Goal: Task Accomplishment & Management: Manage account settings

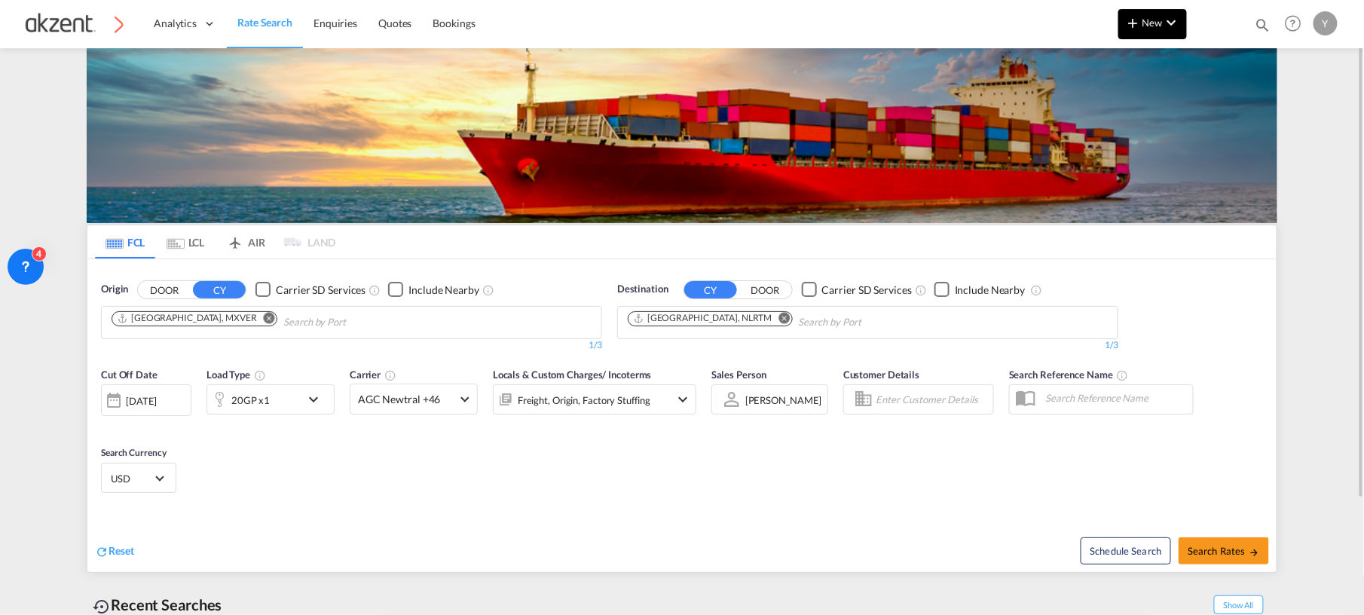
click at [1173, 18] on md-icon "icon-chevron-down" at bounding box center [1172, 23] width 18 height 18
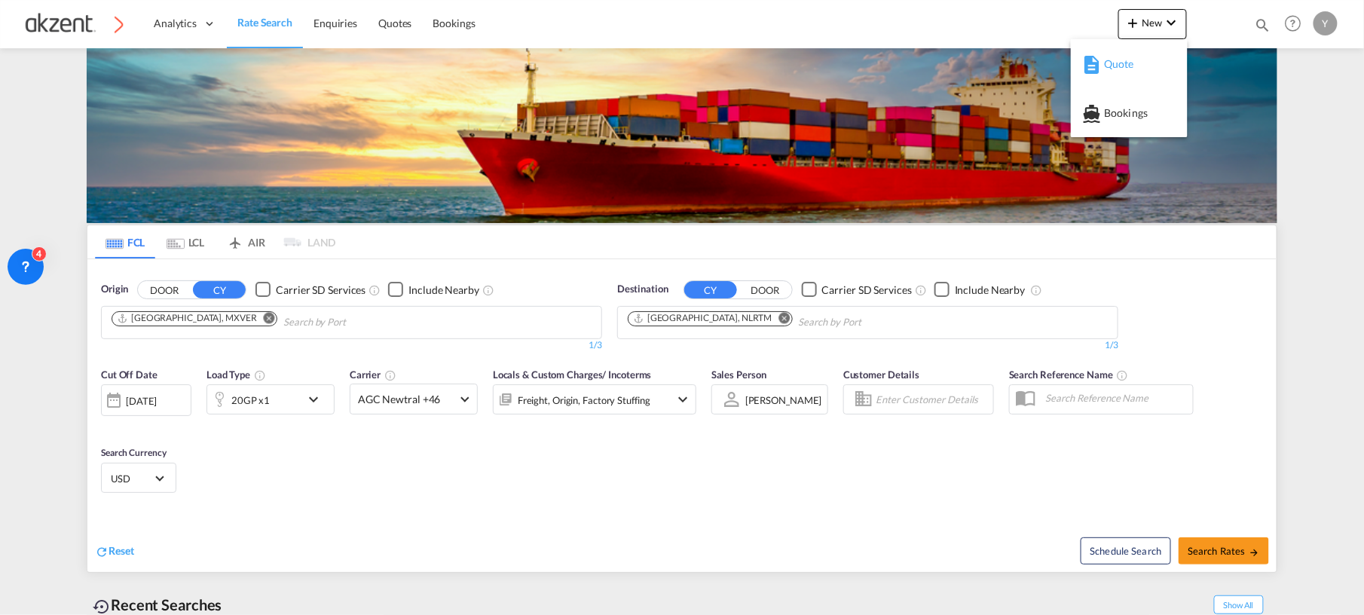
click at [1100, 77] on div "Quote" at bounding box center [1129, 64] width 93 height 38
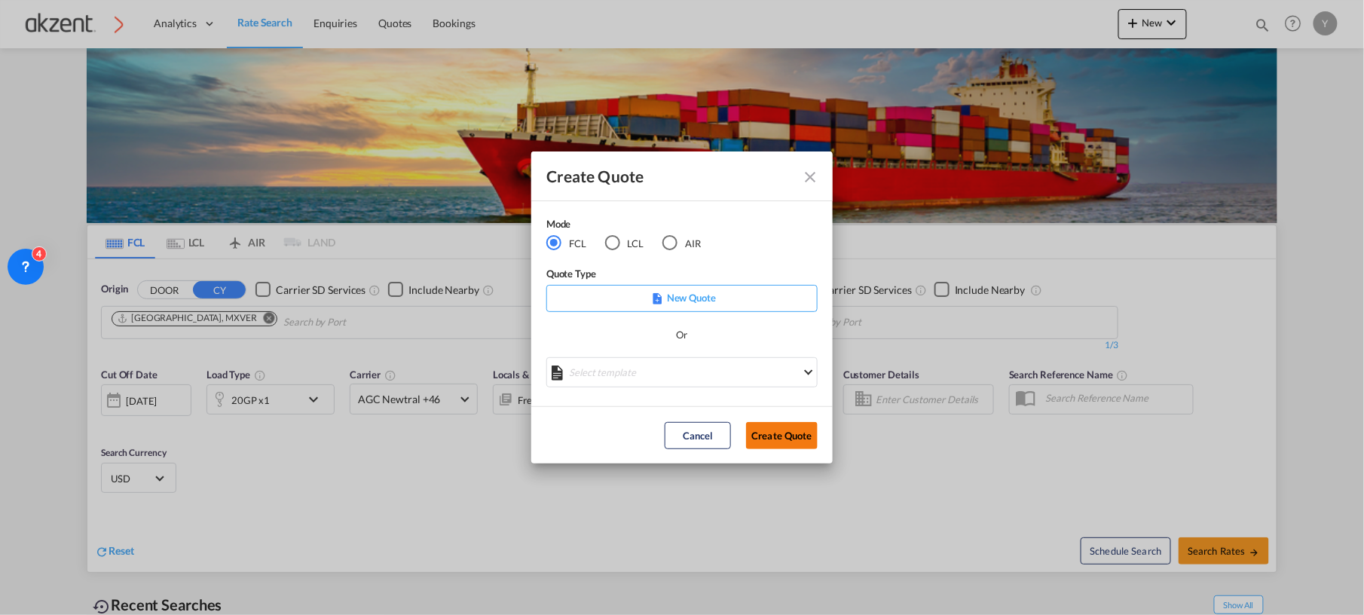
click at [763, 429] on button "Create Quote" at bounding box center [782, 435] width 72 height 27
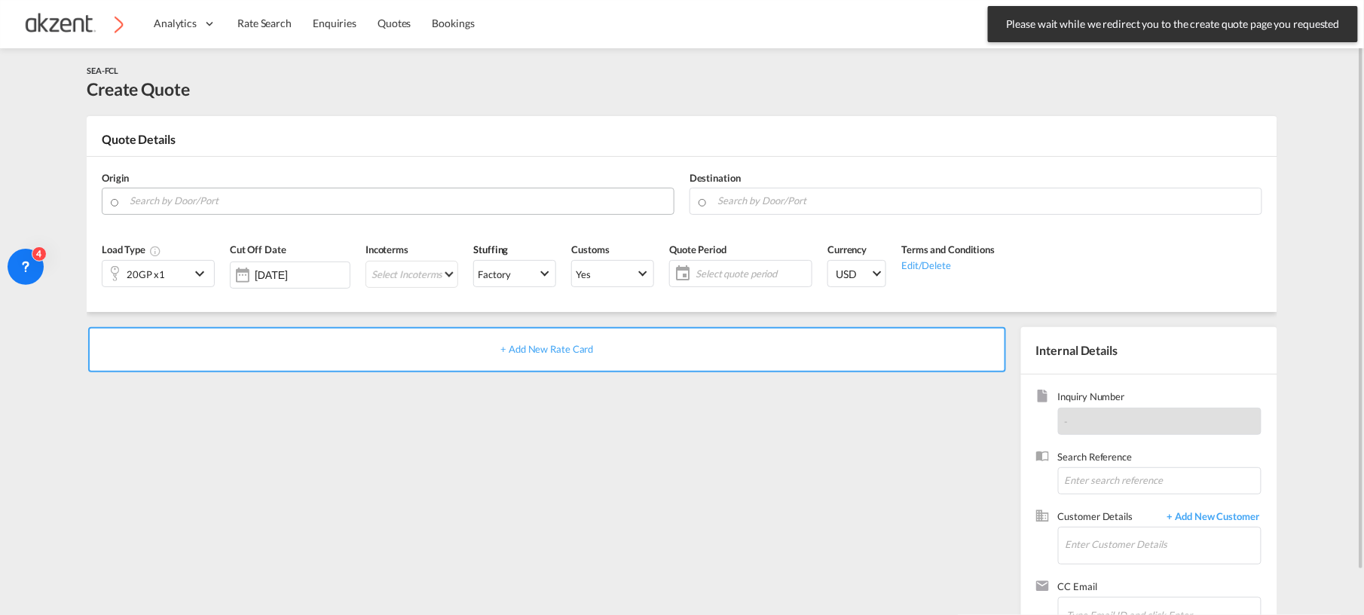
click at [226, 190] on input "Search by Door/Port" at bounding box center [398, 201] width 536 height 26
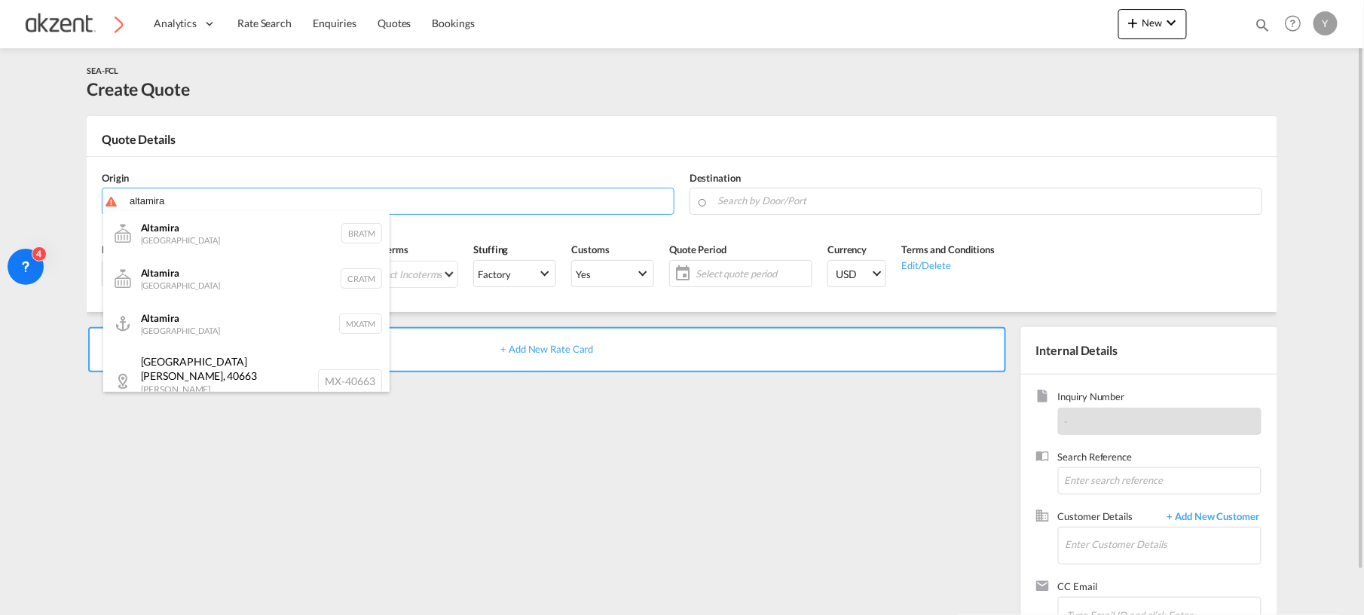
click at [244, 311] on div "Altamira Mexico MXATM" at bounding box center [246, 323] width 286 height 45
type input "Altamira, MXATM"
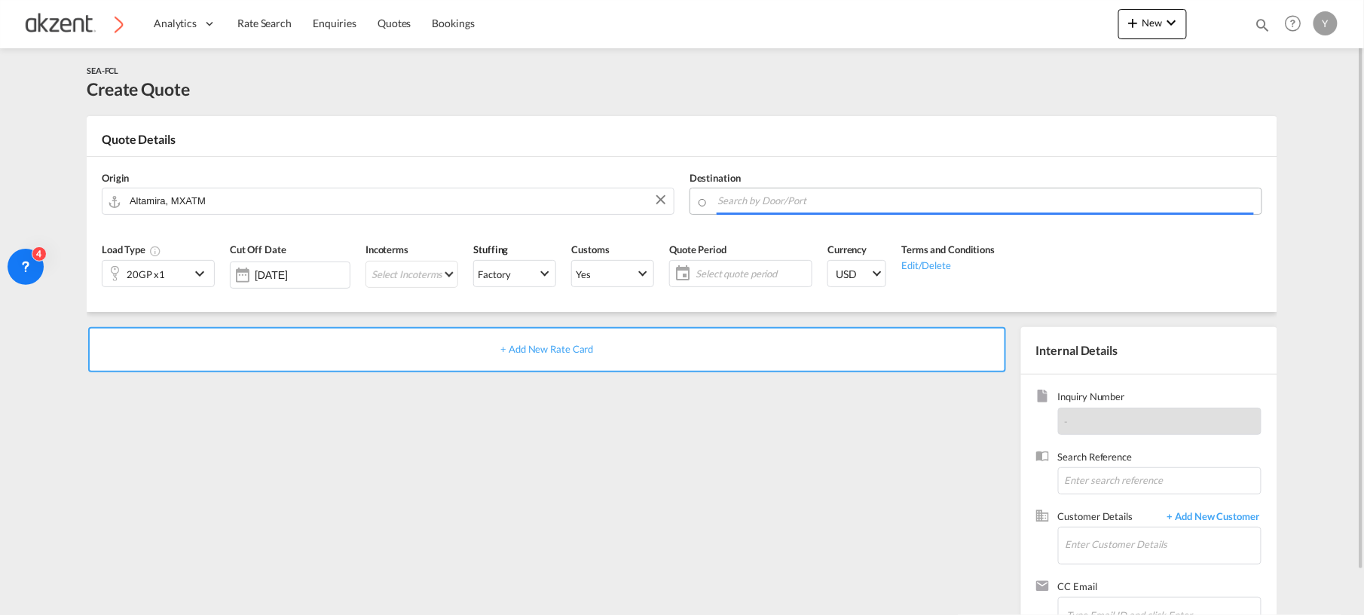
click at [791, 197] on input "Search by Door/Port" at bounding box center [985, 201] width 536 height 26
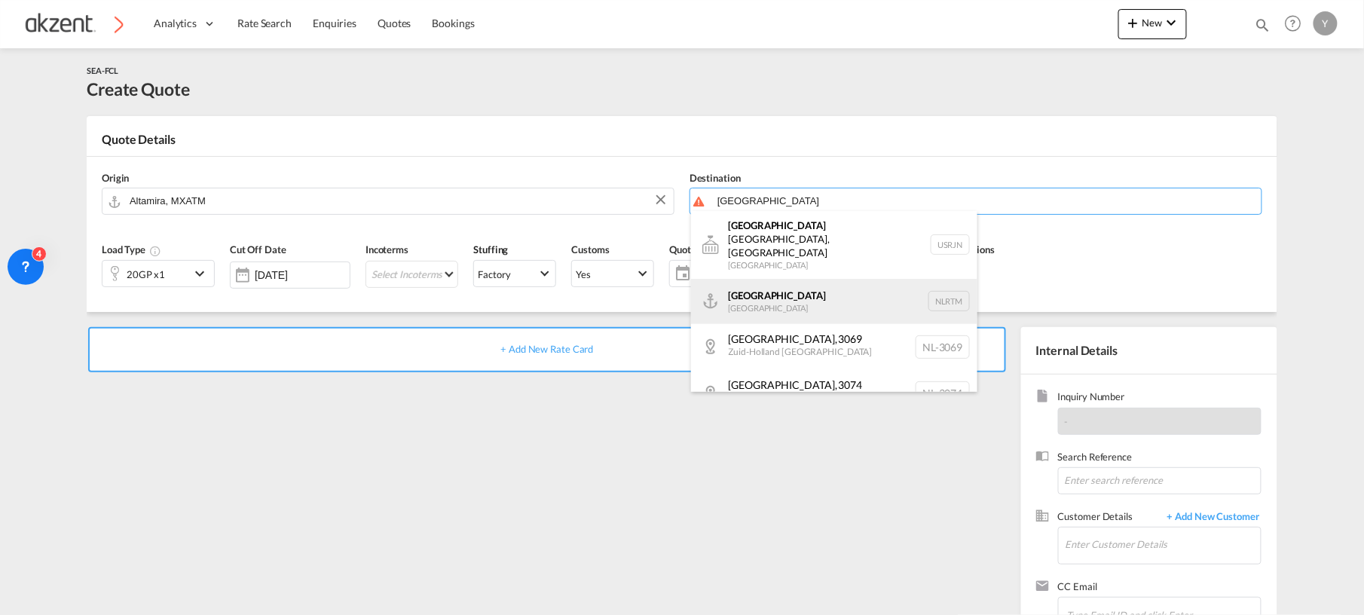
click at [842, 290] on div "[GEOGRAPHIC_DATA] [GEOGRAPHIC_DATA] NLRTM" at bounding box center [834, 301] width 286 height 45
type input "[GEOGRAPHIC_DATA], NLRTM"
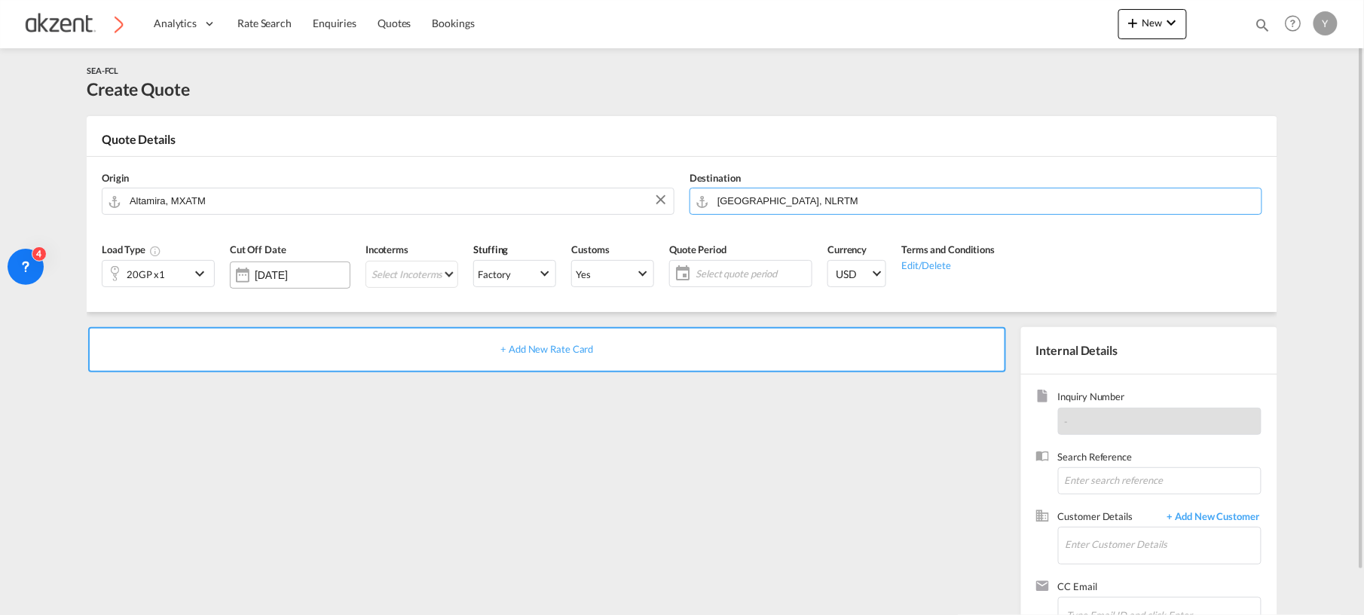
click at [299, 275] on input "[DATE]" at bounding box center [302, 275] width 95 height 12
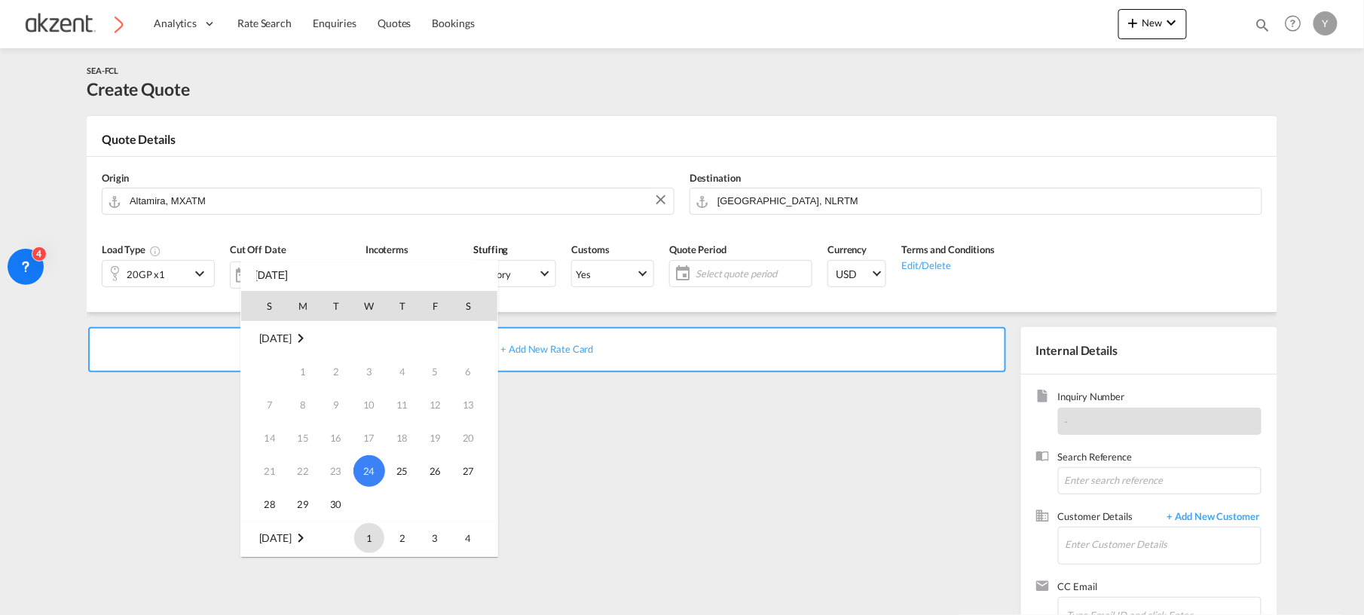
click at [362, 539] on span "1" at bounding box center [369, 538] width 30 height 30
type input "[DATE]"
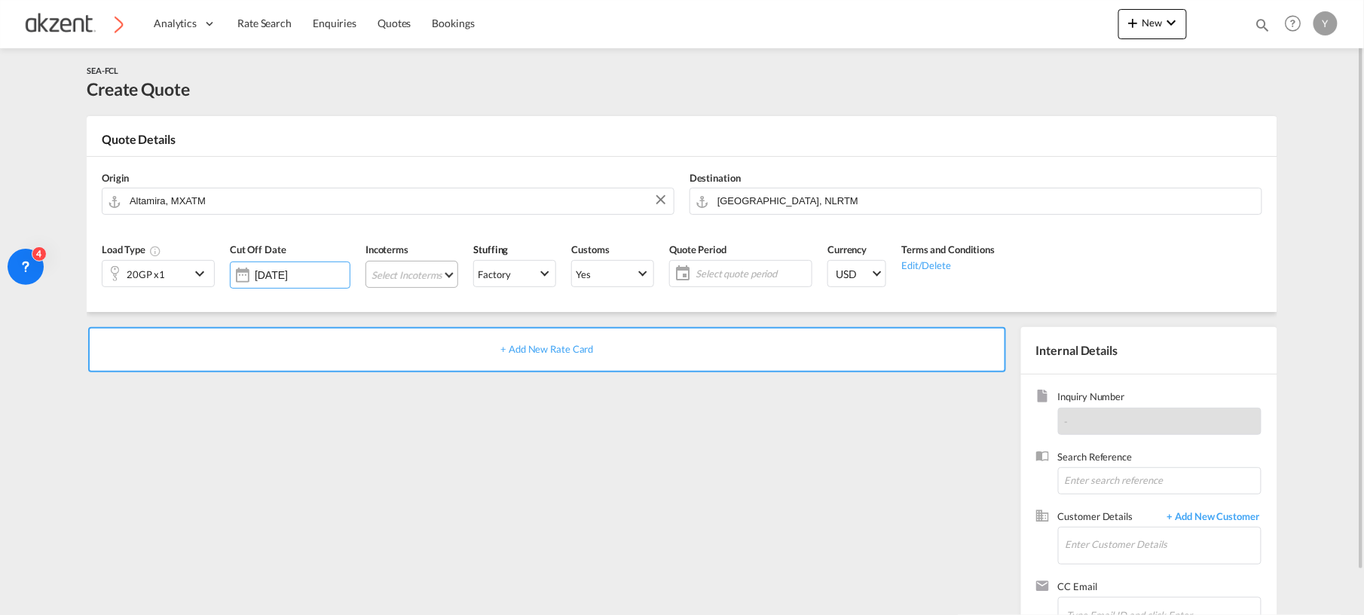
click at [419, 264] on md-select "Select Incoterms FAS - import Free Alongside Ship DPU - import Delivery at Plac…" at bounding box center [411, 274] width 93 height 27
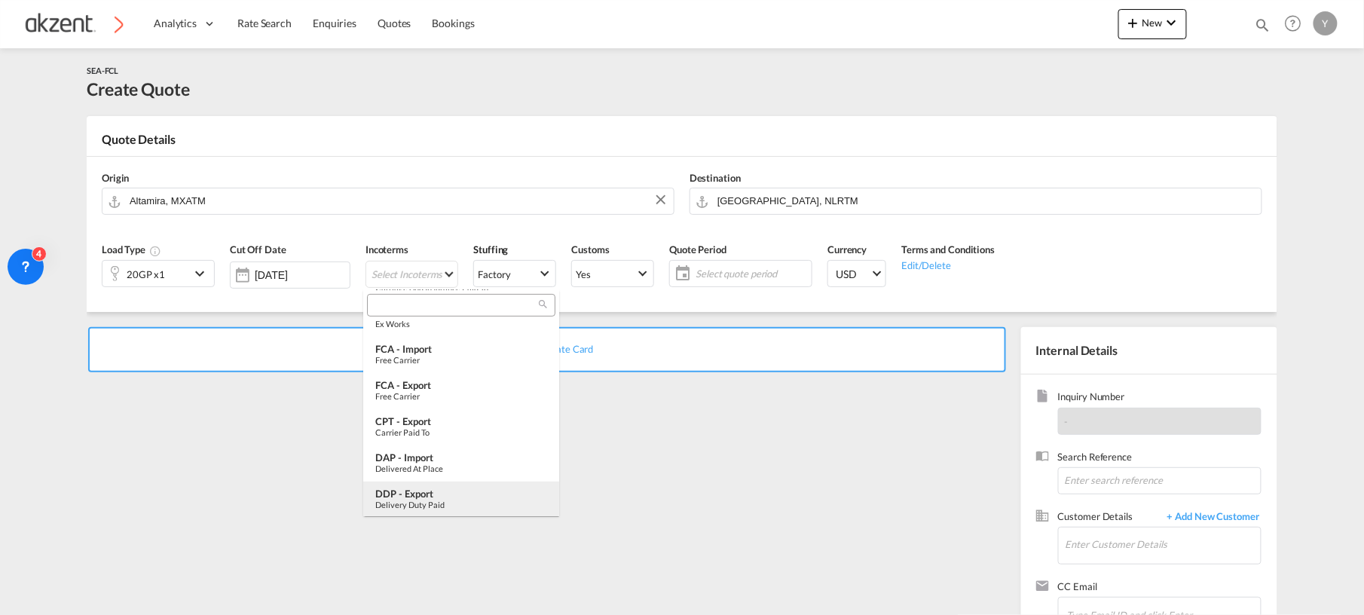
scroll to position [527, 0]
click at [723, 495] on md-backdrop at bounding box center [682, 307] width 1364 height 615
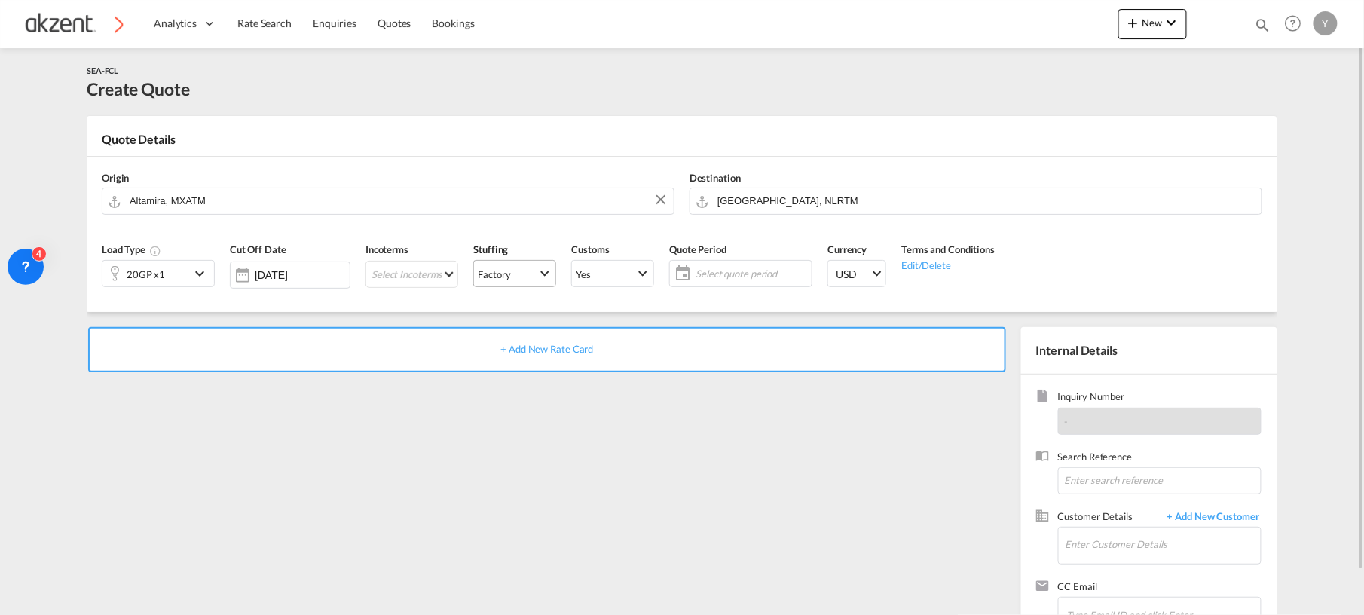
click at [510, 268] on span "Factory" at bounding box center [508, 274] width 60 height 14
click at [711, 439] on md-backdrop at bounding box center [682, 307] width 1364 height 615
click at [769, 274] on span "Select quote period" at bounding box center [751, 274] width 112 height 14
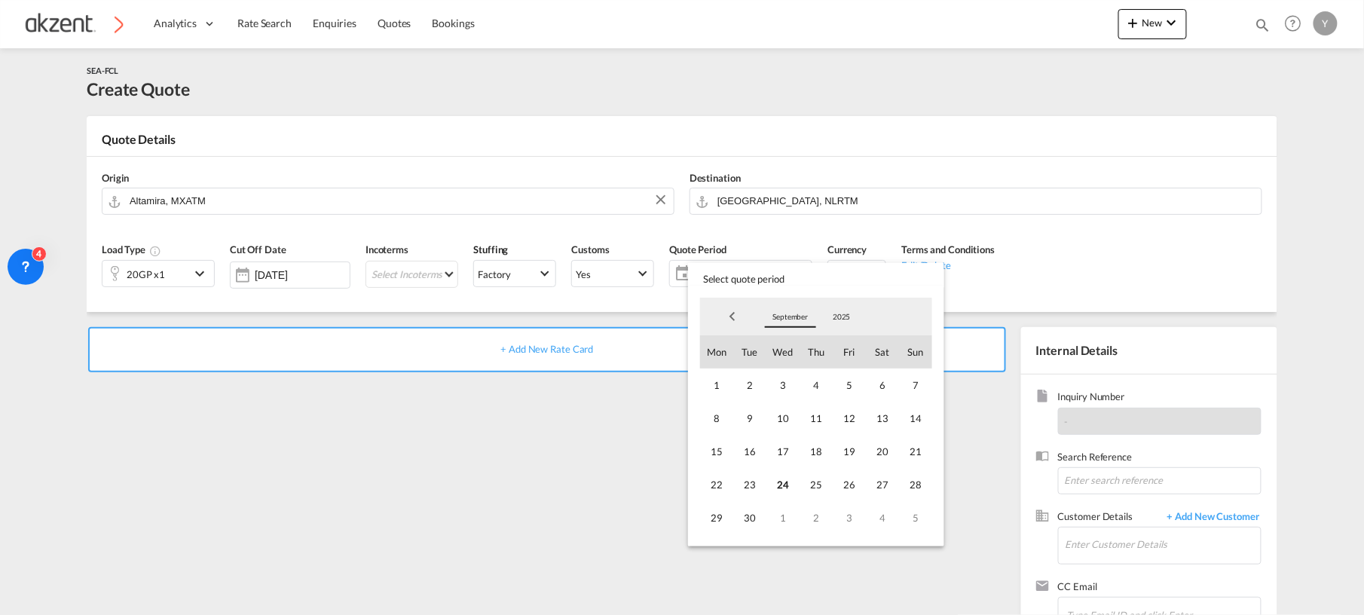
click at [787, 314] on span "September" at bounding box center [790, 316] width 48 height 11
click at [787, 356] on md-option "October" at bounding box center [805, 353] width 102 height 36
click at [779, 386] on span "1" at bounding box center [782, 384] width 33 height 33
click at [820, 516] on span "30" at bounding box center [815, 517] width 33 height 33
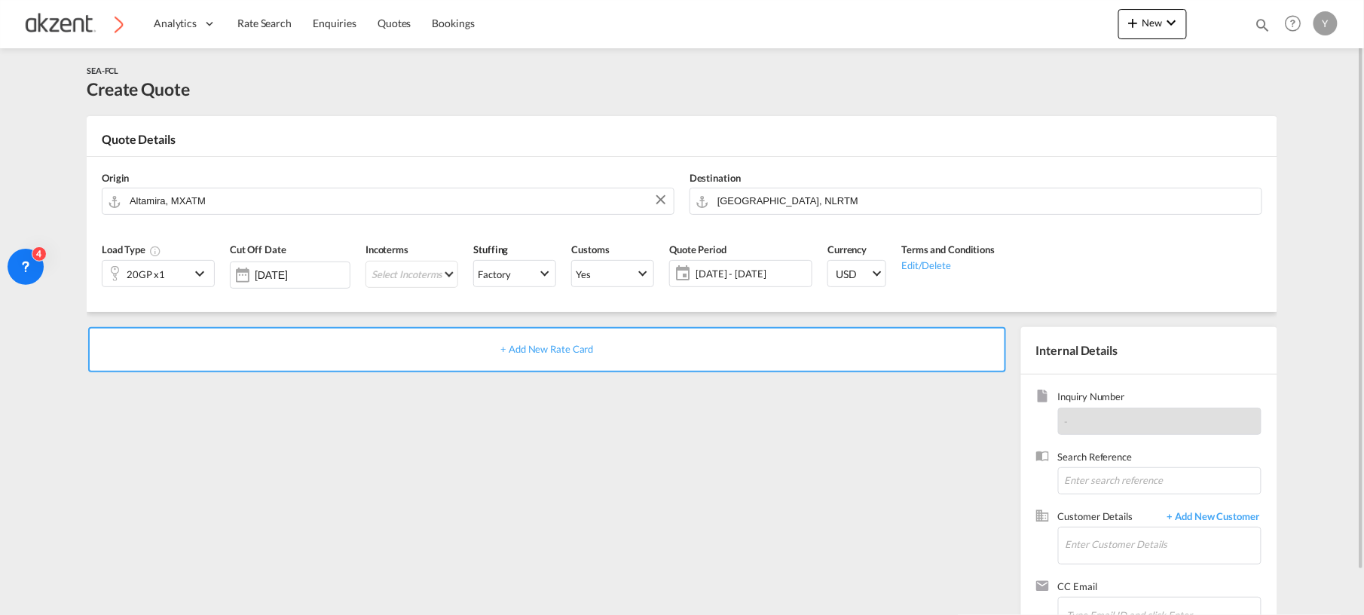
click at [573, 465] on div "+ Add New Rate Card" at bounding box center [550, 484] width 927 height 315
click at [622, 339] on div "+ Add New Rate Card" at bounding box center [547, 349] width 918 height 45
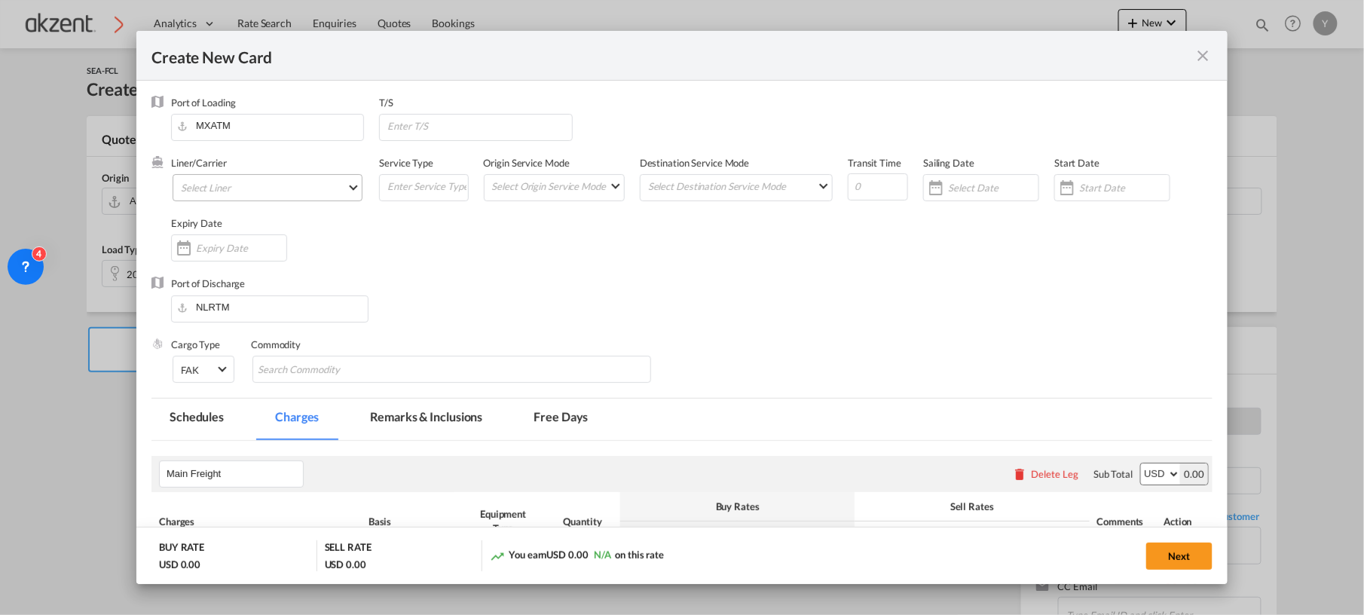
type input "Basic Ocean Freight"
select select "per equipment"
click at [250, 188] on md-select "Select Liner AGC Newtral AMASS Middle East Shipping Services Atlantic Container…" at bounding box center [268, 187] width 190 height 27
type md-option "480"
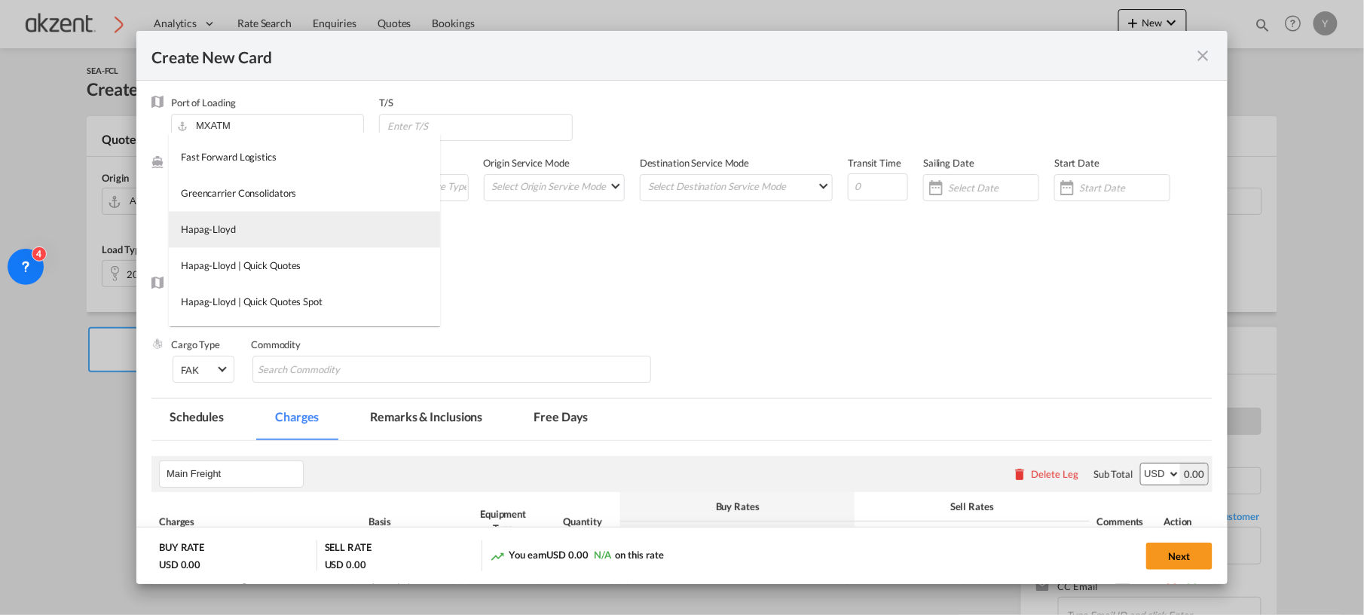
type md-option "12"
click at [248, 218] on md-option "Hapag-Lloyd" at bounding box center [304, 230] width 271 height 36
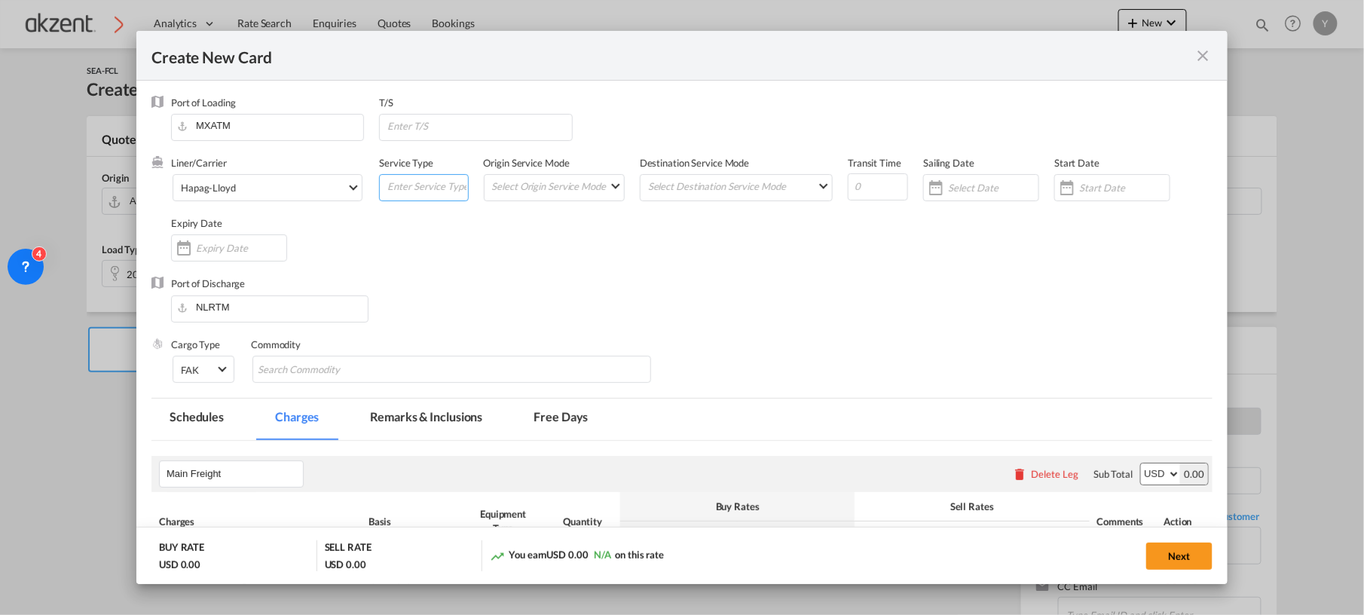
click at [435, 188] on input "Create New CardPort ..." at bounding box center [426, 186] width 81 height 23
click at [536, 187] on md-select "Select Origin Service Mode SD [GEOGRAPHIC_DATA]" at bounding box center [556, 185] width 133 height 21
click at [509, 188] on md-option "SD" at bounding box center [552, 186] width 155 height 36
click at [699, 188] on md-select "Select Destination Service Mode SD [GEOGRAPHIC_DATA]" at bounding box center [738, 186] width 185 height 22
click at [672, 220] on md-option "CY" at bounding box center [732, 223] width 206 height 36
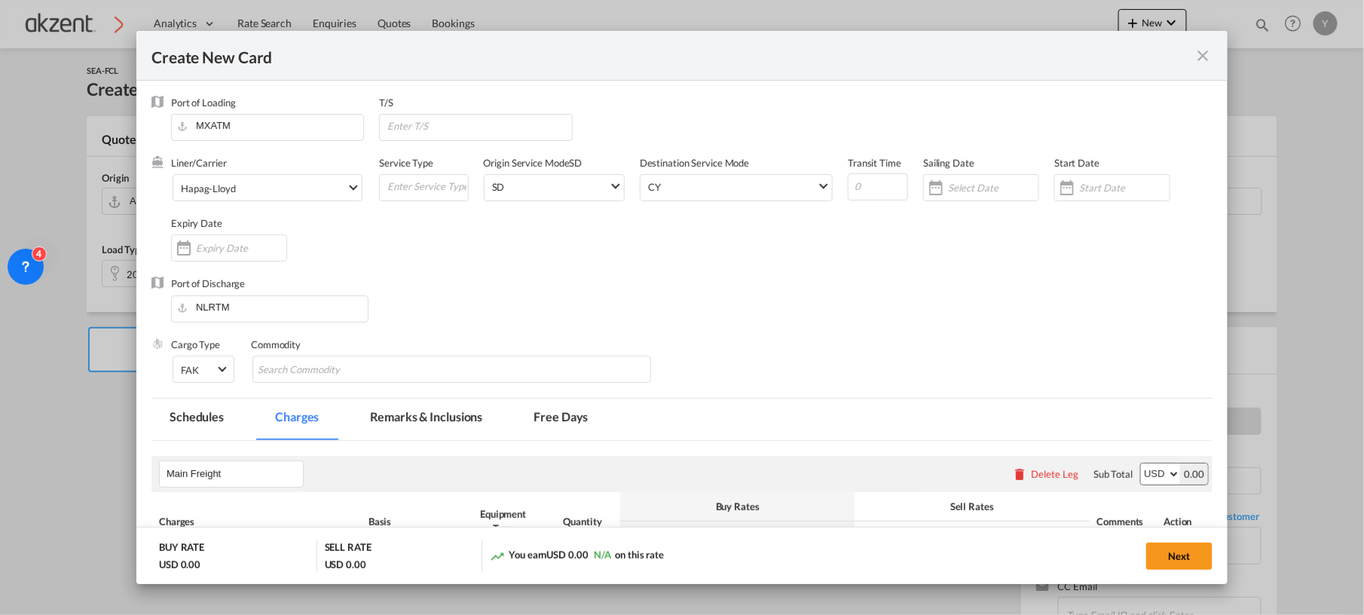
click at [922, 291] on div "Port of Discharge NLRTM" at bounding box center [681, 307] width 1061 height 60
click at [865, 182] on input "Create New CardPort ..." at bounding box center [878, 186] width 60 height 27
type input "28"
click at [1077, 170] on div "Start Date" at bounding box center [1119, 186] width 131 height 60
click at [1080, 182] on input "Create New CardPort ..." at bounding box center [1124, 188] width 90 height 12
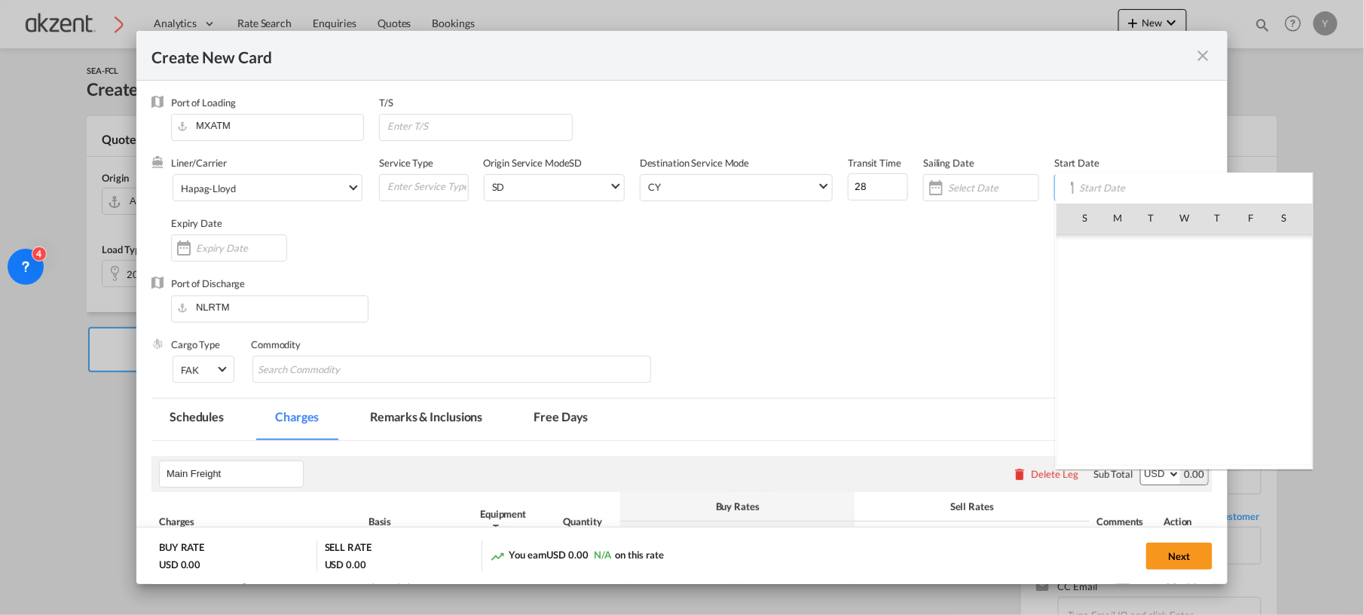
scroll to position [349010, 0]
click at [1191, 448] on span "1" at bounding box center [1184, 450] width 30 height 30
type input "[DATE]"
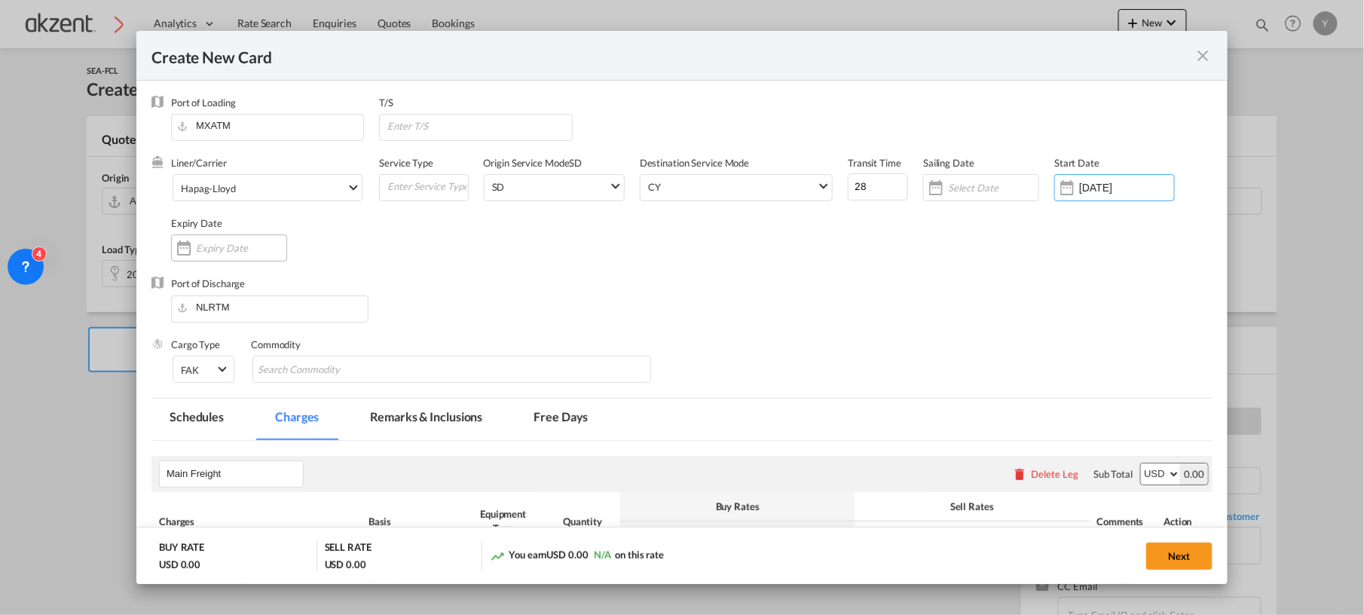
click at [226, 246] on input "Create New CardPort ..." at bounding box center [241, 248] width 90 height 12
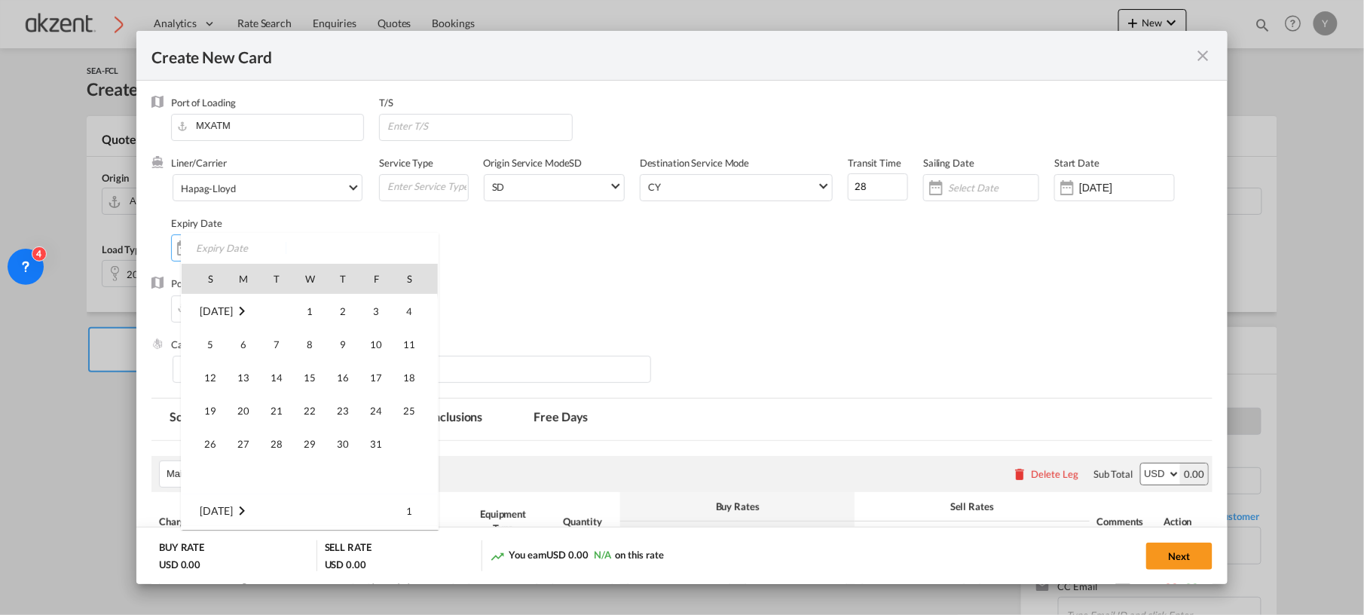
click at [212, 446] on span "26" at bounding box center [210, 444] width 30 height 30
type input "[DATE]"
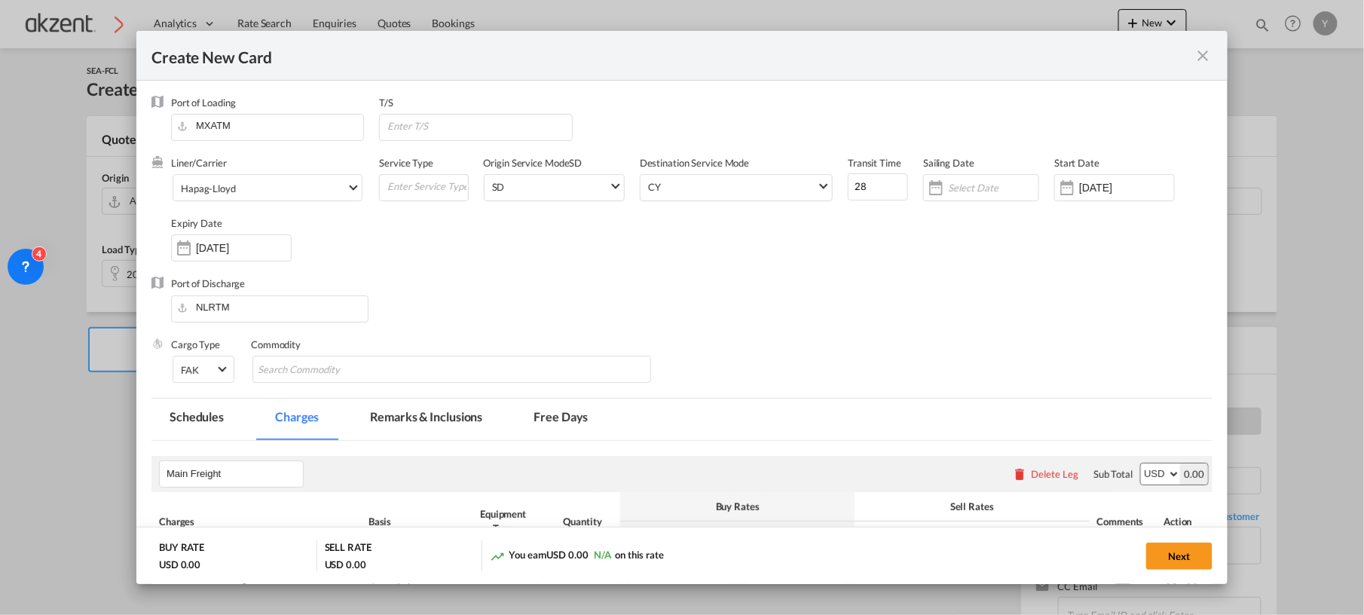
click at [401, 248] on div "Liner/Carrier Hapag-[PERSON_NAME] Service Type Origin Service Mode [GEOGRAPHIC_…" at bounding box center [691, 216] width 1041 height 121
click at [374, 363] on input "Search Commodity" at bounding box center [327, 370] width 138 height 24
click at [290, 377] on input "Chips input." at bounding box center [327, 370] width 138 height 24
type input "Hazmat UN2811"
click at [766, 316] on div "Port of Discharge NLRTM" at bounding box center [681, 307] width 1061 height 60
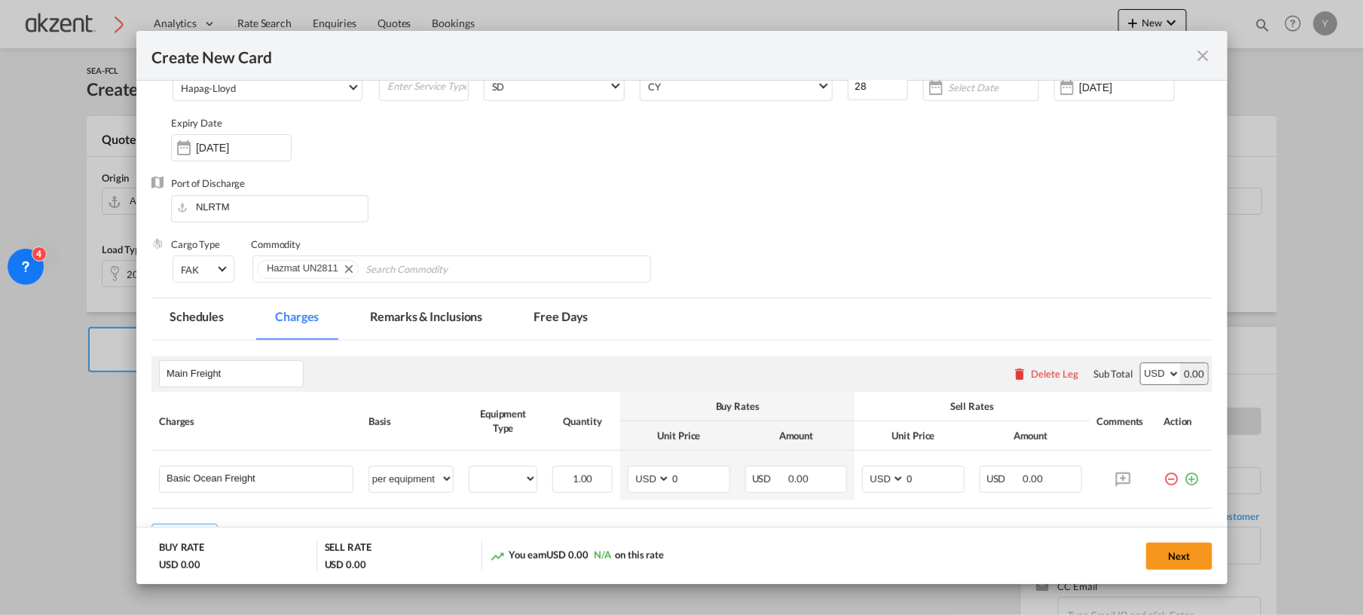
scroll to position [200, 0]
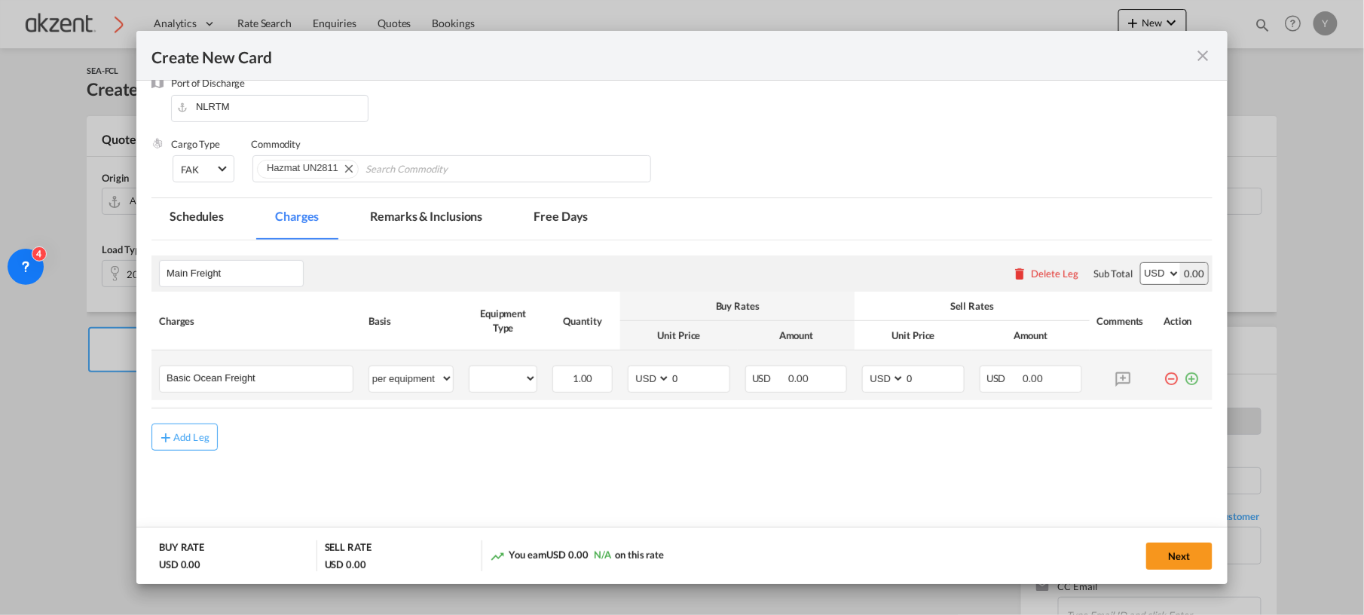
click at [1184, 375] on md-icon "icon-plus-circle-outline green-400-fg" at bounding box center [1191, 372] width 15 height 15
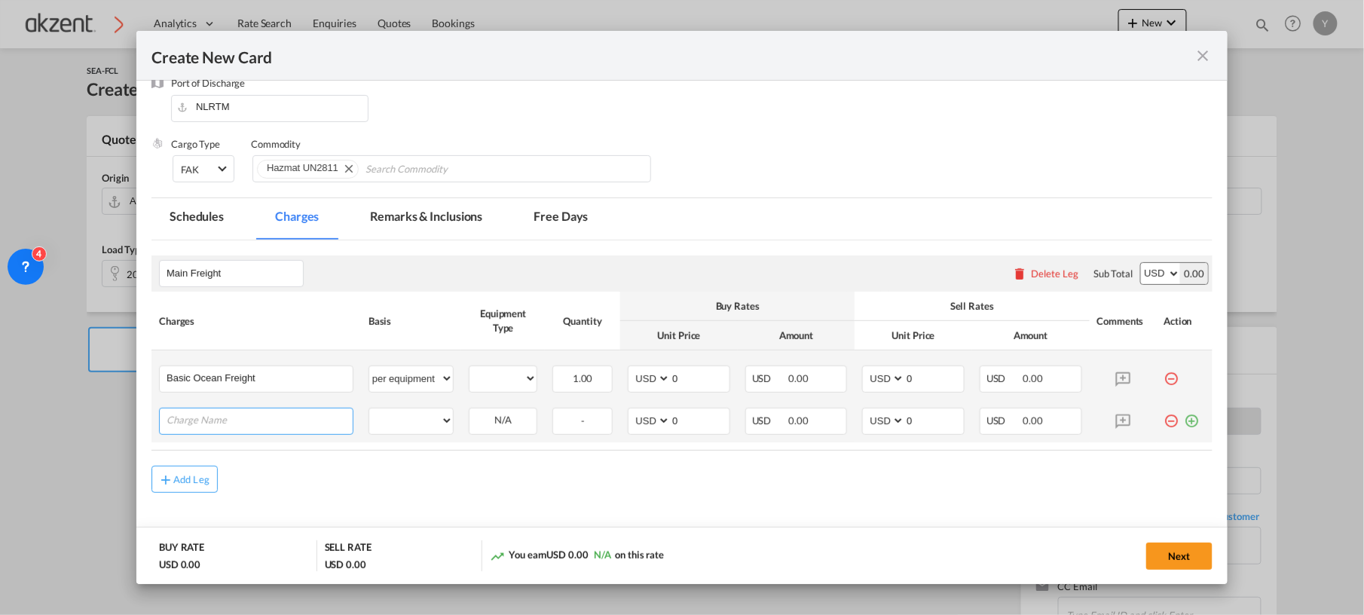
click at [283, 419] on input "Charge Name" at bounding box center [260, 419] width 186 height 23
paste input "Marine Fuel Recovery"
type input "Marine Fuel Recovery"
click at [1184, 423] on md-icon "icon-plus-circle-outline green-400-fg" at bounding box center [1191, 415] width 15 height 15
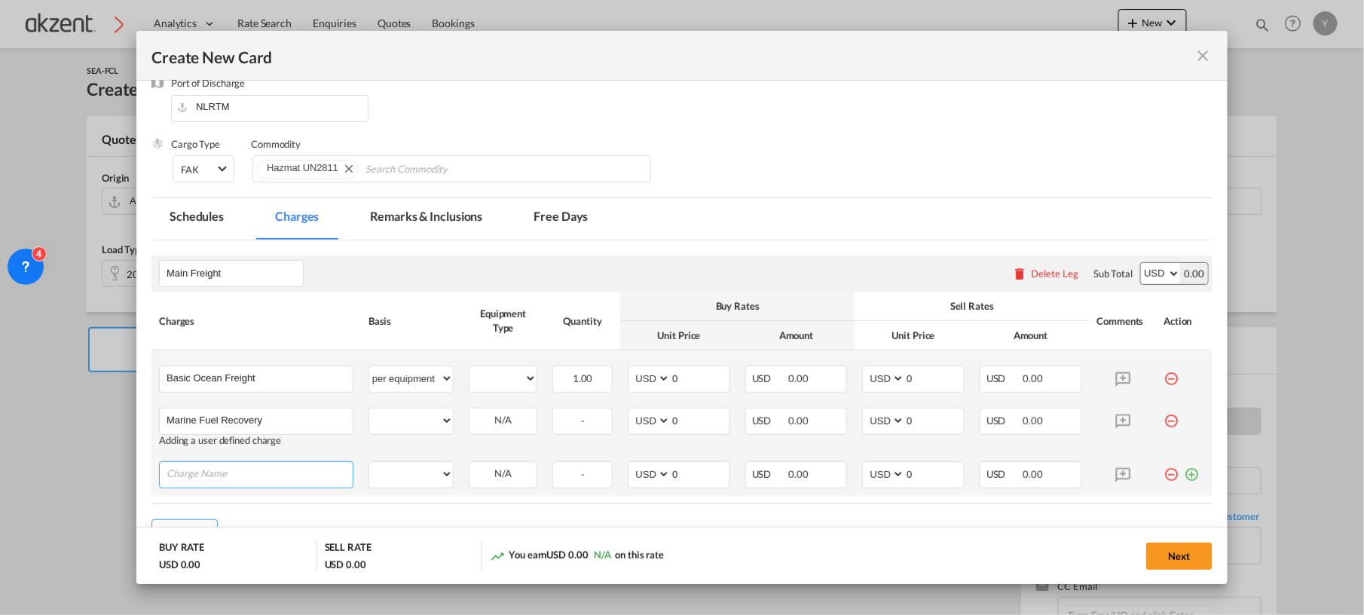
click at [215, 483] on input "Charge Name" at bounding box center [260, 473] width 186 height 23
paste input "Emission Allowance"
type input "Emission Allowance"
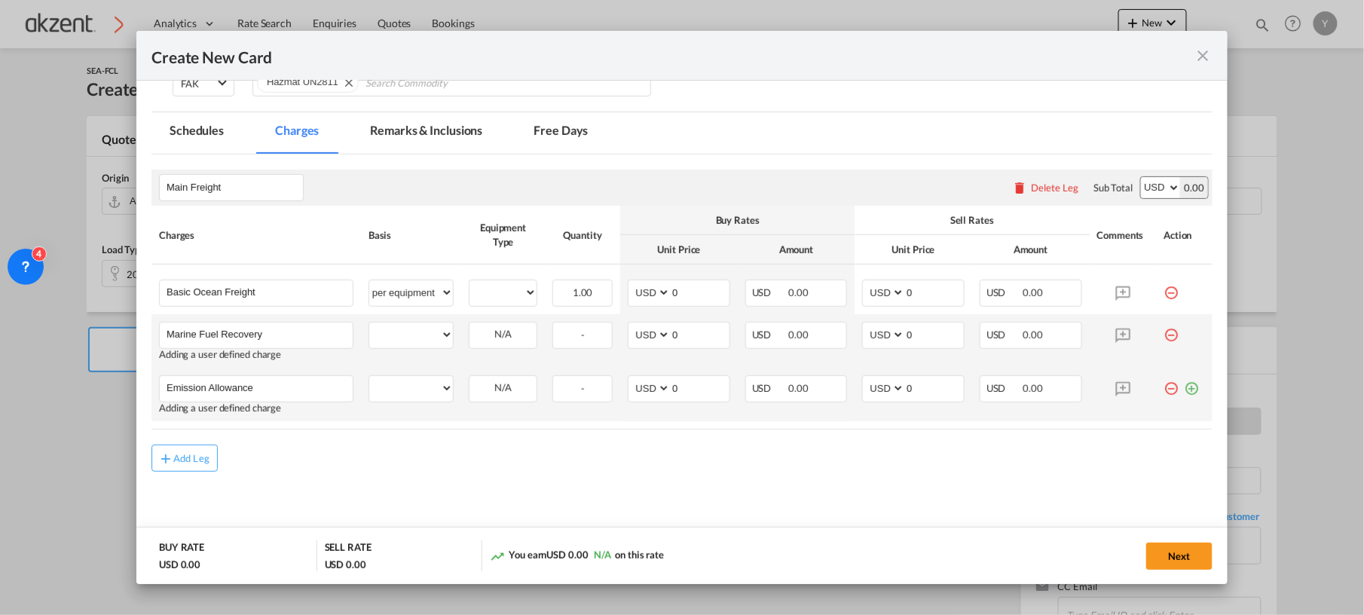
drag, startPoint x: 1184, startPoint y: 380, endPoint x: 1089, endPoint y: 393, distance: 95.8
click at [1184, 380] on md-icon "icon-plus-circle-outline green-400-fg" at bounding box center [1191, 382] width 15 height 15
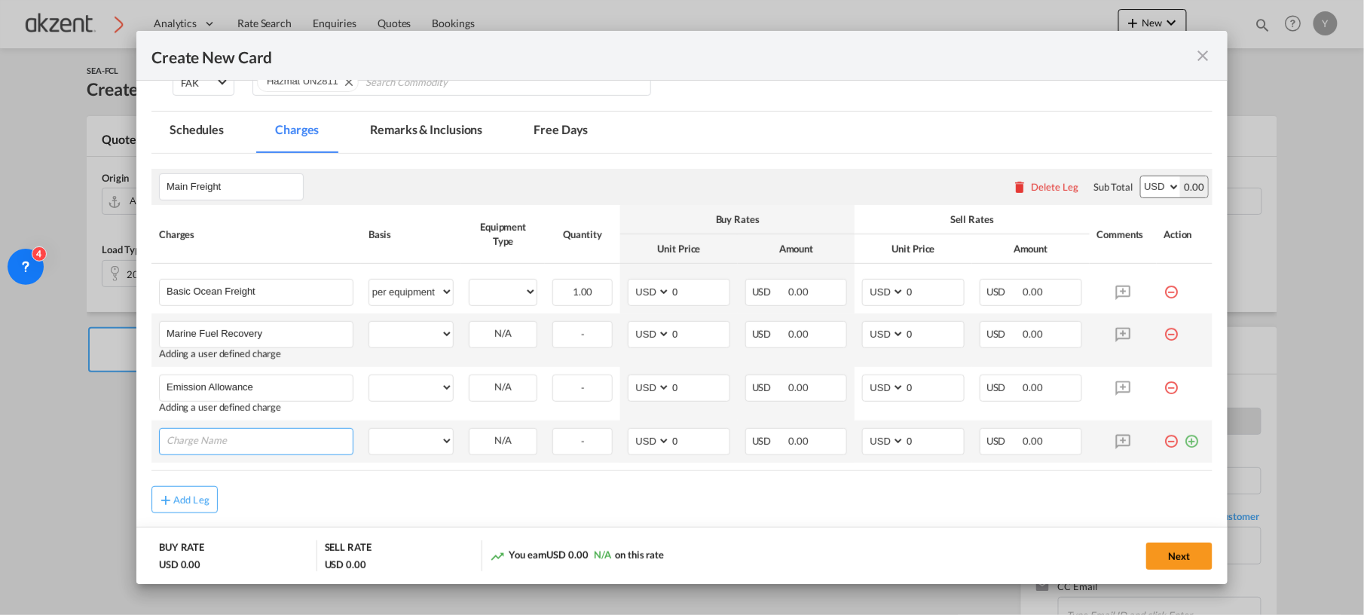
click at [261, 447] on input "Charge Name" at bounding box center [260, 440] width 186 height 23
paste input "Dangerous Goods:"
type input "Dangerous Goods:"
drag, startPoint x: 1175, startPoint y: 440, endPoint x: 708, endPoint y: 458, distance: 467.5
click at [1184, 440] on md-icon "icon-plus-circle-outline green-400-fg" at bounding box center [1191, 435] width 15 height 15
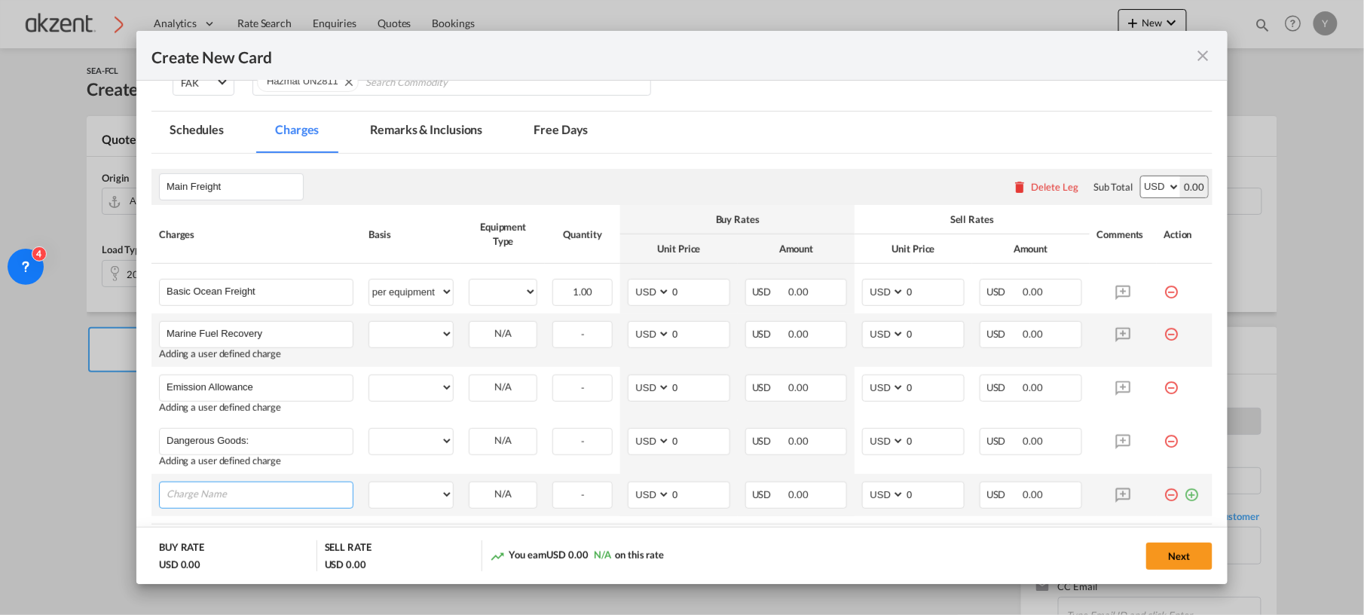
paste input "Doc Fee"
type input "Doc Fee"
drag, startPoint x: 1076, startPoint y: 522, endPoint x: 1058, endPoint y: 521, distance: 18.1
click at [1058, 521] on add-new-rate "Create New Card Port of [GEOGRAPHIC_DATA] MXATM T/S Liner/Carrier Hapag-[PERSON…" at bounding box center [681, 307] width 1091 height 553
drag, startPoint x: 1058, startPoint y: 521, endPoint x: 1177, endPoint y: 500, distance: 120.9
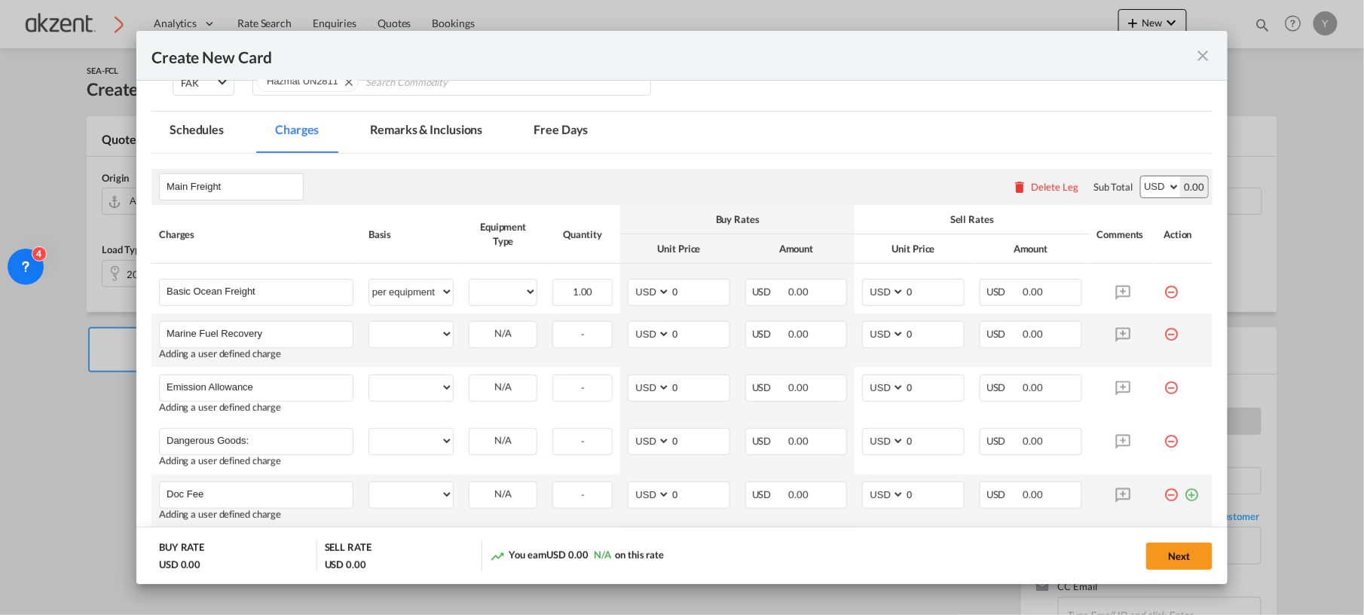
click at [1184, 497] on md-icon "icon-plus-circle-outline green-400-fg" at bounding box center [1191, 488] width 15 height 15
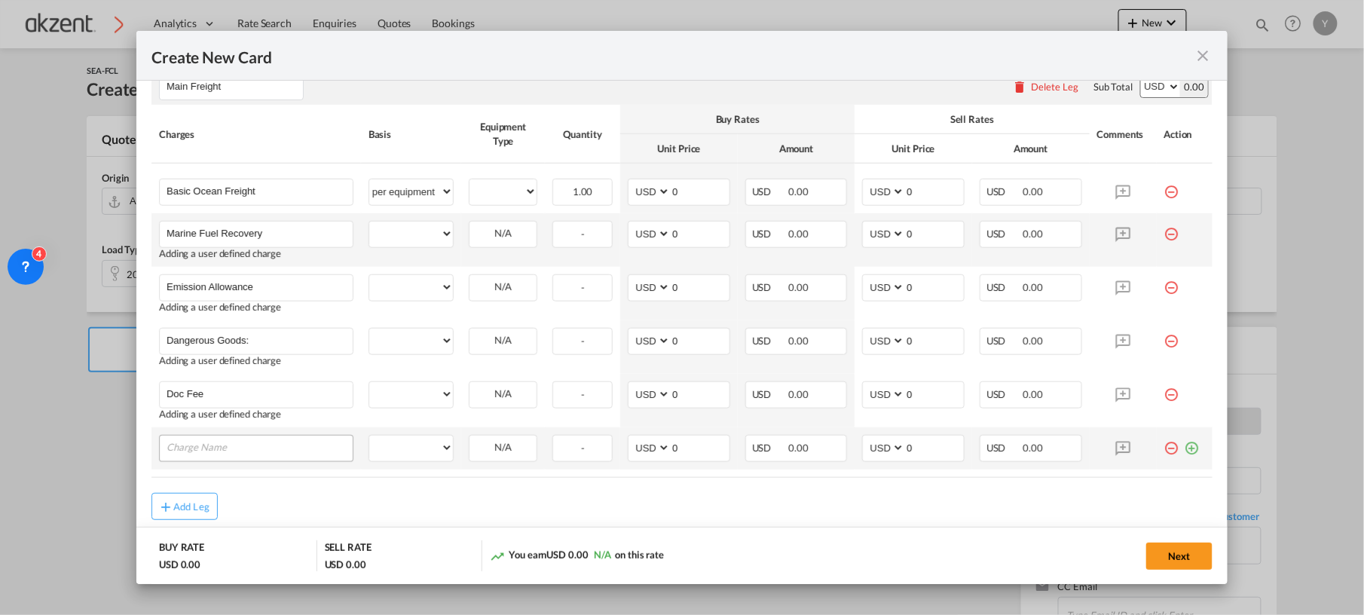
drag, startPoint x: 1177, startPoint y: 452, endPoint x: 304, endPoint y: 456, distance: 872.5
click at [1184, 450] on md-icon "icon-plus-circle-outline green-400-fg" at bounding box center [1191, 442] width 15 height 15
click at [315, 453] on input "Charge Name" at bounding box center [260, 446] width 186 height 23
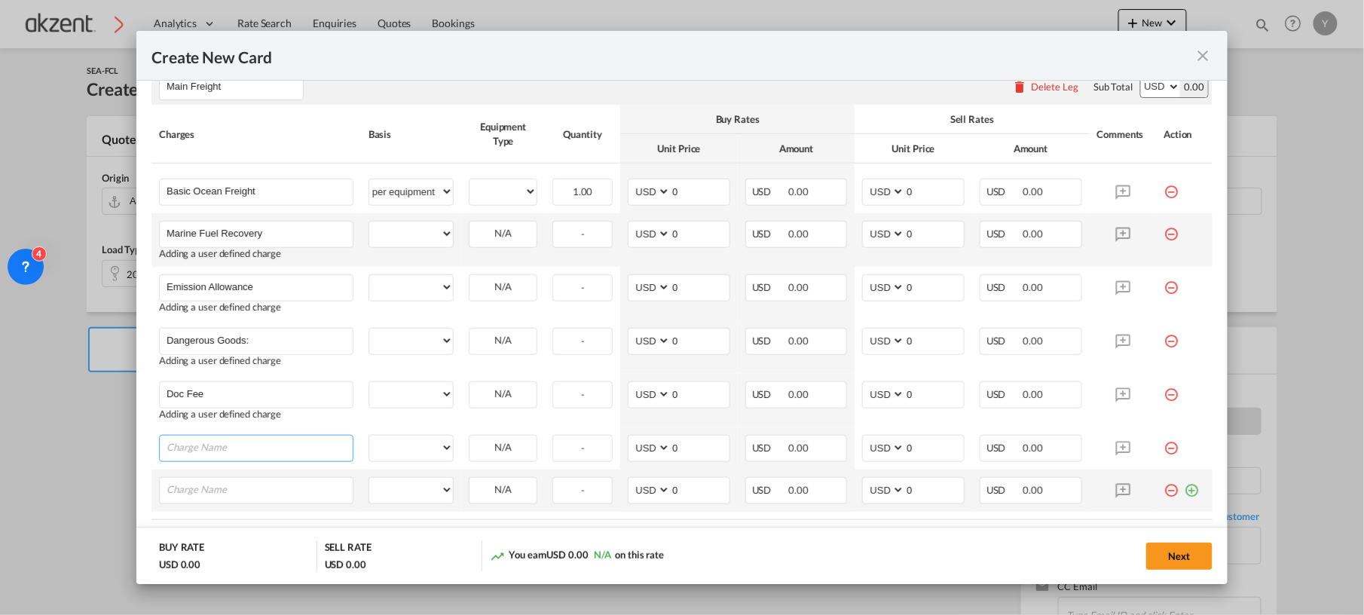
paste input "Security Manifest Document Fee"
type input "Security Manifest Document Fee"
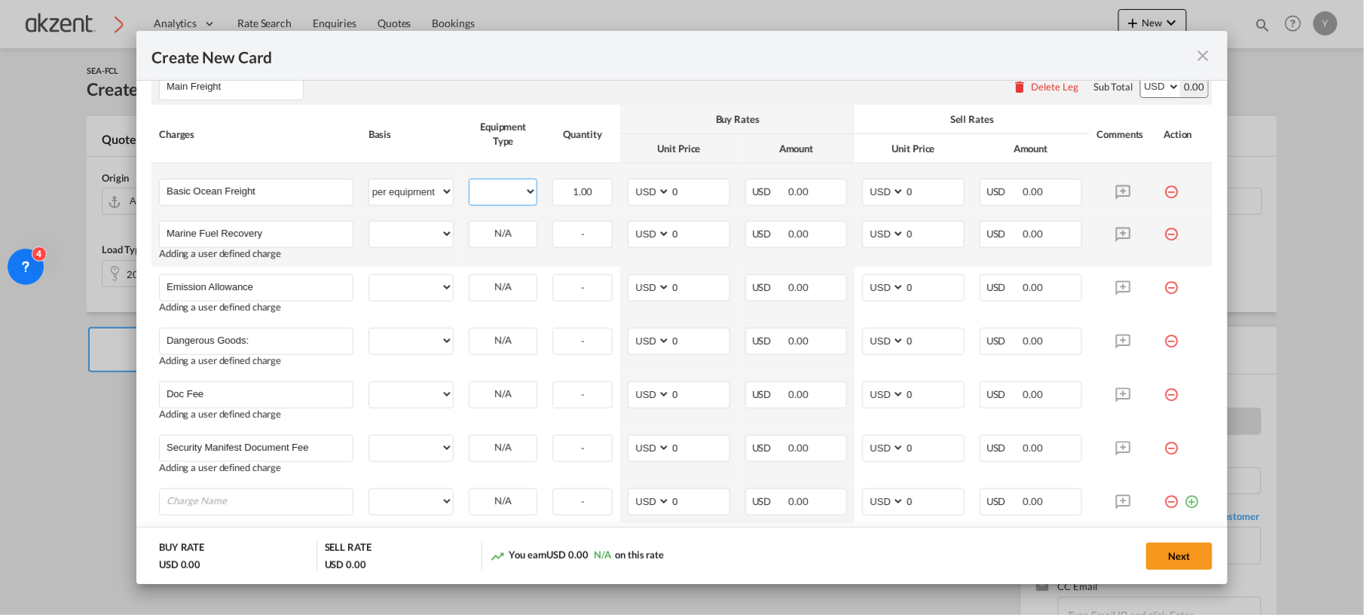
click at [470, 191] on select "20GP" at bounding box center [502, 192] width 67 height 20
select select "20GP"
click at [469, 182] on select "20GP" at bounding box center [502, 192] width 67 height 20
click at [423, 230] on select "per equipment per container per B/L per shipping bill per shipment % on freight…" at bounding box center [411, 234] width 84 height 24
select select "per equipment"
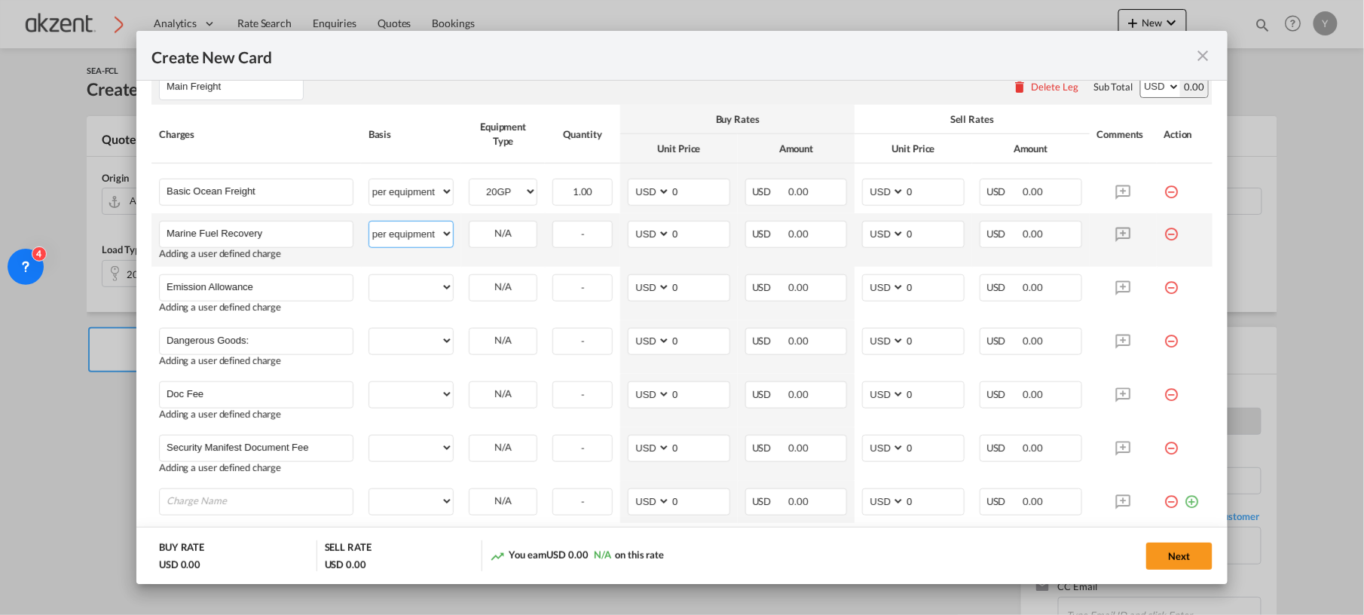
click at [369, 222] on select "per equipment per container per B/L per shipping bill per shipment % on freight…" at bounding box center [411, 234] width 84 height 24
click at [493, 229] on select "20GP" at bounding box center [502, 234] width 67 height 20
select select "20GP"
click at [469, 225] on select "20GP" at bounding box center [502, 234] width 67 height 20
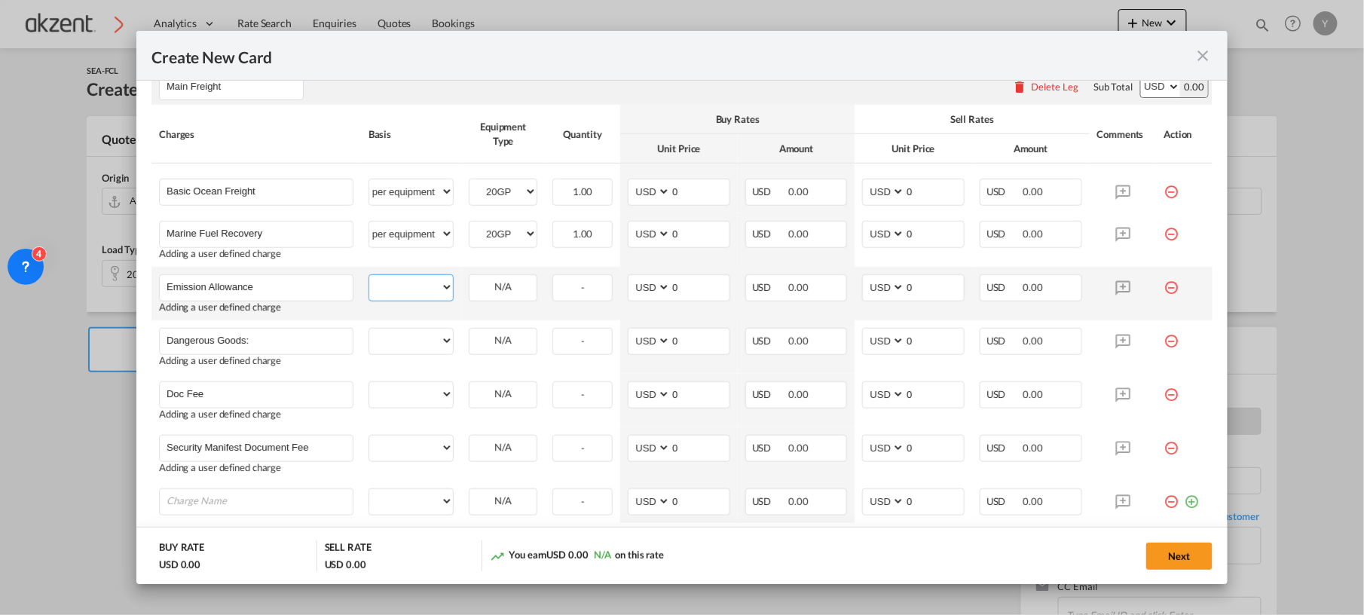
click at [393, 295] on select "per equipment per container per B/L per shipping bill per shipment % on freight…" at bounding box center [411, 287] width 84 height 24
select select "per equipment"
click at [369, 276] on select "per equipment per container per B/L per shipping bill per shipment % on freight…" at bounding box center [411, 287] width 84 height 24
click at [495, 279] on select "20GP" at bounding box center [502, 287] width 67 height 20
select select "20GP"
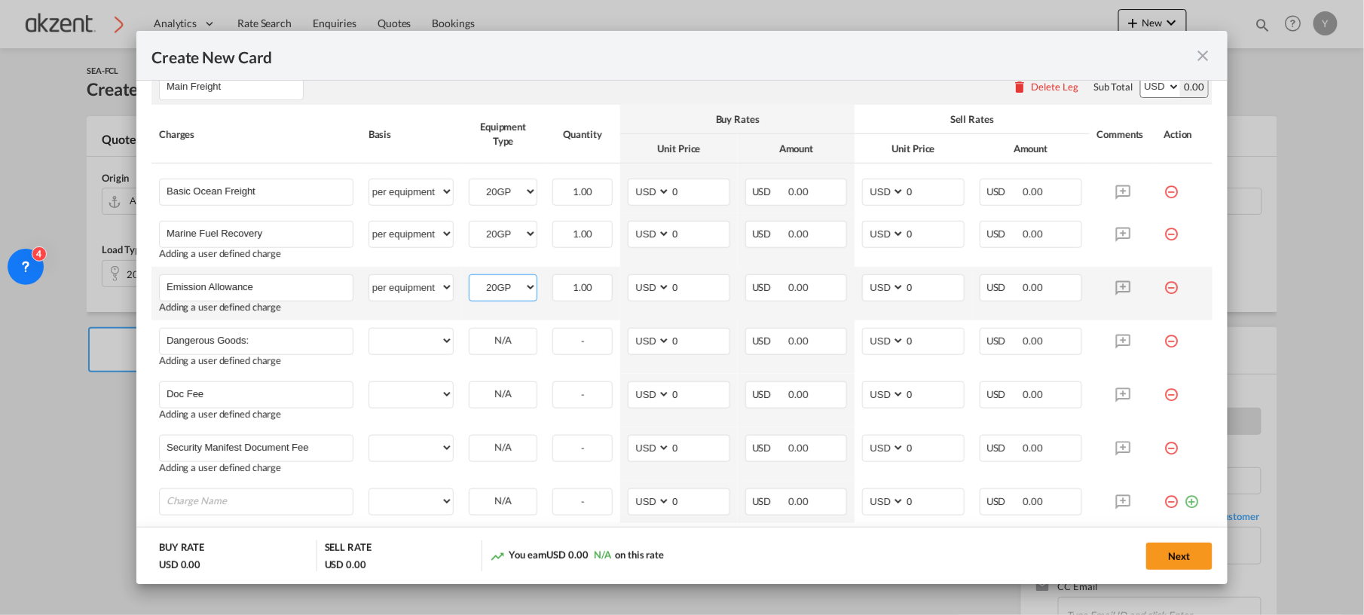
click at [469, 278] on select "20GP" at bounding box center [502, 287] width 67 height 20
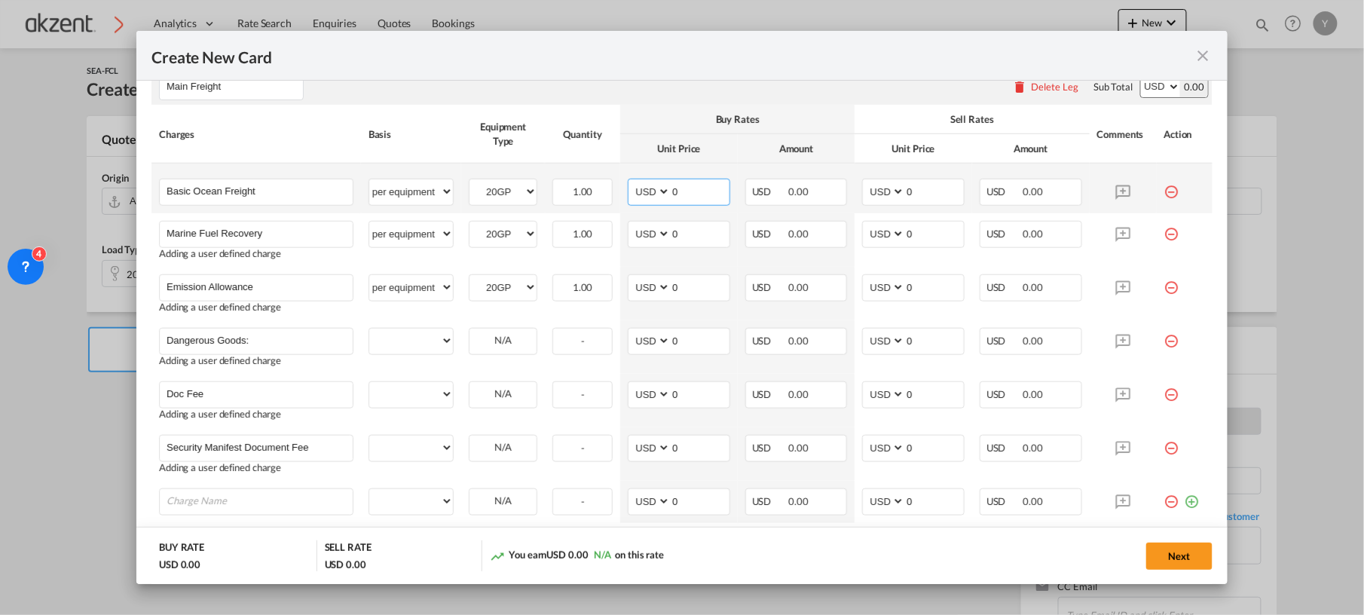
click at [683, 194] on input "0" at bounding box center [700, 190] width 59 height 23
type input "150"
click at [921, 188] on input "0" at bounding box center [934, 190] width 59 height 23
type input "150"
click at [691, 239] on input "0" at bounding box center [700, 233] width 59 height 23
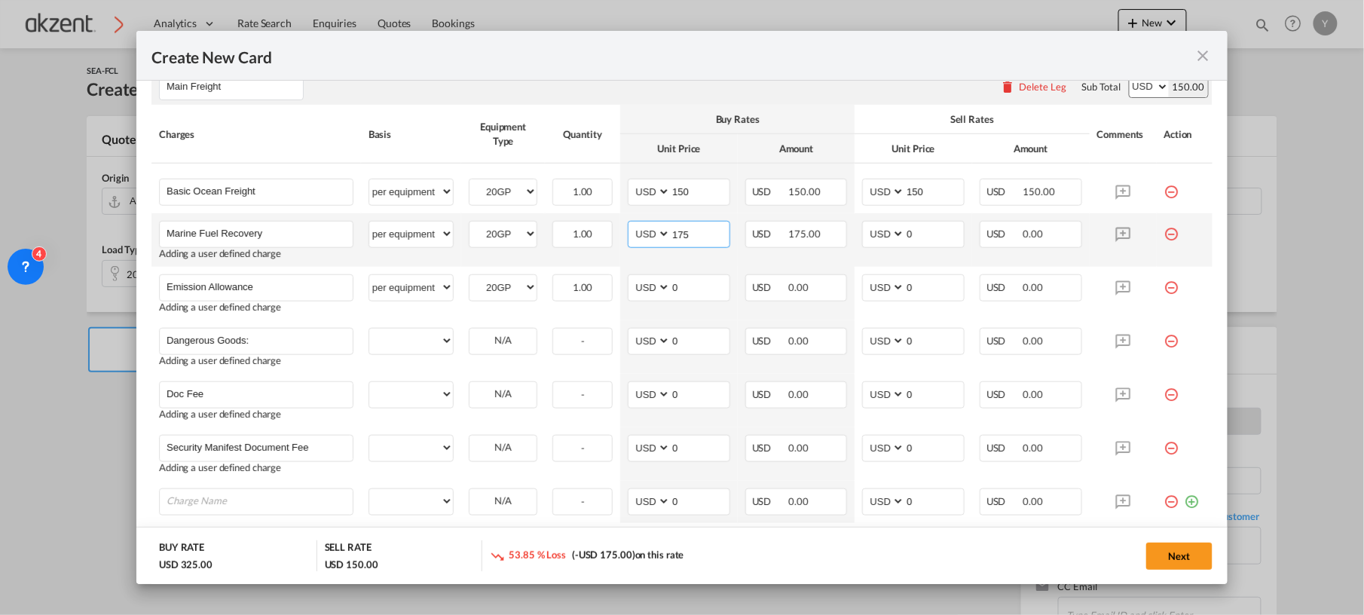
type input "175"
click at [926, 240] on input "0" at bounding box center [934, 233] width 59 height 23
type input "175"
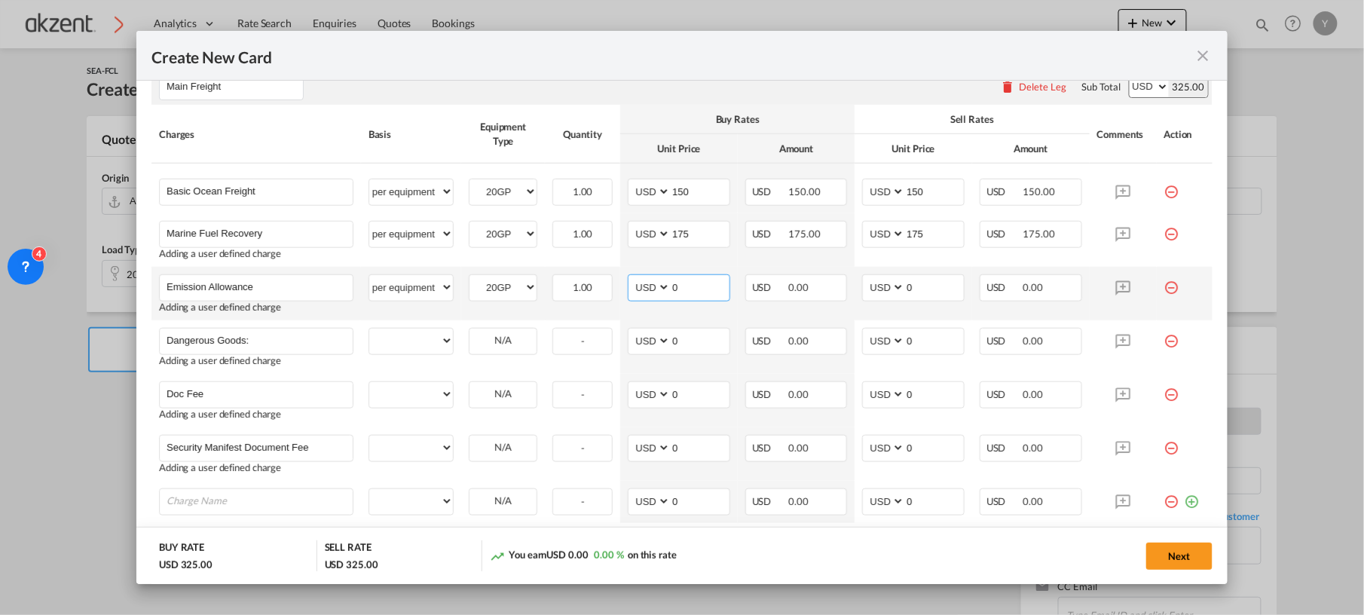
click at [683, 280] on input "0" at bounding box center [700, 286] width 59 height 23
type input "30"
click at [933, 282] on input "0" at bounding box center [934, 286] width 59 height 23
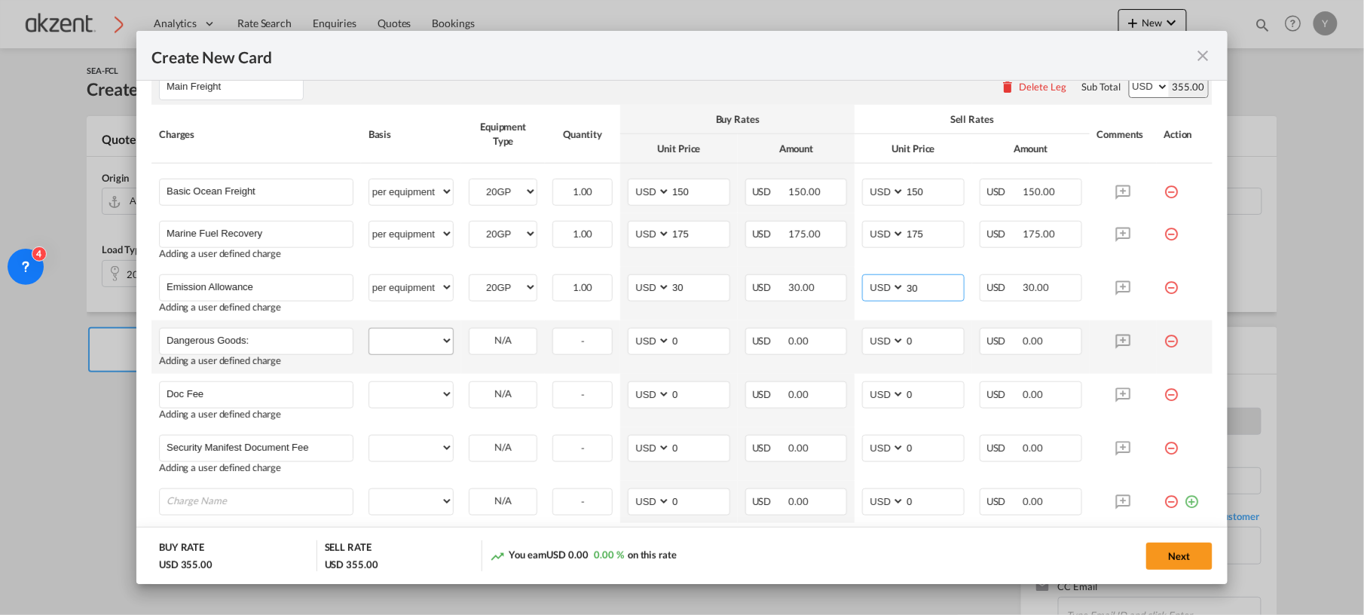
type input "30"
click at [417, 345] on select "per equipment per container per B/L per shipping bill per shipment % on freight…" at bounding box center [411, 341] width 84 height 24
select select "per equipment"
click at [369, 329] on select "per equipment per container per B/L per shipping bill per shipment % on freight…" at bounding box center [411, 341] width 84 height 24
click at [510, 345] on select "20GP" at bounding box center [502, 341] width 67 height 20
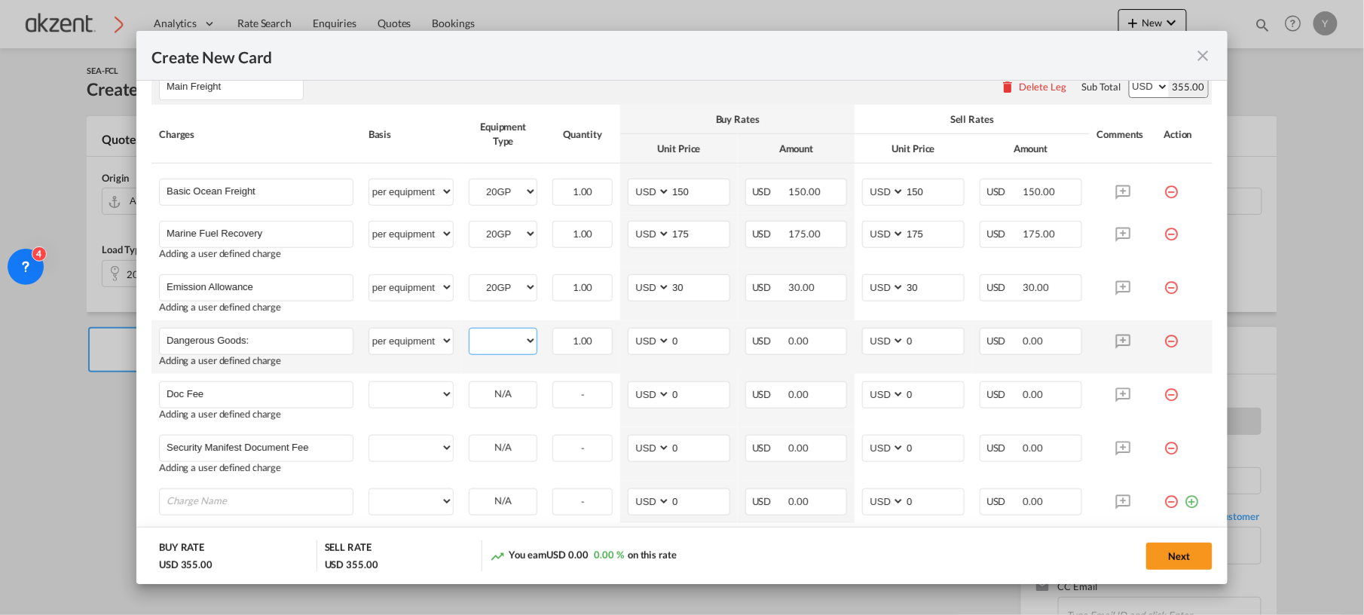
select select "20GP"
click at [469, 332] on select "20GP" at bounding box center [502, 341] width 67 height 20
click at [700, 341] on input "0" at bounding box center [700, 340] width 59 height 23
type input "200"
click at [920, 338] on input "0" at bounding box center [934, 340] width 59 height 23
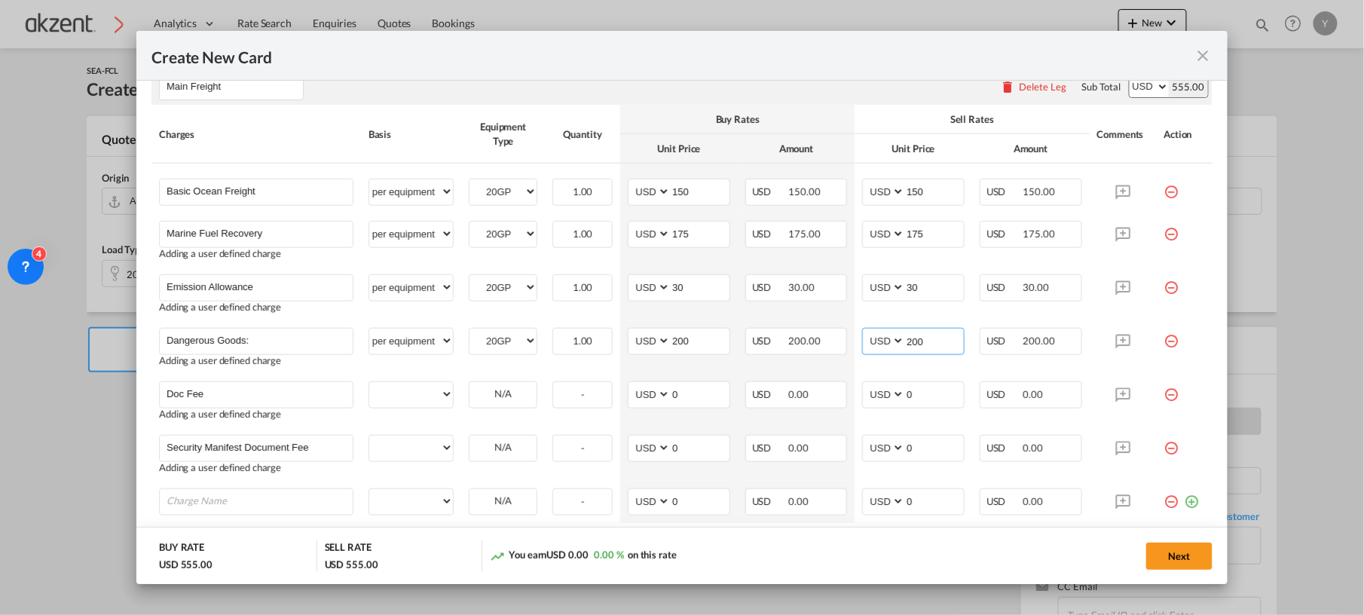
type input "200"
click at [416, 399] on select "per equipment per container per B/L per shipping bill per shipment % on freight…" at bounding box center [411, 394] width 84 height 24
select select "per B/L"
click at [369, 383] on select "per equipment per container per B/L per shipping bill per shipment % on freight…" at bounding box center [411, 394] width 84 height 24
click at [702, 387] on input "0" at bounding box center [700, 393] width 59 height 23
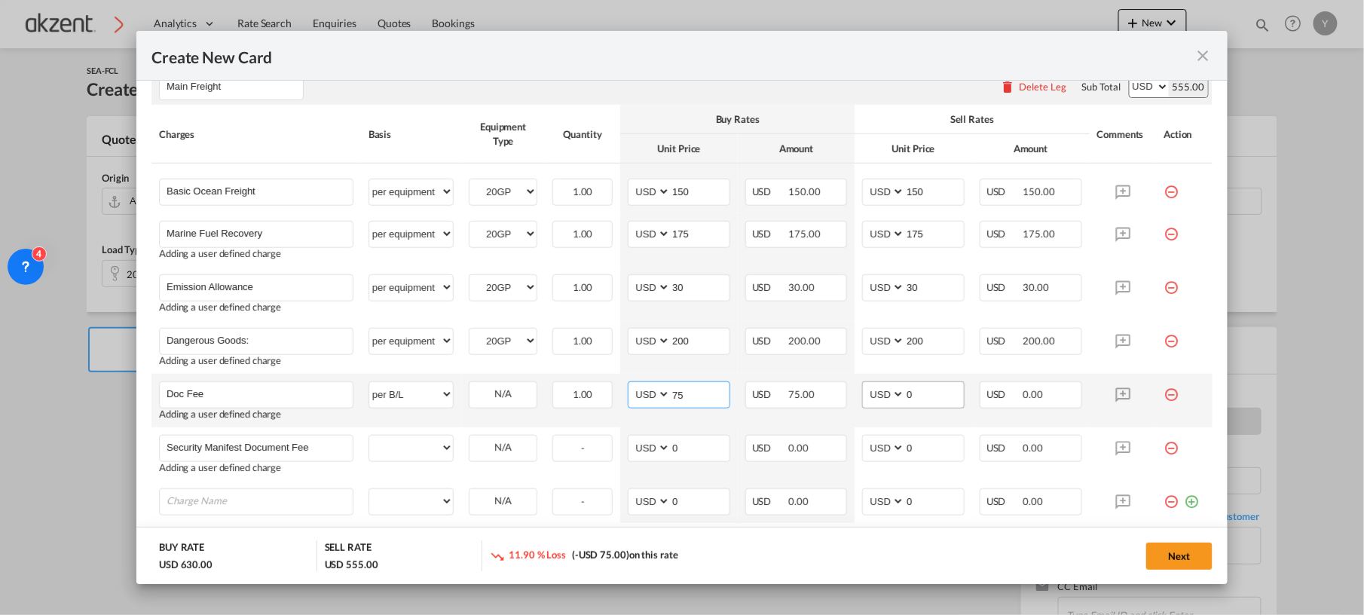
type input "75"
click at [936, 399] on input "0" at bounding box center [934, 393] width 59 height 23
type input "75"
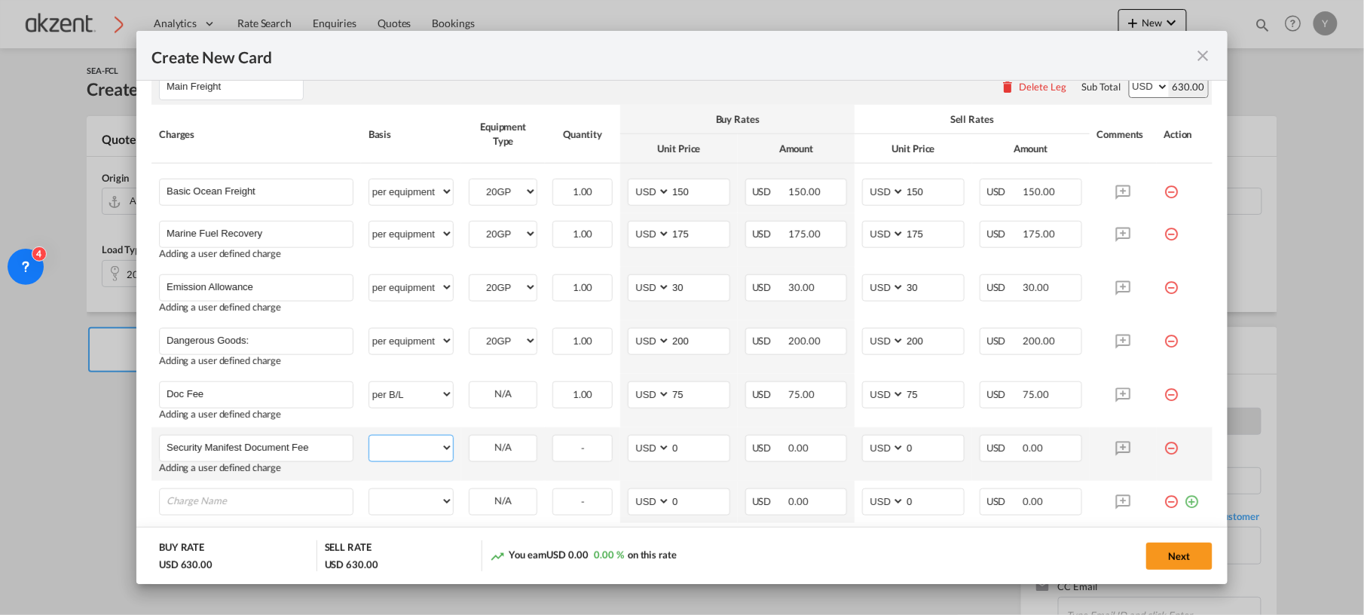
click at [392, 449] on select "per equipment per container per B/L per shipping bill per shipment % on freight…" at bounding box center [411, 447] width 84 height 24
select select "per B/L"
click at [369, 436] on select "per equipment per container per B/L per shipping bill per shipment % on freight…" at bounding box center [411, 447] width 84 height 24
click at [713, 455] on input "0" at bounding box center [700, 446] width 59 height 23
type input "35"
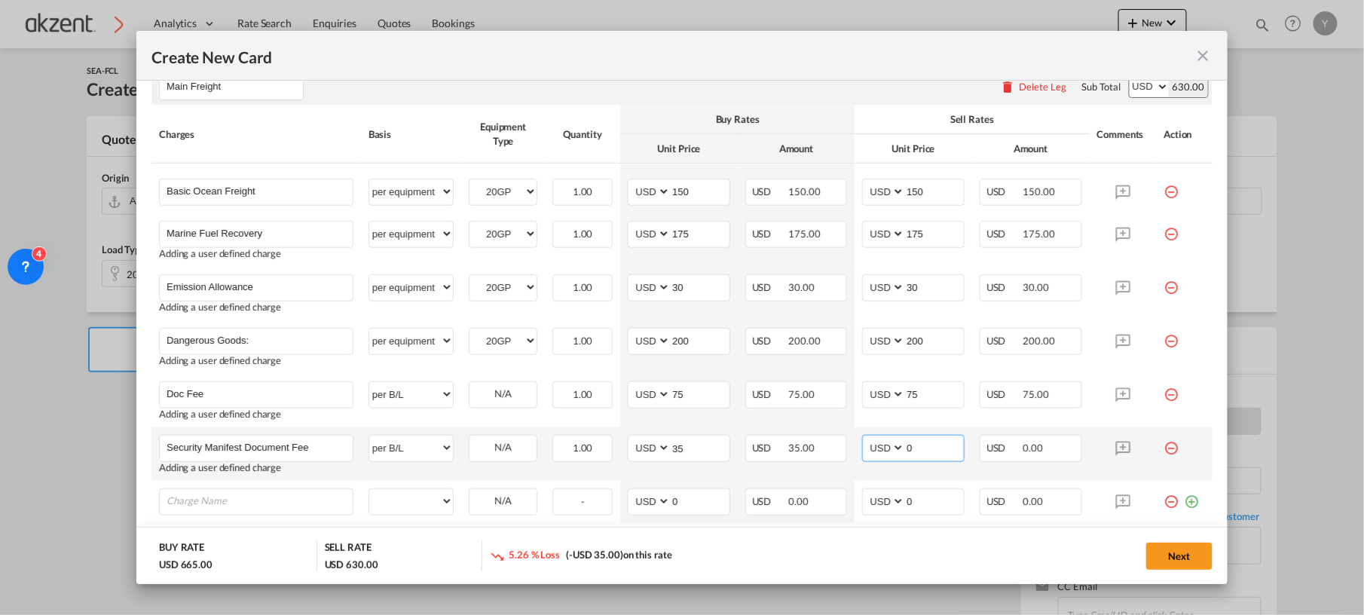
click at [927, 448] on input "0" at bounding box center [934, 446] width 59 height 23
type input "35"
click at [956, 540] on div "Next" at bounding box center [1009, 555] width 406 height 31
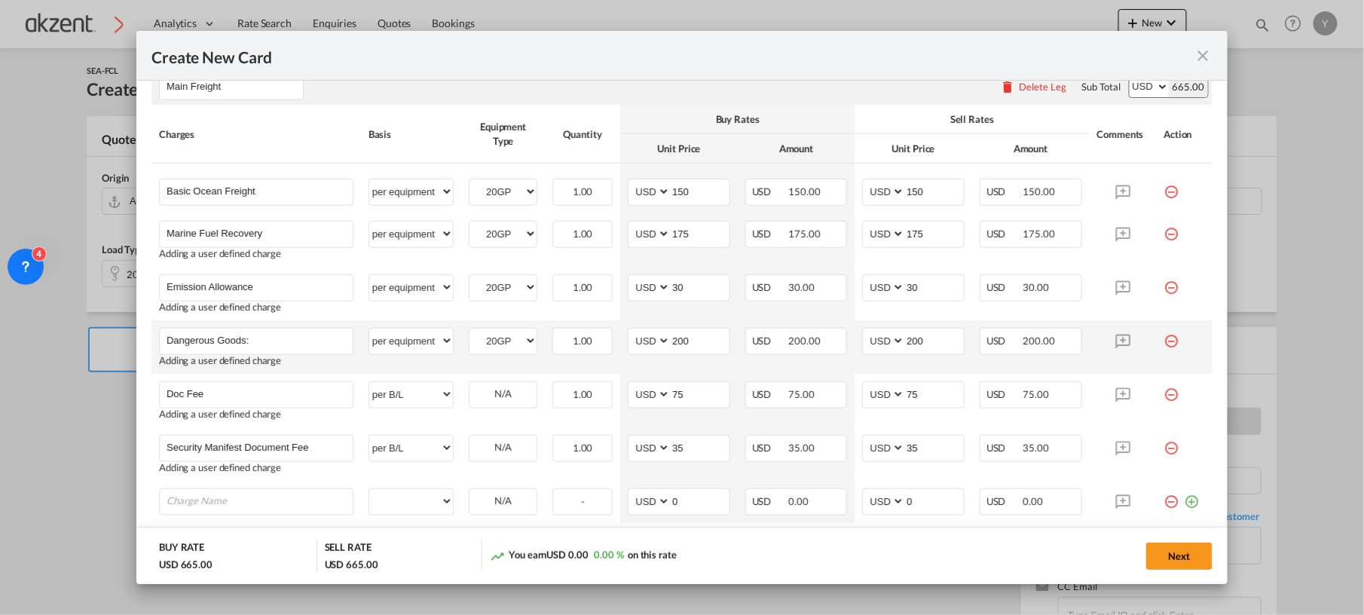
scroll to position [488, 0]
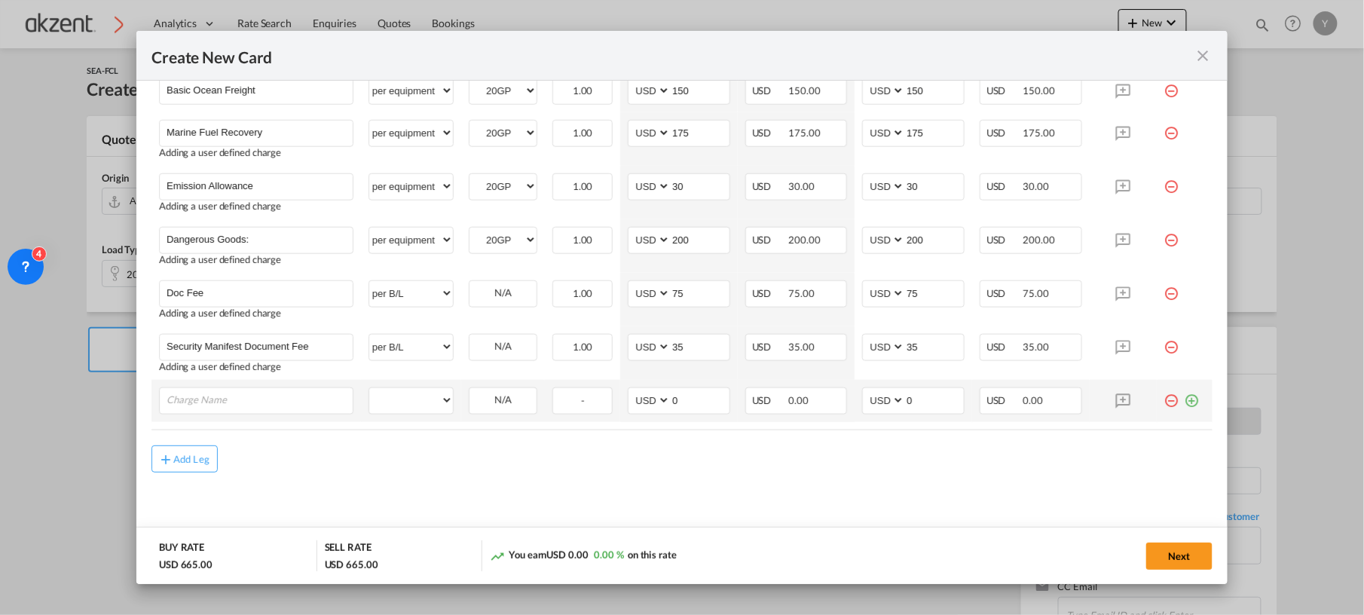
click at [1164, 398] on md-icon "icon-minus-circle-outline red-400-fg" at bounding box center [1171, 394] width 15 height 15
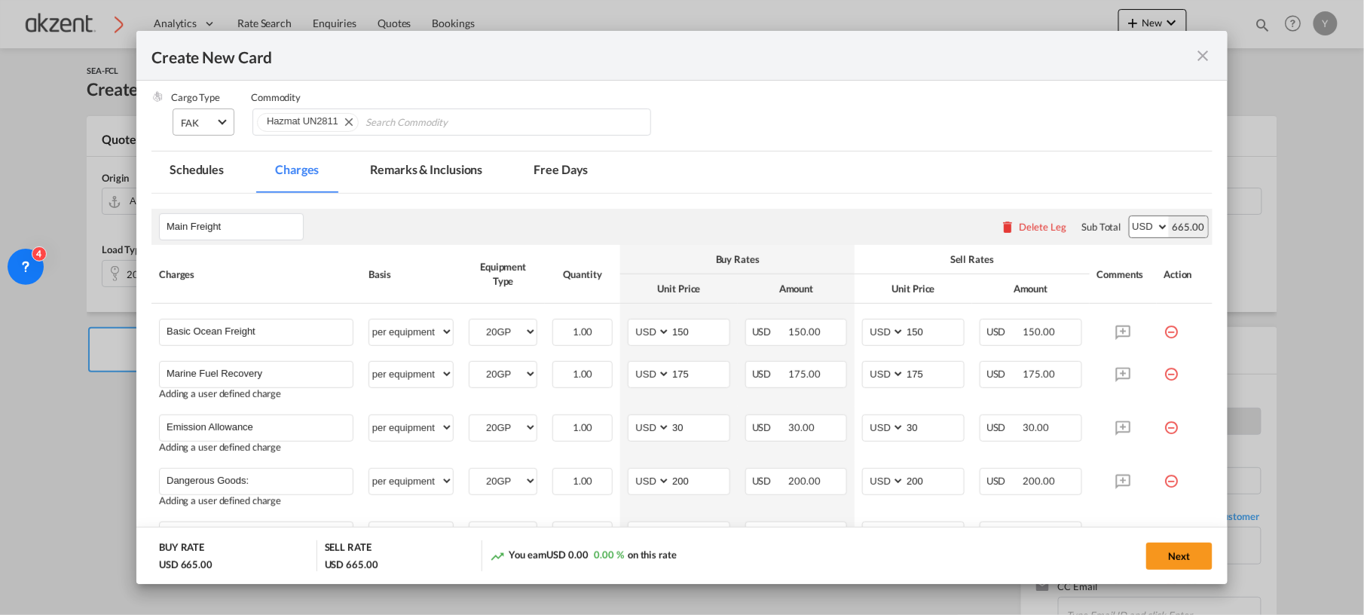
scroll to position [146, 0]
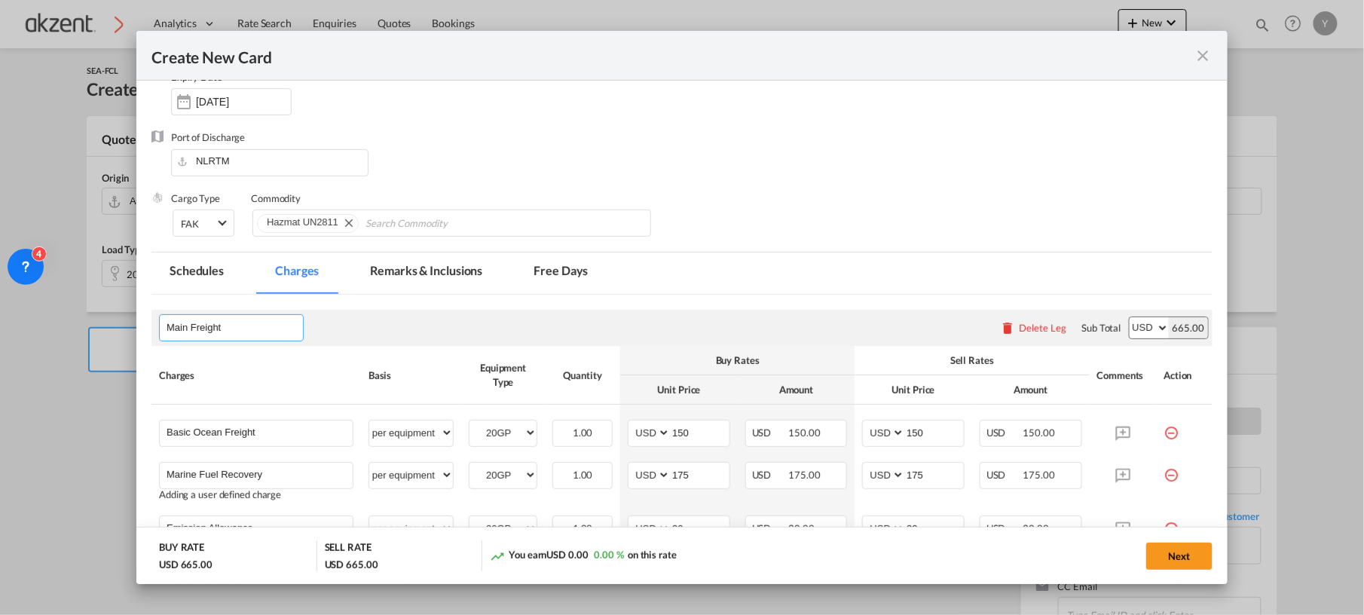
click at [173, 330] on input "Main Freight" at bounding box center [235, 327] width 136 height 23
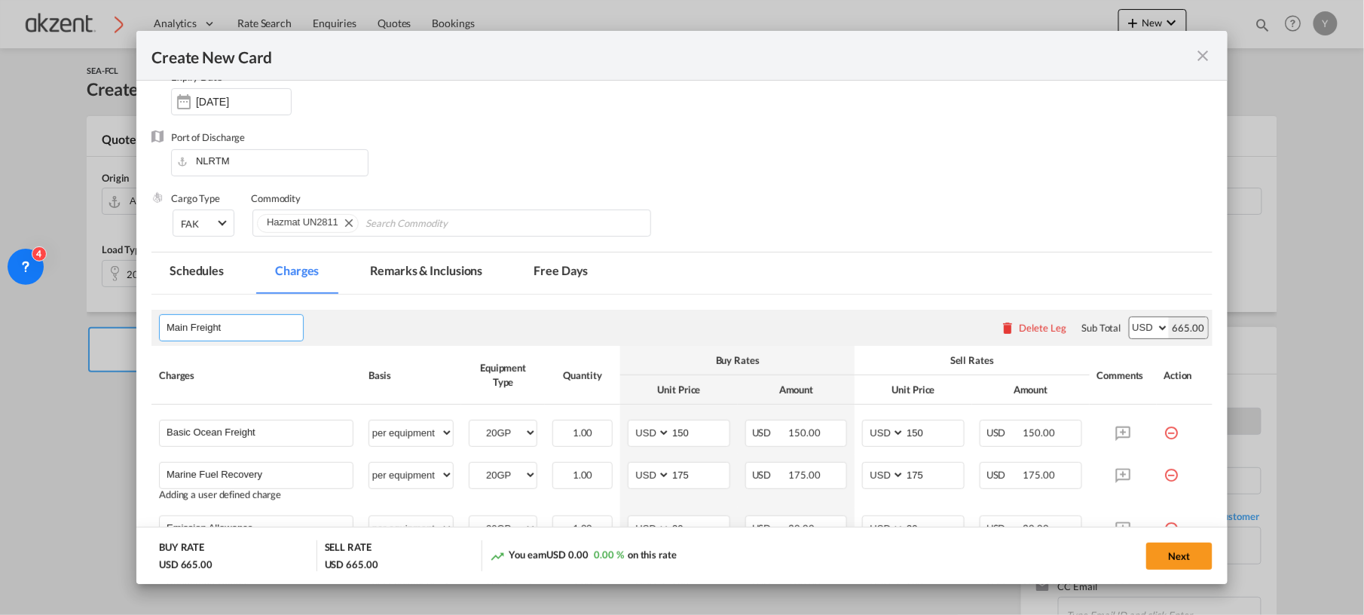
click at [173, 330] on input "Main Freight" at bounding box center [235, 327] width 136 height 23
type input "Hapag [PERSON_NAME] charges"
click at [377, 338] on div "Hapag [PERSON_NAME] charges Please enter leg name Leg Name Already Exists Delet…" at bounding box center [681, 328] width 1061 height 36
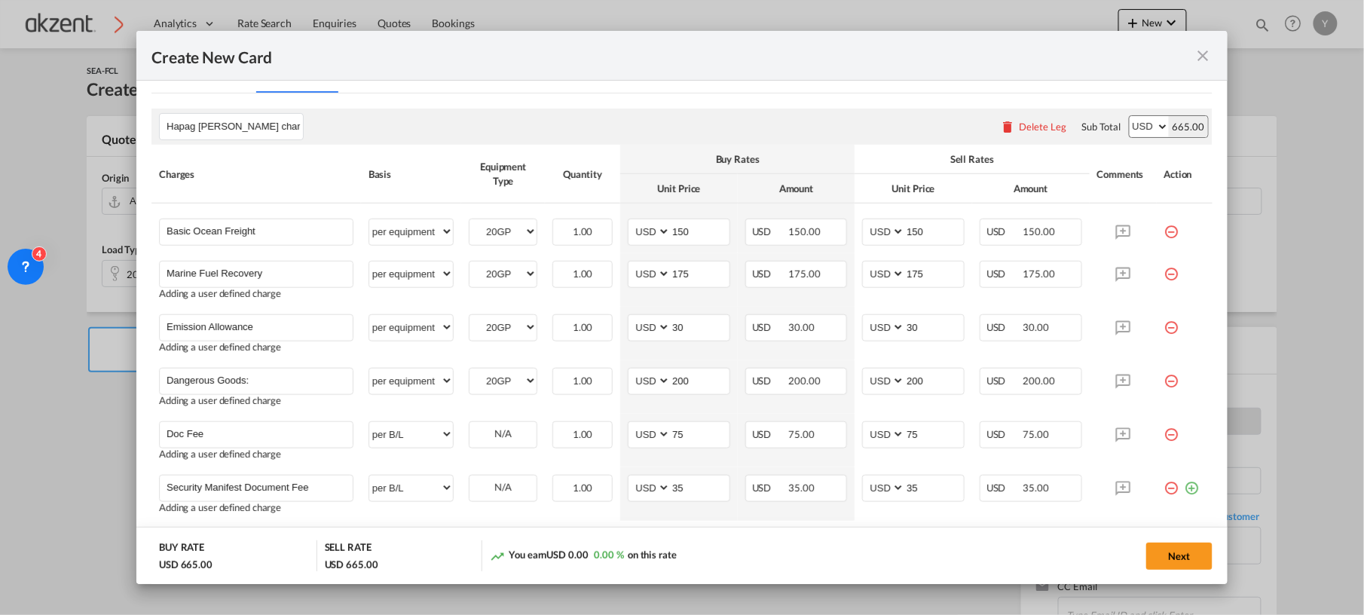
scroll to position [448, 0]
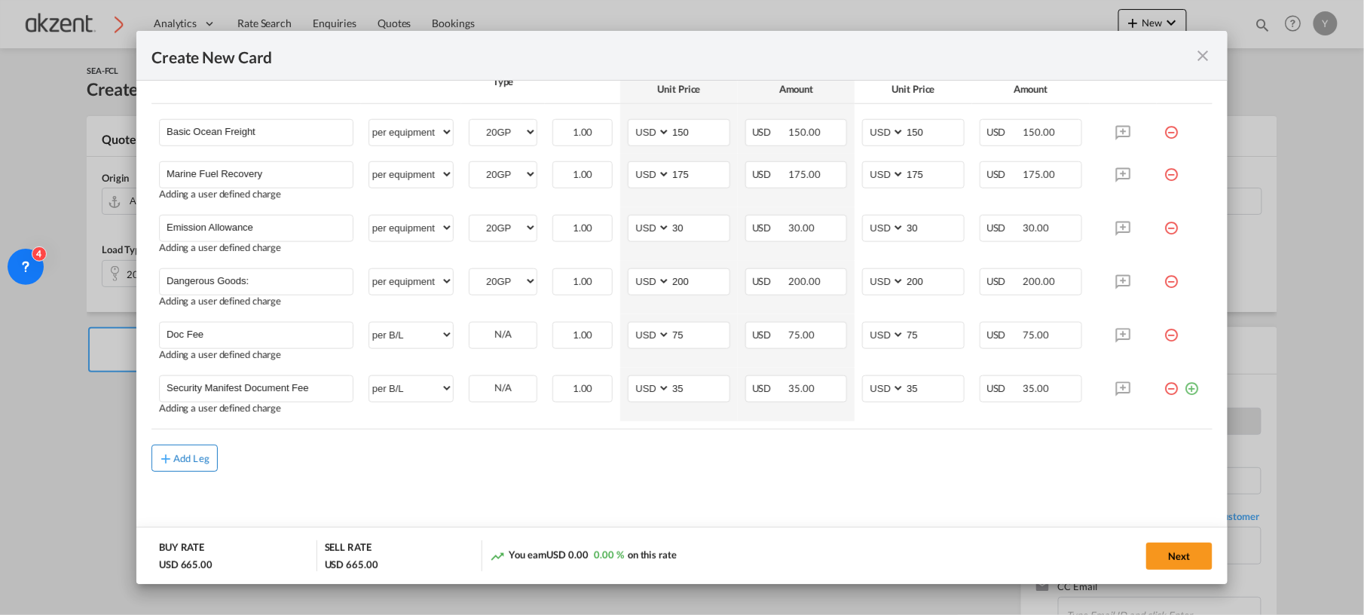
click at [188, 467] on button "Add Leg" at bounding box center [184, 458] width 66 height 27
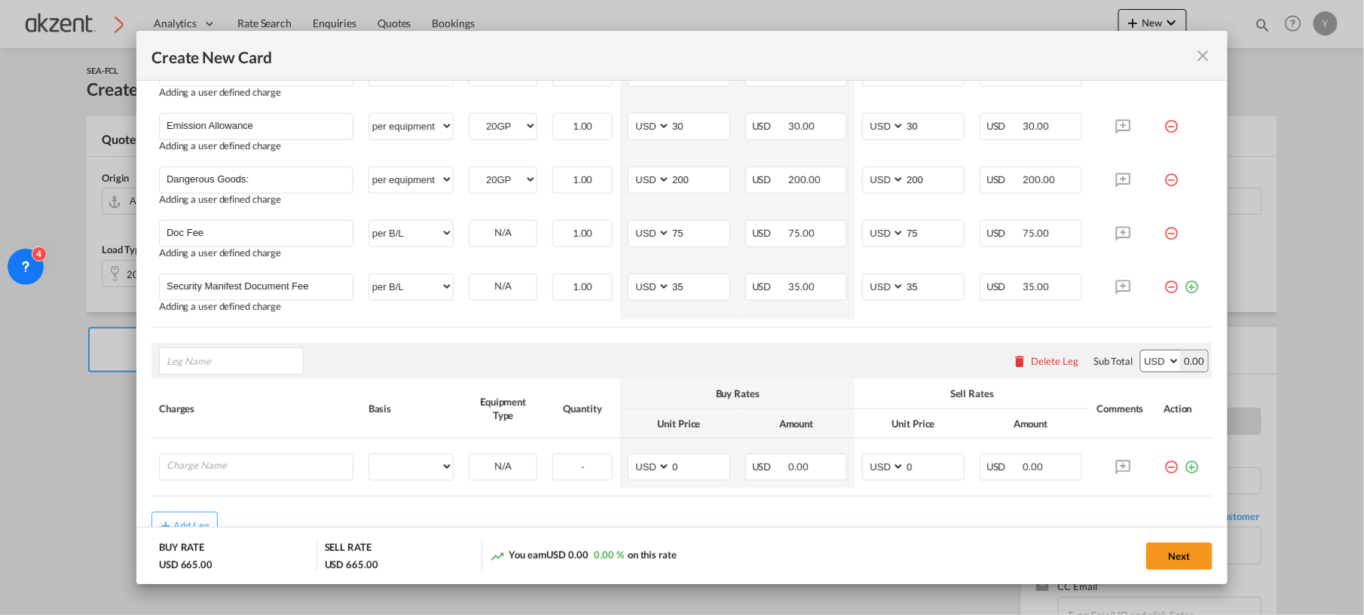
scroll to position [616, 0]
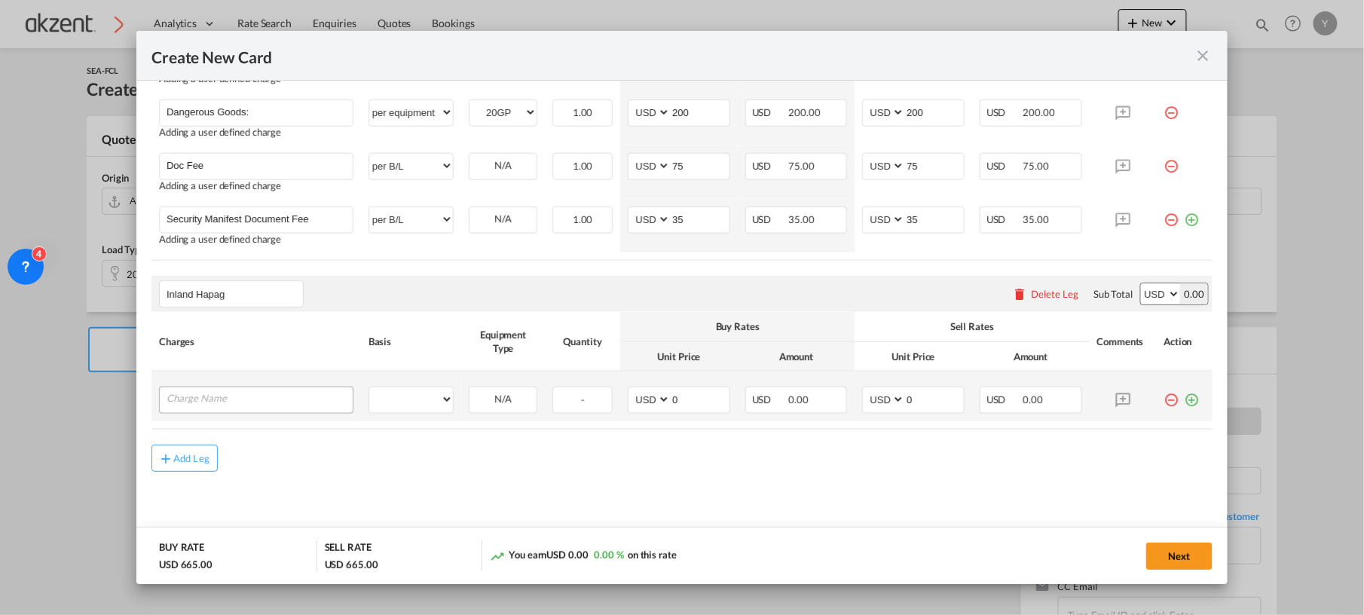
type input "Inland Hapag"
click at [267, 398] on input "Charge Name" at bounding box center [260, 398] width 186 height 23
click at [224, 398] on input "Charge Name" at bounding box center [260, 398] width 186 height 23
click at [236, 396] on input "Charge Name" at bounding box center [260, 398] width 186 height 23
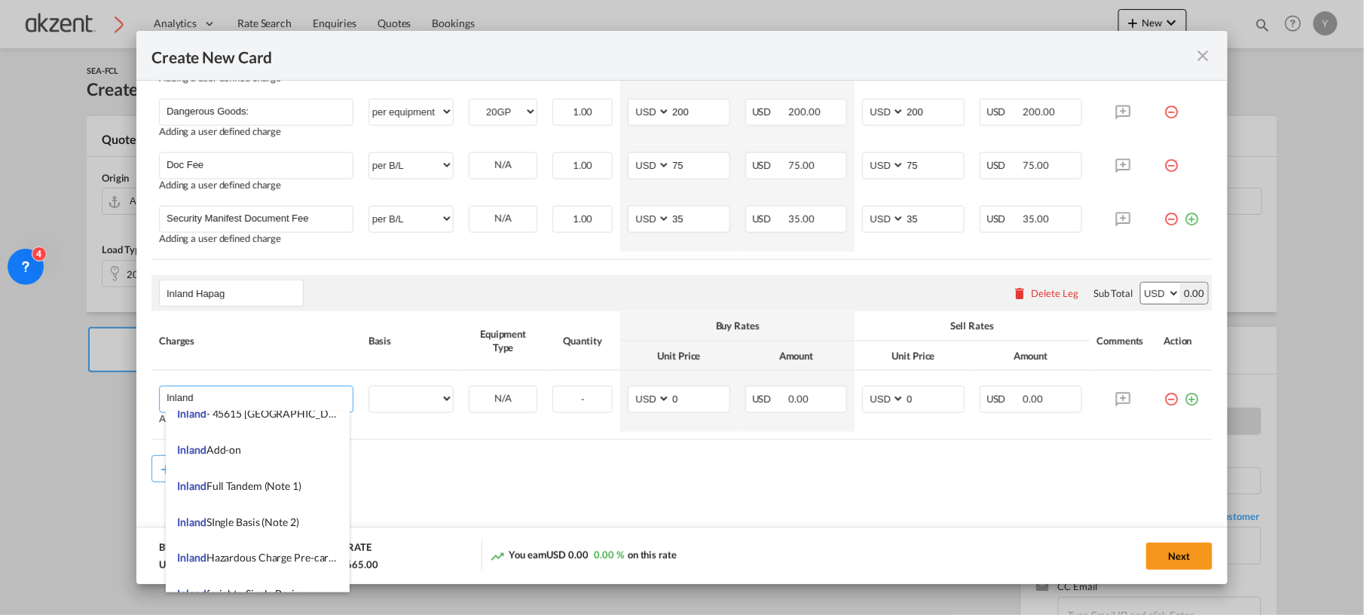
scroll to position [924, 0]
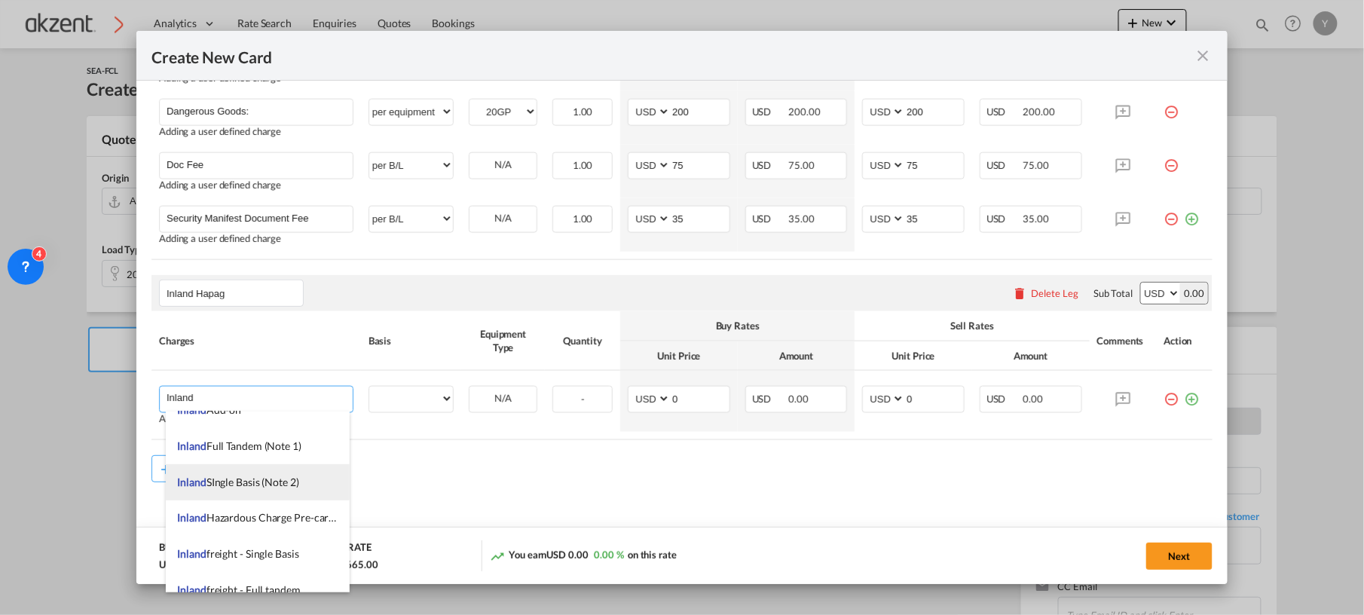
click at [278, 491] on li "Inland SIngle Basis (Note 2)" at bounding box center [257, 482] width 183 height 36
type input "Inland SIngle Basis (Note 2)"
select select "per equipment"
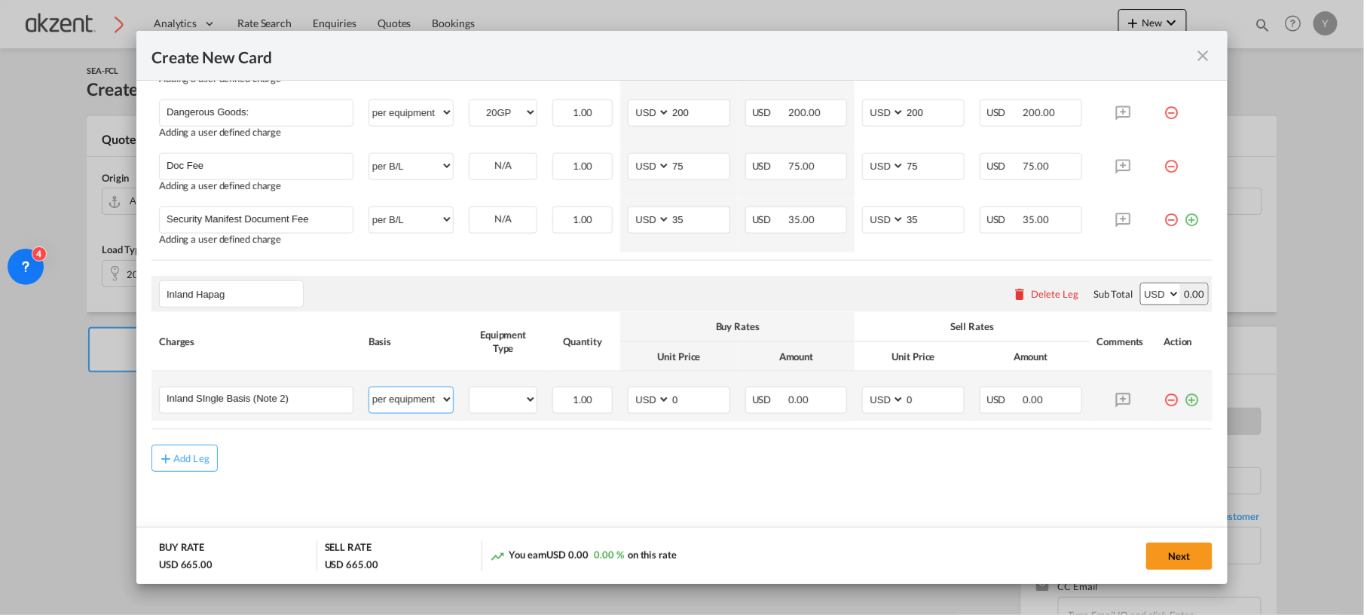
click at [402, 401] on select "per equipment per container per B/L per shipping bill per shipment per pallet p…" at bounding box center [411, 399] width 84 height 24
click at [515, 408] on select "20GP" at bounding box center [502, 400] width 67 height 20
select select "20GP"
click at [469, 390] on select "20GP" at bounding box center [502, 400] width 67 height 20
click at [699, 402] on input "0" at bounding box center [700, 398] width 59 height 23
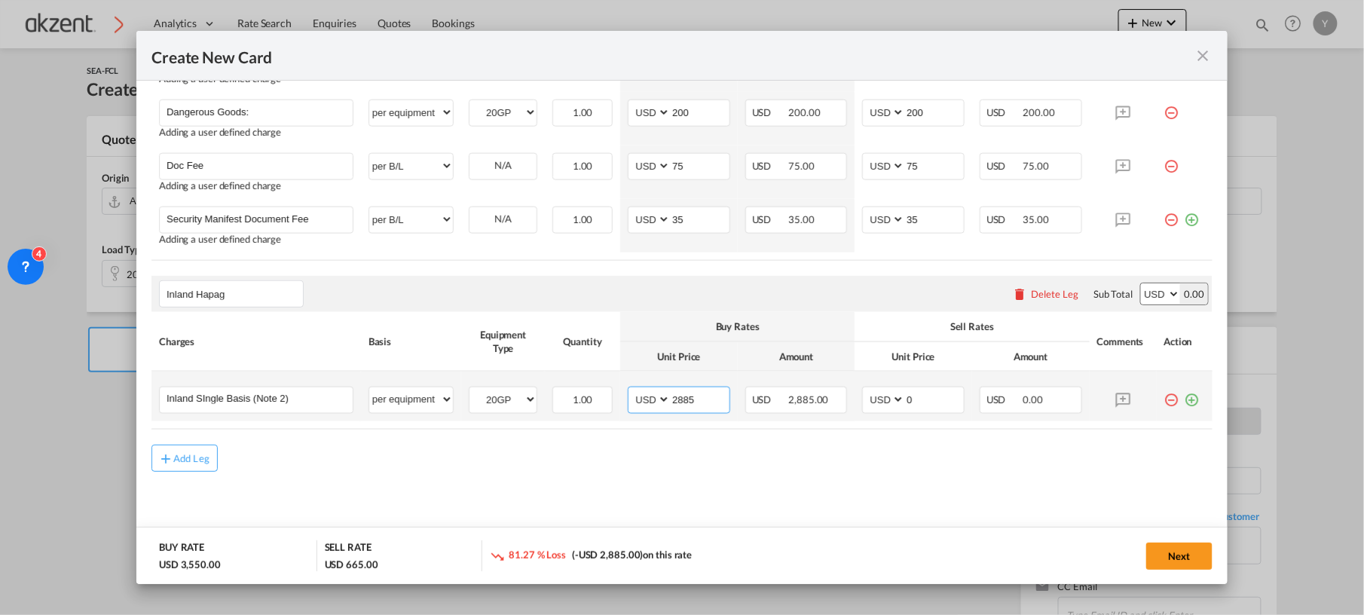
type input "2885"
click at [915, 398] on input "0" at bounding box center [934, 398] width 59 height 23
click at [892, 452] on div "Add Leg" at bounding box center [681, 458] width 1061 height 27
click at [205, 455] on div "Add Leg" at bounding box center [191, 458] width 36 height 9
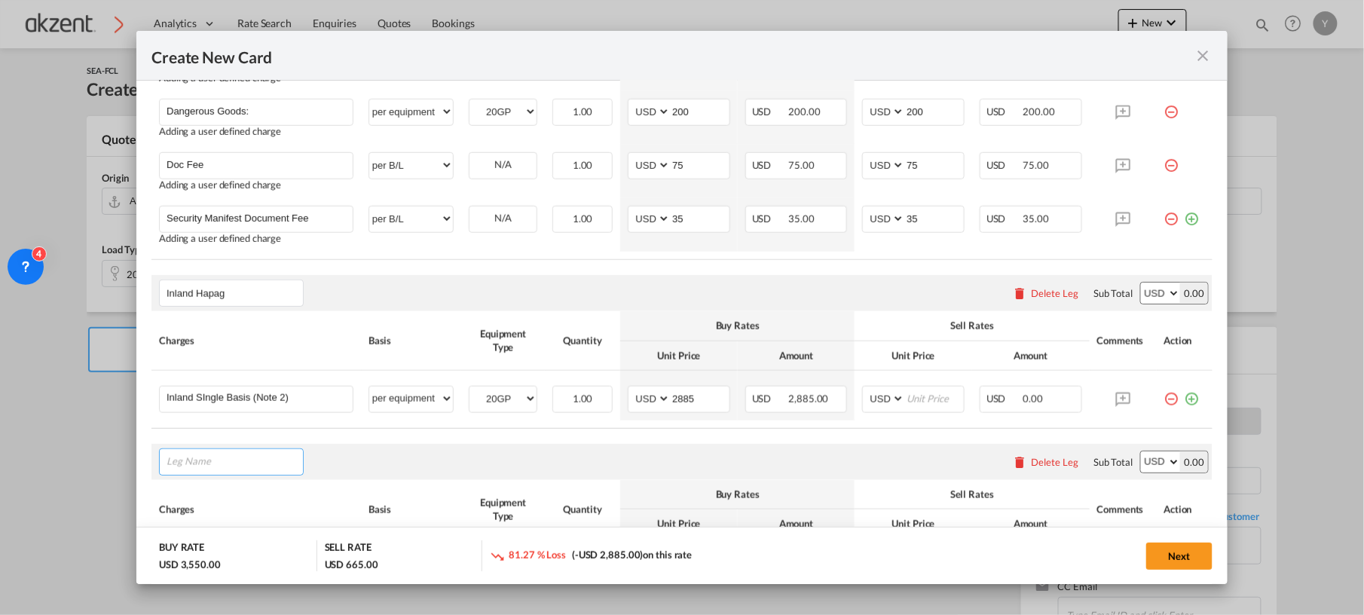
click at [217, 465] on input "Leg Name" at bounding box center [235, 462] width 136 height 23
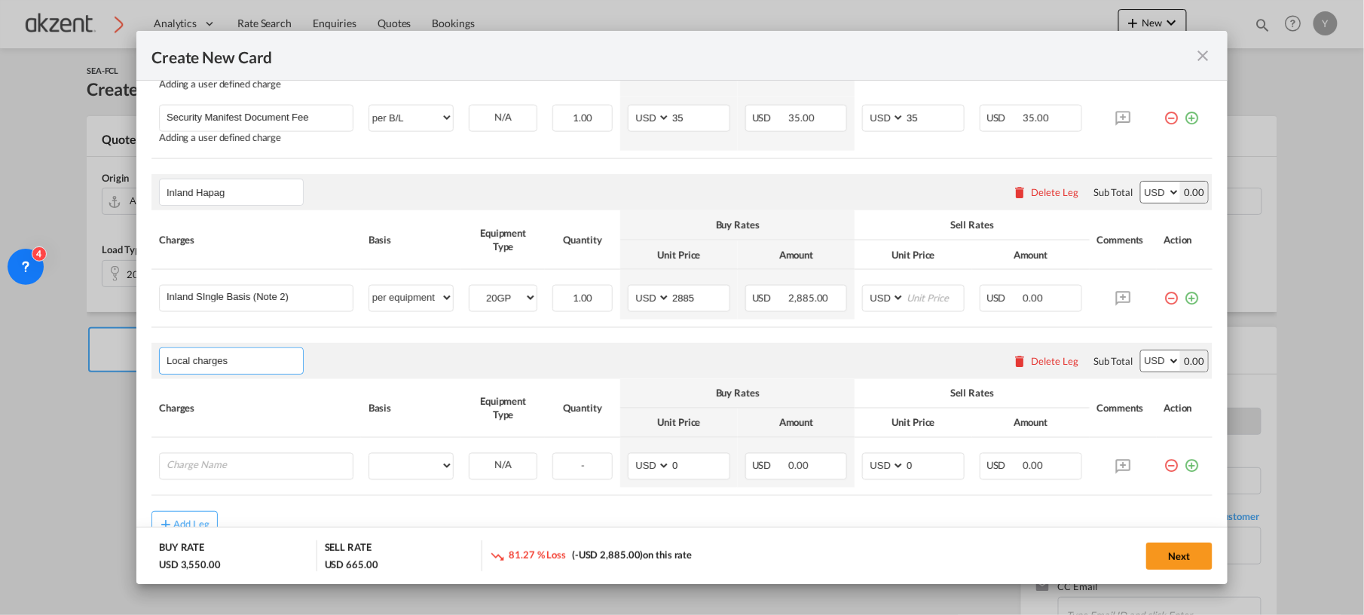
click at [169, 360] on input "Local charges" at bounding box center [235, 361] width 136 height 23
click at [166, 357] on div "Create New CardPort ..." at bounding box center [166, 363] width 1 height 27
click at [185, 366] on input "Local charges" at bounding box center [235, 361] width 136 height 23
click at [182, 365] on input "Local charges" at bounding box center [235, 361] width 136 height 23
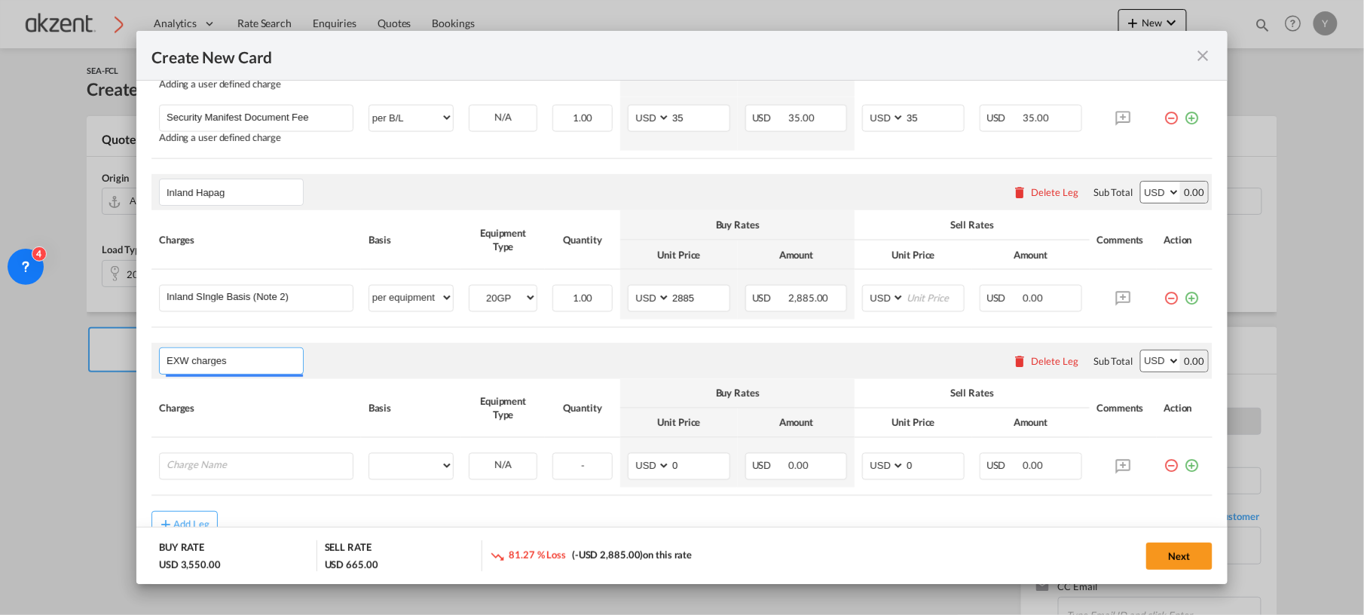
type input "EXW charges"
click at [432, 345] on div "EXW charges Please enter leg name Leg Name Already Exists Delete Leg Sub Total …" at bounding box center [681, 361] width 1061 height 36
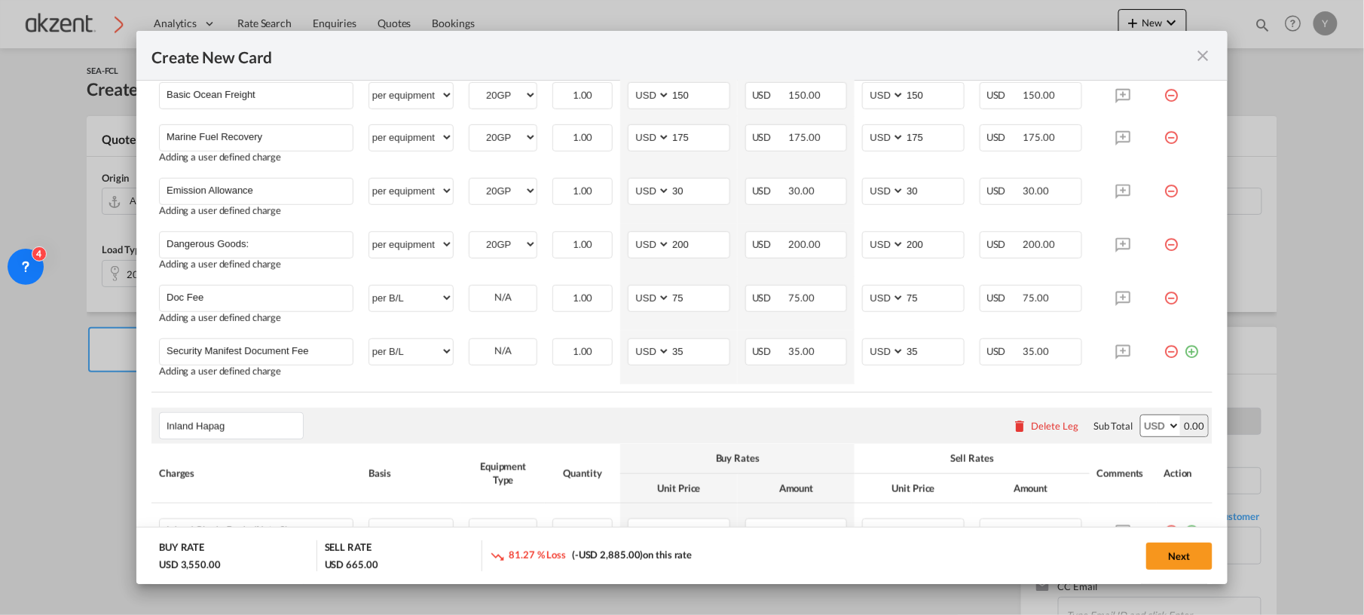
scroll to position [785, 0]
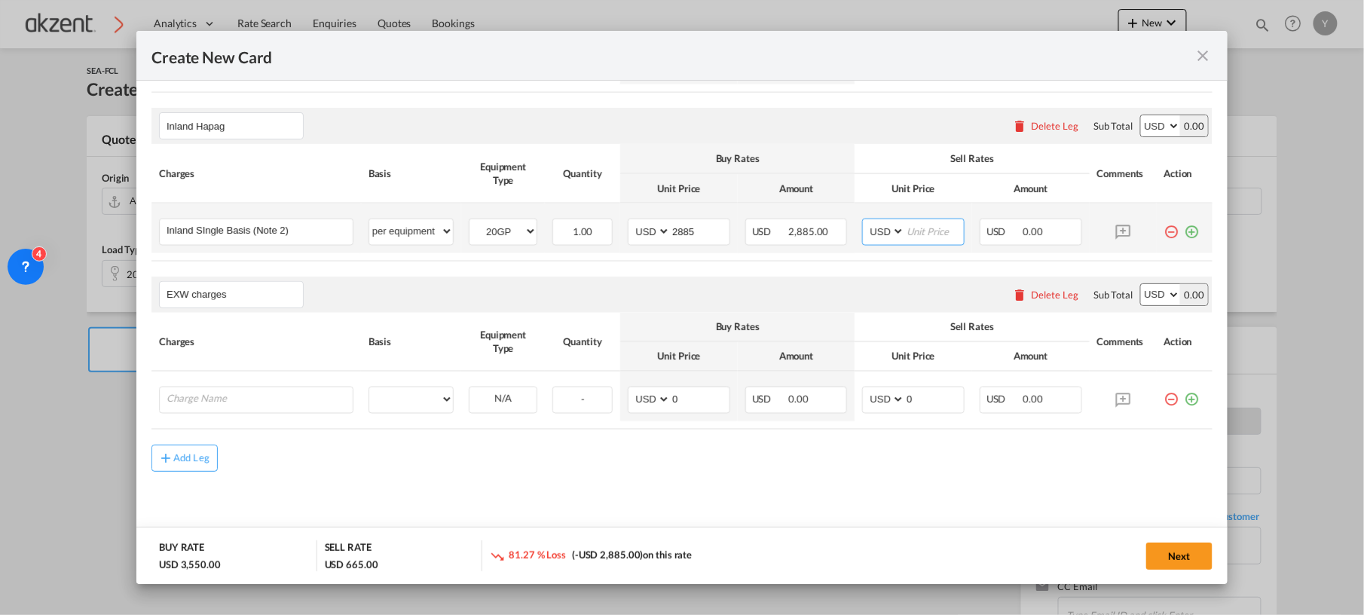
click at [937, 236] on input "Create New CardPort ..." at bounding box center [934, 230] width 59 height 23
type input "2885"
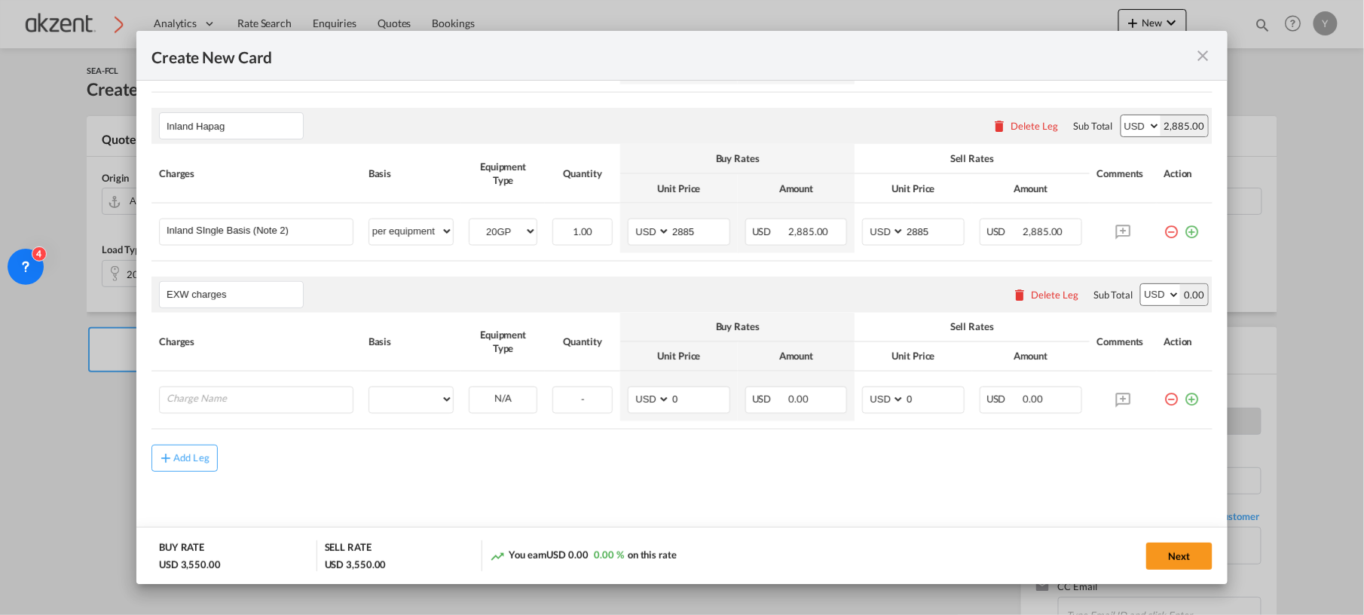
click at [874, 448] on div "Add Leg" at bounding box center [681, 458] width 1061 height 27
click at [329, 399] on input "Charge Name" at bounding box center [260, 398] width 186 height 23
type input "t"
type input "c"
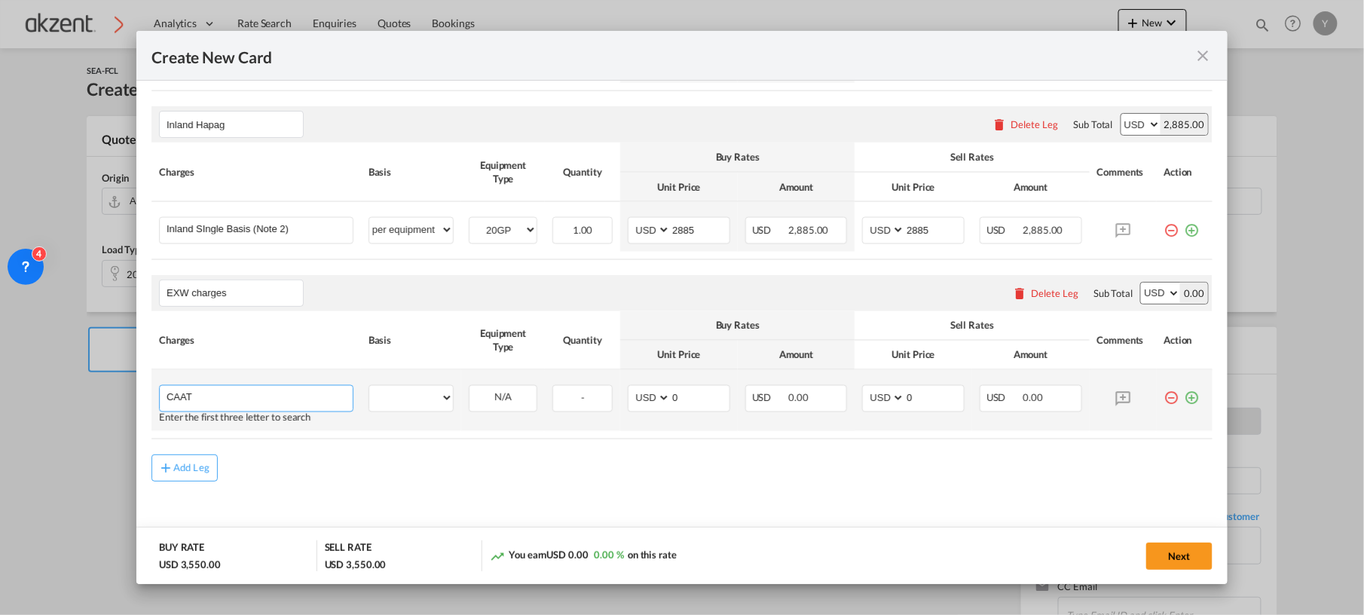
type input "CAAT"
drag, startPoint x: 411, startPoint y: 395, endPoint x: 425, endPoint y: 398, distance: 14.6
click at [411, 396] on select "per equipment per container per B/L per shipping bill per shipment per pallet p…" at bounding box center [411, 398] width 84 height 24
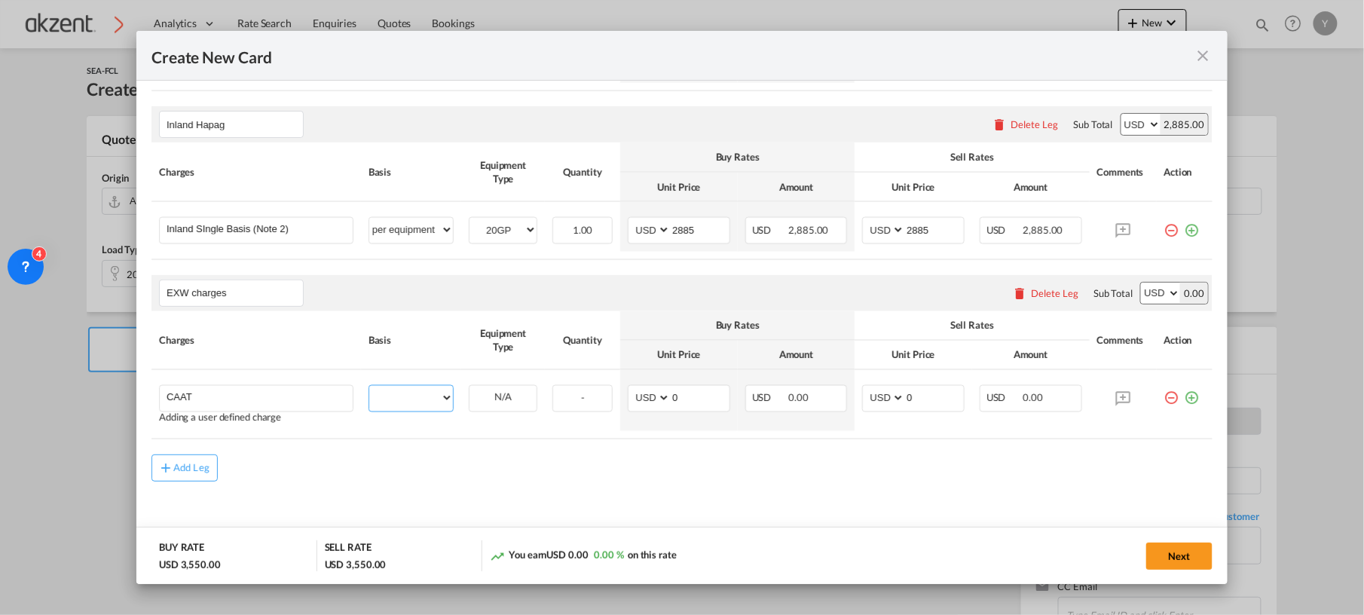
select select "per B/L"
click at [369, 389] on select "per equipment per container per B/L per shipping bill per shipment per pallet p…" at bounding box center [411, 398] width 84 height 24
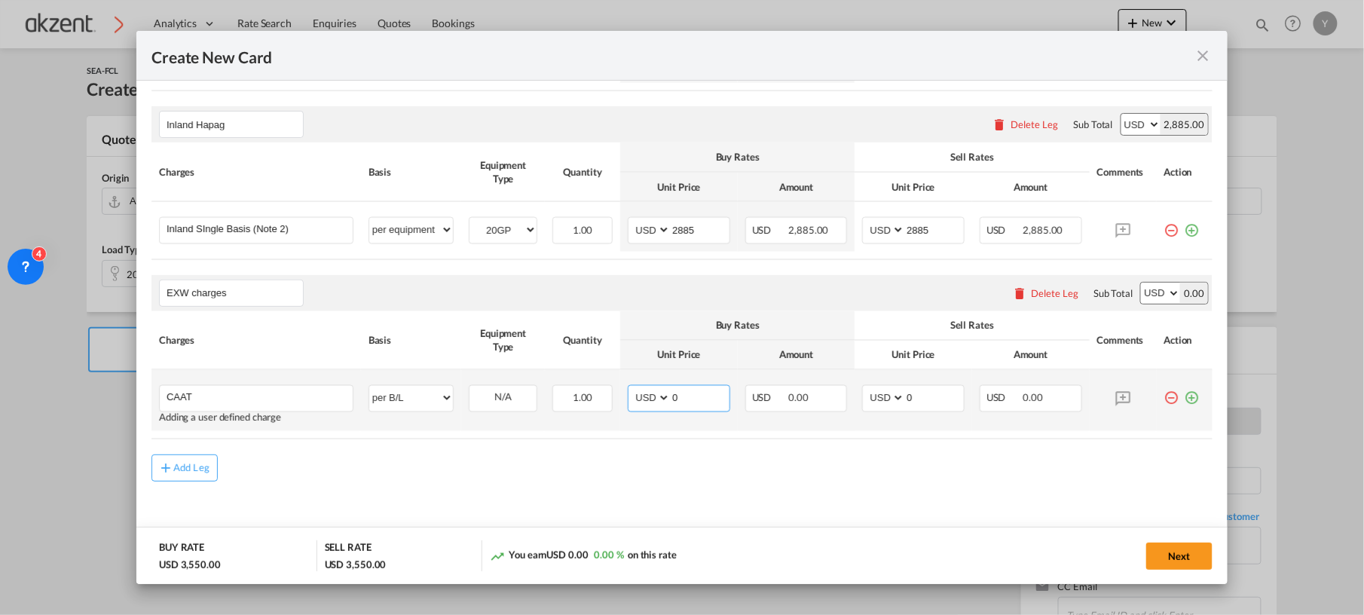
click at [684, 401] on input "0" at bounding box center [700, 397] width 59 height 23
click at [640, 404] on select "AED AFN ALL AMD ANG AOA ARS AUD AWG AZN BAM BBD BDT BGN BHD BIF BMD BND [PERSON…" at bounding box center [650, 398] width 39 height 20
select select "string:MXN"
click at [631, 391] on select "AED AFN ALL AMD ANG AOA ARS AUD AWG AZN BAM BBD BDT BGN BHD BIF BMD BND [PERSON…" at bounding box center [650, 398] width 39 height 20
click at [696, 399] on input "0" at bounding box center [700, 397] width 59 height 23
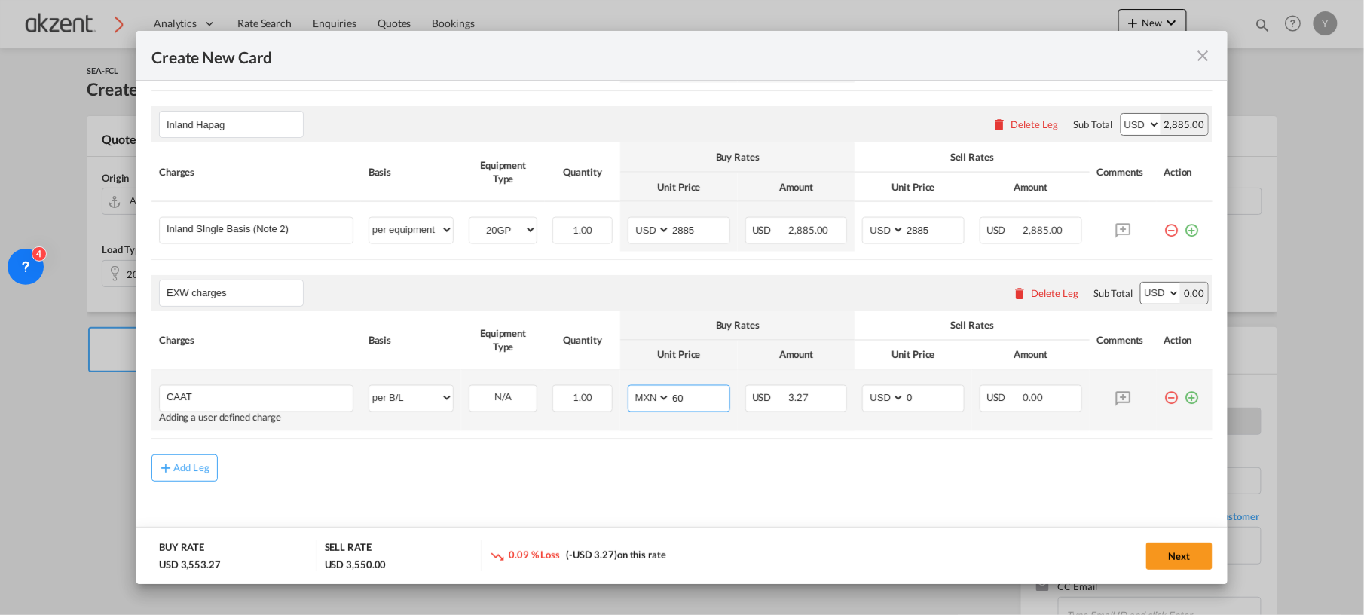
type input "60"
click at [921, 399] on input "0" at bounding box center [934, 397] width 59 height 23
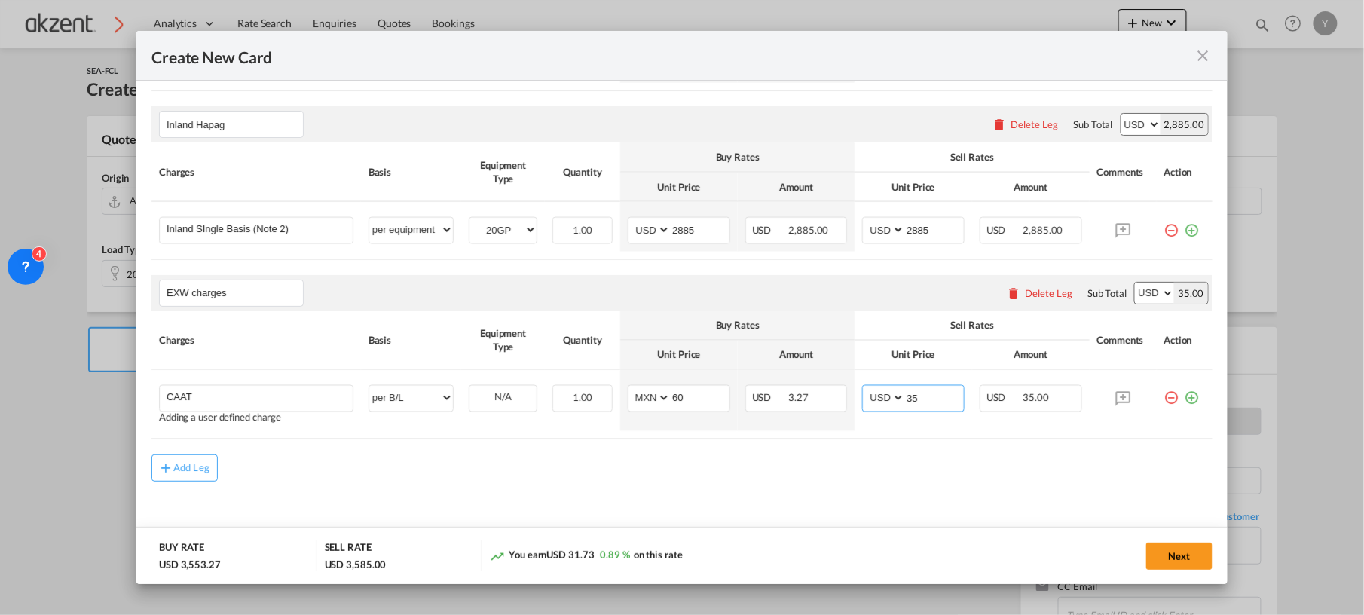
type input "35"
click at [805, 464] on div "Add Leg" at bounding box center [681, 467] width 1061 height 27
drag, startPoint x: 1181, startPoint y: 399, endPoint x: 190, endPoint y: 491, distance: 995.8
click at [1184, 399] on md-icon "icon-plus-circle-outline green-400-fg" at bounding box center [1191, 392] width 15 height 15
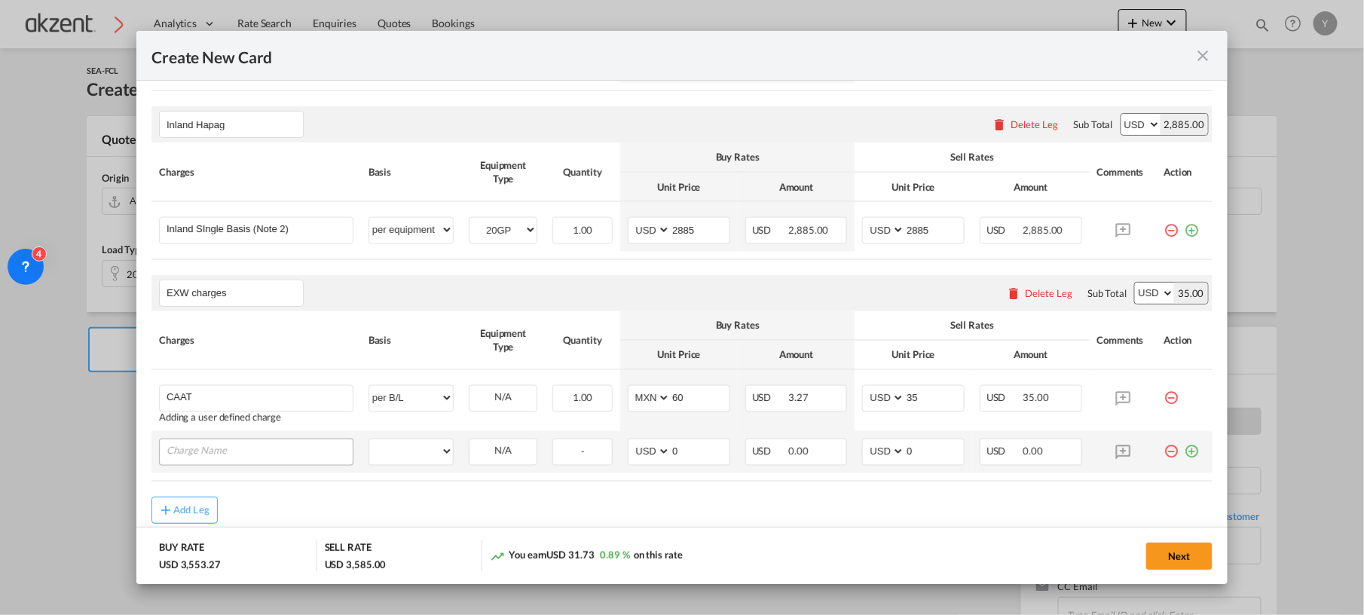
click at [214, 458] on input "Charge Name" at bounding box center [260, 450] width 186 height 23
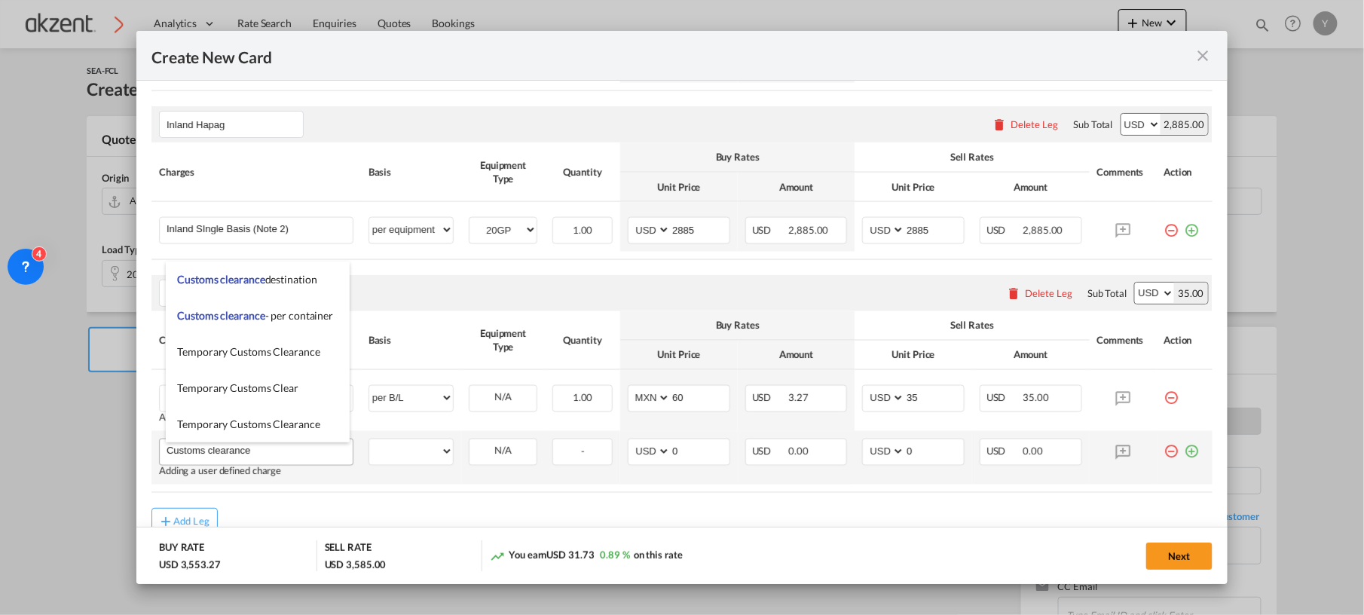
type input "Customs clearance"
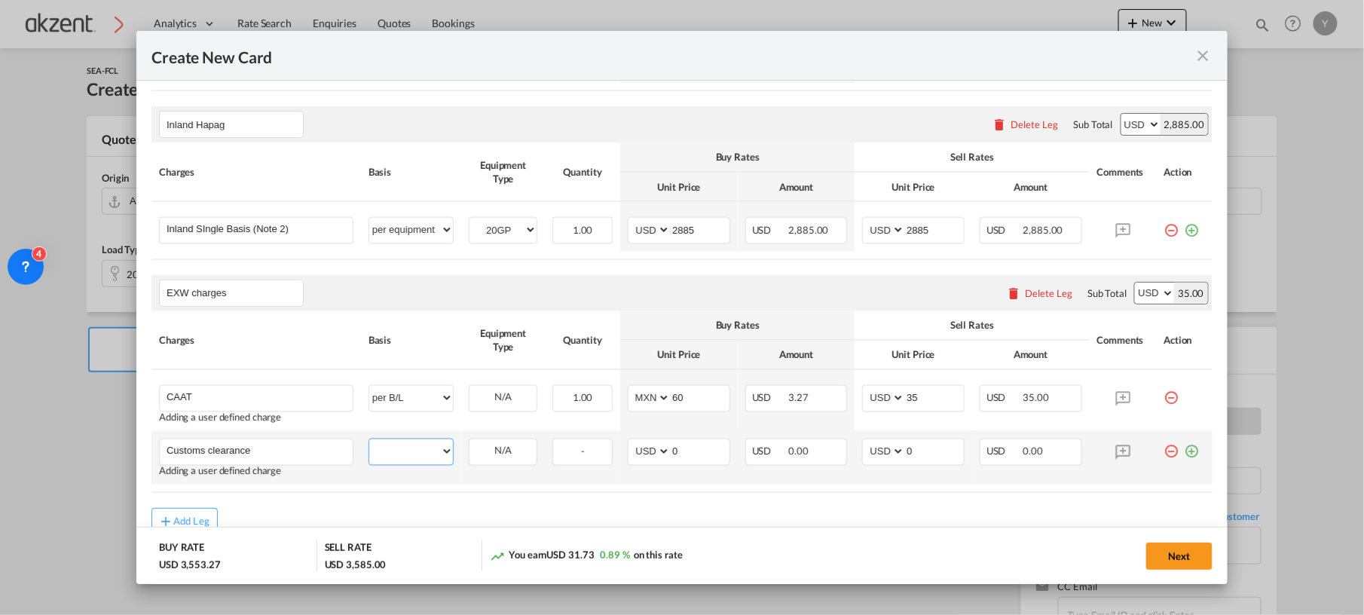
click at [417, 462] on select "per equipment per container per B/L per shipping bill per shipment per pallet p…" at bounding box center [411, 451] width 84 height 24
select select "per container"
click at [369, 442] on select "per equipment per container per B/L per shipping bill per shipment per pallet p…" at bounding box center [411, 451] width 84 height 24
click at [637, 456] on select "AED AFN ALL AMD ANG AOA ARS AUD AWG AZN BAM BBD BDT BGN BHD BIF BMD BND [PERSON…" at bounding box center [650, 452] width 39 height 20
select select "string:MXN"
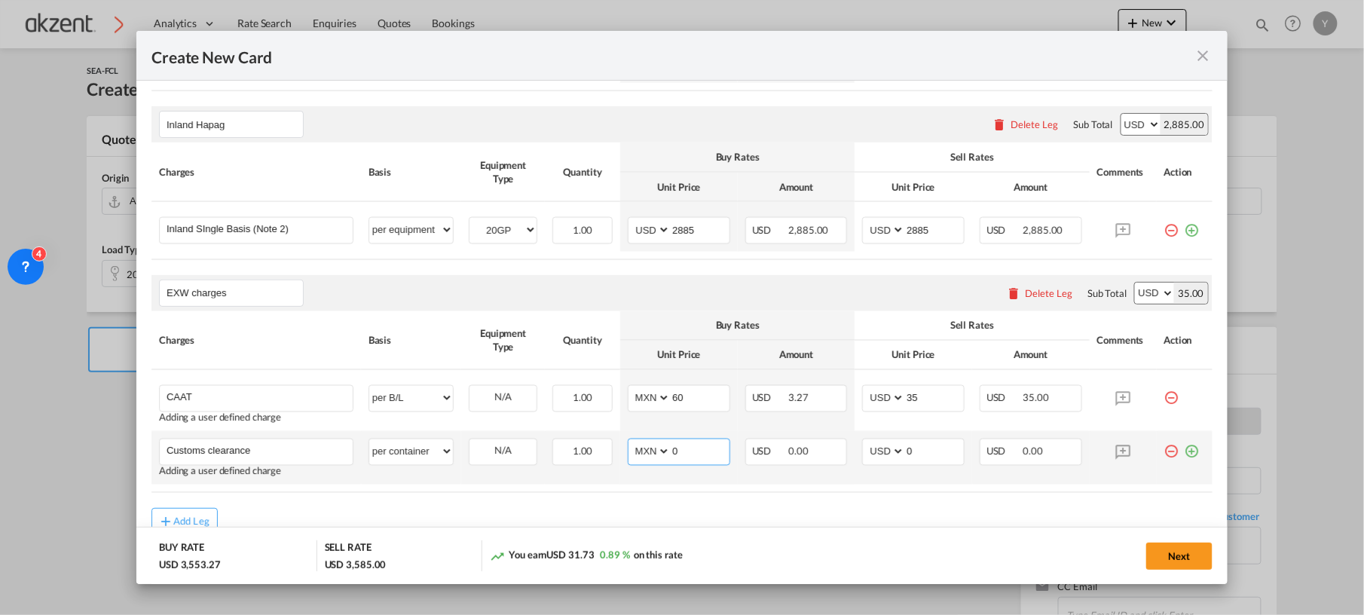
click at [631, 445] on select "AED AFN ALL AMD ANG AOA ARS AUD AWG AZN BAM BBD BDT BGN BHD BIF BMD BND [PERSON…" at bounding box center [650, 452] width 39 height 20
click at [704, 450] on input "0" at bounding box center [700, 450] width 59 height 23
type input "3950"
click at [1184, 453] on md-icon "icon-plus-circle-outline green-400-fg" at bounding box center [1191, 446] width 15 height 15
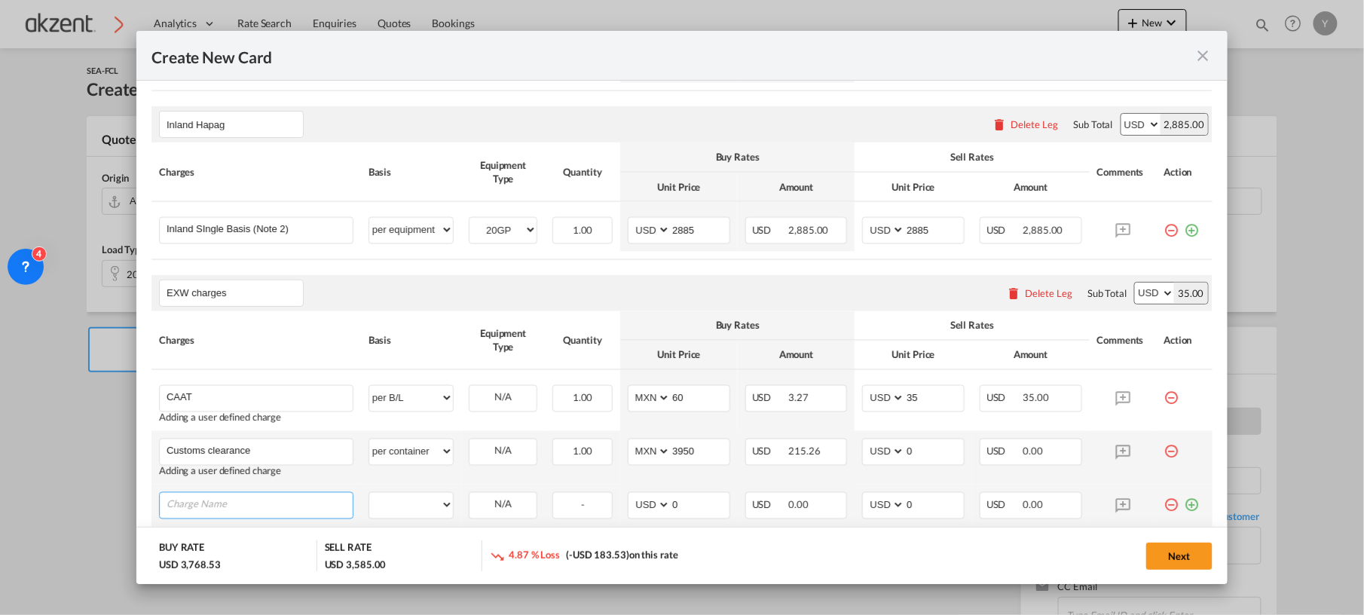
click at [240, 508] on input "Charge Name" at bounding box center [260, 504] width 186 height 23
type input "THC"
click at [417, 512] on select "per equipment per container per B/L per shipping bill per shipment per pallet p…" at bounding box center [411, 505] width 84 height 24
select select "per container"
click at [369, 496] on select "per equipment per container per B/L per shipping bill per shipment per pallet p…" at bounding box center [411, 505] width 84 height 24
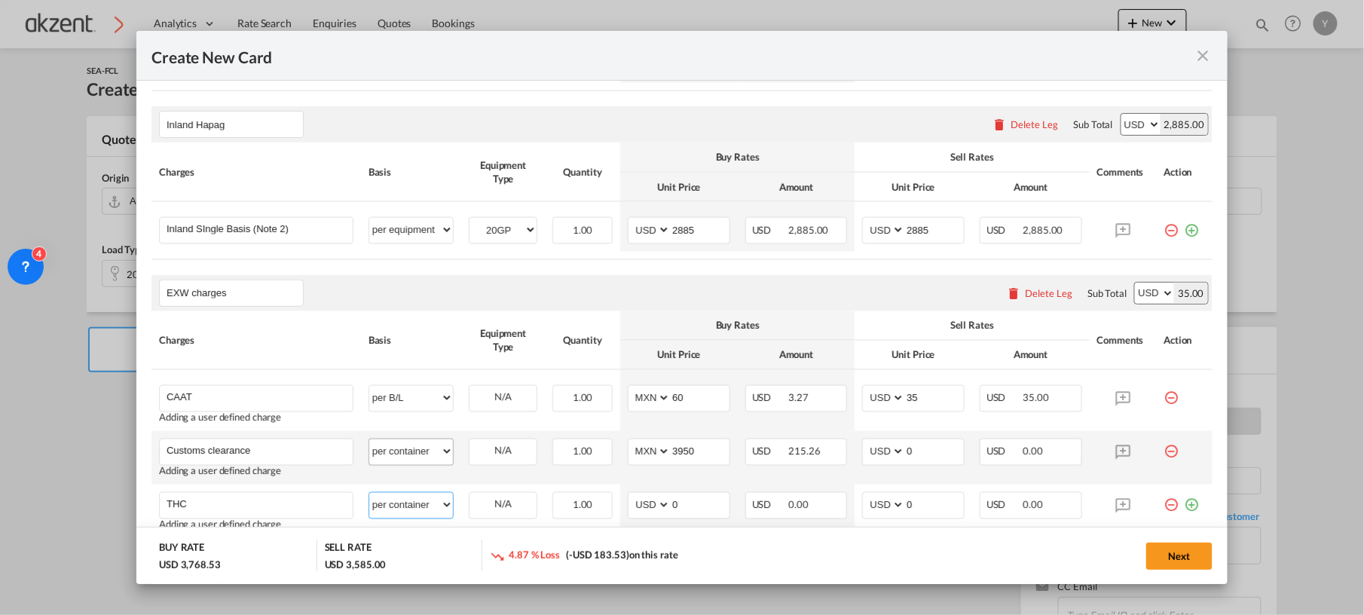
scroll to position [886, 0]
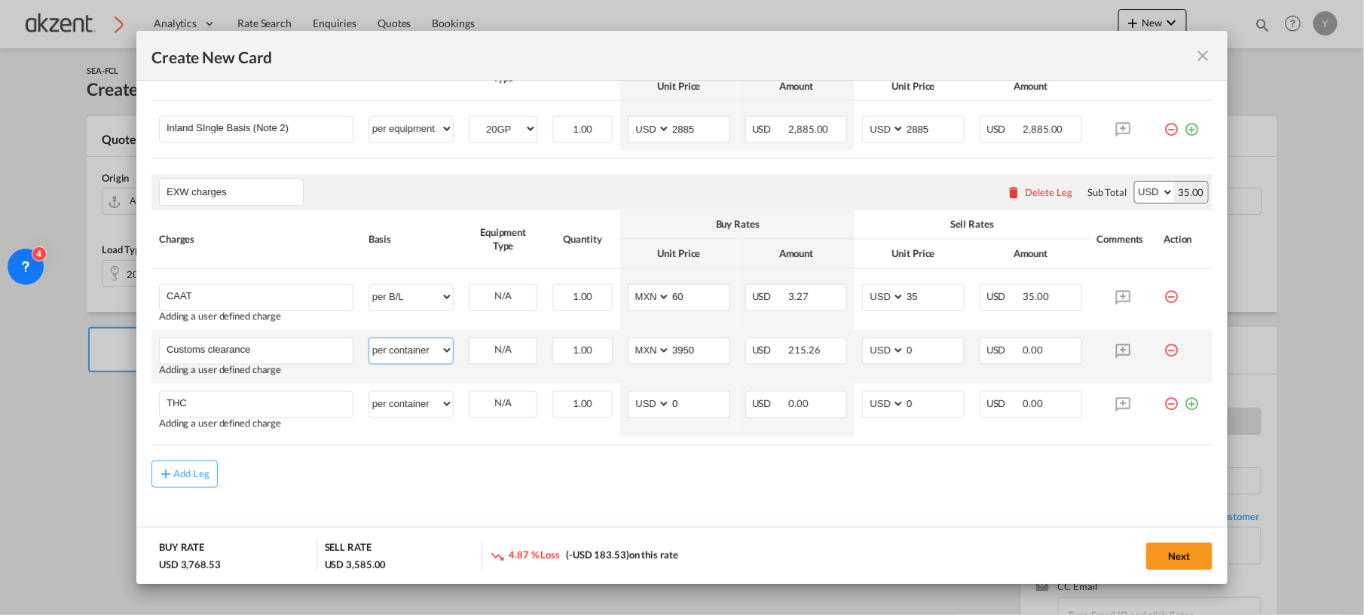
click at [426, 347] on select "per equipment per container per B/L per shipping bill per shipment per pallet p…" at bounding box center [411, 350] width 84 height 24
click at [510, 463] on div "Add Leg" at bounding box center [681, 473] width 1061 height 27
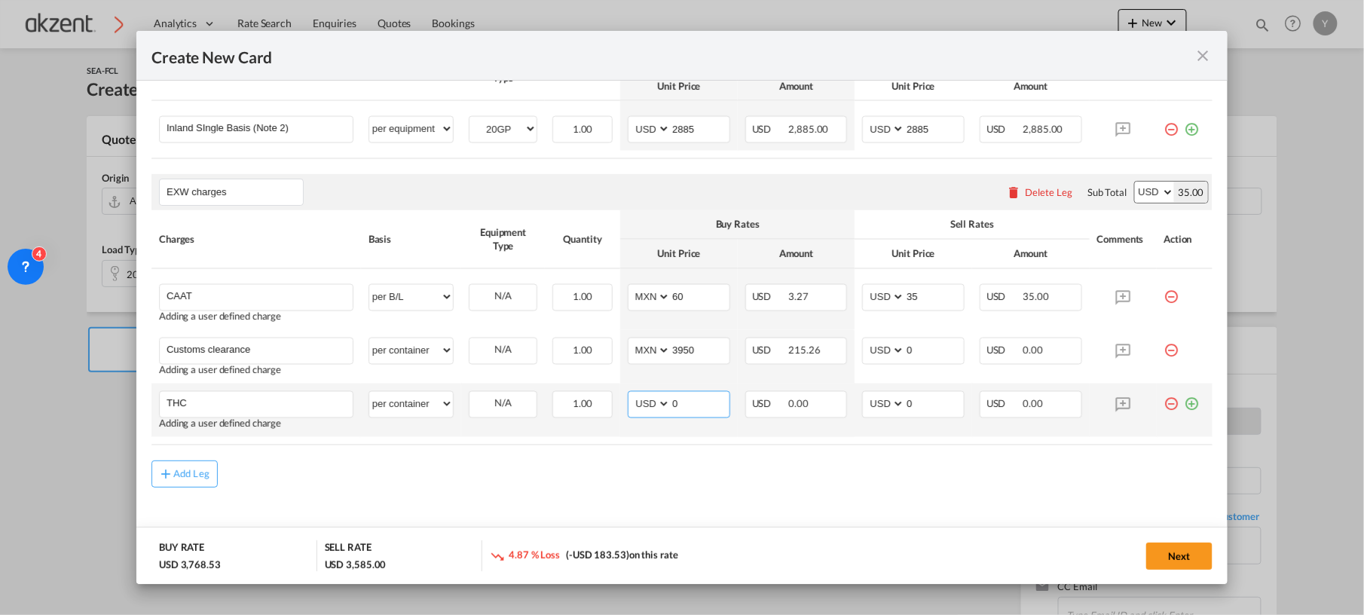
click at [692, 411] on input "0" at bounding box center [700, 403] width 59 height 23
click at [642, 414] on select "AED AFN ALL AMD ANG AOA ARS AUD AWG AZN BAM BBD BDT BGN BHD BIF BMD BND [PERSON…" at bounding box center [650, 404] width 39 height 20
select select "string:MXN"
click at [631, 397] on select "AED AFN ALL AMD ANG AOA ARS AUD AWG AZN BAM BBD BDT BGN BHD BIF BMD BND [PERSON…" at bounding box center [650, 404] width 39 height 20
click at [696, 410] on input "0" at bounding box center [700, 403] width 59 height 23
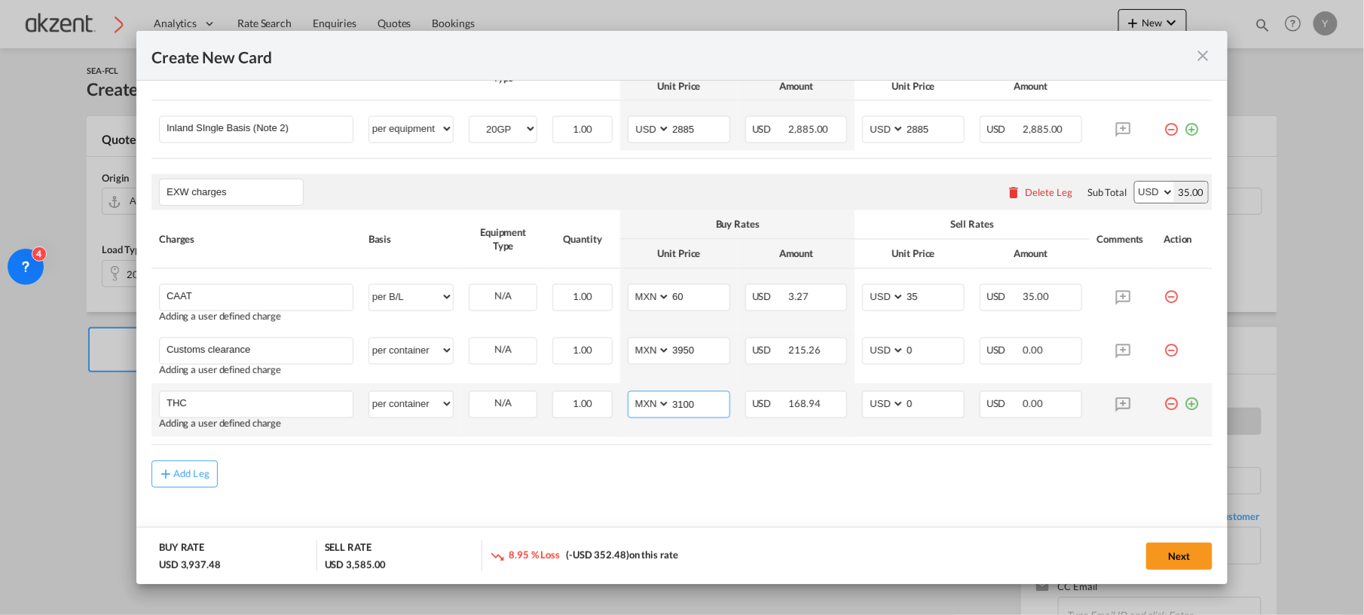
type input "3100"
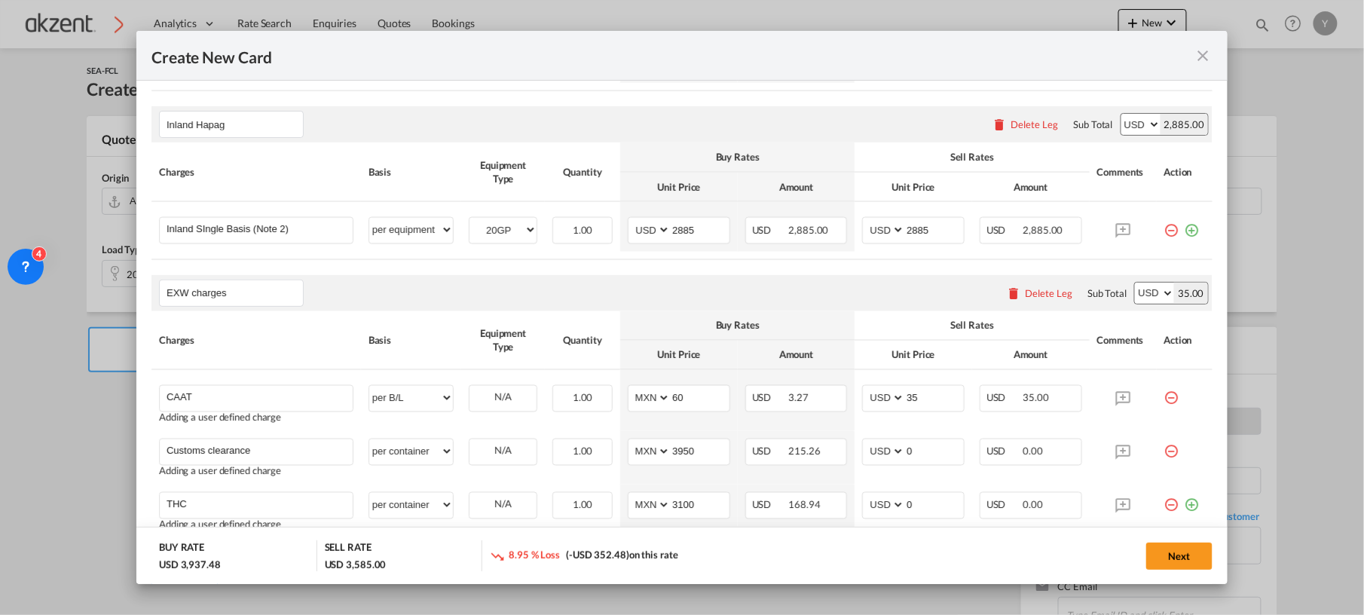
scroll to position [904, 0]
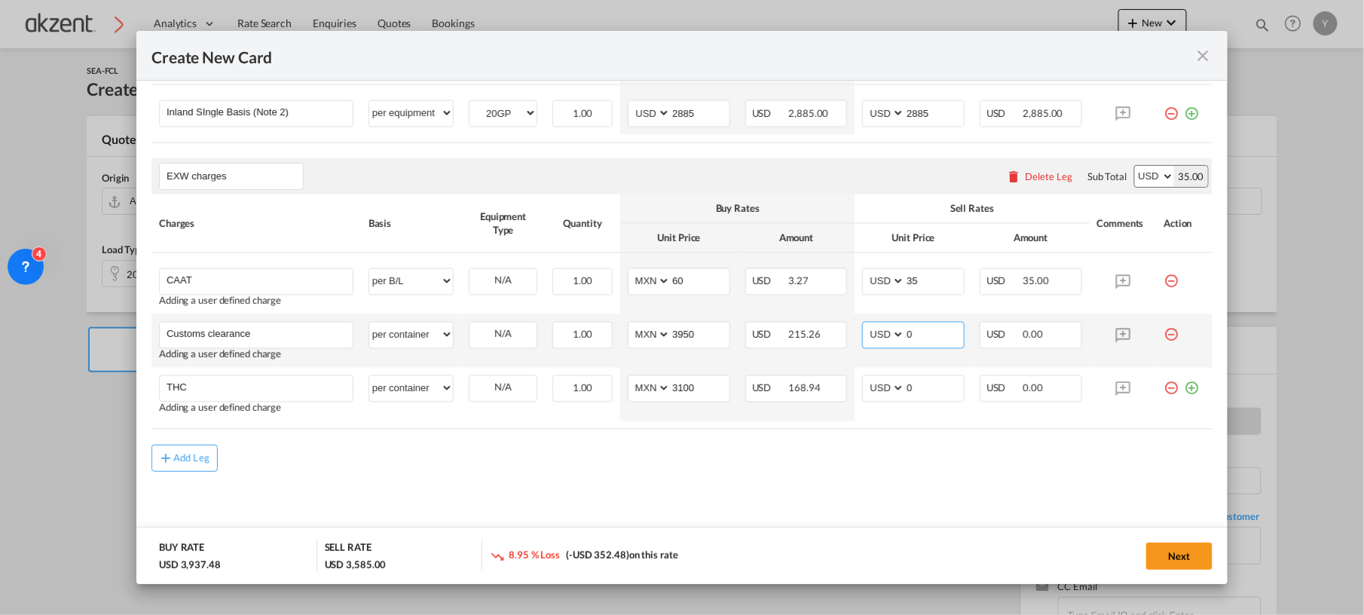
click at [910, 332] on input "0" at bounding box center [934, 333] width 59 height 23
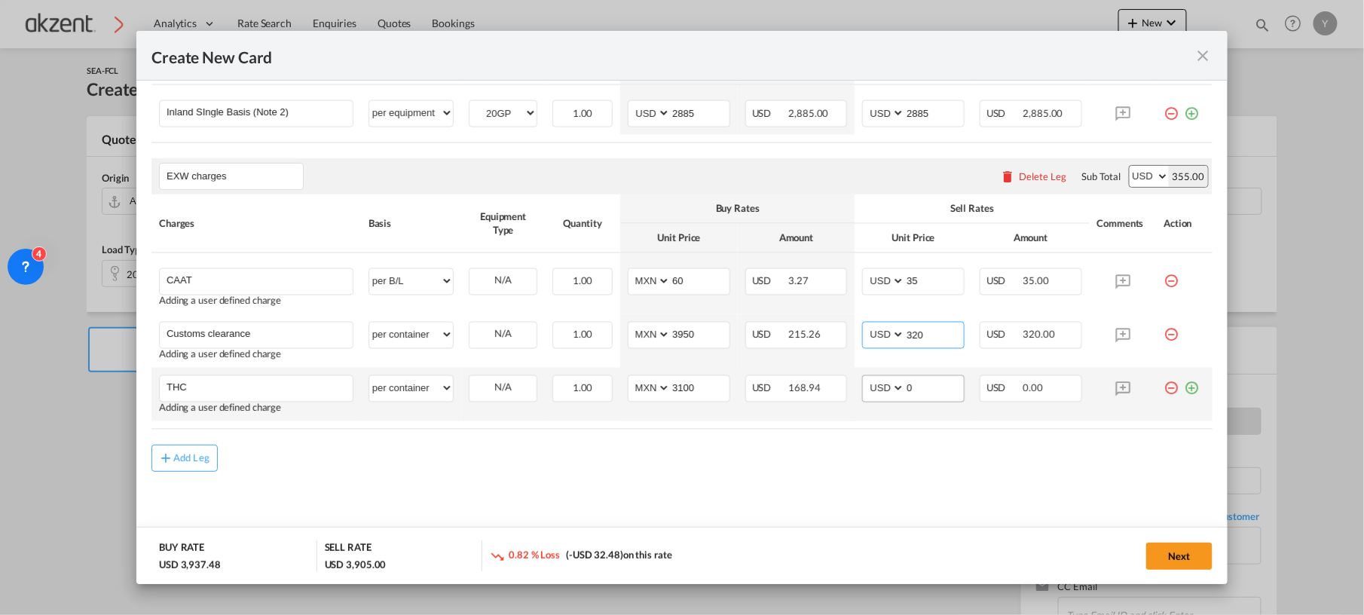
type input "320"
click at [927, 392] on input "0" at bounding box center [934, 387] width 59 height 23
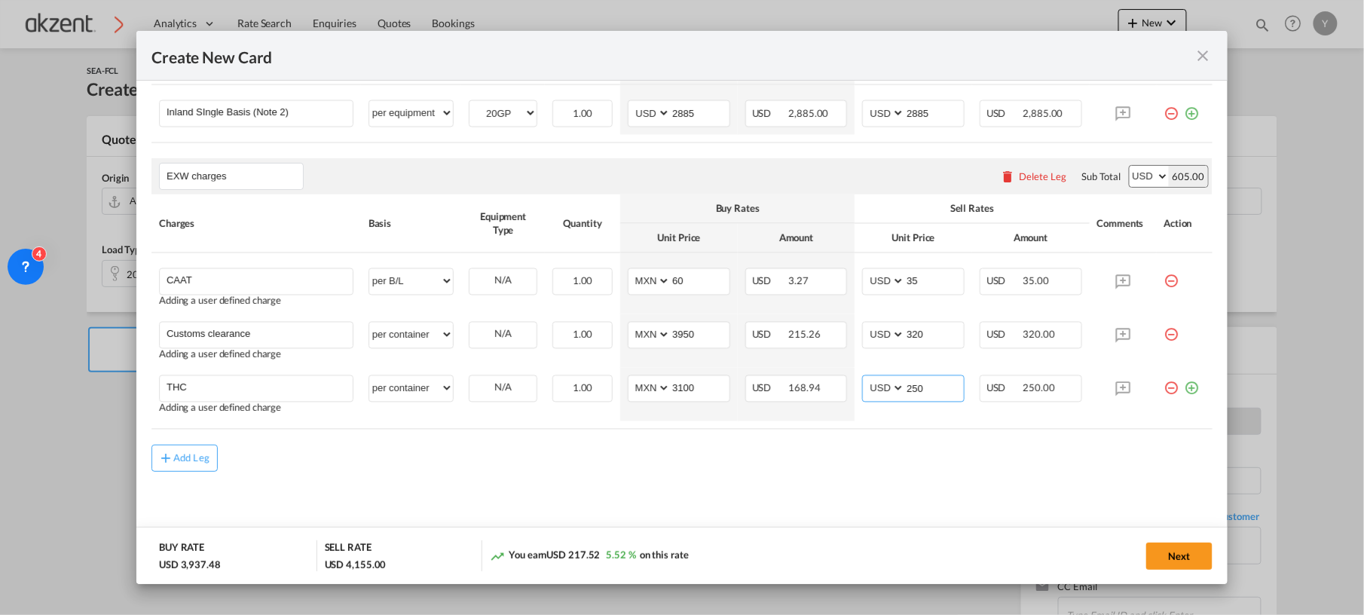
type input "250"
click at [1184, 390] on md-icon "icon-plus-circle-outline green-400-fg" at bounding box center [1191, 382] width 15 height 15
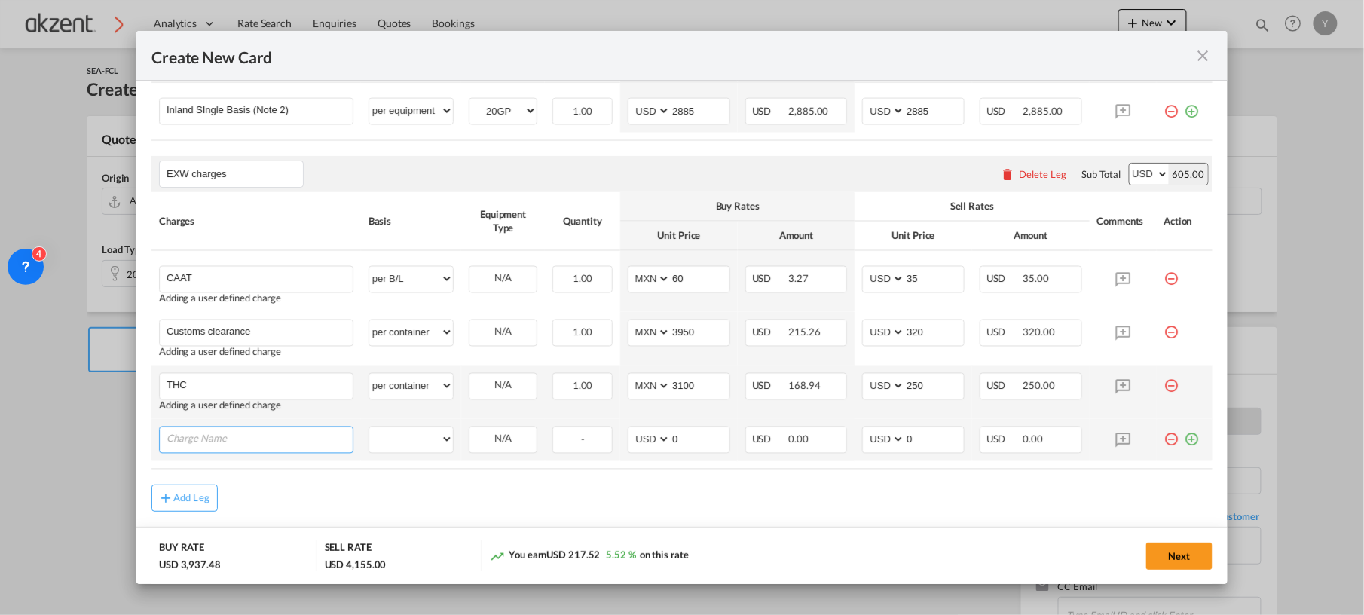
click at [191, 441] on input "Charge Name" at bounding box center [260, 438] width 186 height 23
type input "a"
type input "Admon fee"
click at [419, 438] on select "per equipment per container per B/L per shipping bill per shipment per pallet p…" at bounding box center [411, 439] width 84 height 24
select select "per container"
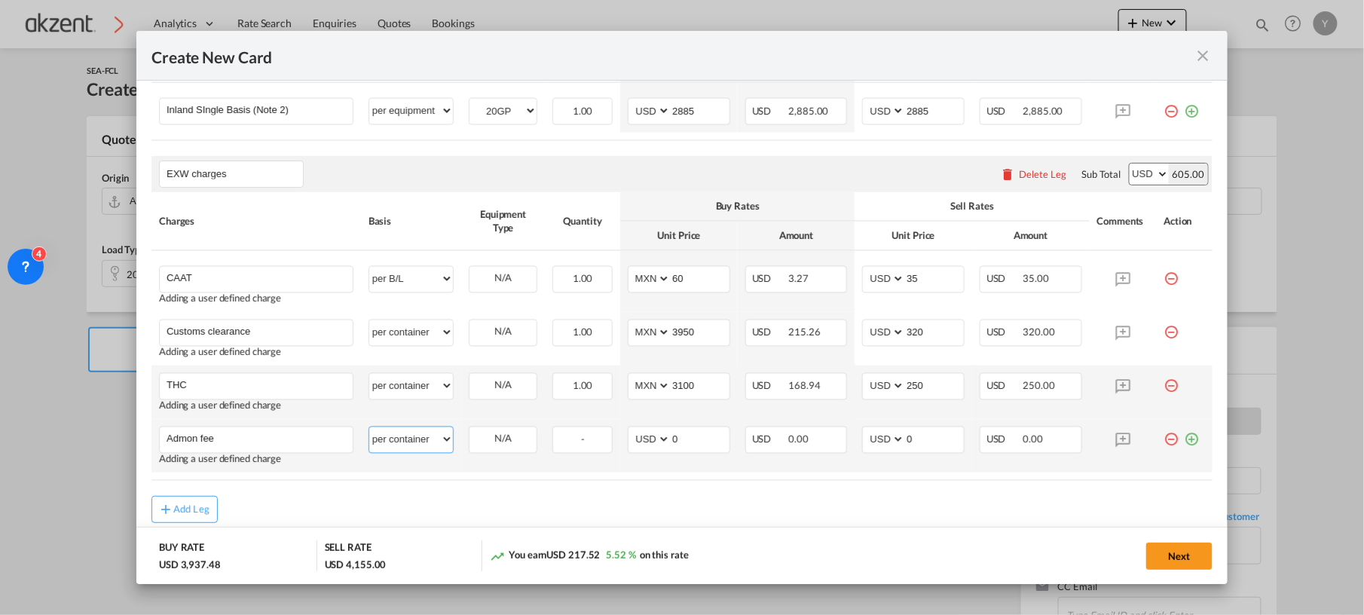
click at [369, 430] on select "per equipment per container per B/L per shipping bill per shipment per pallet p…" at bounding box center [411, 439] width 84 height 24
click at [914, 432] on input "0" at bounding box center [934, 438] width 59 height 23
type input "50"
click at [1184, 441] on md-icon "icon-plus-circle-outline green-400-fg" at bounding box center [1191, 433] width 15 height 15
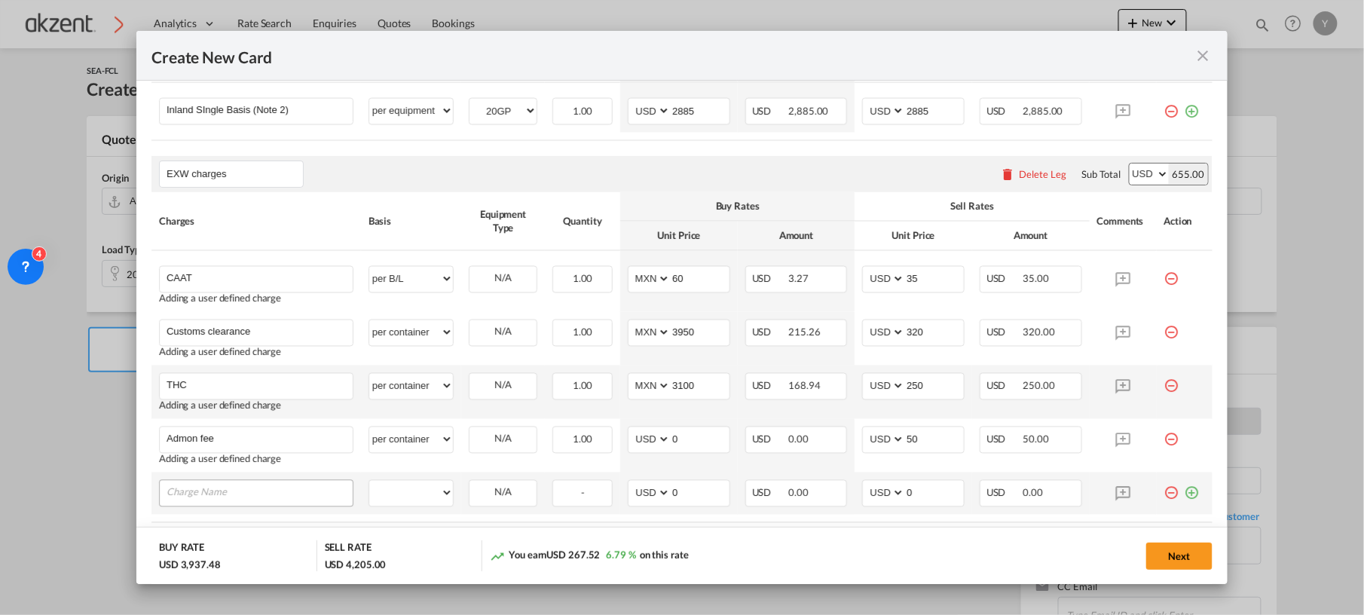
click at [191, 498] on input "Charge Name" at bounding box center [260, 492] width 186 height 23
type input "Handling fee"
click at [396, 479] on td "per equipment per container per B/L per shipping bill per shipment per pallet p…" at bounding box center [411, 498] width 100 height 53
click at [410, 501] on select "per equipment per container per B/L per shipping bill per shipment per pallet p…" at bounding box center [411, 493] width 84 height 24
select select "per container"
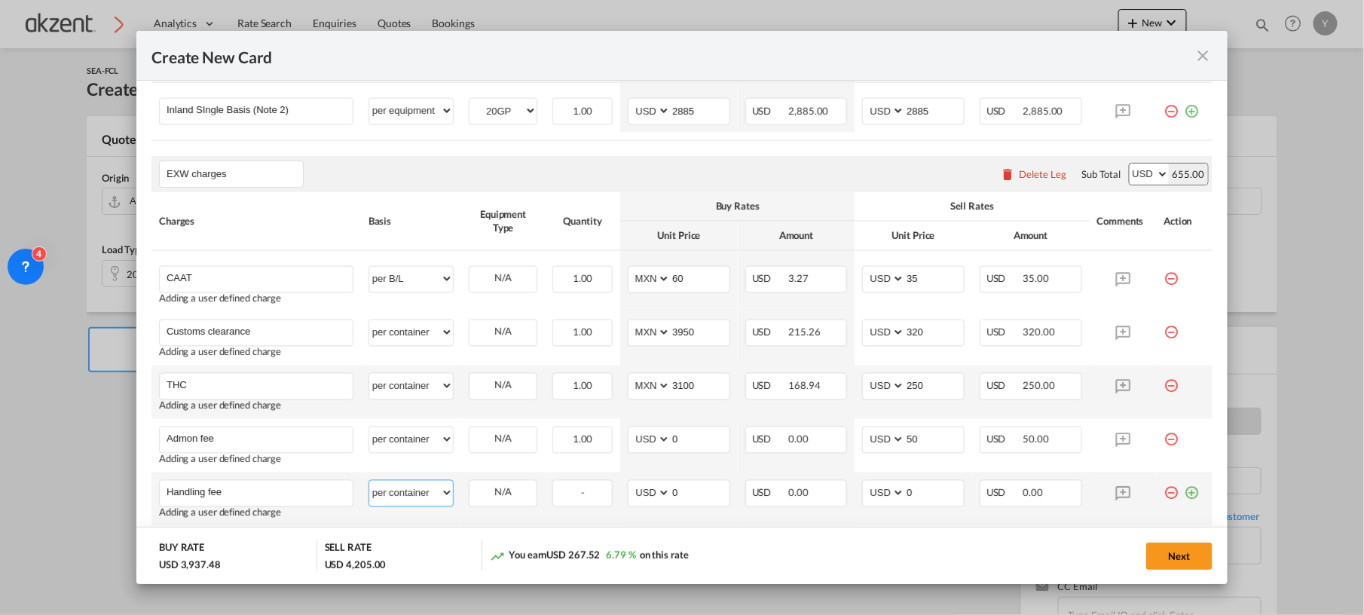
click at [369, 484] on select "per equipment per container per B/L per shipping bill per shipment per pallet p…" at bounding box center [411, 493] width 84 height 24
click at [945, 497] on input "0" at bounding box center [934, 492] width 59 height 23
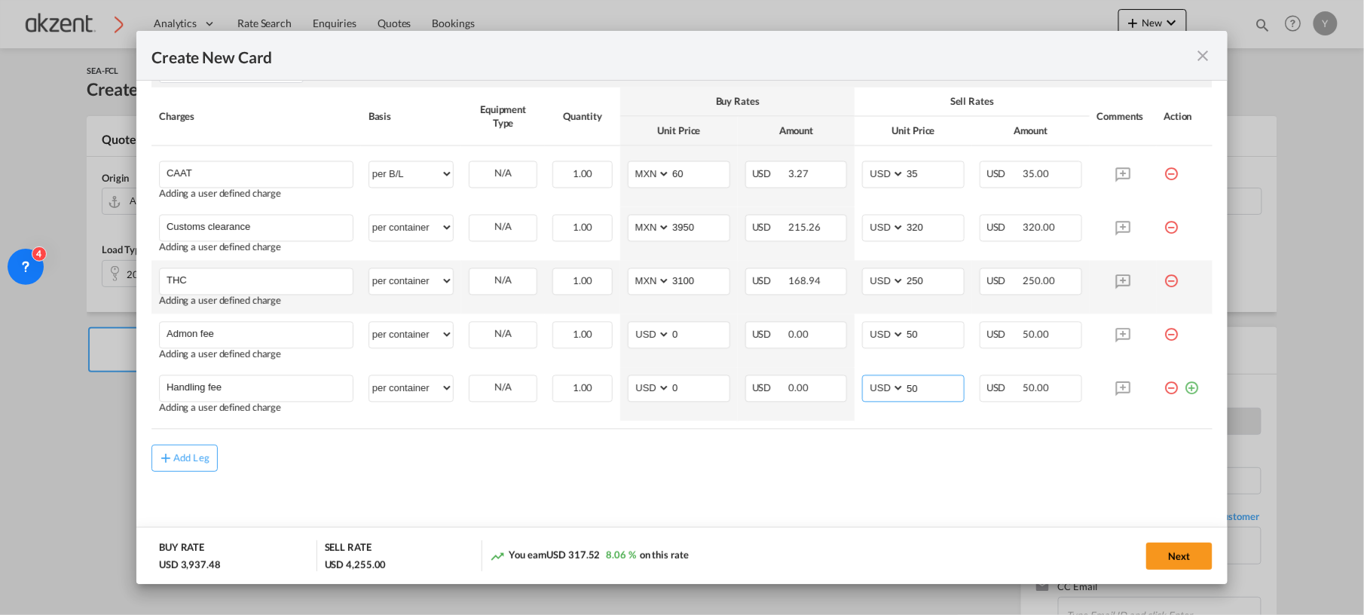
type input "50"
click at [905, 176] on input "35" at bounding box center [934, 173] width 59 height 23
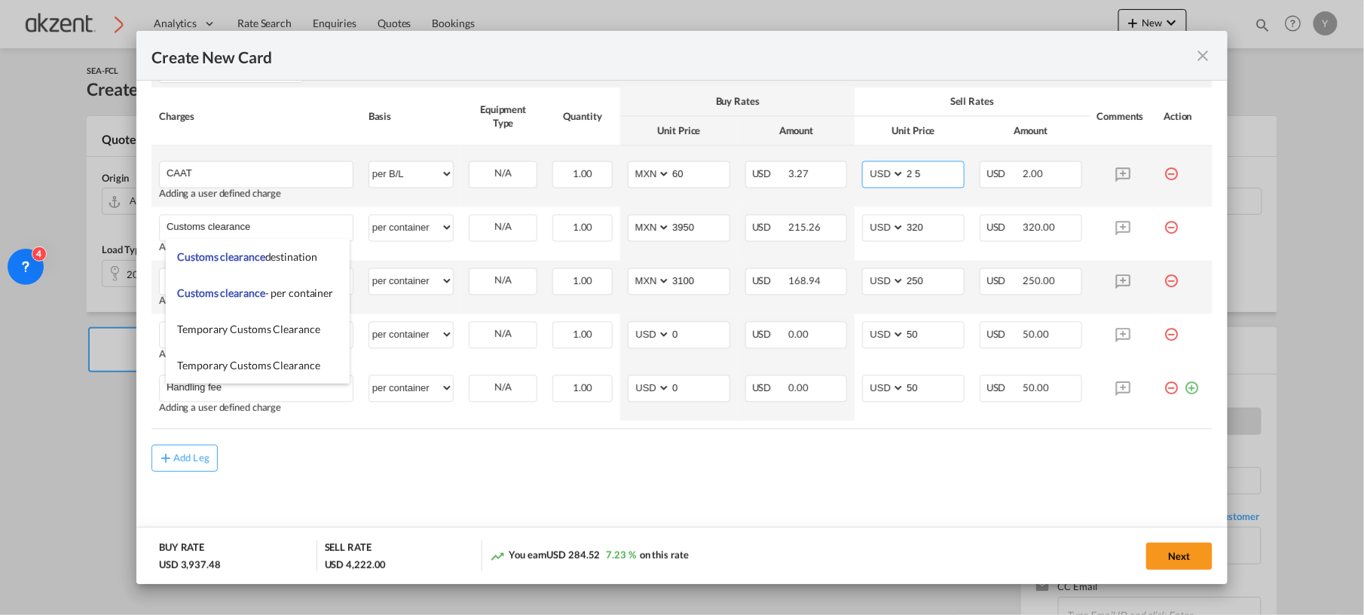
drag, startPoint x: 905, startPoint y: 173, endPoint x: 915, endPoint y: 175, distance: 10.1
click at [905, 173] on input "2 5" at bounding box center [934, 173] width 59 height 23
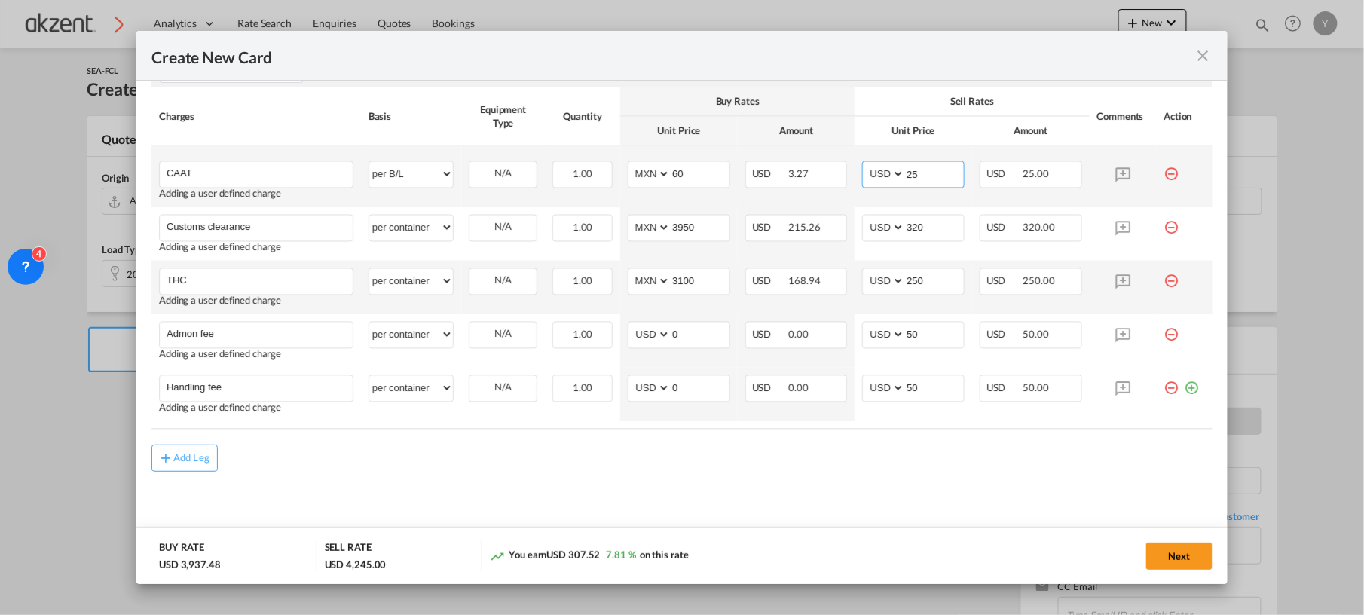
type input "25"
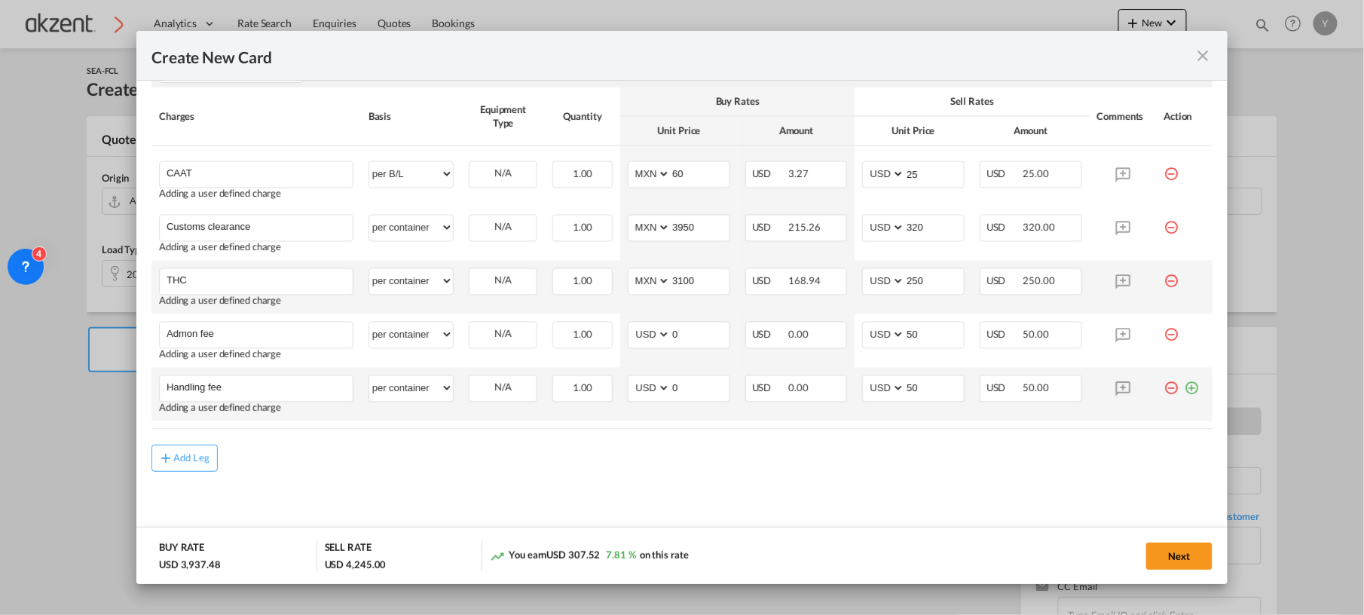
click at [1184, 389] on md-icon "icon-plus-circle-outline green-400-fg" at bounding box center [1191, 382] width 15 height 15
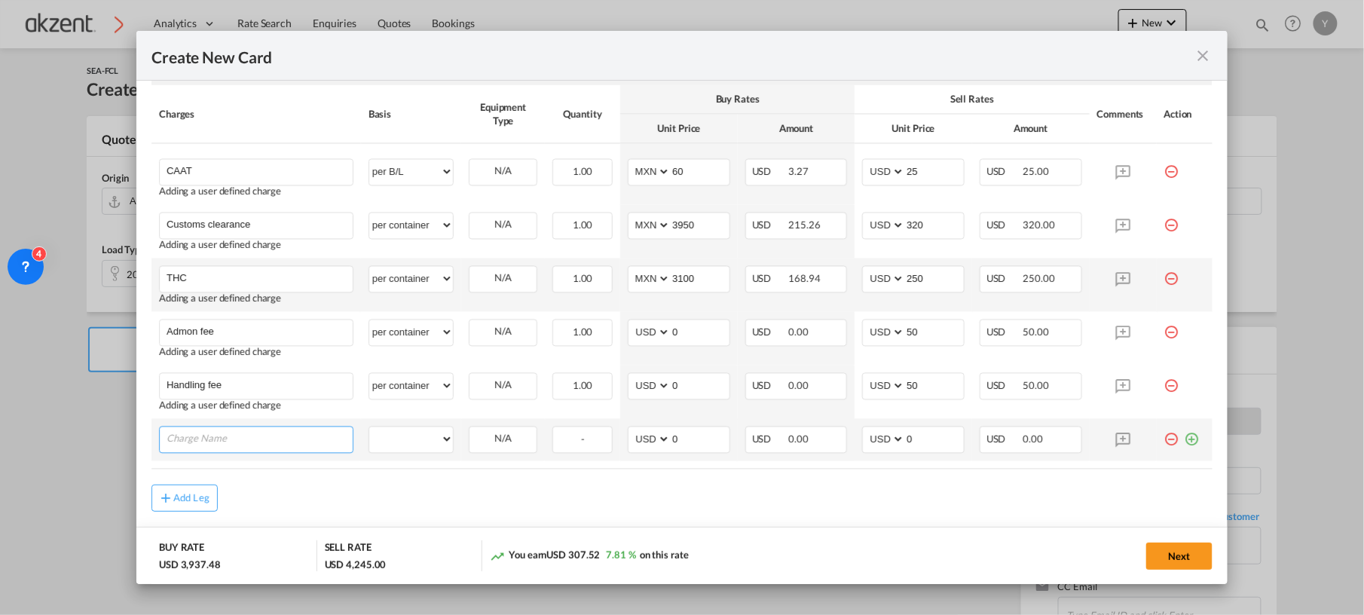
click at [302, 450] on input "Charge Name" at bounding box center [260, 438] width 186 height 23
type input "Profit share min"
click at [420, 449] on select "per equipment per container per B/L per shipping bill per shipment per pallet p…" at bounding box center [411, 439] width 84 height 24
click at [423, 432] on select "per equipment per container per B/L per shipping bill per shipment per pallet p…" at bounding box center [411, 439] width 84 height 24
select select "per container"
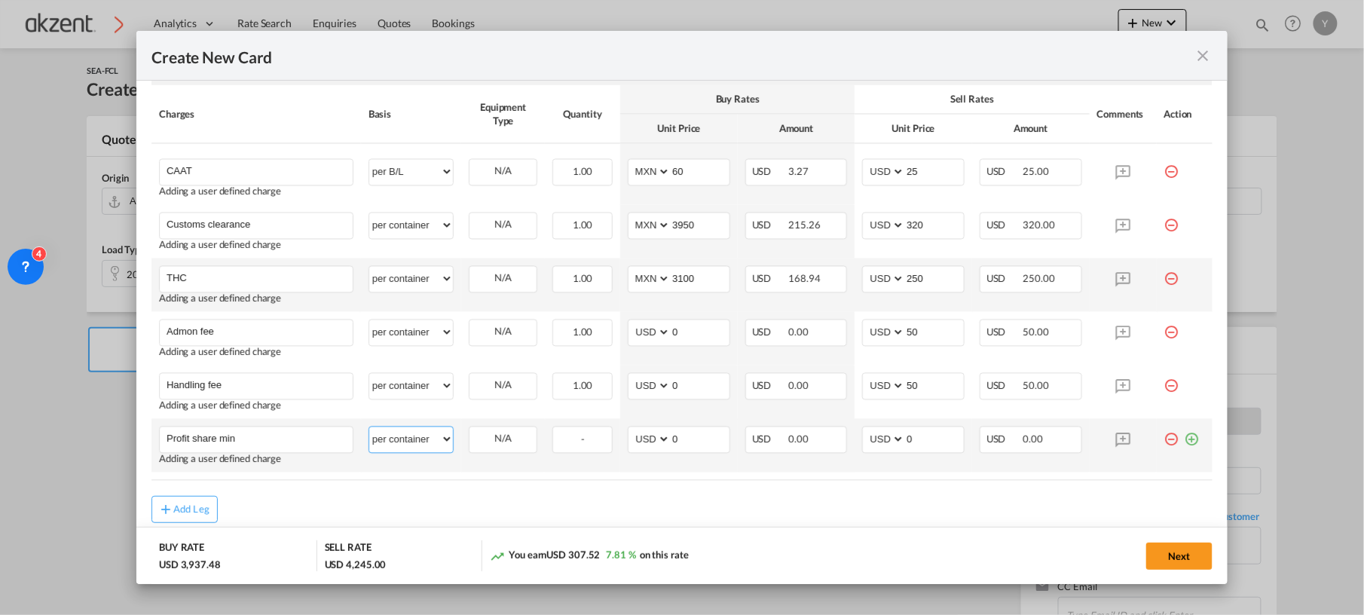
click at [369, 430] on select "per equipment per container per B/L per shipping bill per shipment per pallet p…" at bounding box center [411, 439] width 84 height 24
click at [919, 437] on input "0" at bounding box center [934, 438] width 59 height 23
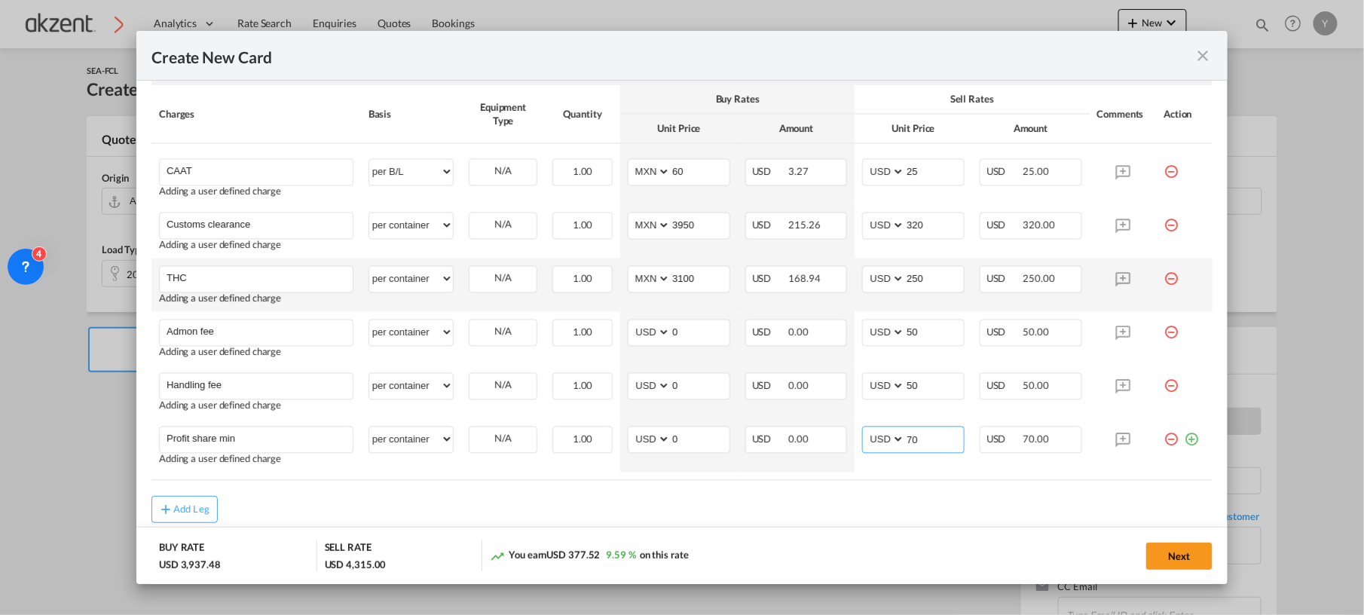
type input "70"
click at [853, 507] on div "Add Leg" at bounding box center [681, 509] width 1061 height 27
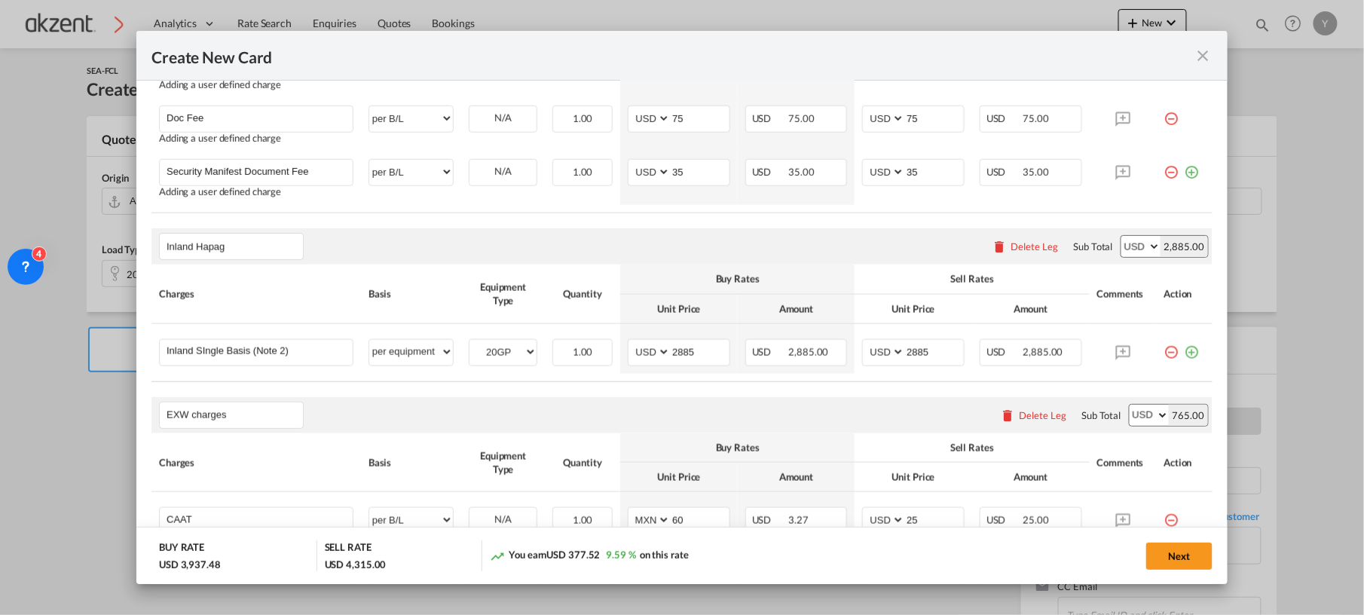
scroll to position [160, 0]
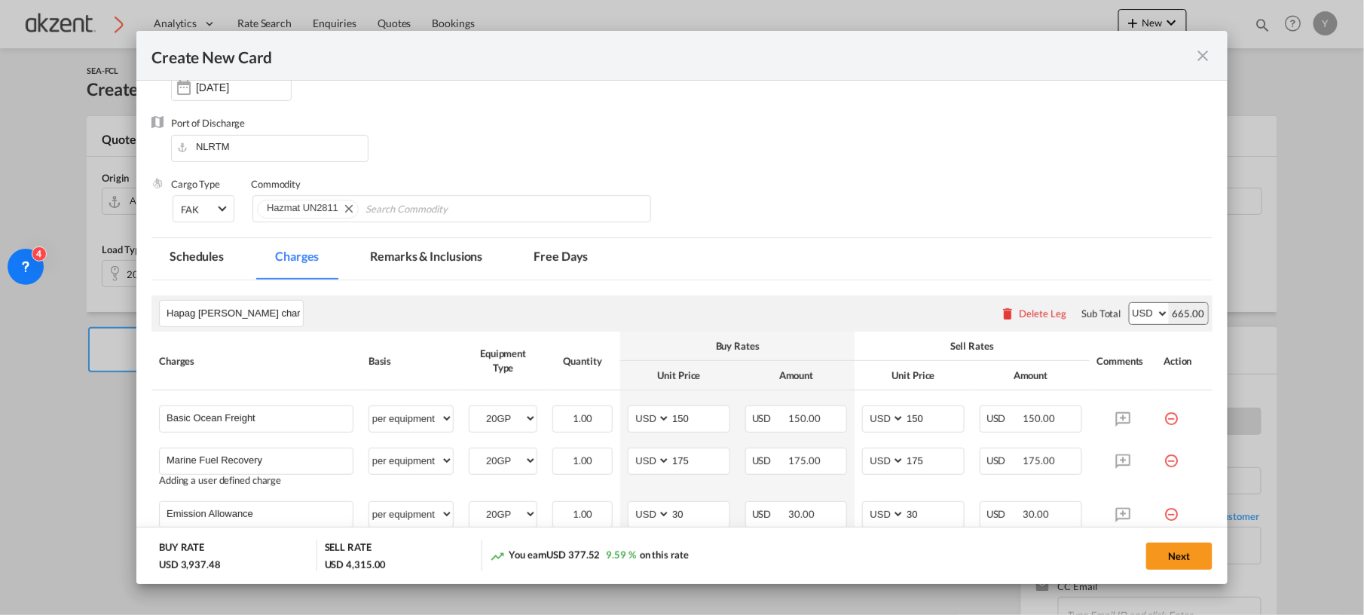
click at [402, 259] on md-tab-item "Remarks & Inclusions" at bounding box center [426, 258] width 148 height 41
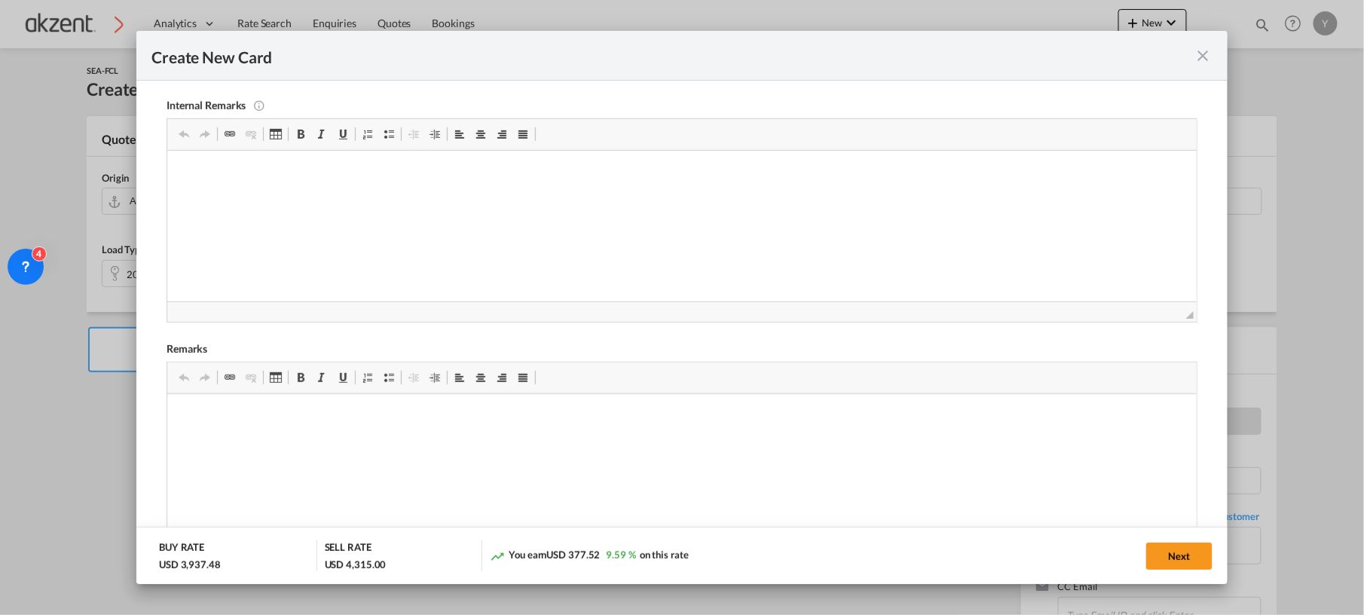
scroll to position [0, 0]
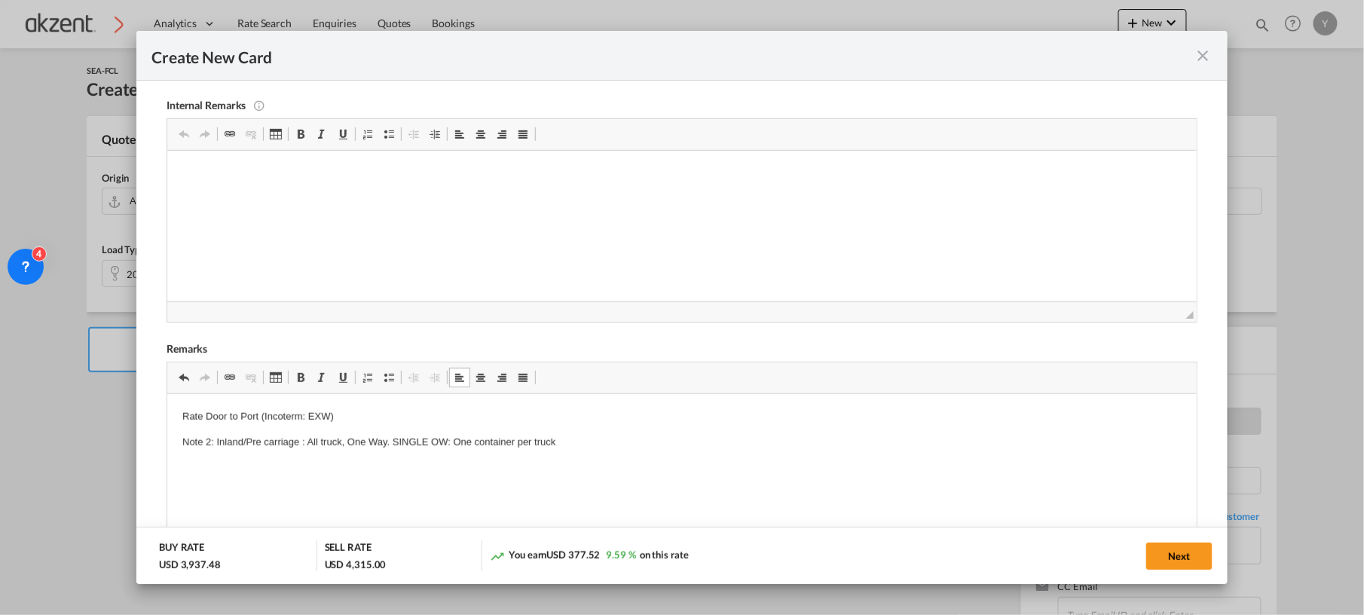
drag, startPoint x: 557, startPoint y: 468, endPoint x: 275, endPoint y: 457, distance: 282.0
click at [275, 457] on html "Rate Door to Port (Incoterm: EXW) Note 2: Inland/Pre carriage : All truck, One …" at bounding box center [681, 429] width 1029 height 72
click at [570, 439] on p "Note 2: Inland/Pre carriage : All truck, One Way. SINGLE OW: One container per …" at bounding box center [681, 442] width 999 height 16
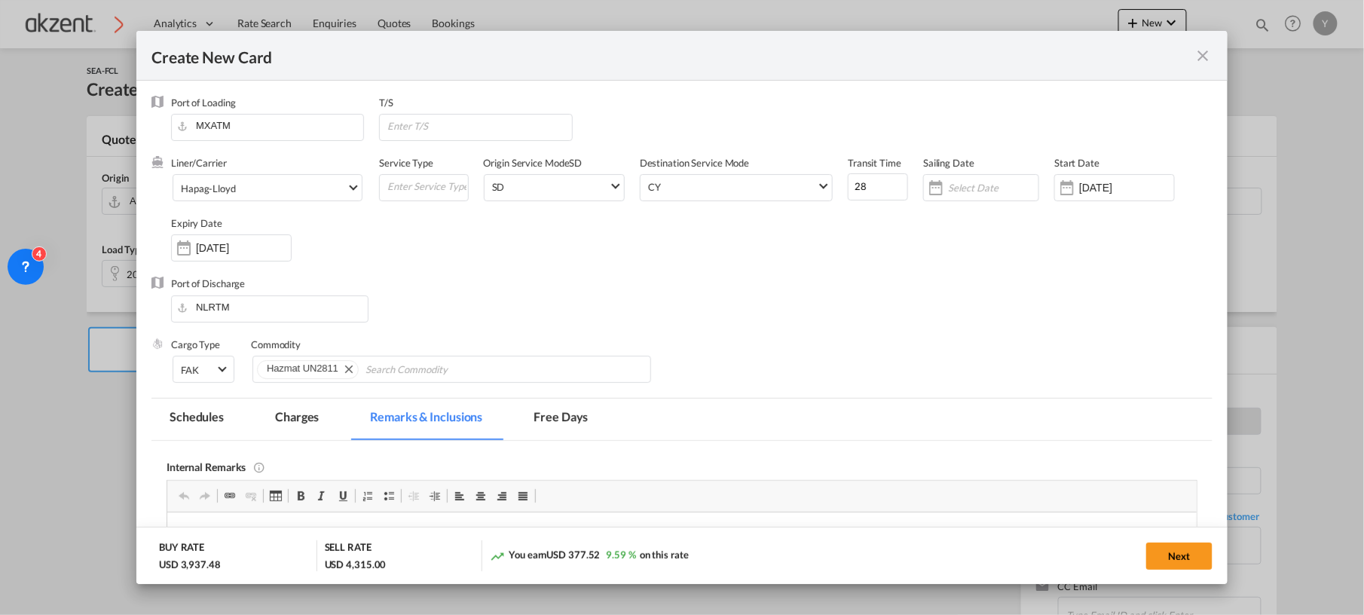
click at [319, 417] on md-tab-item "Charges" at bounding box center [297, 419] width 80 height 41
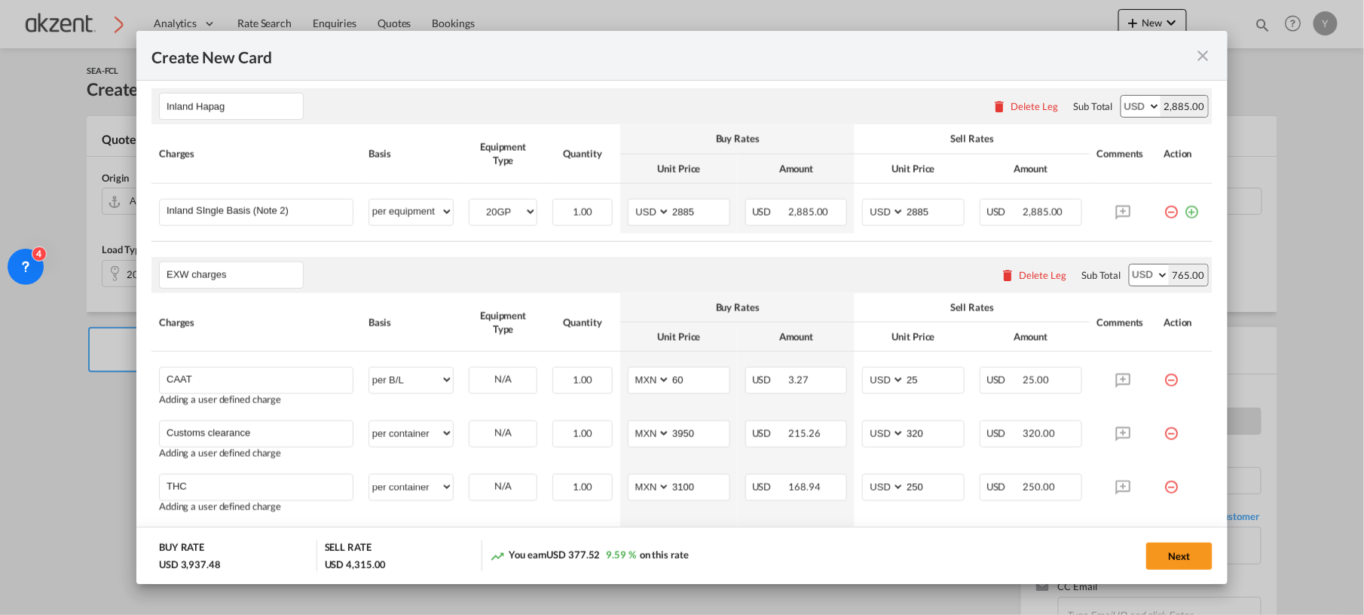
scroll to position [904, 0]
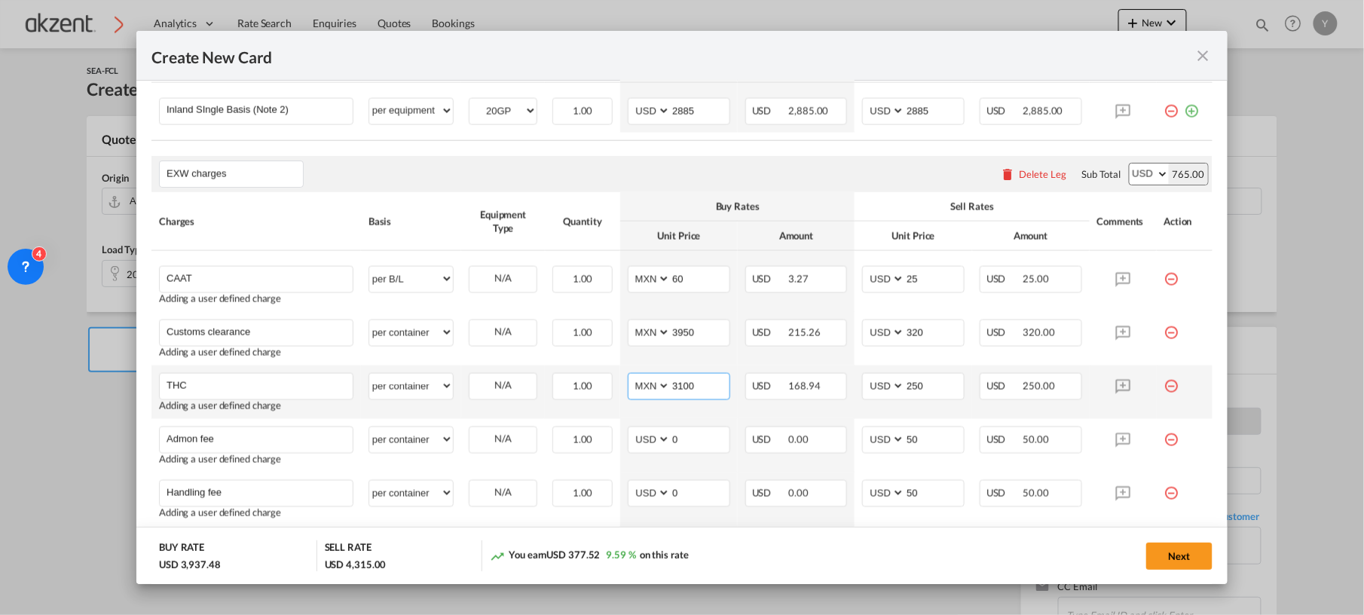
click at [674, 393] on input "3100" at bounding box center [700, 385] width 59 height 23
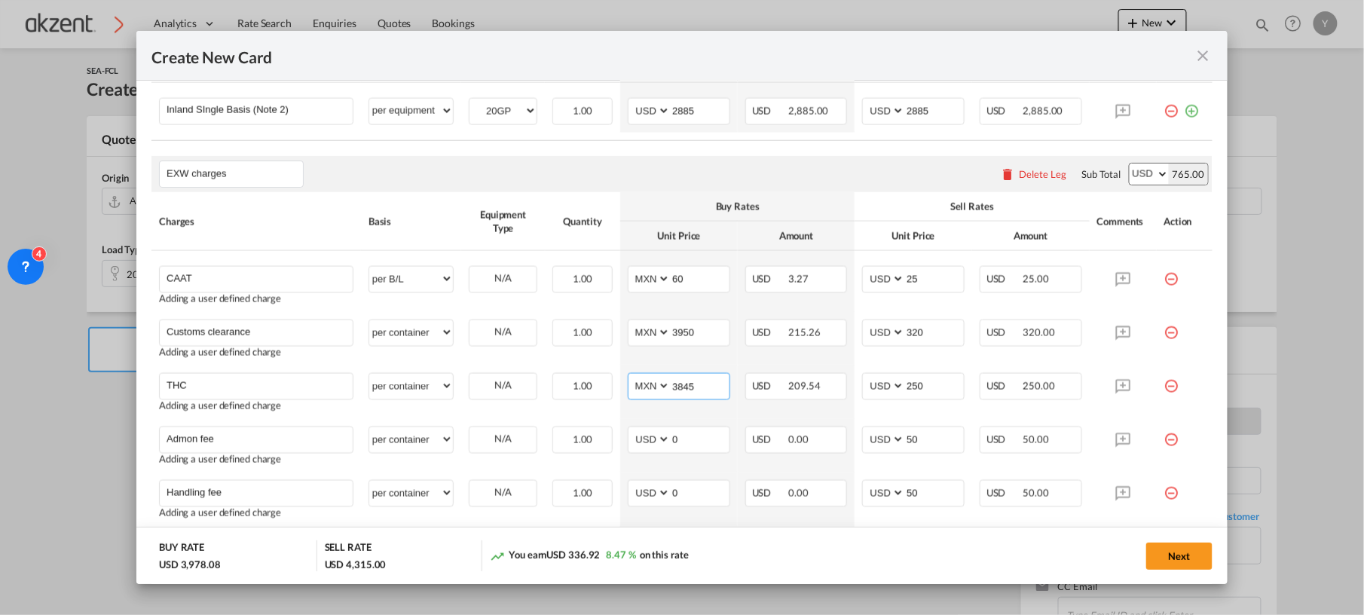
type input "3845"
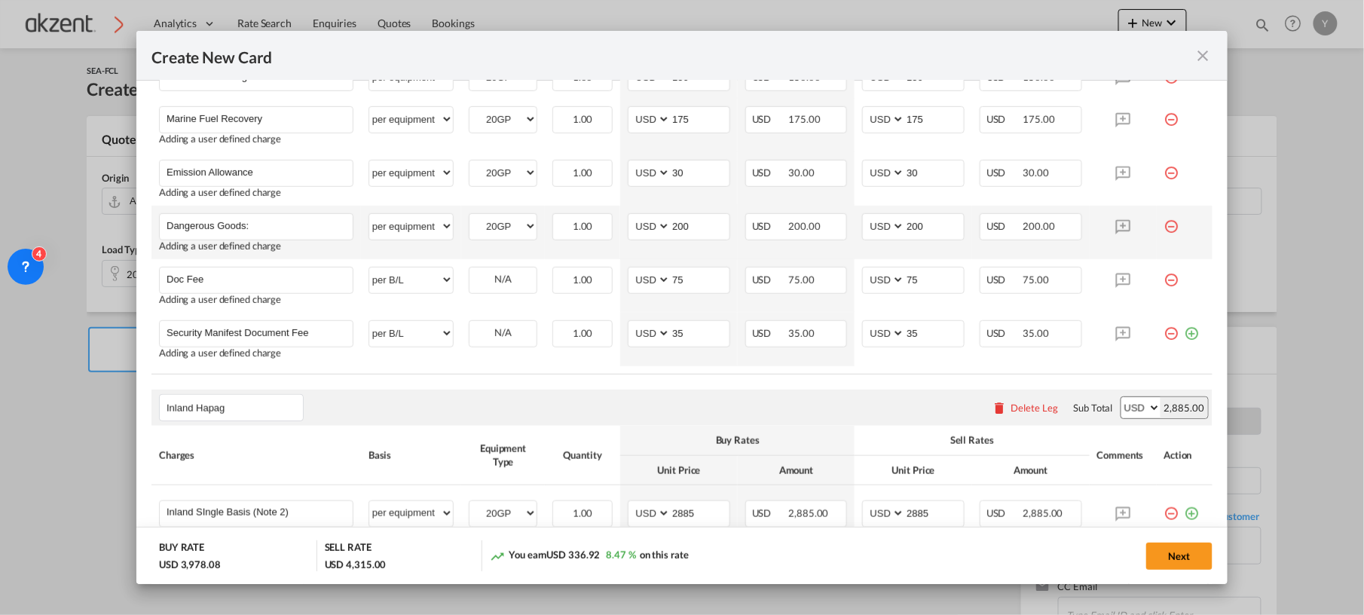
scroll to position [0, 0]
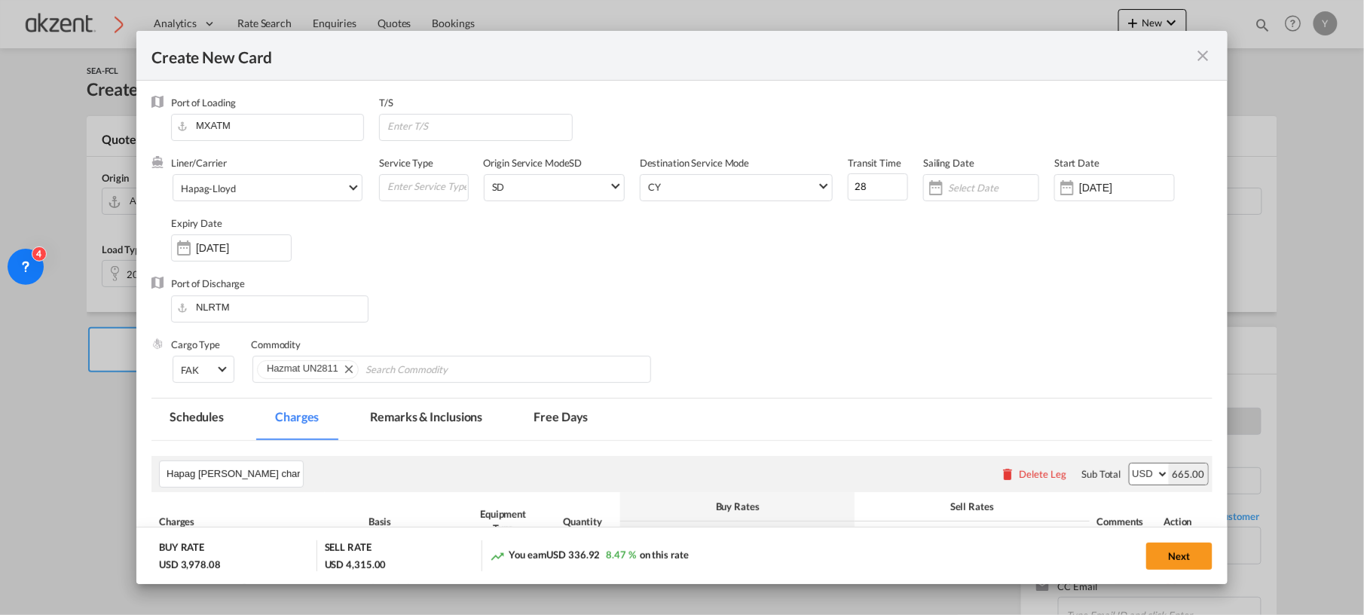
click at [380, 417] on md-tab-item "Remarks & Inclusions" at bounding box center [426, 419] width 148 height 41
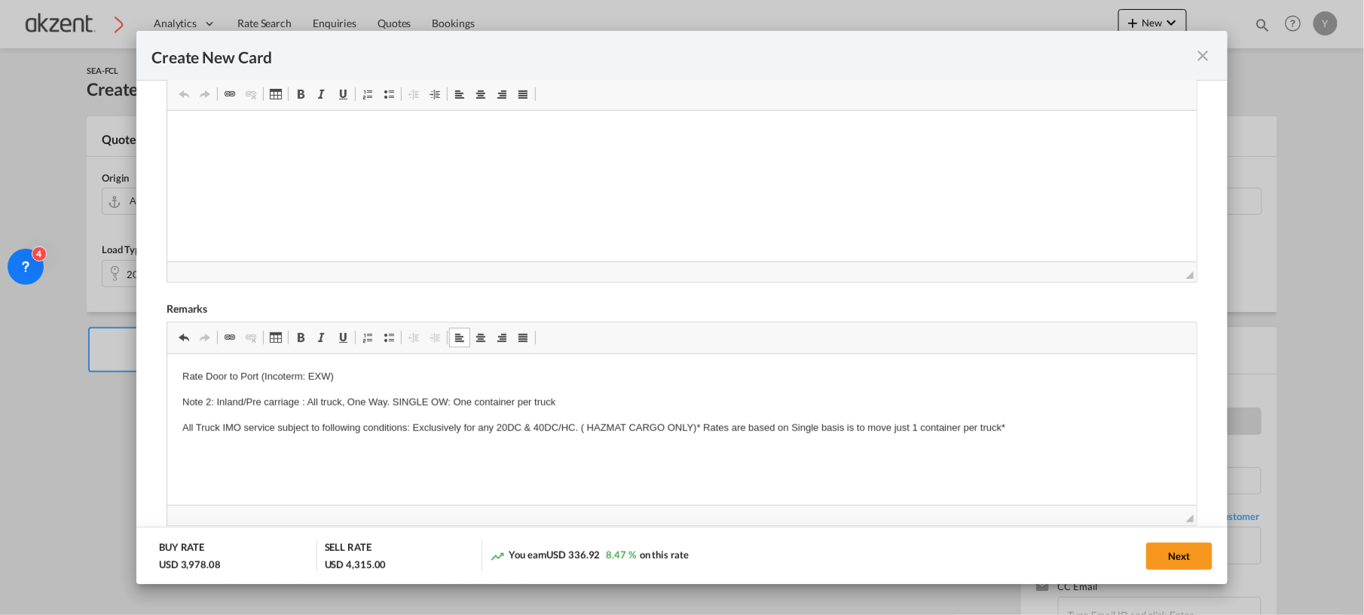
scroll to position [603, 0]
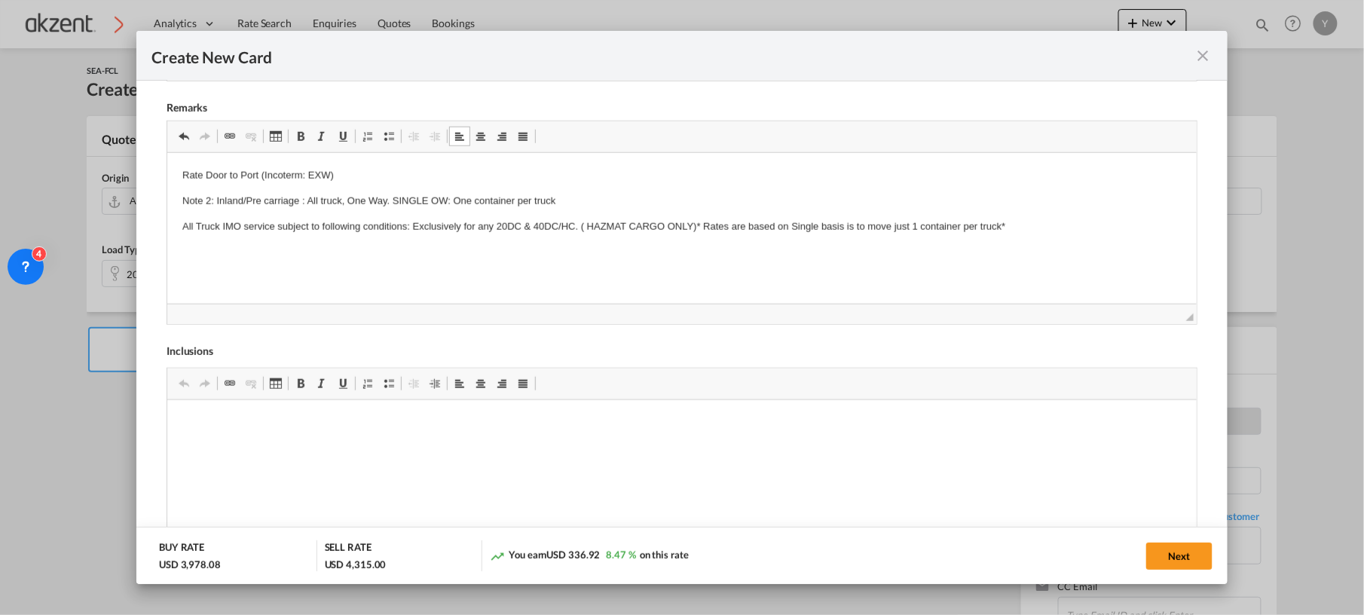
drag, startPoint x: 1080, startPoint y: 240, endPoint x: 308, endPoint y: 316, distance: 775.2
click at [167, 161] on html "Rate Door to Port (Incoterm: EXW) Note 2: Inland/Pre carriage : All truck, One …" at bounding box center [681, 200] width 1029 height 96
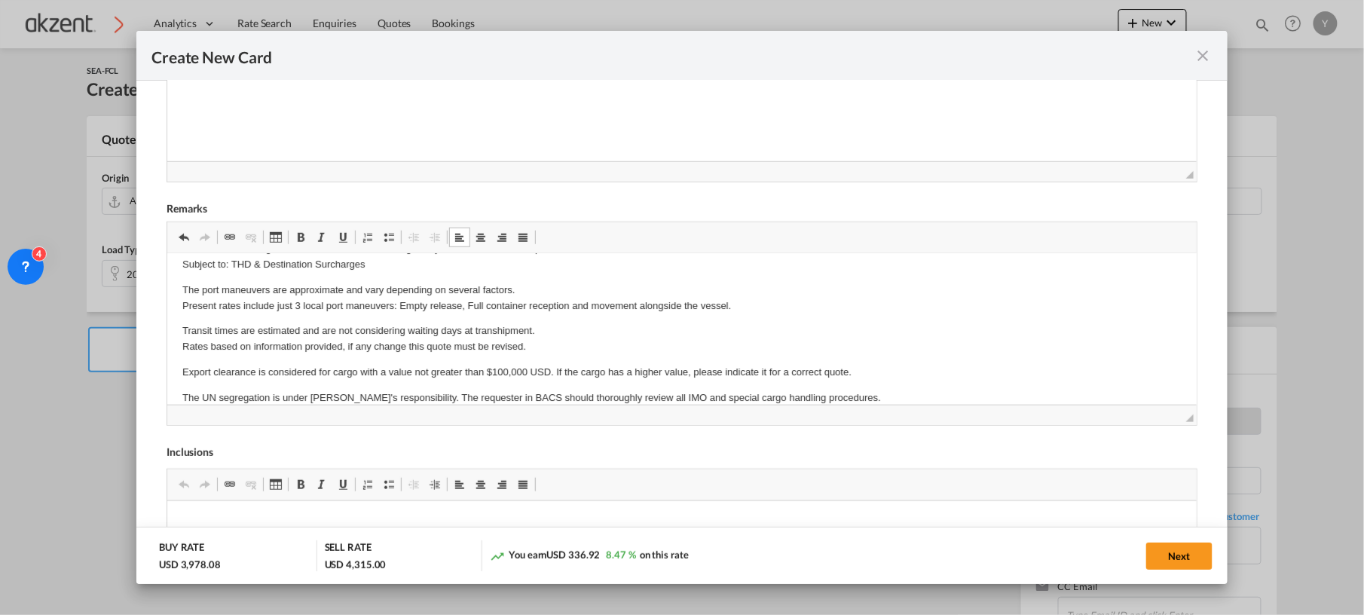
scroll to position [0, 0]
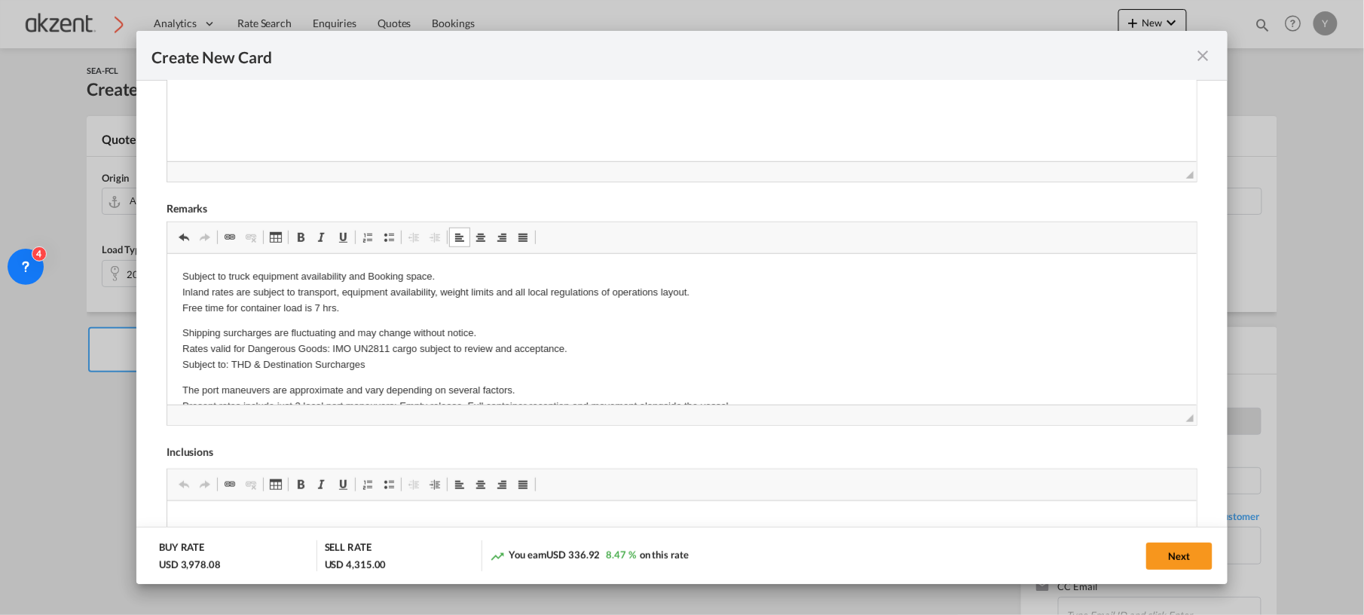
drag, startPoint x: 344, startPoint y: 305, endPoint x: 231, endPoint y: 314, distance: 114.1
click at [231, 314] on p "Subject to truck equipment availability and Booking space. Inland rates are sub…" at bounding box center [681, 291] width 999 height 47
click at [203, 301] on p "Subject to truck equipment availability and Booking space. Inland rates are sub…" at bounding box center [681, 291] width 999 height 47
click at [230, 359] on p "Shipping surcharges are fluctuating and may change without notice. Rates valid …" at bounding box center [681, 348] width 999 height 47
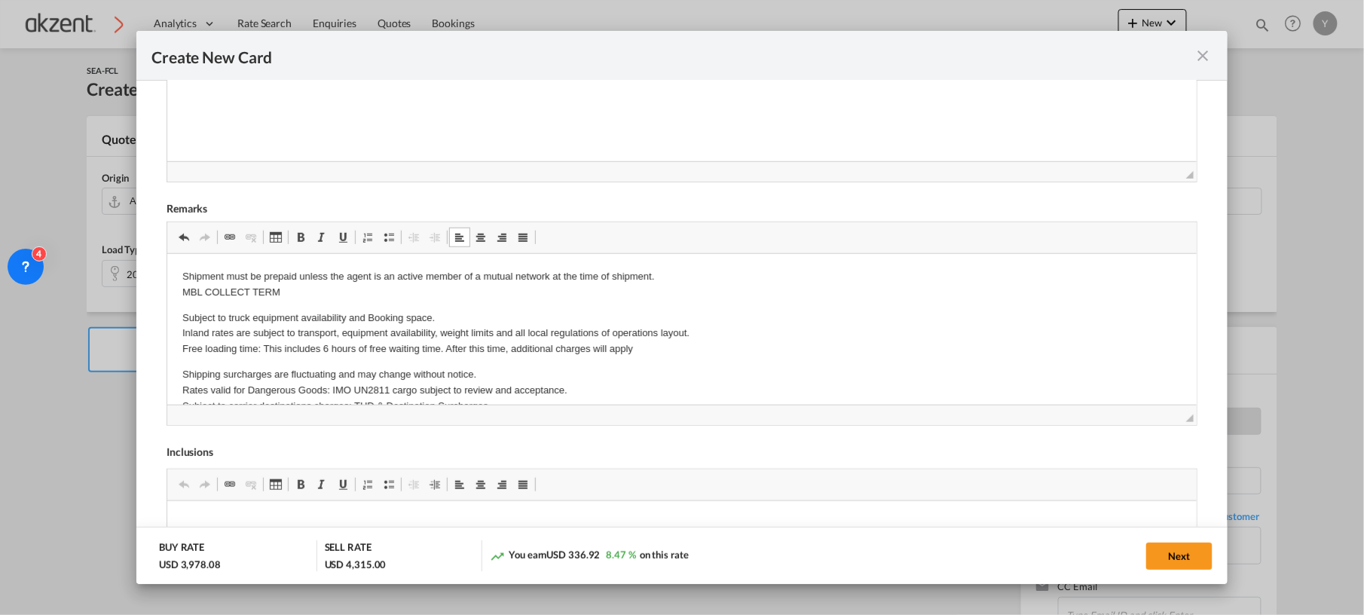
click at [222, 292] on p "Shipment must be prepaid unless the agent is an active member of a mutual netwo…" at bounding box center [681, 284] width 999 height 32
click at [327, 292] on p "Shipment must be prepaid unless the agent is an active member of a mutual netwo…" at bounding box center [681, 284] width 999 height 32
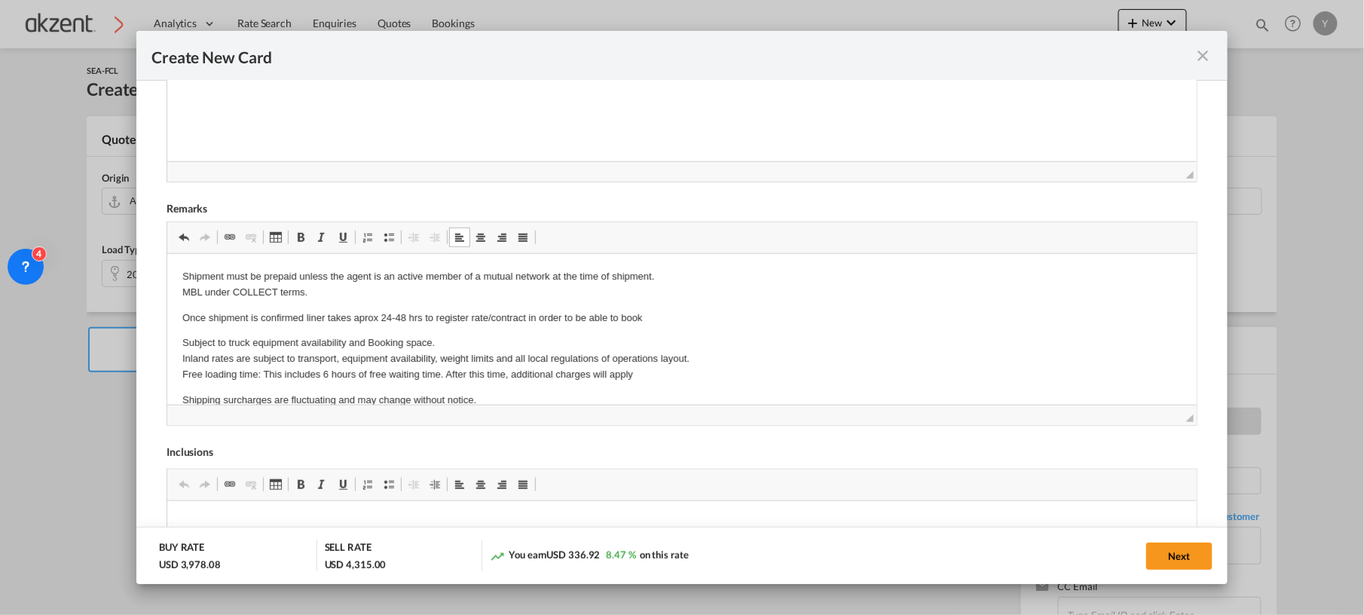
click at [659, 319] on p "Once shipment is confirmed liner takes aprox 24-48 hrs to register rate/contrac…" at bounding box center [681, 318] width 999 height 16
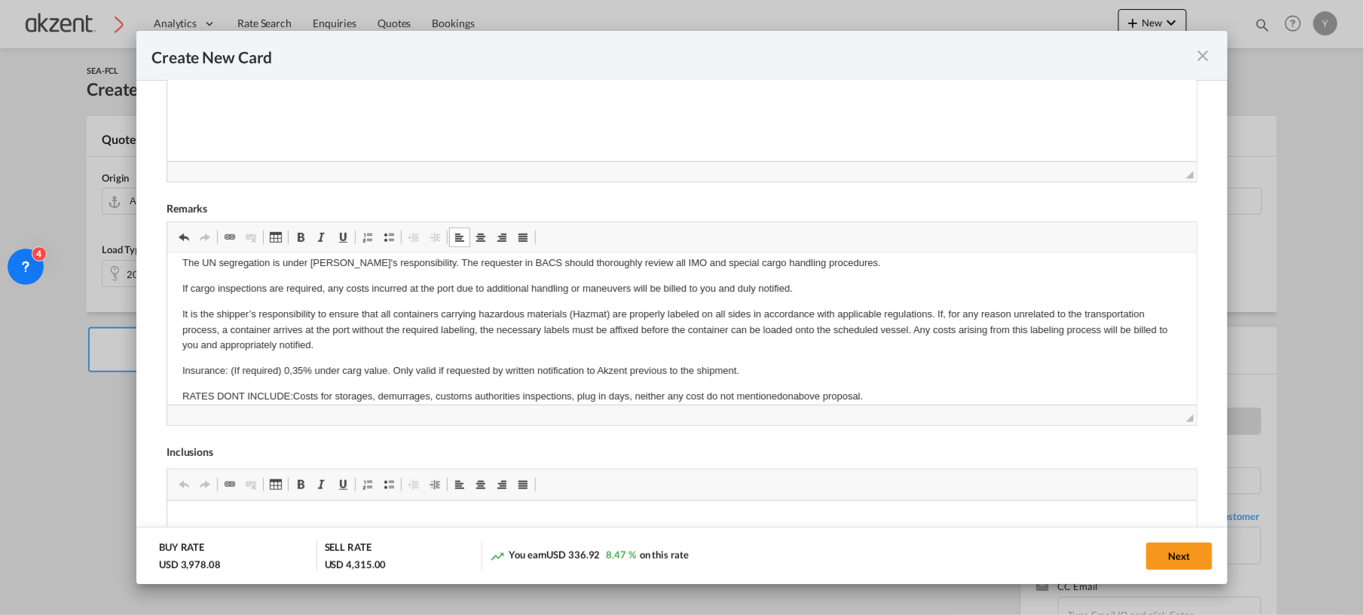
scroll to position [332, 0]
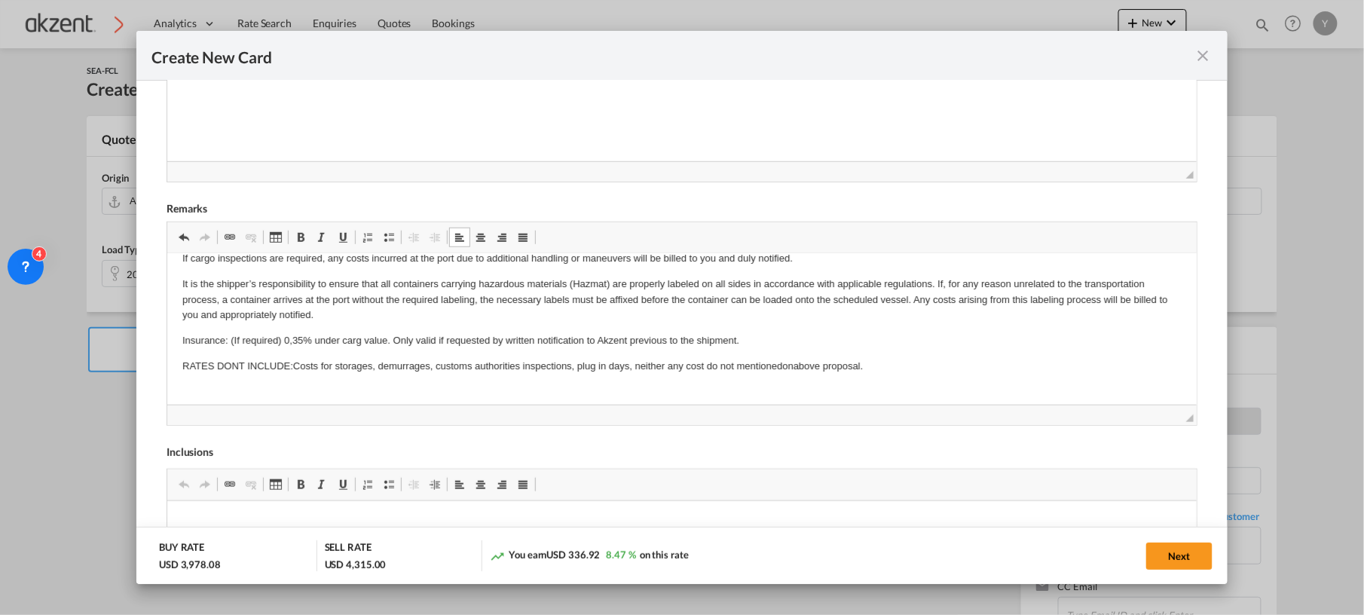
click at [891, 367] on p "RATES DONT INCLUDE:Costs for storages, demurrages, customs authorities inspecti…" at bounding box center [681, 374] width 999 height 32
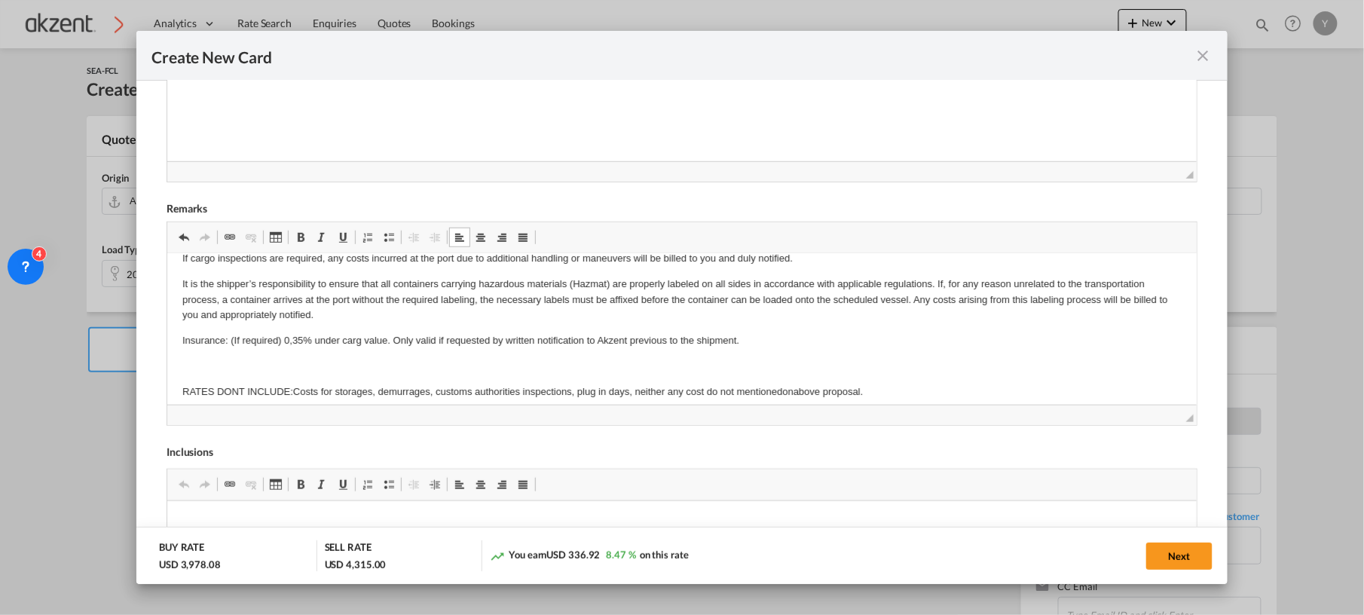
scroll to position [387, 0]
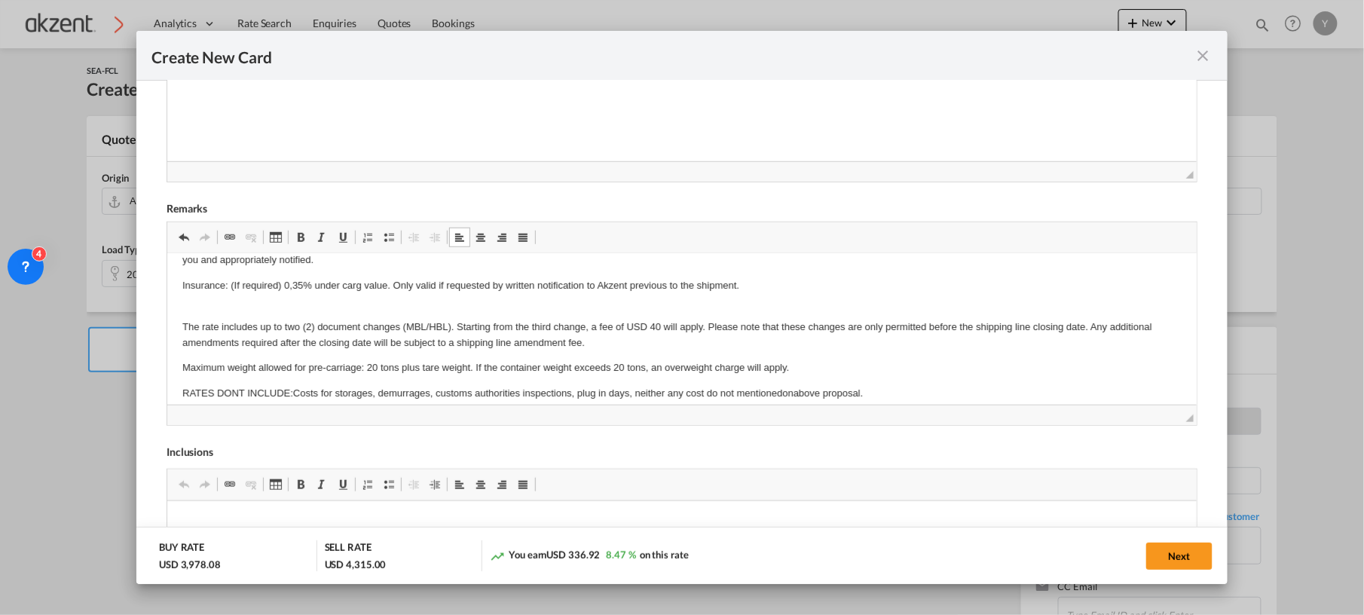
click at [346, 304] on p "The rate includes up to two (2) document changes (MBL/HBL). Starting from the t…" at bounding box center [681, 326] width 999 height 47
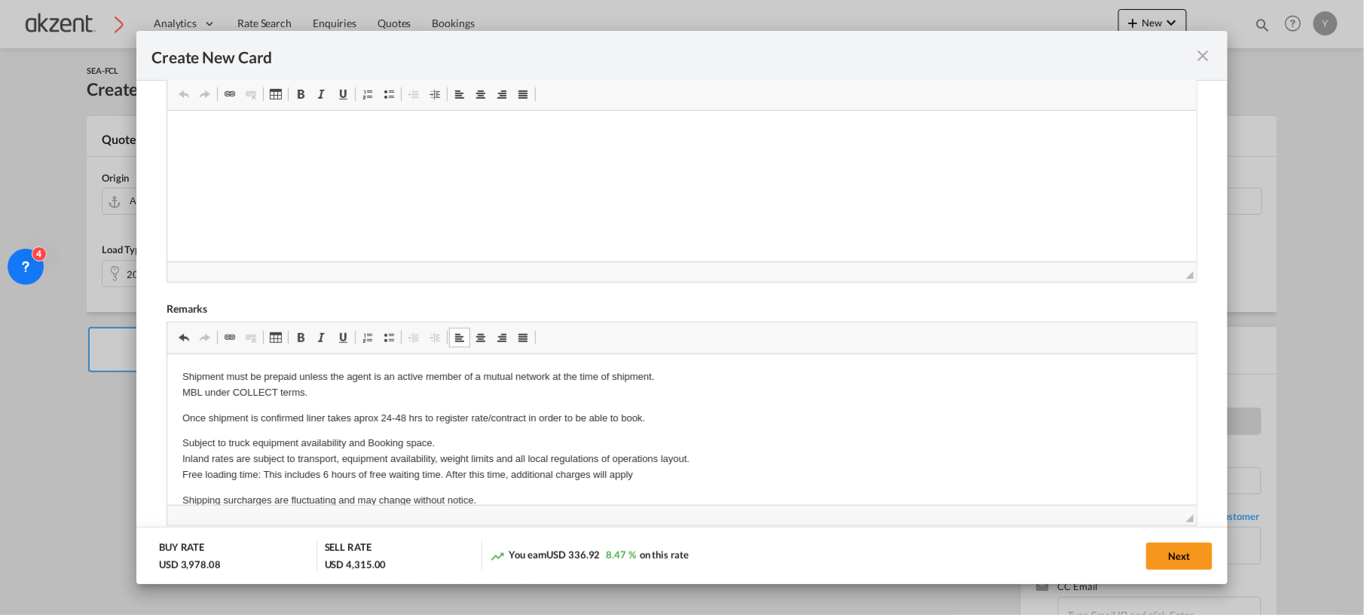
scroll to position [200, 0]
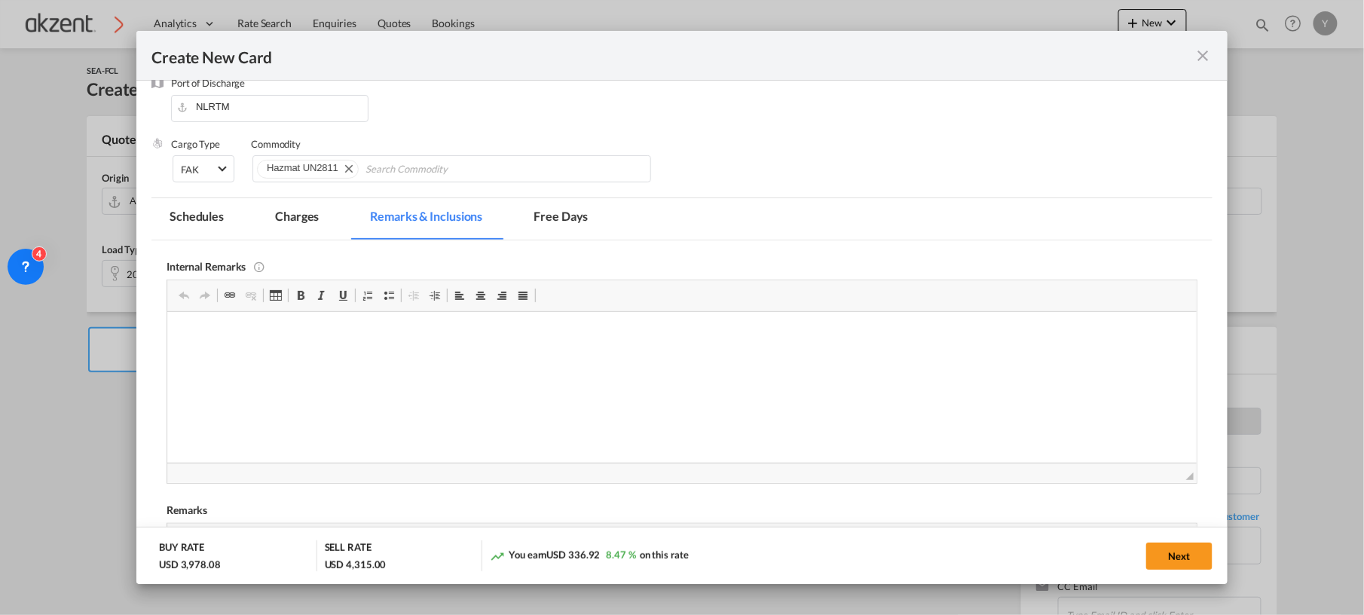
click at [567, 224] on md-tab-item "Free Days" at bounding box center [560, 218] width 90 height 41
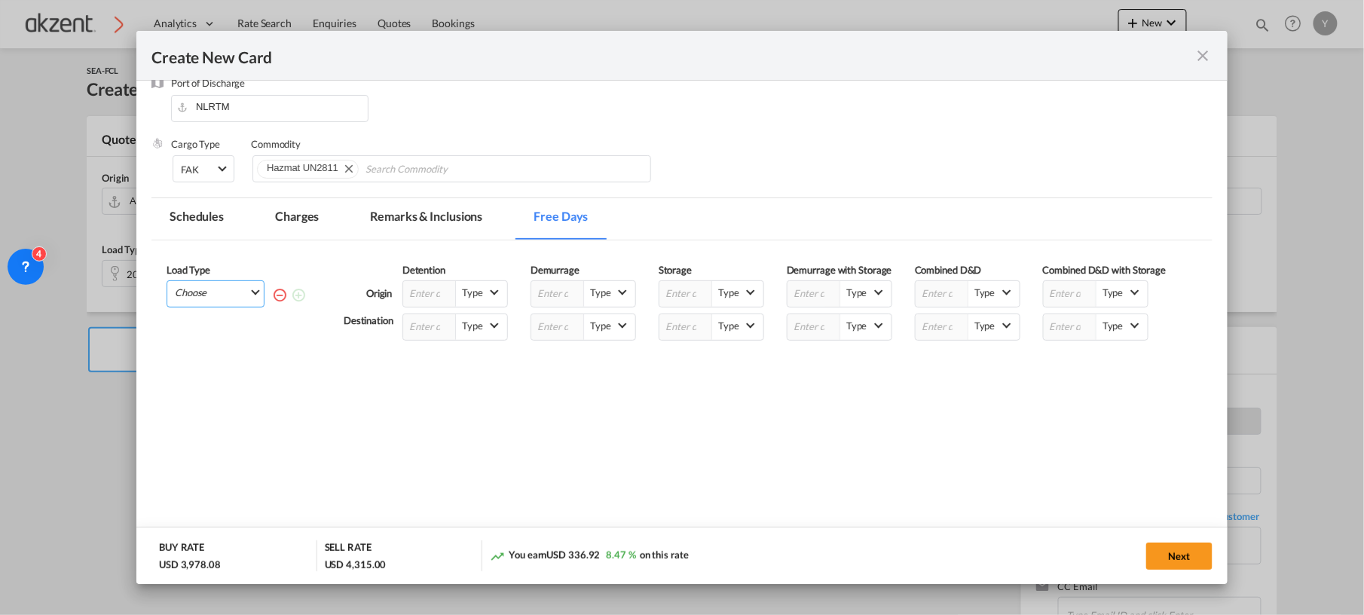
click at [256, 288] on md-select "Choose 20GP" at bounding box center [218, 291] width 90 height 21
click at [206, 335] on md-option "20GP" at bounding box center [220, 333] width 102 height 36
click at [1071, 291] on input "Create New CardPort ..." at bounding box center [1070, 294] width 53 height 26
type input "18"
click at [1077, 420] on div "Load Type 20GP Please enter the free days Origin Detention Type --Select Type--…" at bounding box center [681, 365] width 1061 height 250
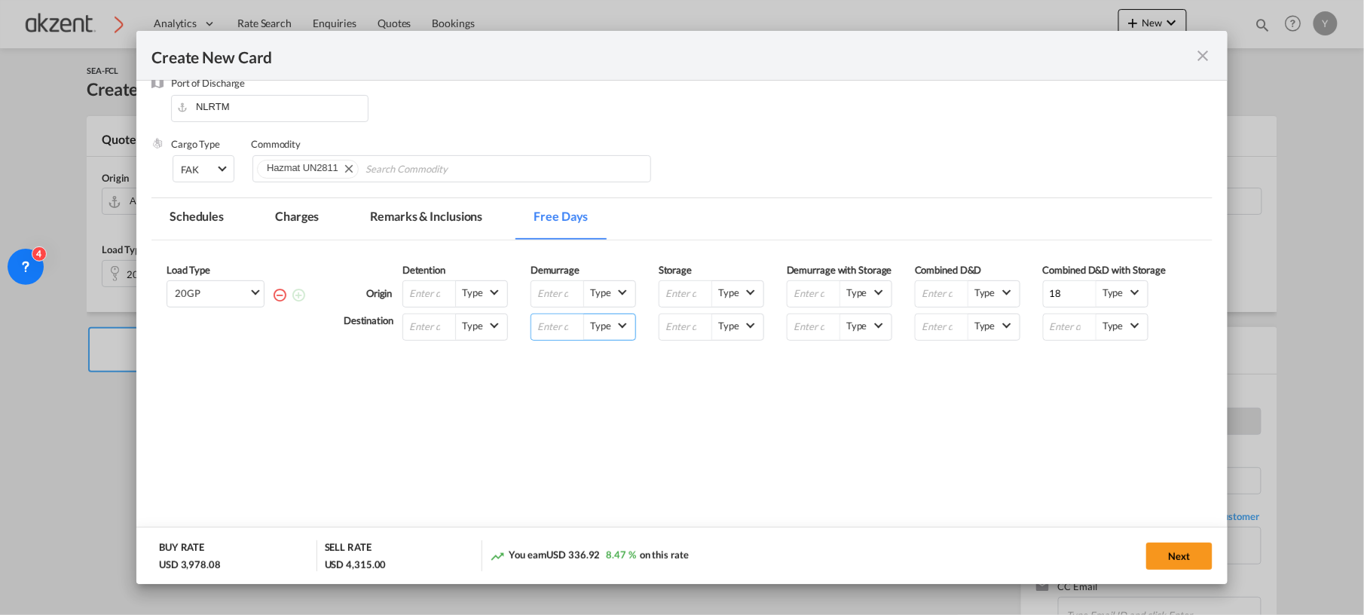
click at [558, 329] on input "Create New CardPort ..." at bounding box center [557, 327] width 53 height 26
click at [618, 329] on md-select-value "Type" at bounding box center [609, 324] width 51 height 21
click at [553, 329] on md-backdrop at bounding box center [682, 307] width 1364 height 615
click at [552, 327] on input "1" at bounding box center [557, 327] width 53 height 26
click at [573, 323] on input "2" at bounding box center [557, 327] width 53 height 26
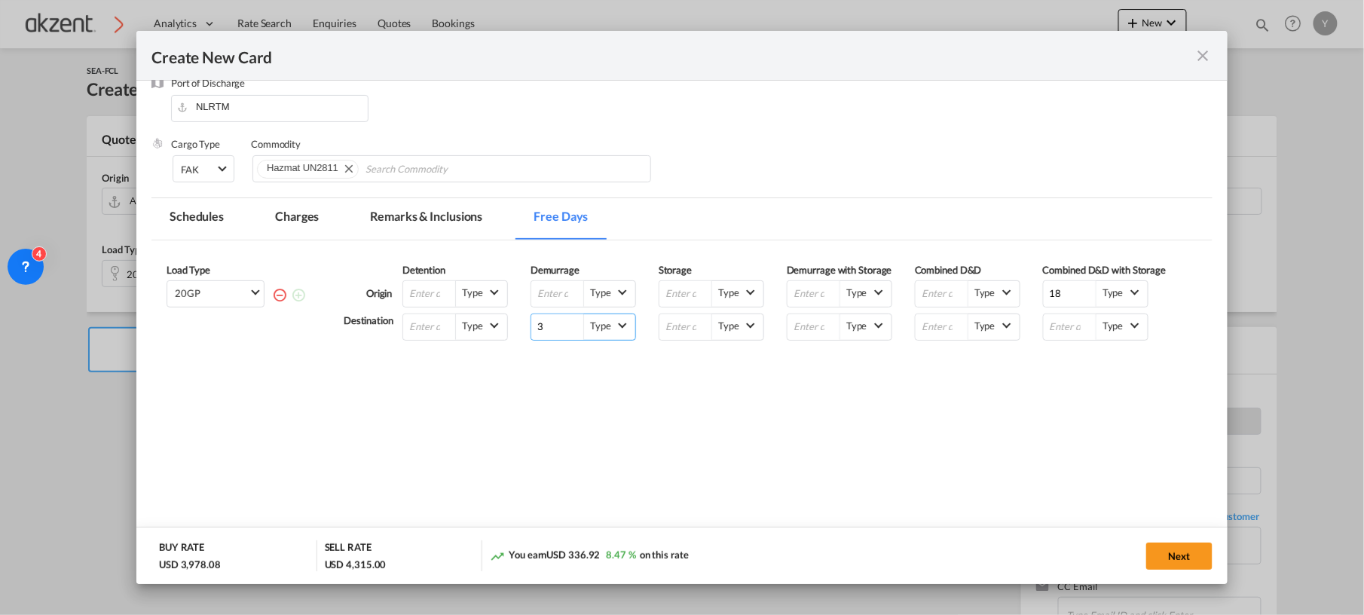
click at [573, 323] on input "3" at bounding box center [557, 327] width 53 height 26
type input "4"
click at [573, 323] on input "4" at bounding box center [557, 327] width 53 height 26
click at [655, 329] on div "4 Type" at bounding box center [594, 326] width 128 height 27
click at [625, 327] on md-select-value "Type" at bounding box center [609, 324] width 51 height 21
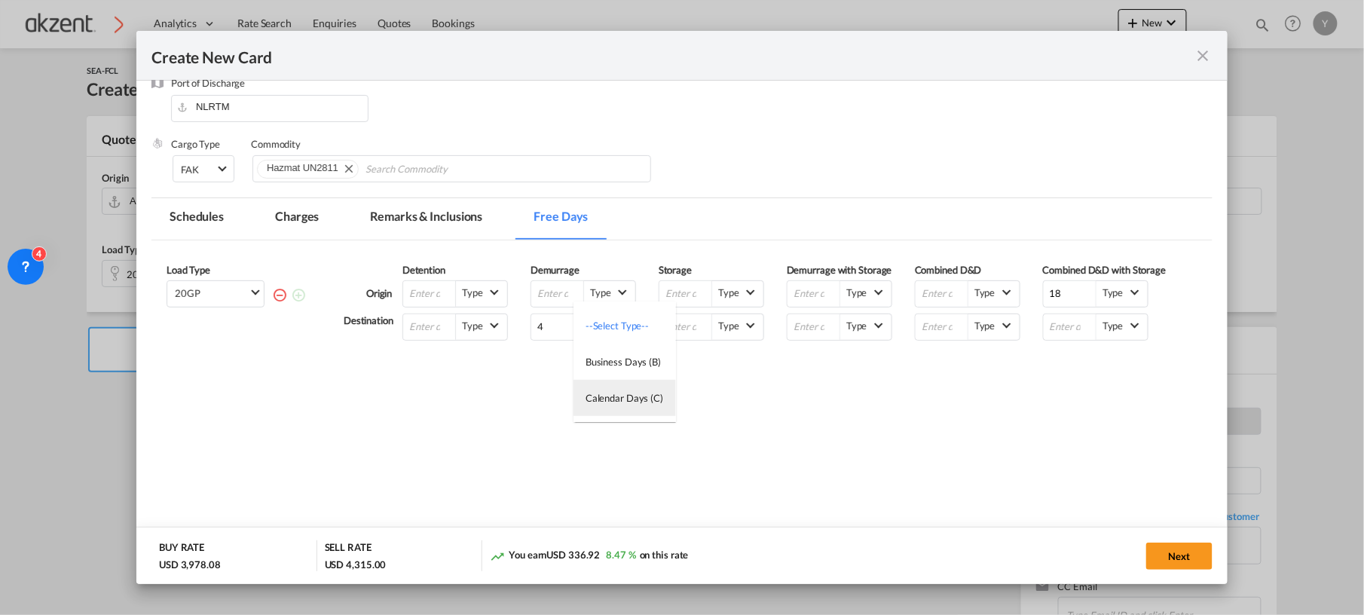
click at [610, 399] on div "Calendar Days (C)" at bounding box center [624, 398] width 78 height 14
click at [1121, 289] on span "Type" at bounding box center [1113, 293] width 30 height 14
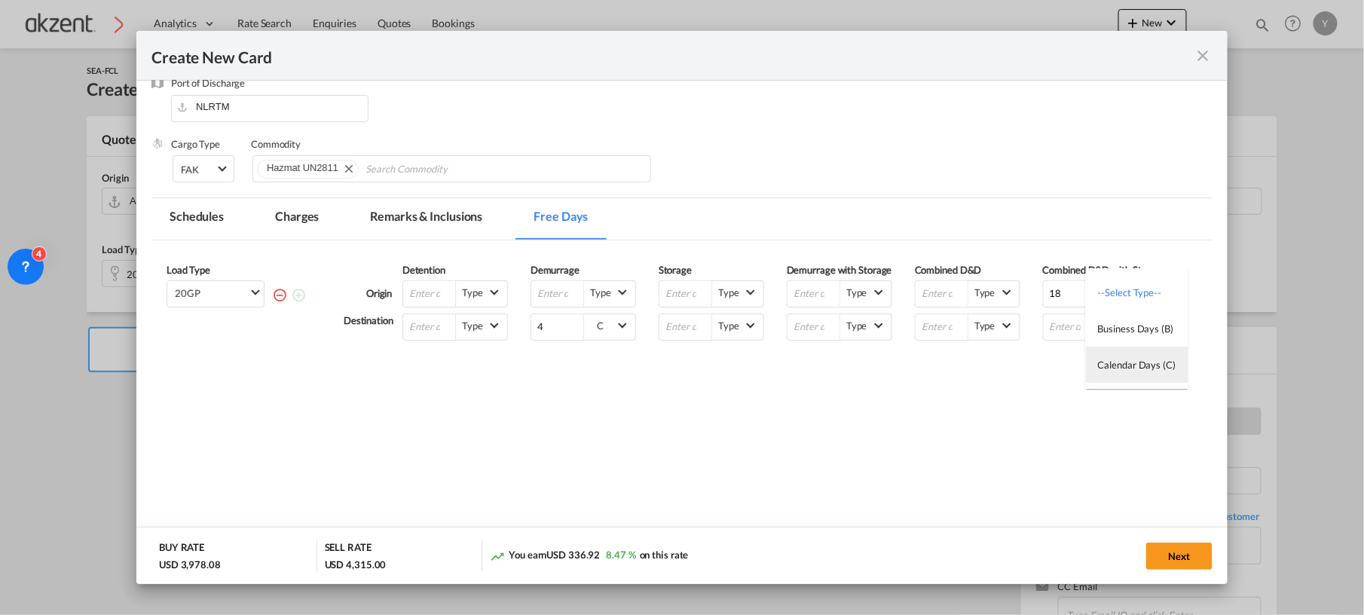
click at [1142, 360] on div "Calendar Days (C)" at bounding box center [1137, 365] width 78 height 14
click at [717, 405] on div "Load Type 20GP Please enter the free days Origin Detention Type --Select Type--…" at bounding box center [681, 365] width 1061 height 250
click at [438, 327] on input "Create New CardPort ..." at bounding box center [429, 327] width 53 height 26
type input "4"
click at [502, 320] on md-select-value "Type" at bounding box center [481, 324] width 51 height 21
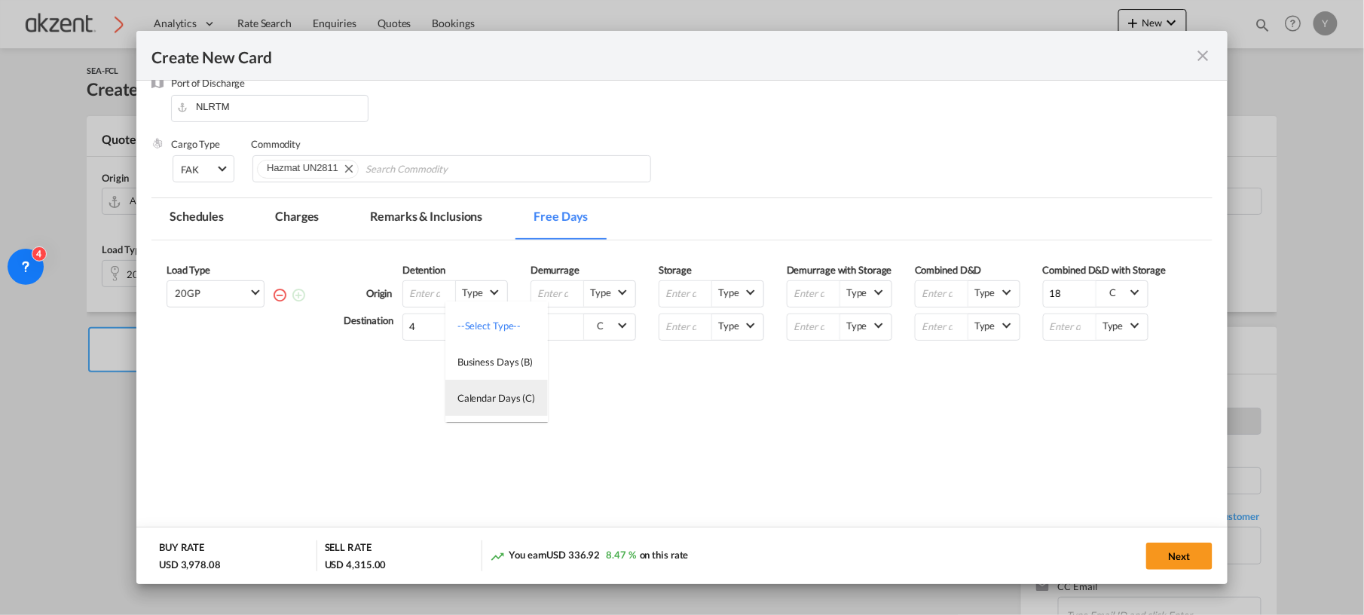
click at [506, 393] on div "Calendar Days (C)" at bounding box center [496, 398] width 78 height 14
click at [755, 393] on div "Load Type 20GP Please enter the free days Origin Detention Type --Select Type--…" at bounding box center [681, 365] width 1061 height 250
click at [439, 218] on md-tab-item "Remarks & Inclusions" at bounding box center [426, 218] width 148 height 41
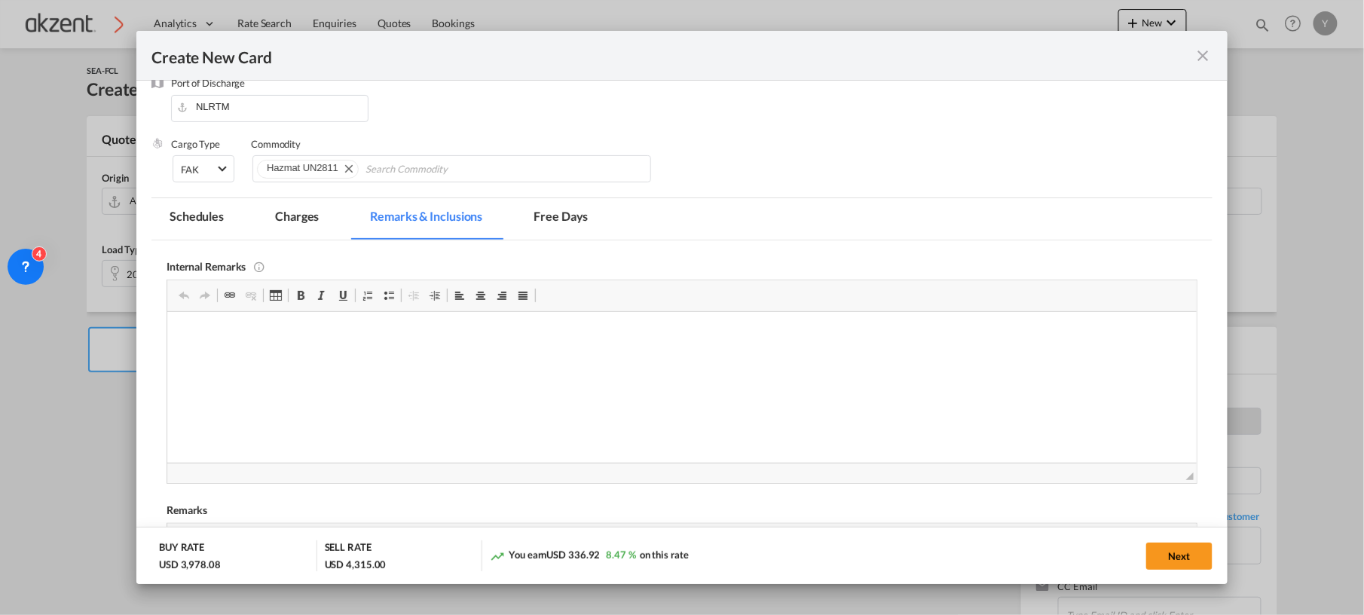
click at [316, 218] on md-tab-item "Charges" at bounding box center [297, 218] width 80 height 41
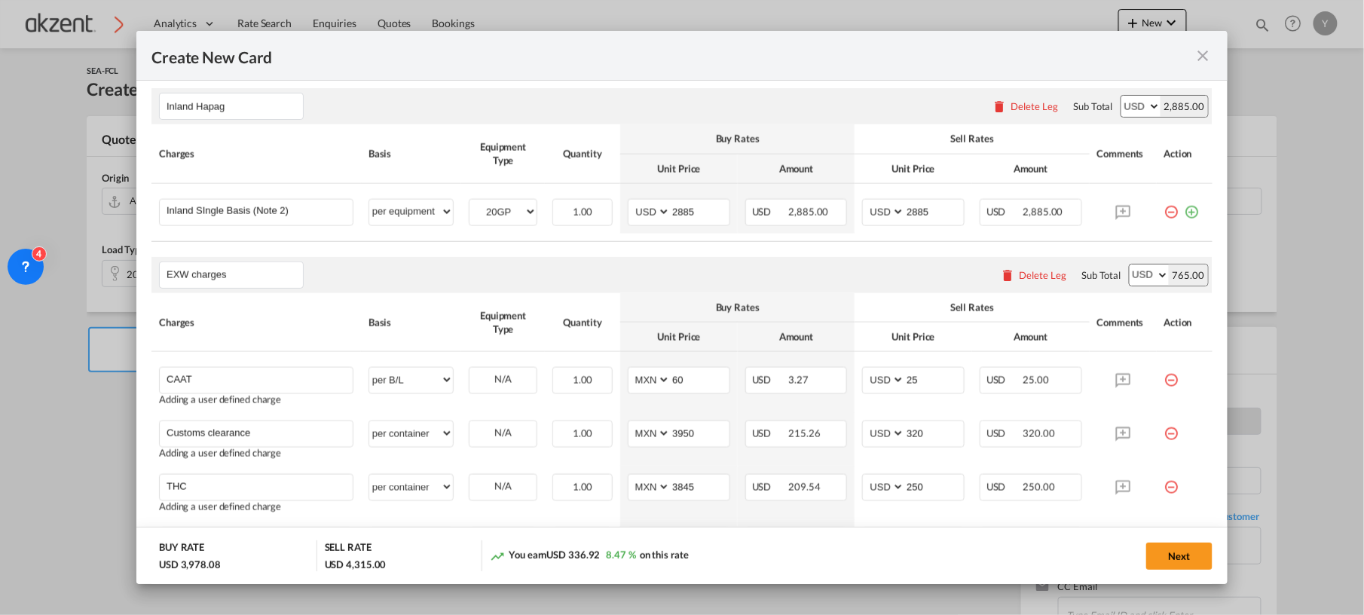
scroll to position [703, 0]
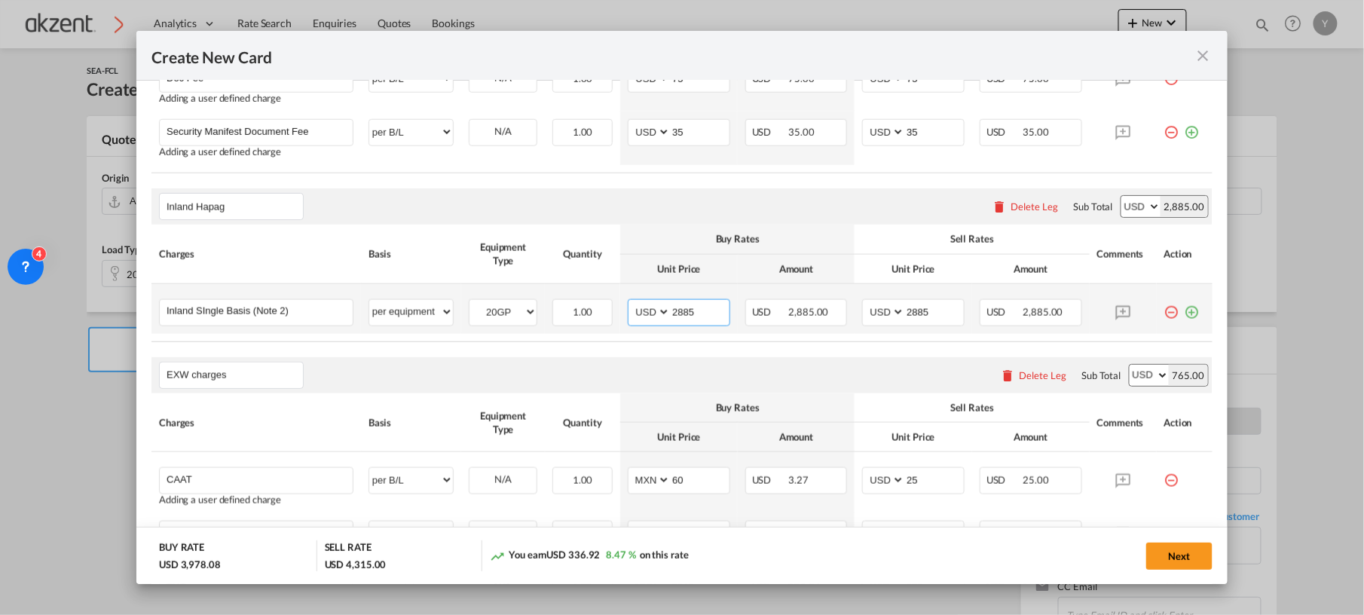
click at [671, 313] on input "2885" at bounding box center [700, 311] width 59 height 23
click at [676, 318] on input "2885" at bounding box center [700, 311] width 59 height 23
click at [676, 314] on input "2885" at bounding box center [700, 311] width 59 height 23
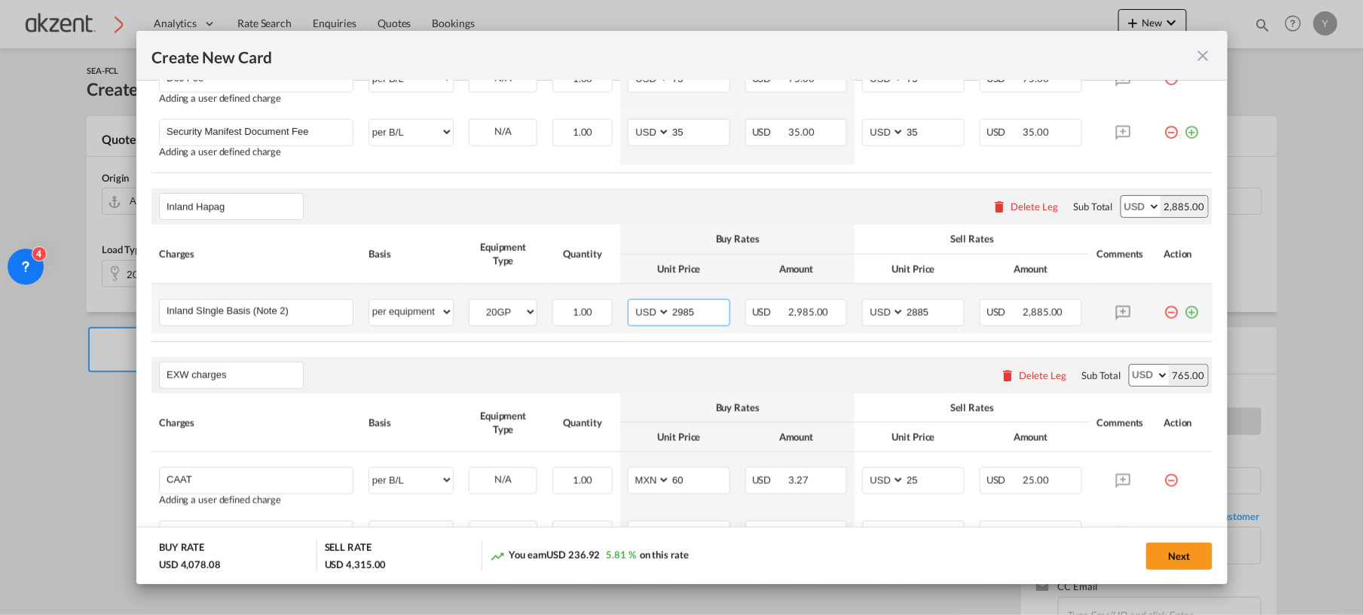
click at [680, 316] on input "2985" at bounding box center [700, 311] width 59 height 23
type input "2885"
click at [909, 312] on input "2885" at bounding box center [934, 311] width 59 height 23
click at [1184, 134] on md-icon "icon-plus-circle-outline green-400-fg" at bounding box center [1191, 126] width 15 height 15
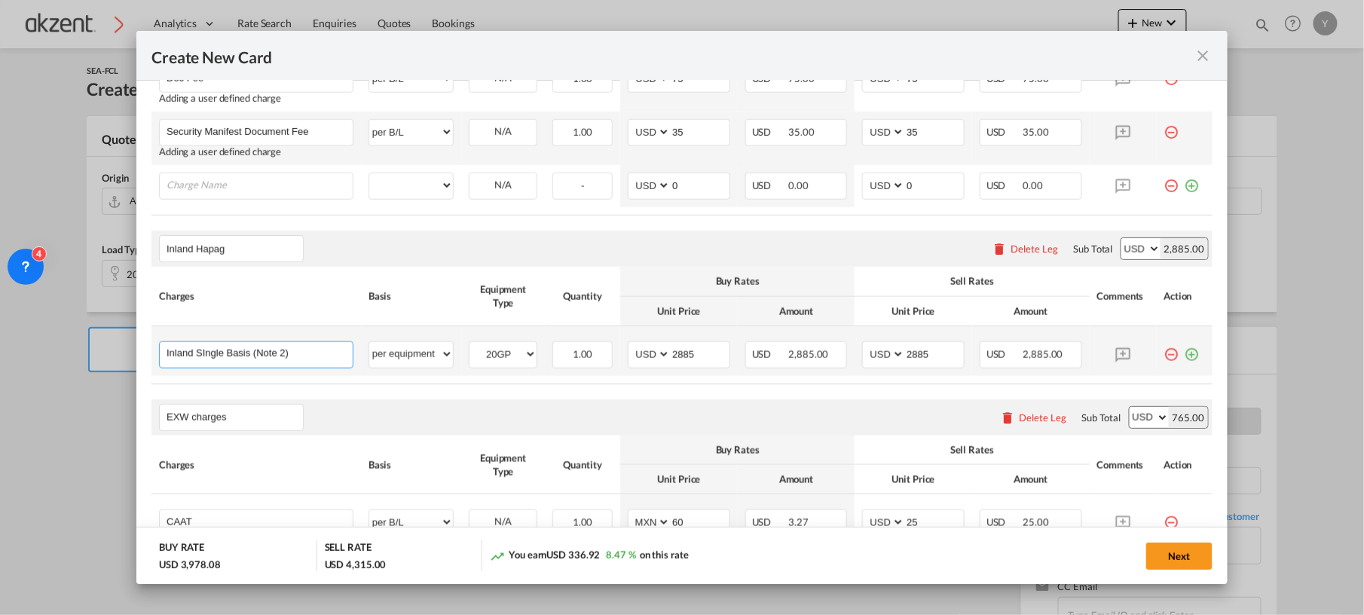
click at [232, 362] on input "Inland SIngle Basis (Note 2)" at bounding box center [260, 353] width 186 height 23
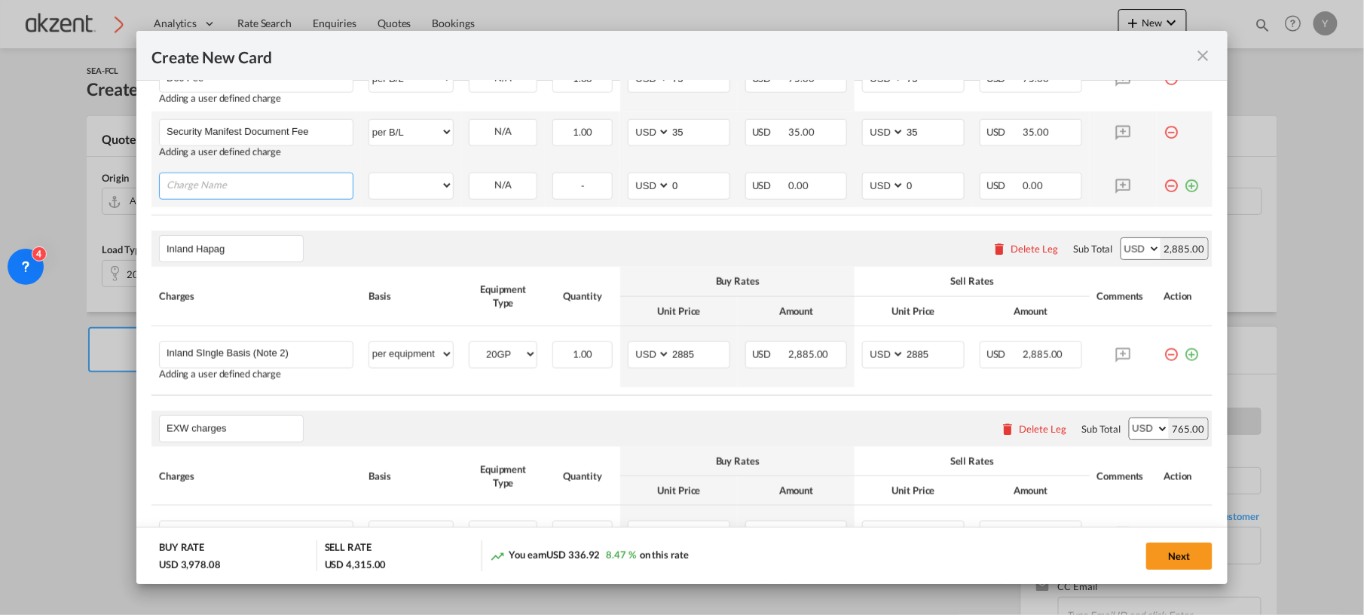
click at [270, 181] on input "Charge Name" at bounding box center [260, 184] width 186 height 23
paste input "Inland SIngle Basis (Note 2)"
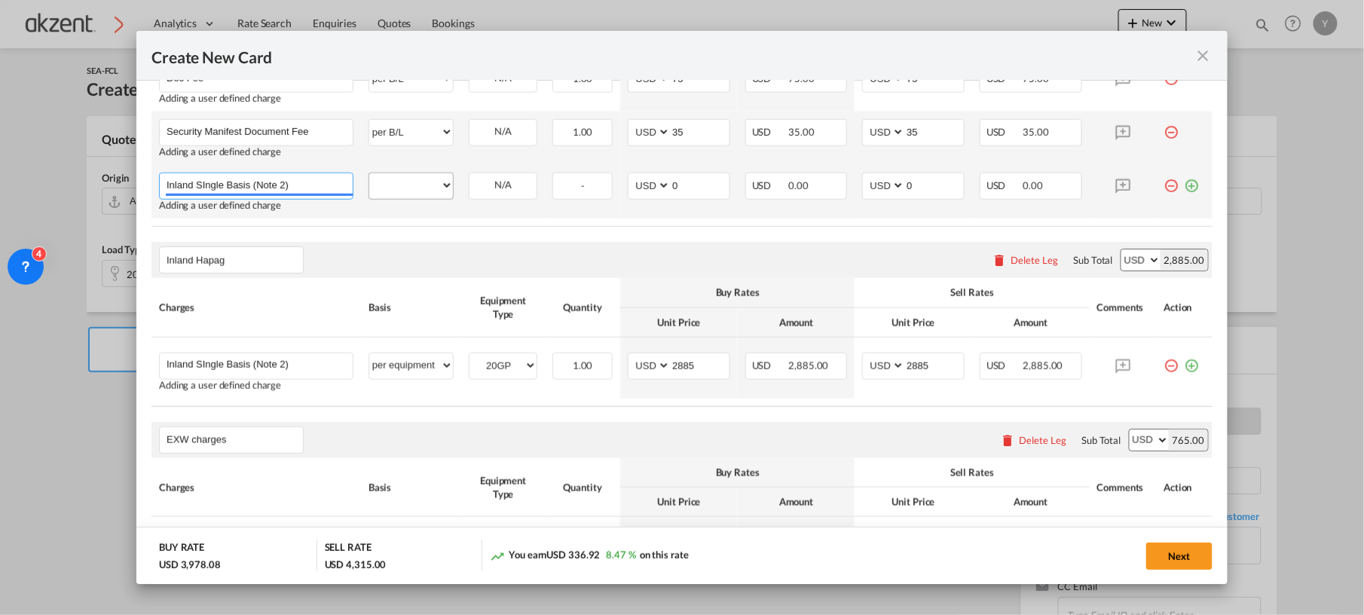
type input "Inland SIngle Basis (Note 2)"
click at [449, 190] on div "per equipment per container per B/L per shipping bill per shipment % on freight…" at bounding box center [410, 186] width 85 height 27
click at [444, 188] on select "per equipment per container per B/L per shipping bill per shipment % on freight…" at bounding box center [411, 185] width 84 height 24
select select "per equipment"
click at [369, 175] on select "per equipment per container per B/L per shipping bill per shipment % on freight…" at bounding box center [411, 185] width 84 height 24
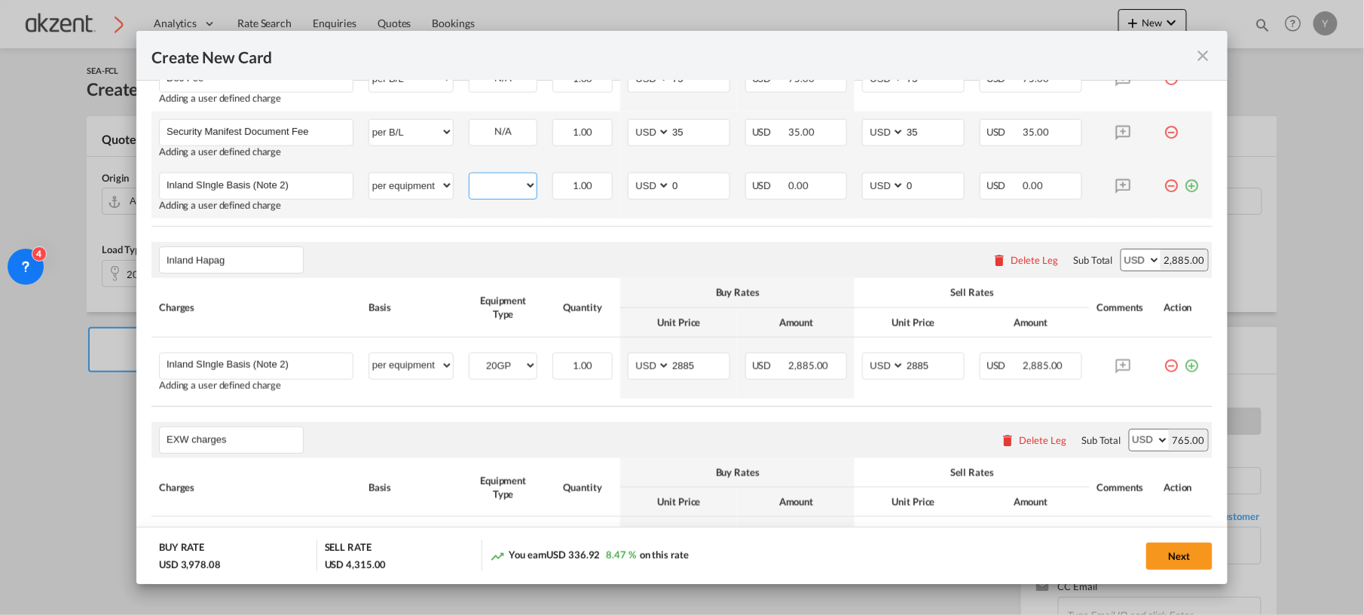
click at [488, 188] on select "20GP" at bounding box center [502, 186] width 67 height 20
select select "20GP"
click at [469, 177] on select "20GP" at bounding box center [502, 186] width 67 height 20
click at [714, 191] on input "0" at bounding box center [700, 184] width 59 height 23
type input "2885"
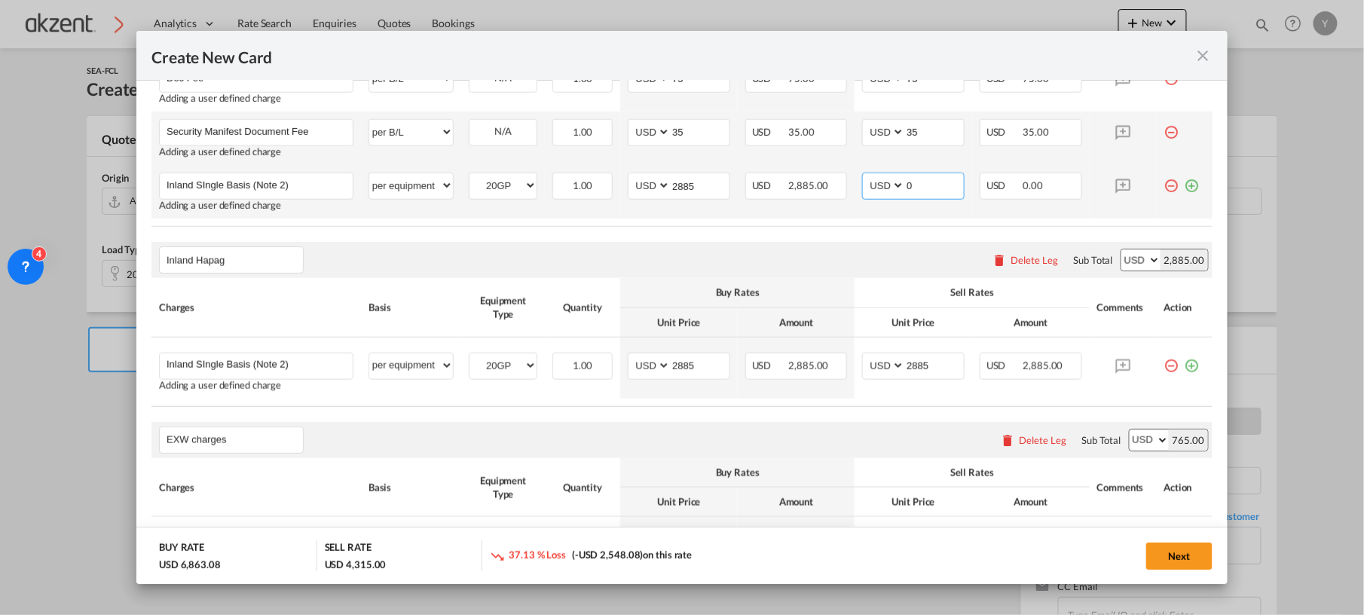
click at [924, 182] on input "0" at bounding box center [934, 184] width 59 height 23
type input "2885"
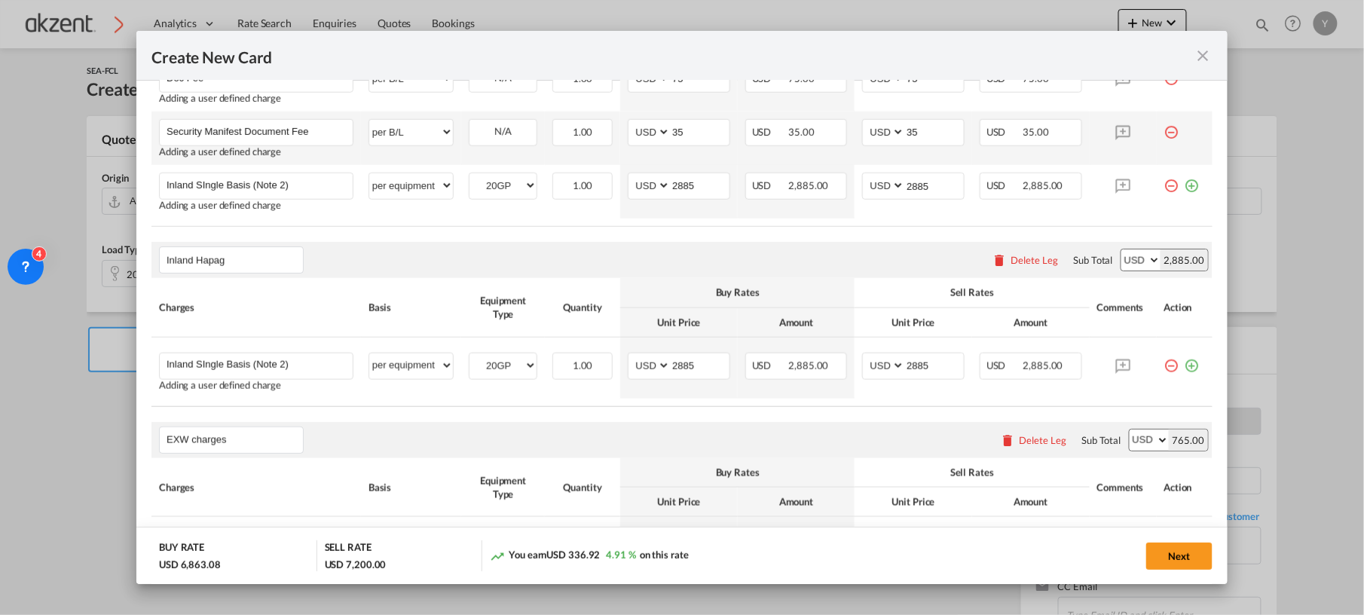
click at [788, 232] on rate-modification "Hapag [PERSON_NAME] charges Please enter leg name Leg Name Already Exists Delet…" at bounding box center [681, 317] width 1061 height 1159
click at [1011, 263] on div "Delete Leg" at bounding box center [1034, 260] width 47 height 12
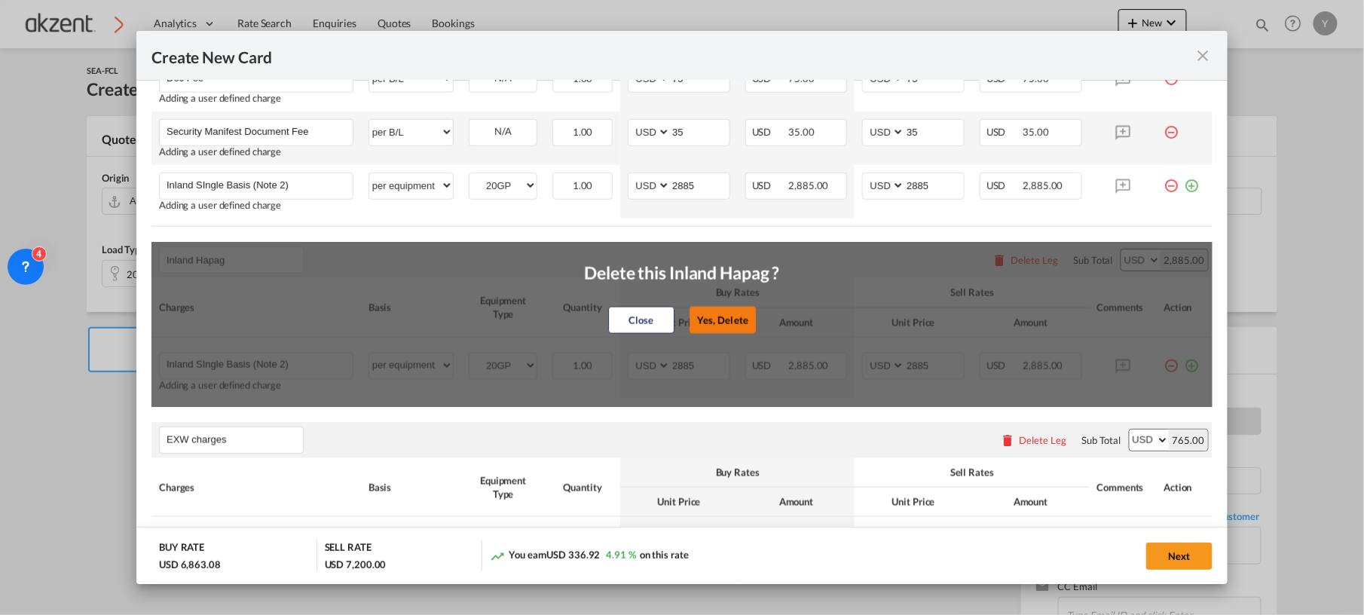
click at [743, 321] on button "Yes, Delete" at bounding box center [722, 320] width 66 height 27
type input "EXW charges"
type input "CAAT"
select select "per B/L"
select select "string:MXN"
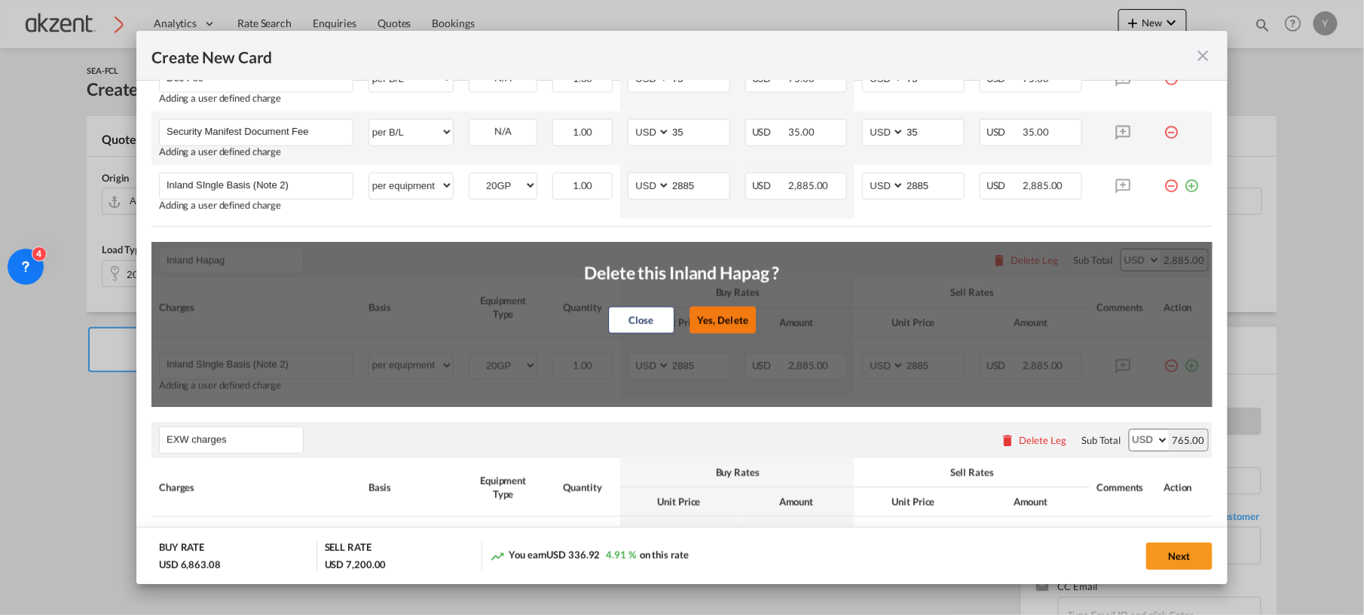
type input "60"
type input "25"
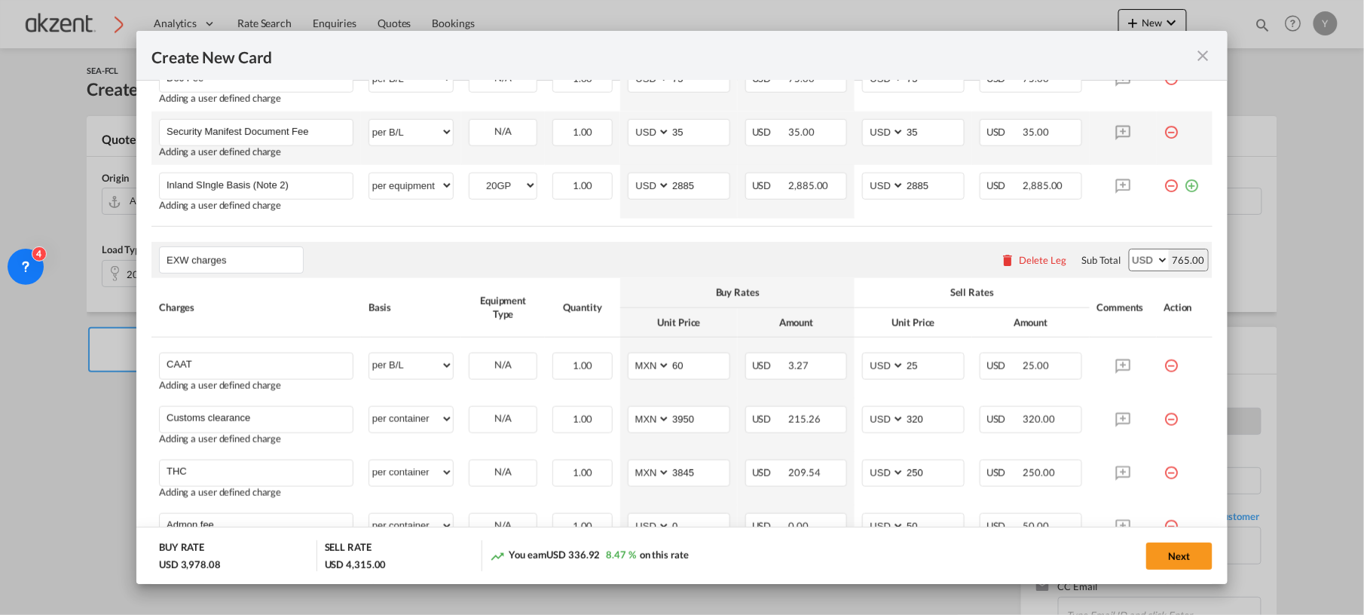
select select "string:USD"
type input "25"
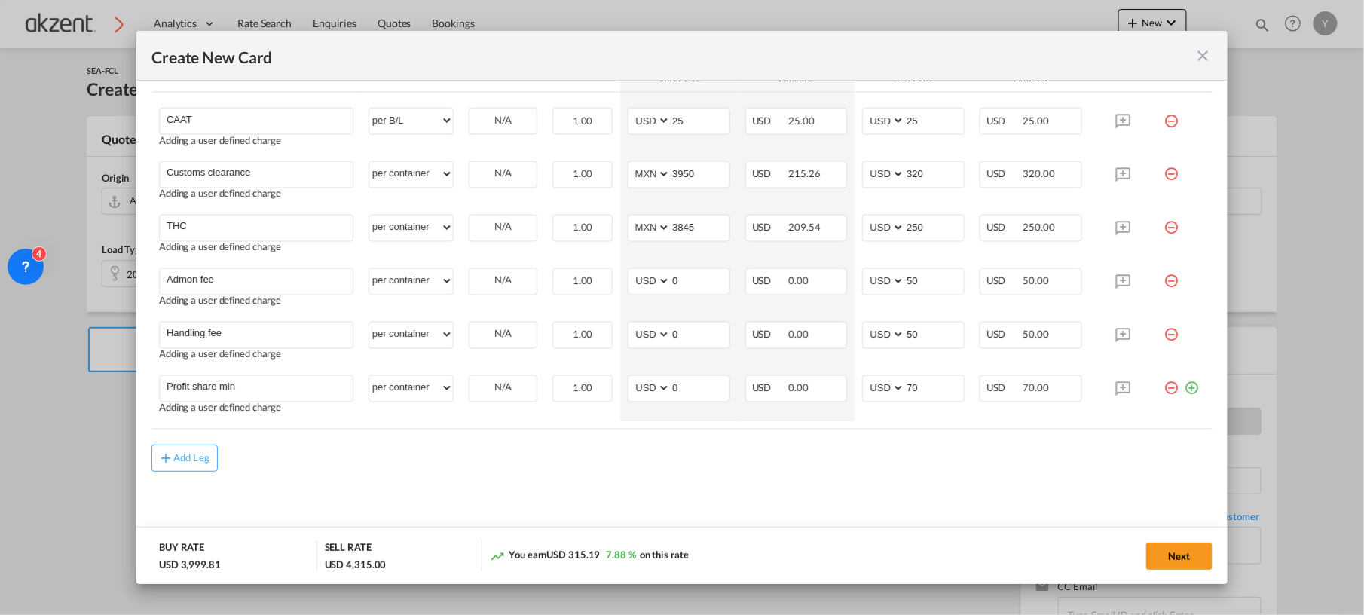
click at [1034, 481] on md-content "Hapag [PERSON_NAME] charges Please enter leg name Leg Name Already Exists Delet…" at bounding box center [681, 19] width 1061 height 1053
click at [1176, 561] on button "Next" at bounding box center [1179, 555] width 66 height 27
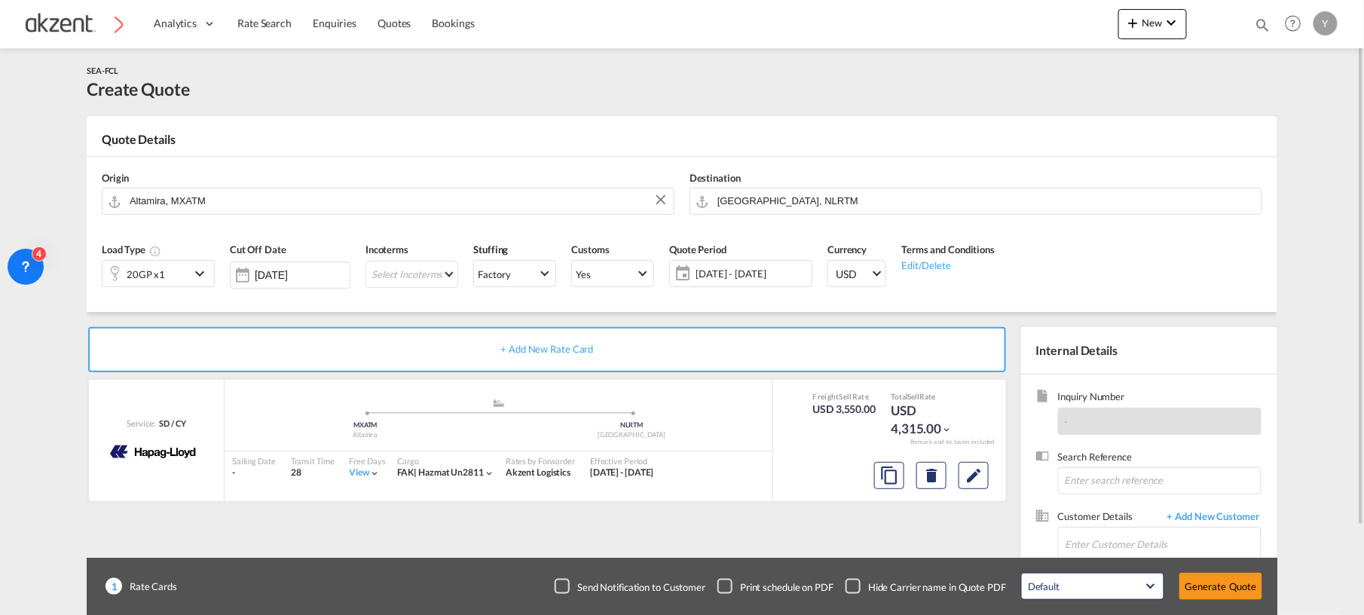
scroll to position [103, 0]
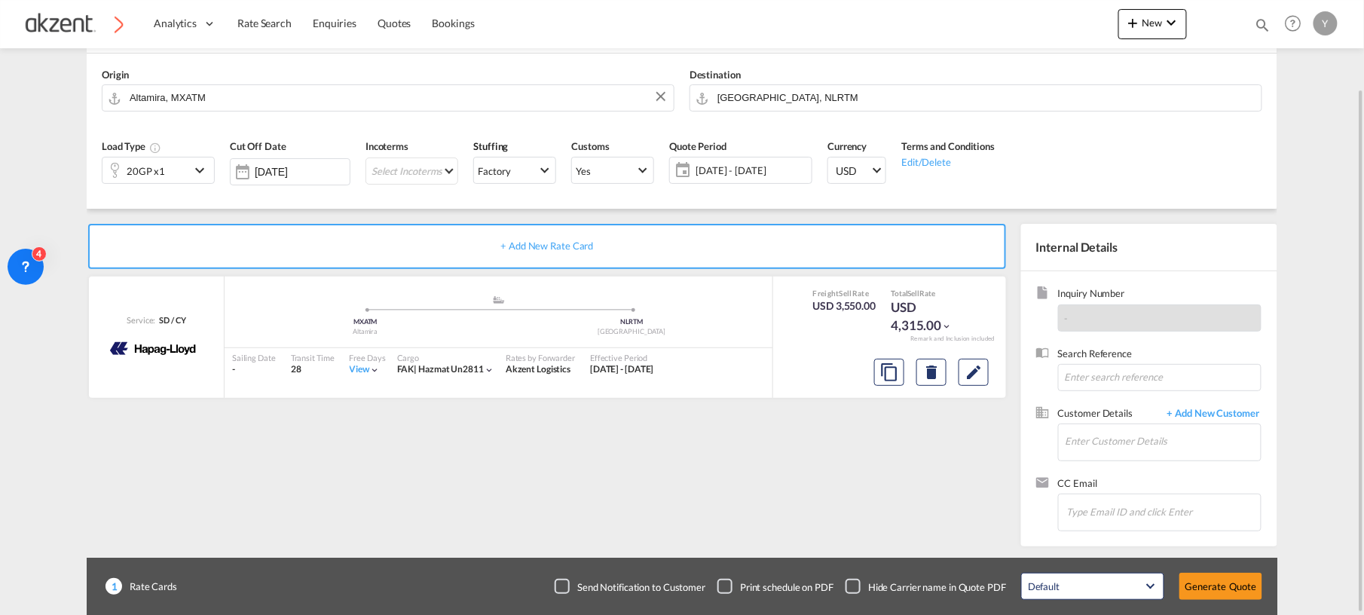
click at [655, 250] on div "+ Add New Rate Card" at bounding box center [547, 246] width 918 height 45
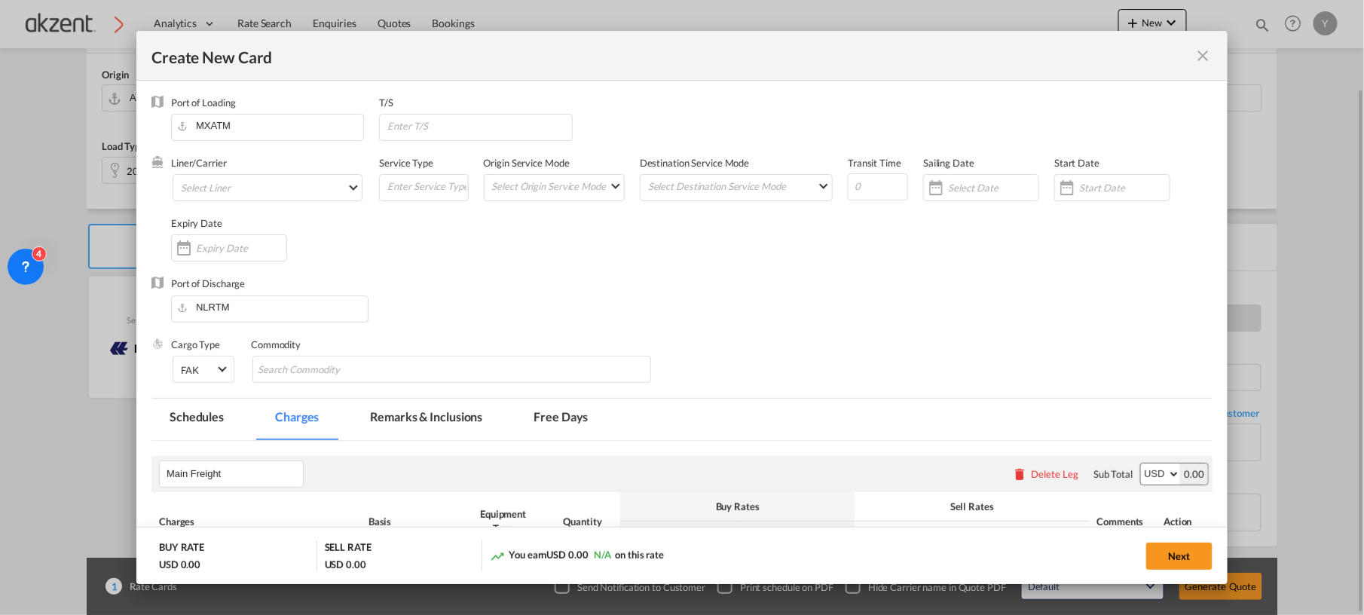
type input "Basic Ocean Freight"
select select "per equipment"
click at [248, 303] on input "NLRTM" at bounding box center [273, 307] width 189 height 23
type input "N"
click at [1206, 51] on md-icon "icon-close fg-AAA8AD m-0 pointer" at bounding box center [1203, 56] width 18 height 18
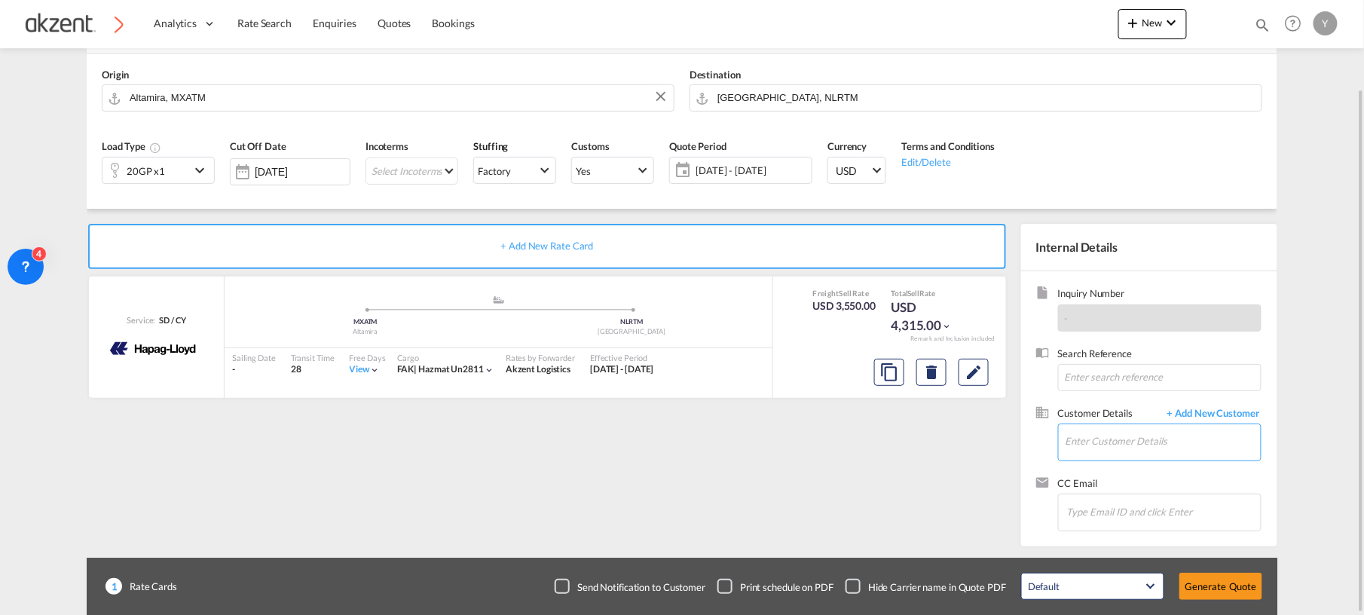
click at [1110, 446] on input "Enter Customer Details" at bounding box center [1162, 441] width 195 height 34
click at [1068, 445] on body "Analytics Dashboard Rate Search Enquiries Quotes Bookings" at bounding box center [682, 307] width 1364 height 615
click at [1068, 445] on input "yes" at bounding box center [1162, 441] width 195 height 34
click at [1071, 437] on body "Analytics Dashboard Rate Search Enquiries Quotes Bookings" at bounding box center [682, 307] width 1364 height 615
click at [1071, 437] on input "oliv" at bounding box center [1162, 441] width 195 height 34
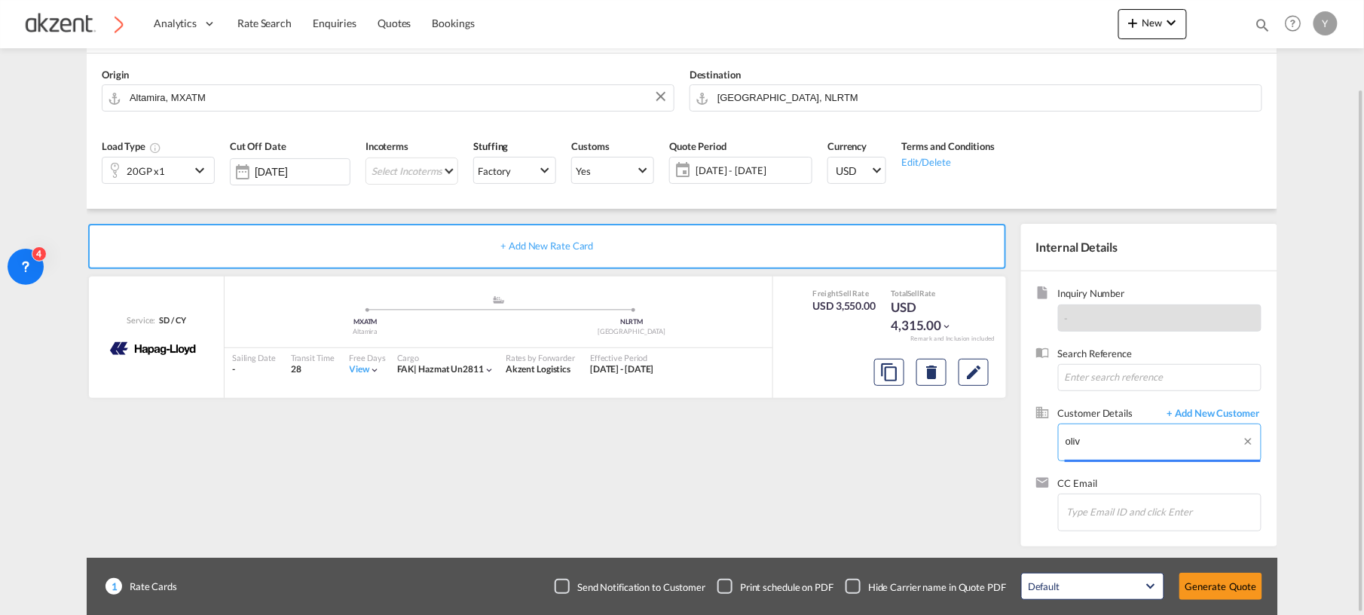
click at [1071, 437] on input "oliv" at bounding box center [1162, 441] width 195 height 34
paste input ".[PERSON_NAME][EMAIL_ADDRESS][DOMAIN_NAME]"
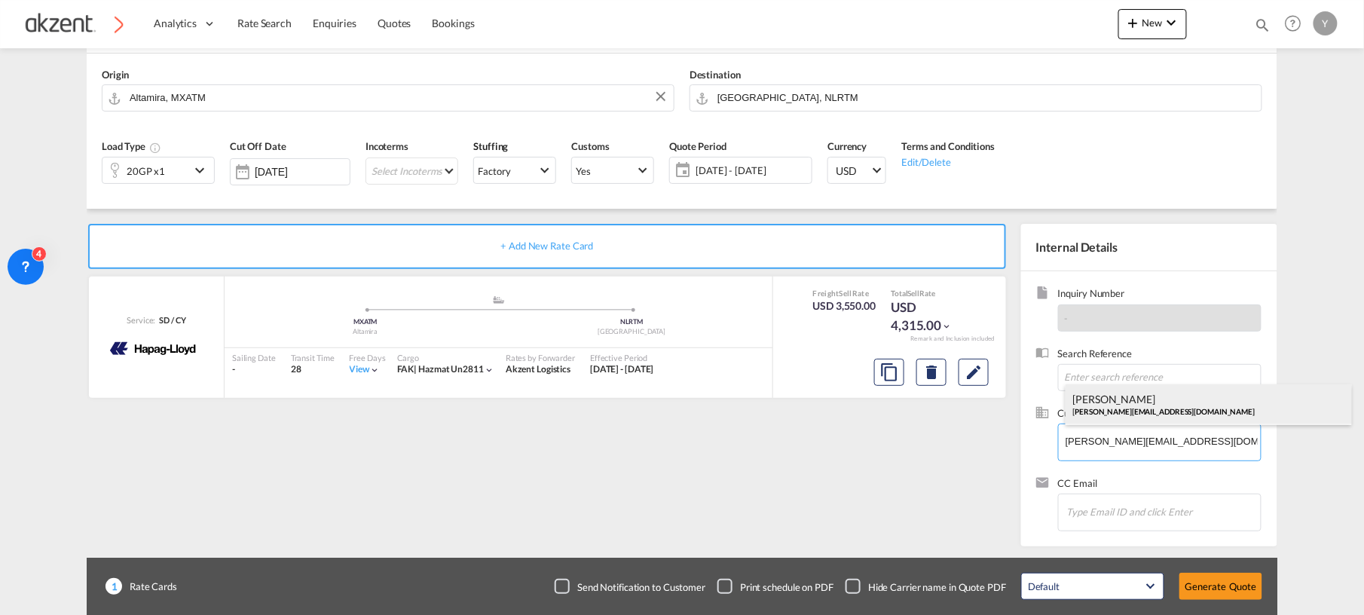
click at [1083, 399] on div "[PERSON_NAME] [PERSON_NAME][EMAIL_ADDRESS][DOMAIN_NAME]" at bounding box center [1208, 404] width 286 height 41
type input "Yes Logistics Europe GmbH, [PERSON_NAME], [PERSON_NAME][EMAIL_ADDRESS][DOMAIN_N…"
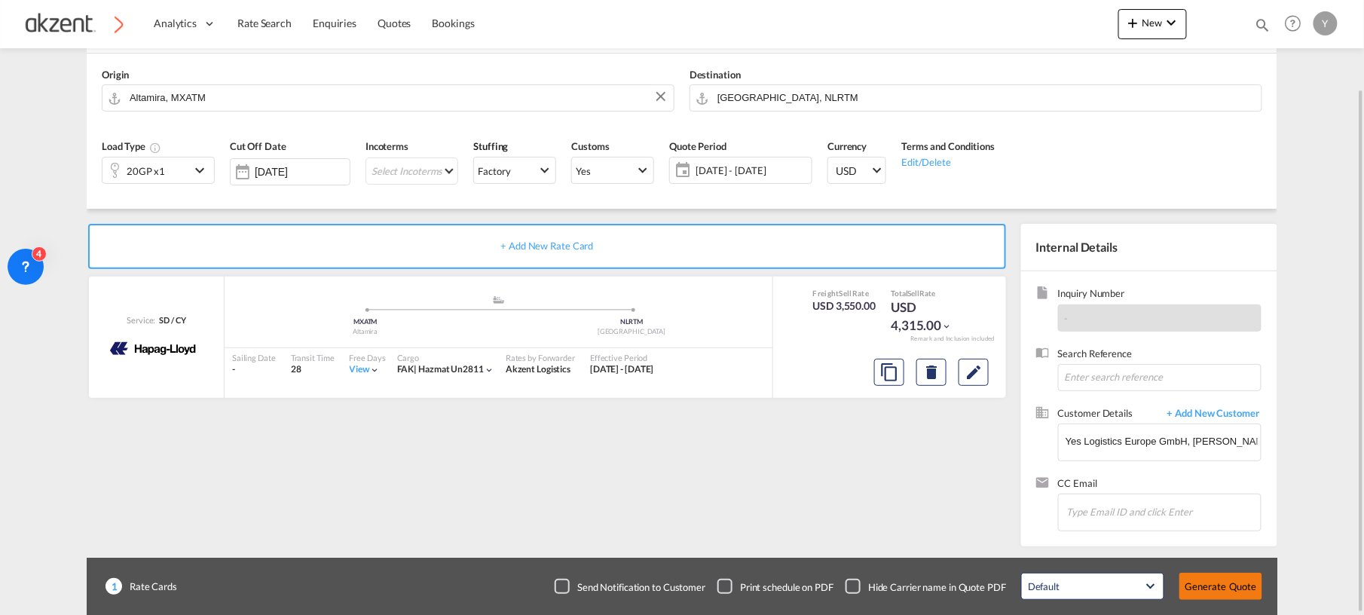
click at [1215, 585] on button "Generate Quote" at bounding box center [1220, 586] width 83 height 27
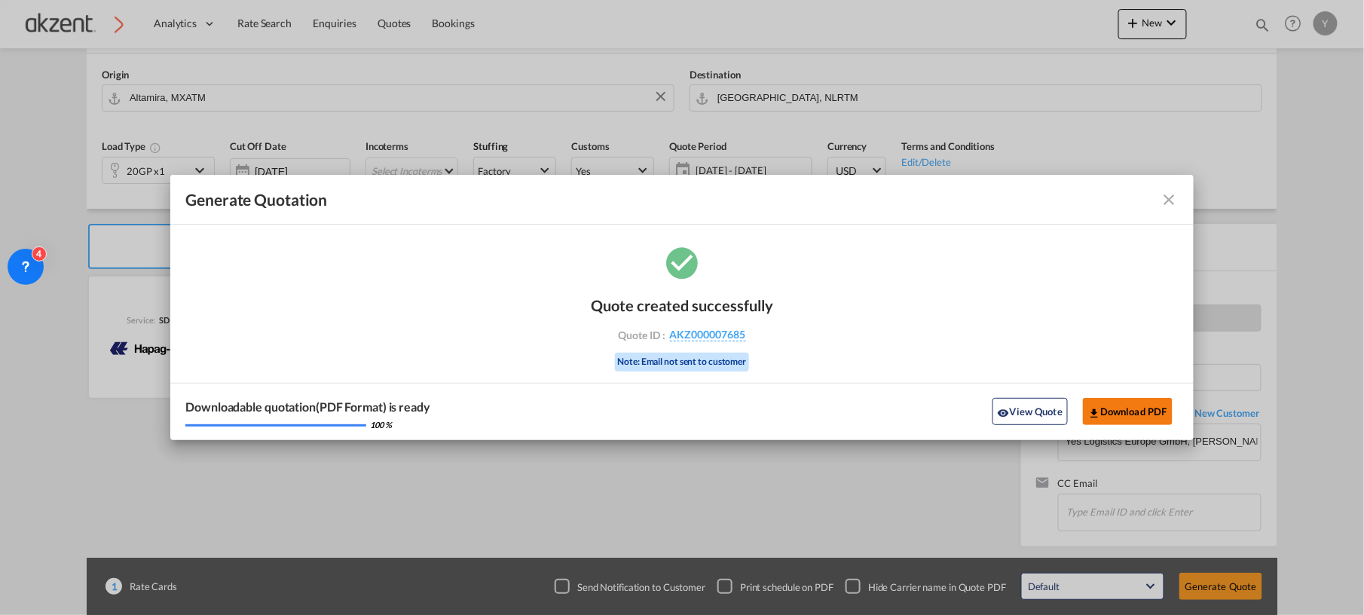
click at [1135, 407] on button "Download PDF" at bounding box center [1128, 411] width 90 height 27
click at [1169, 197] on md-icon "icon-close fg-AAA8AD cursor m-0" at bounding box center [1169, 200] width 18 height 18
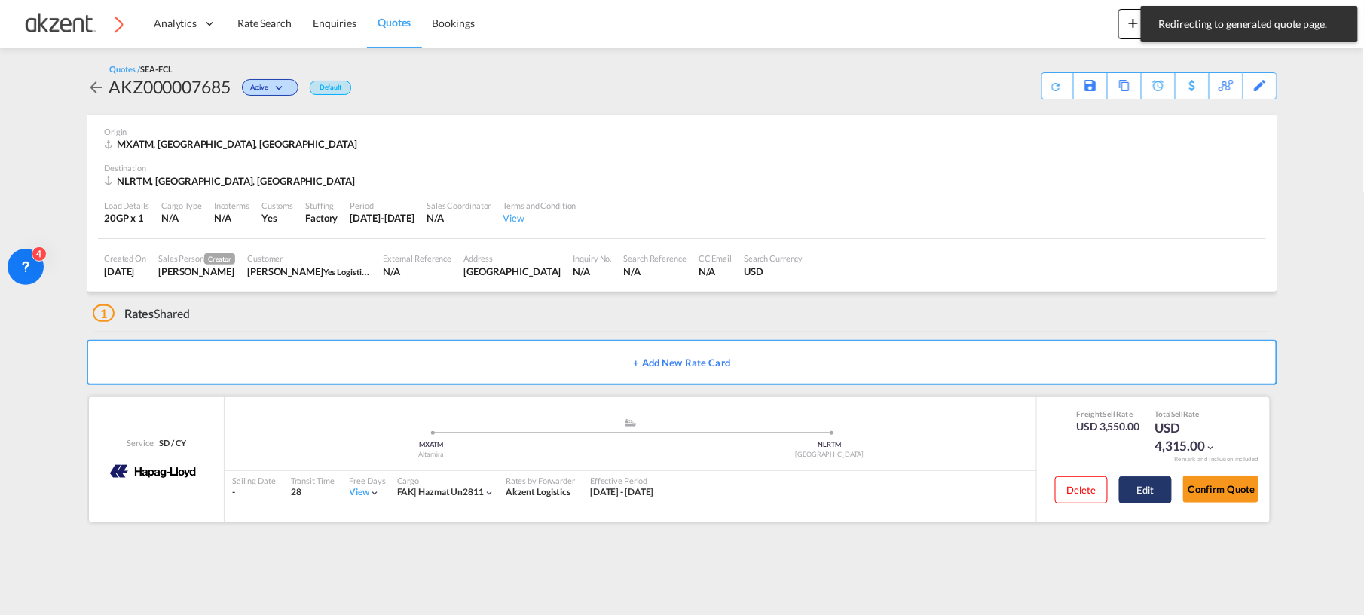
click at [1136, 491] on button "Edit" at bounding box center [1145, 489] width 53 height 27
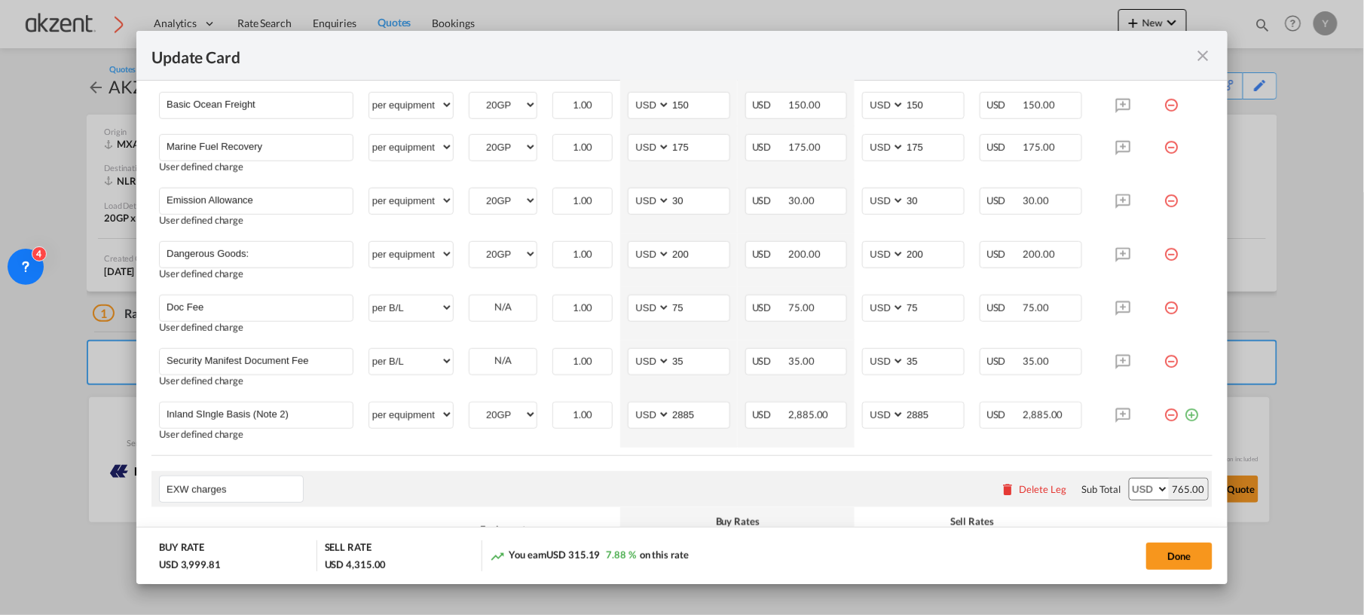
scroll to position [976, 0]
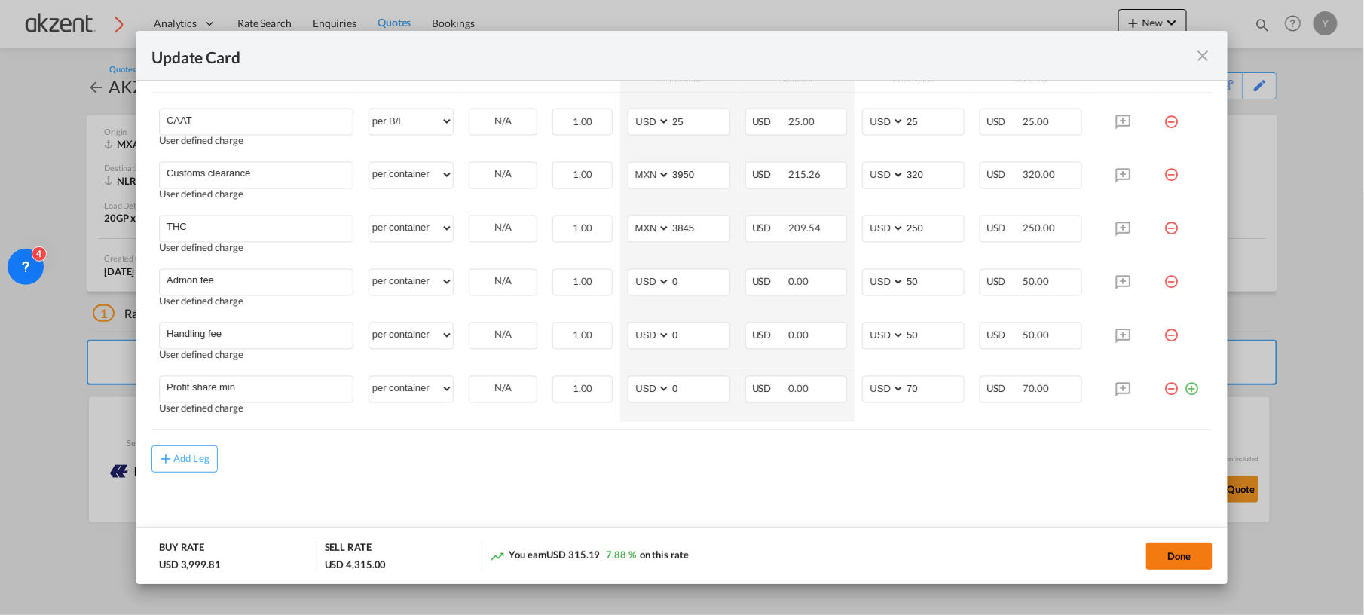
click at [1180, 556] on button "Done" at bounding box center [1179, 555] width 66 height 27
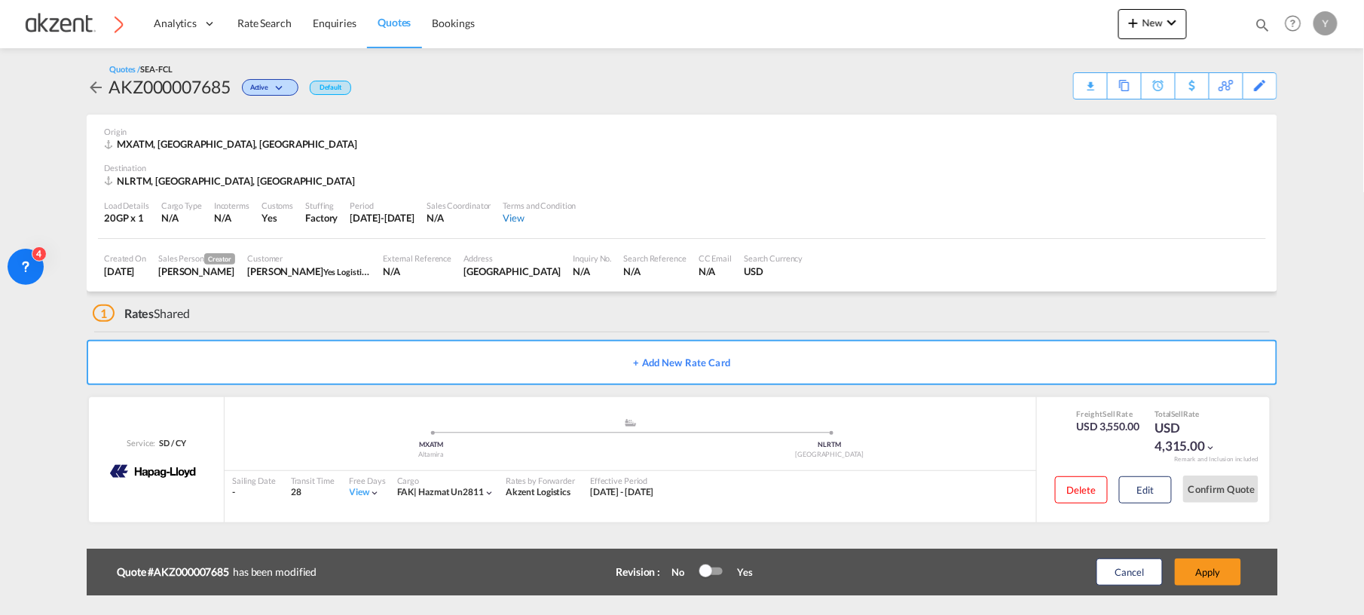
click at [550, 215] on div "View" at bounding box center [539, 218] width 73 height 14
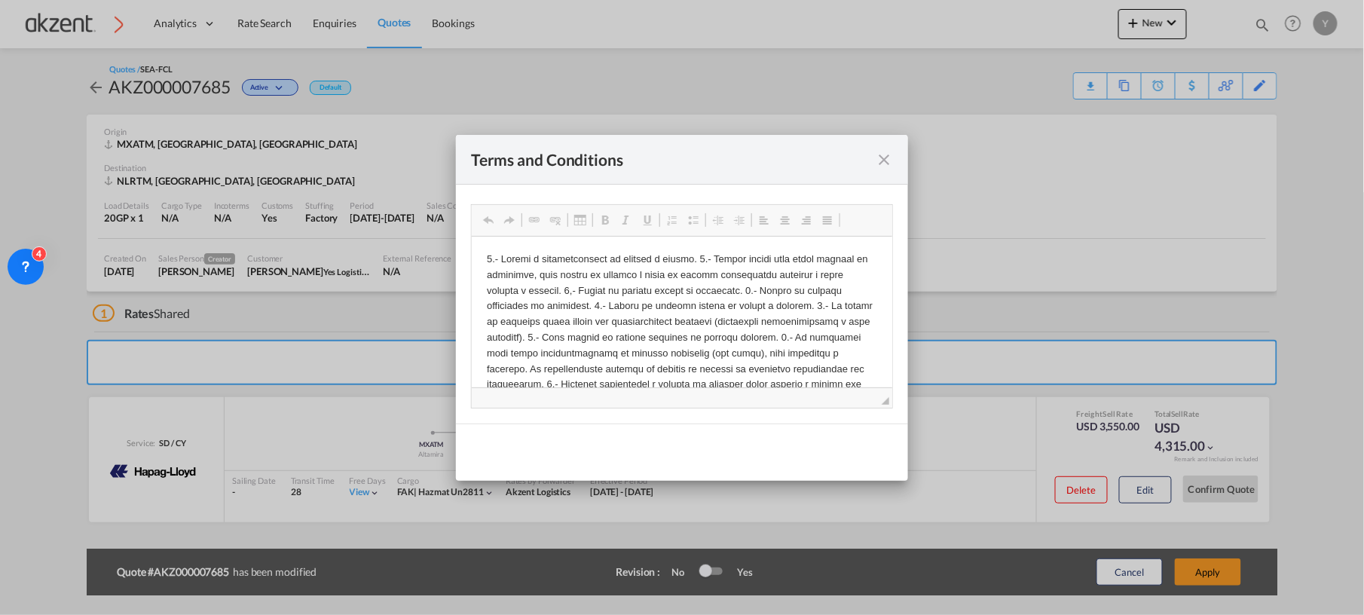
scroll to position [15, 0]
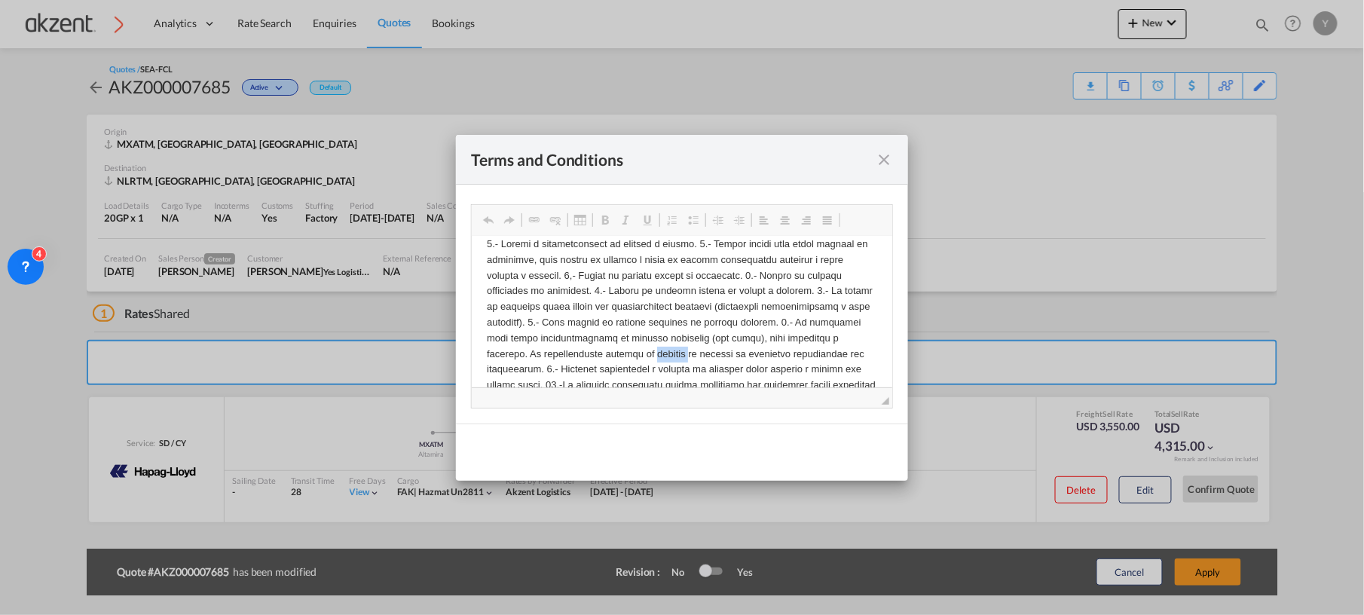
click at [721, 356] on p "Editor de Texto Enriquecido, editor8" at bounding box center [681, 369] width 390 height 267
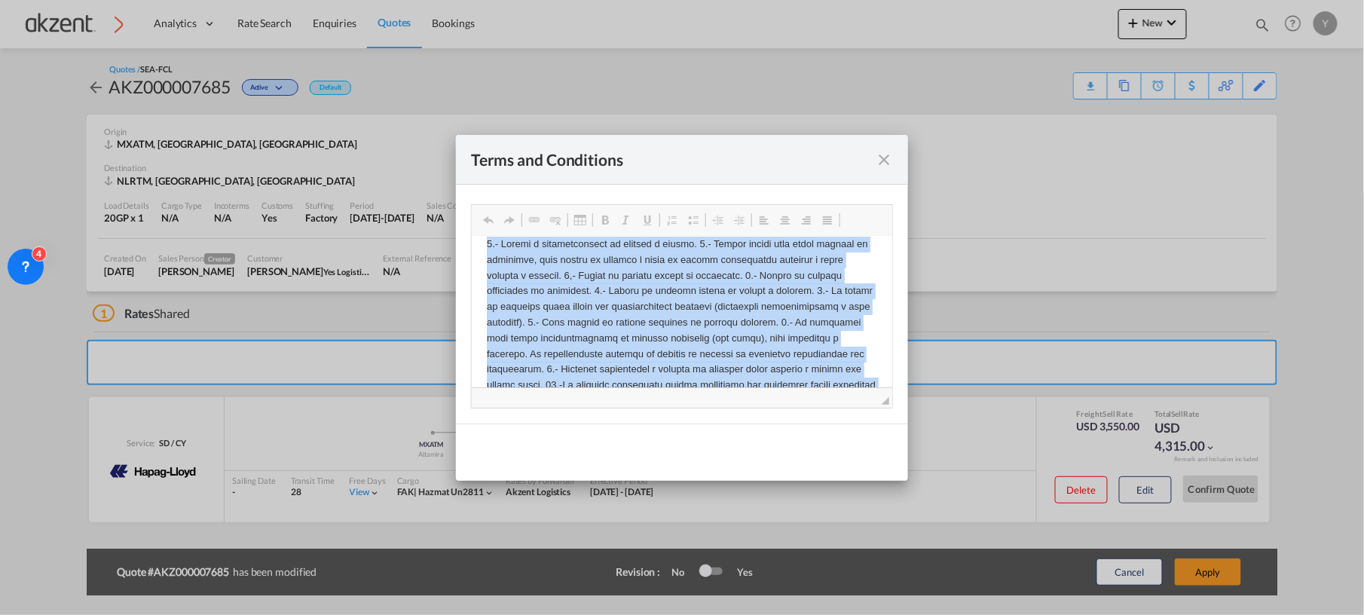
click at [721, 356] on p "Editor de Texto Enriquecido, editor8" at bounding box center [681, 369] width 390 height 267
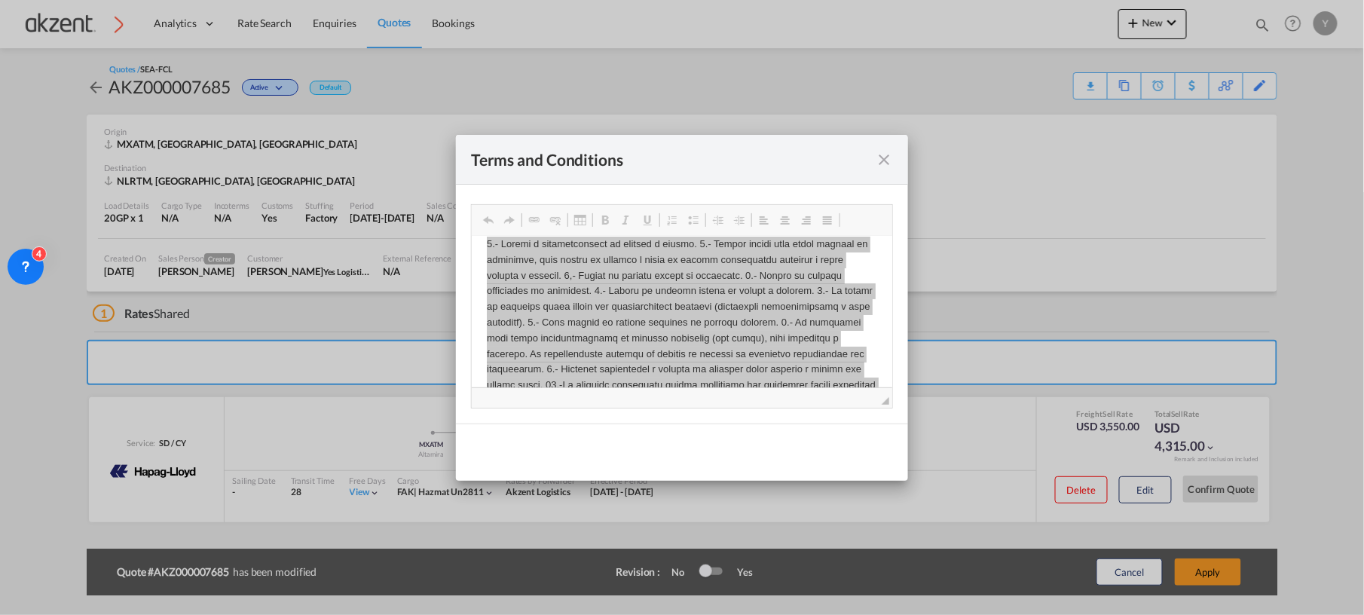
click at [1309, 163] on div "Terms and Conditions Rich Text Editor, editor8 [PERSON_NAME] de herramientas de…" at bounding box center [682, 307] width 1364 height 615
click at [878, 163] on md-icon "icon-close fg-AAA8AD cursor" at bounding box center [884, 160] width 18 height 18
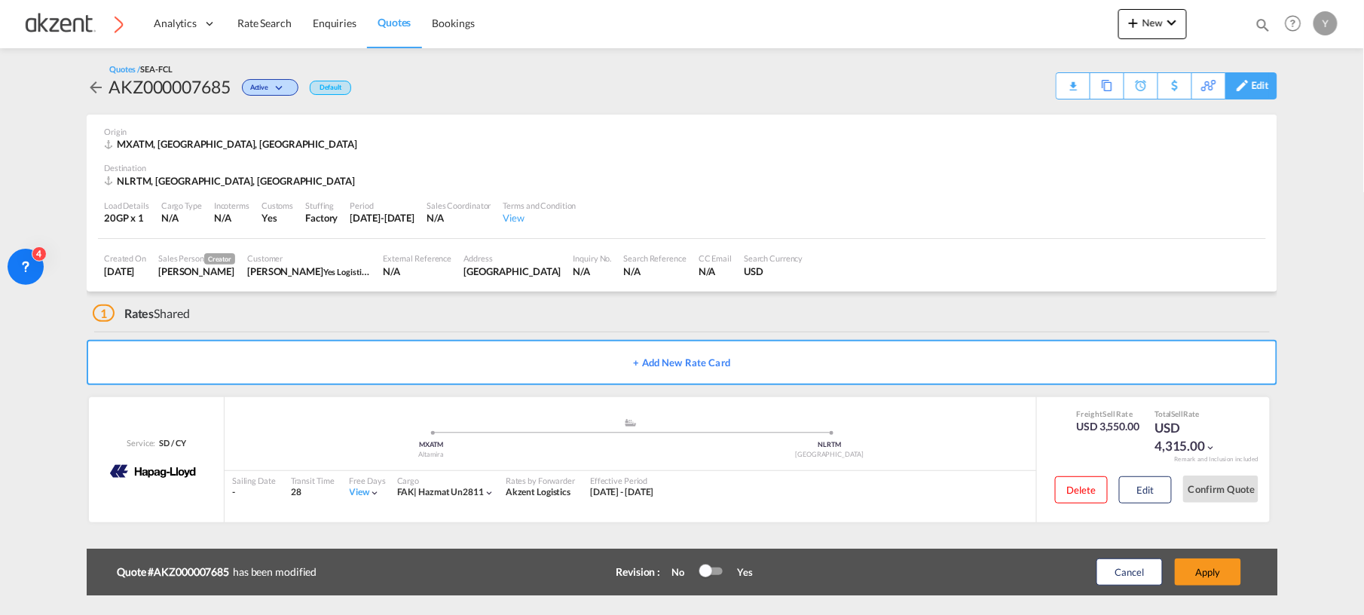
click at [1255, 86] on div "Edit" at bounding box center [1259, 86] width 17 height 26
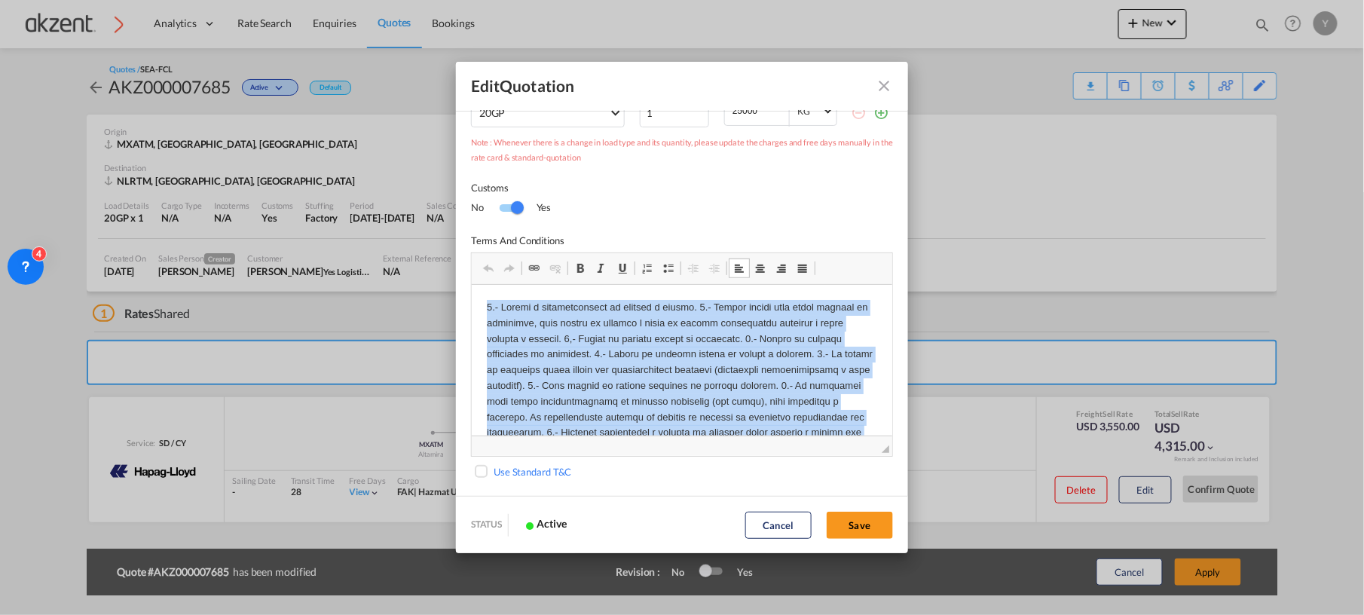
scroll to position [161, 0]
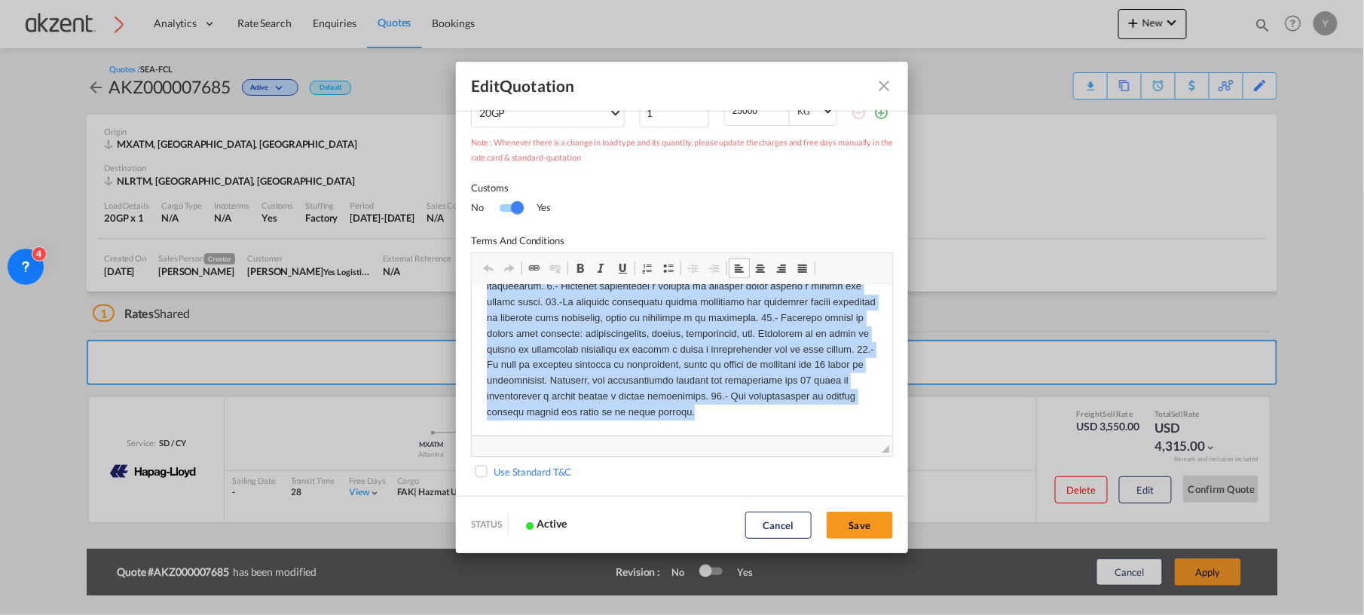
drag, startPoint x: 478, startPoint y: 301, endPoint x: 812, endPoint y: 489, distance: 383.9
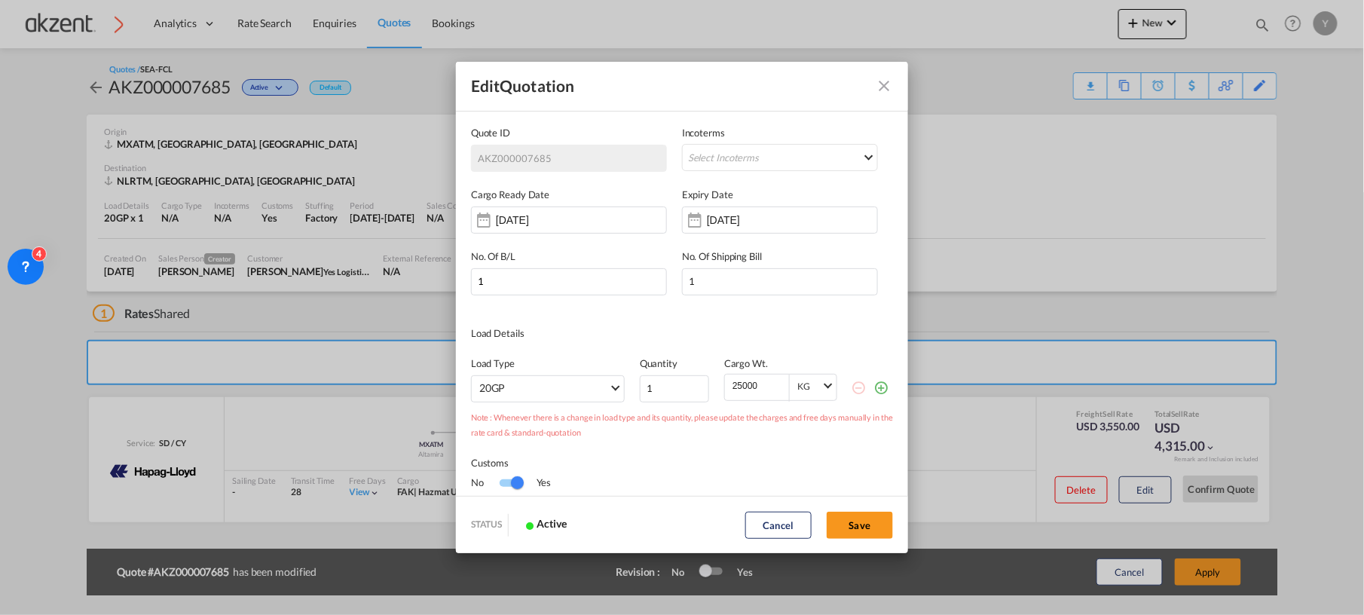
scroll to position [100, 0]
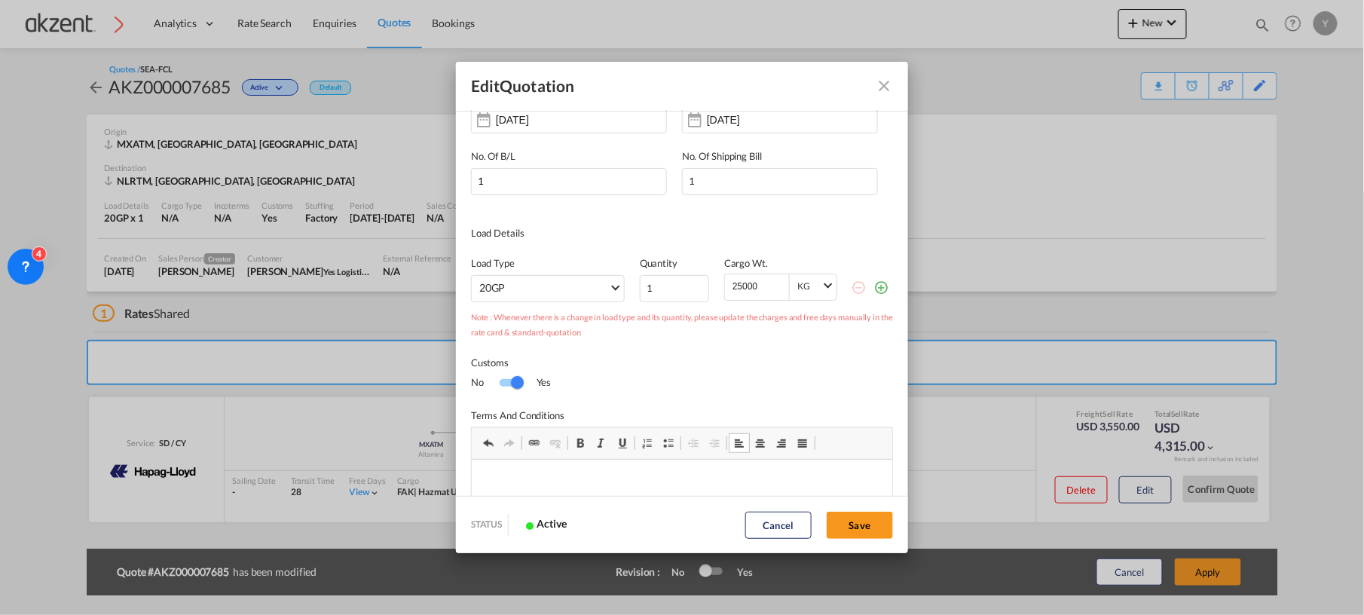
click at [734, 285] on input "25000" at bounding box center [760, 285] width 58 height 23
type input "20000"
click at [821, 218] on md-dialog-content "Quote ID AKZ000007685 Incoterms Select Incoterms FAS - import Free Alongside Sh…" at bounding box center [682, 303] width 452 height 387
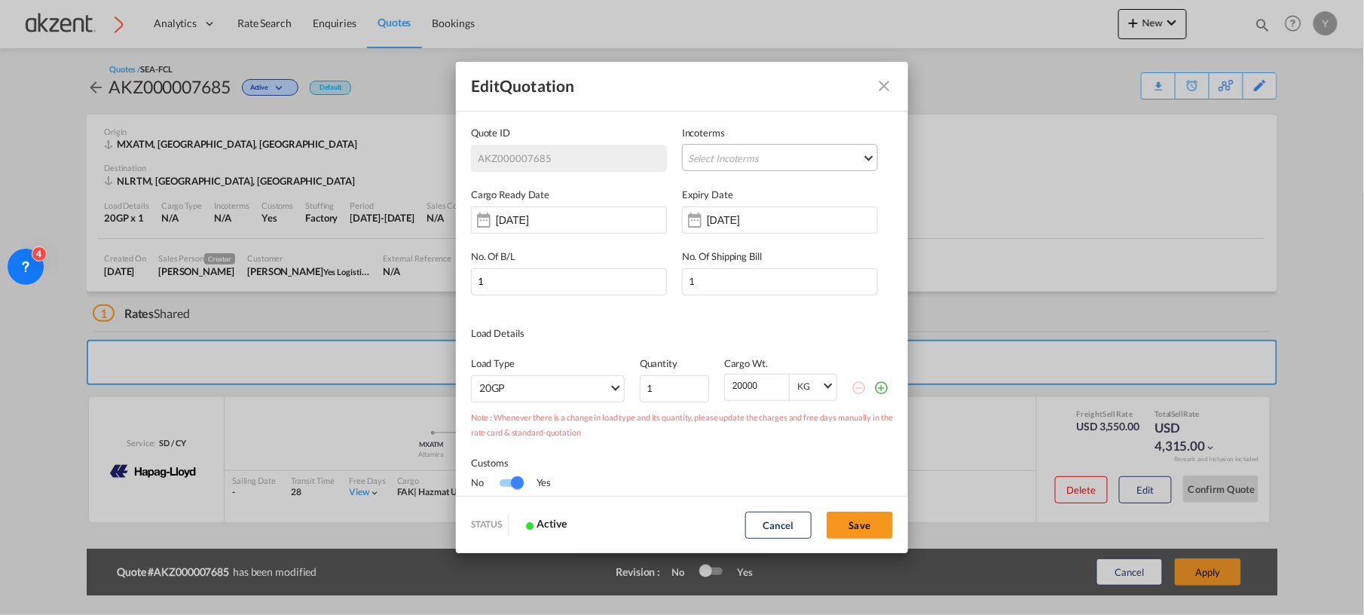
click at [842, 146] on md-select "Select Incoterms FAS - import Free Alongside Ship DPU - import Delivery at Plac…" at bounding box center [780, 157] width 196 height 27
click at [886, 139] on md-backdrop at bounding box center [682, 307] width 1364 height 615
click at [851, 530] on button "Save" at bounding box center [860, 525] width 66 height 27
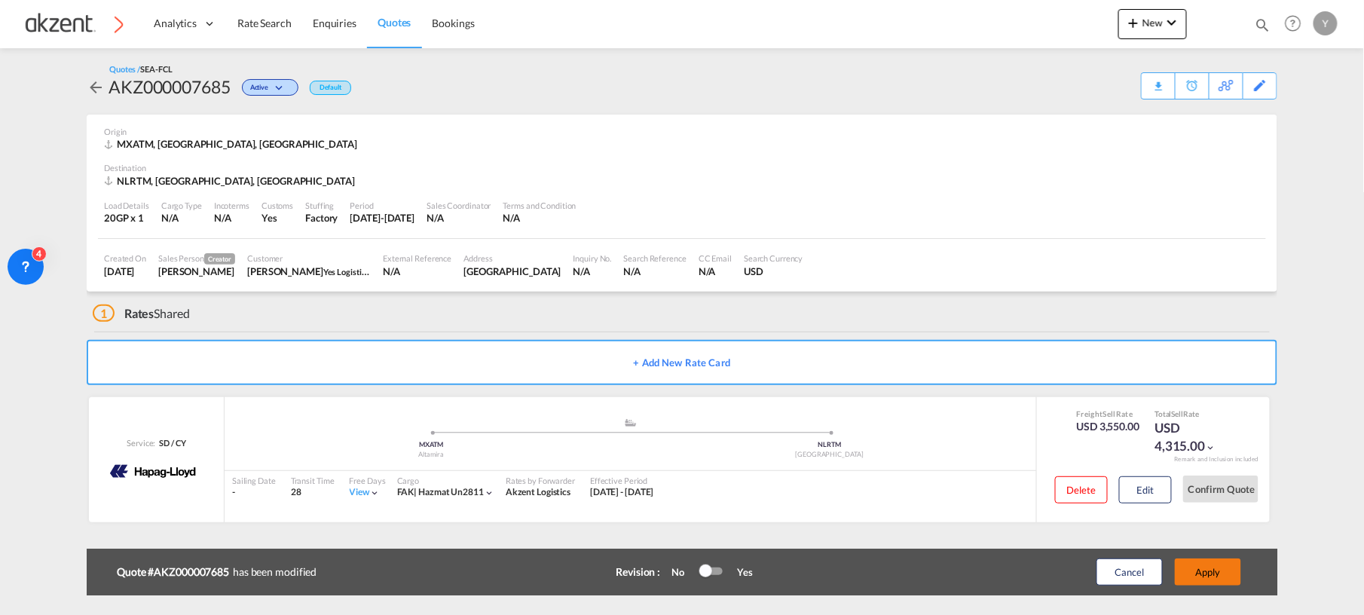
click at [1191, 568] on button "Apply" at bounding box center [1208, 571] width 66 height 27
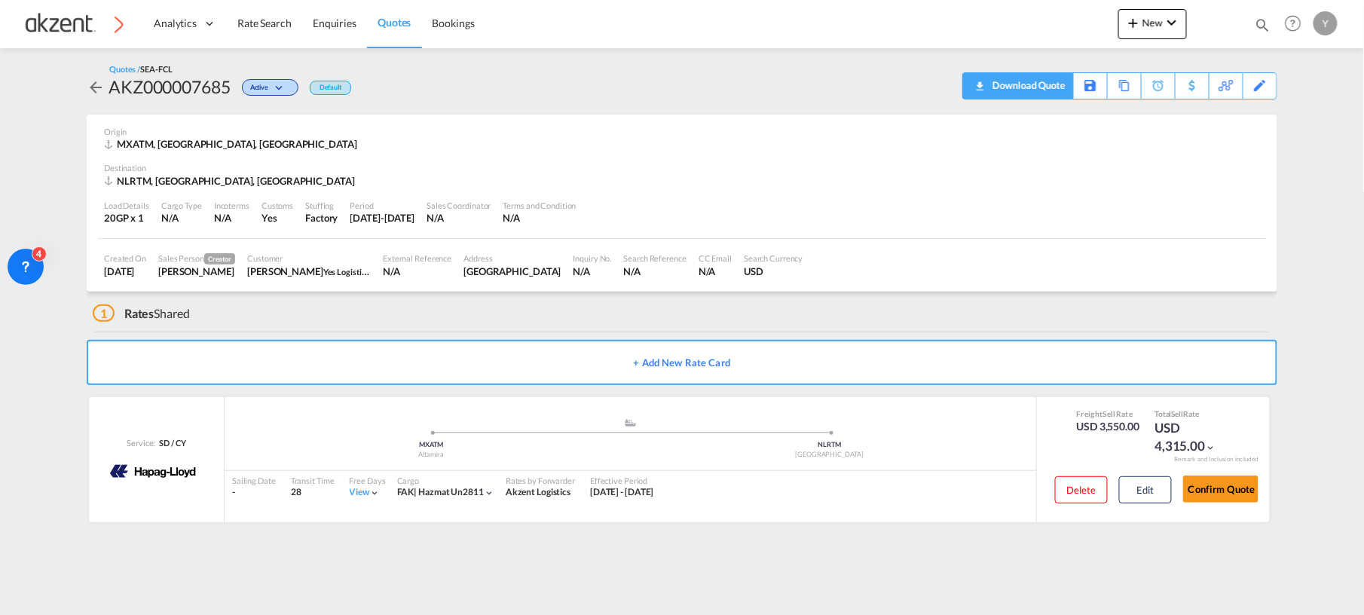
click at [1040, 85] on div "Download Quote" at bounding box center [1027, 85] width 77 height 24
click at [1115, 87] on div "Copy Quote" at bounding box center [1107, 86] width 51 height 26
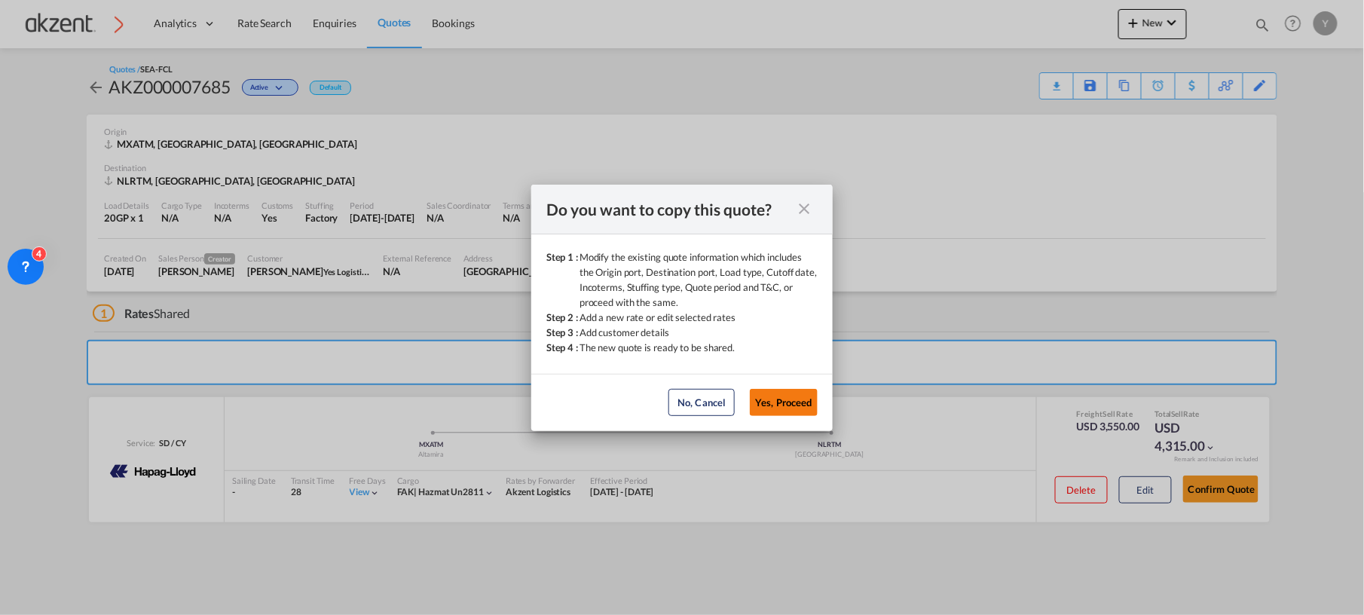
click at [781, 402] on button "Yes, Proceed" at bounding box center [784, 402] width 68 height 27
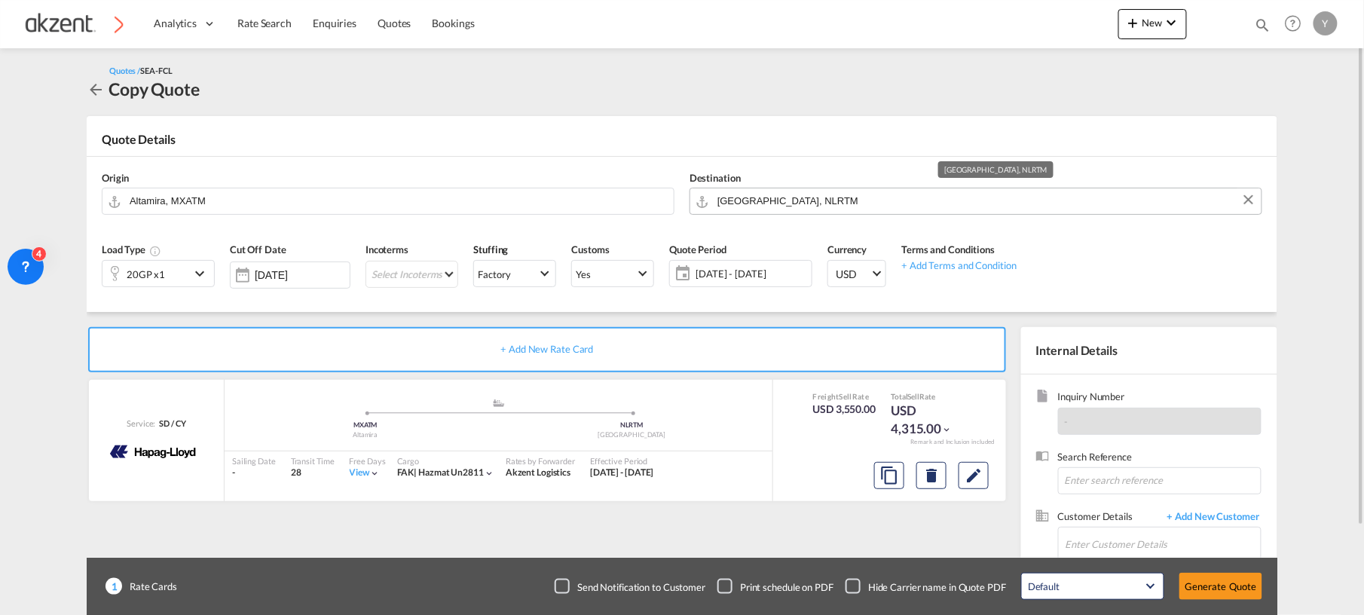
click at [741, 199] on input "[GEOGRAPHIC_DATA], NLRTM" at bounding box center [985, 201] width 536 height 26
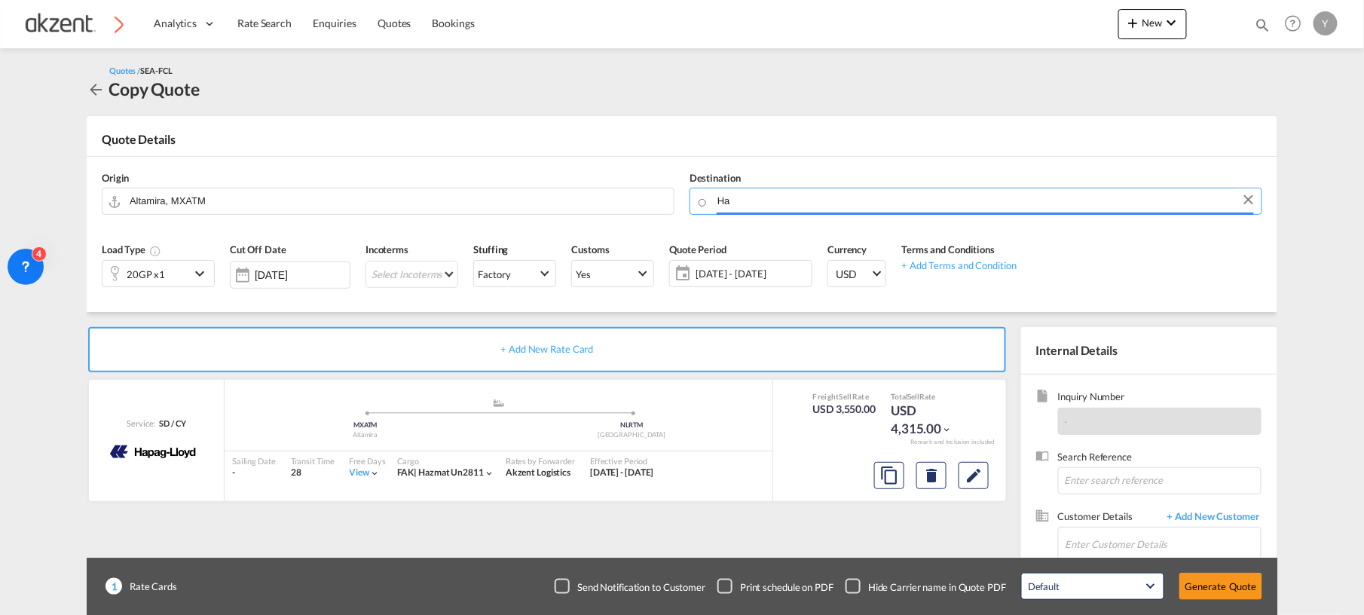
type input "H"
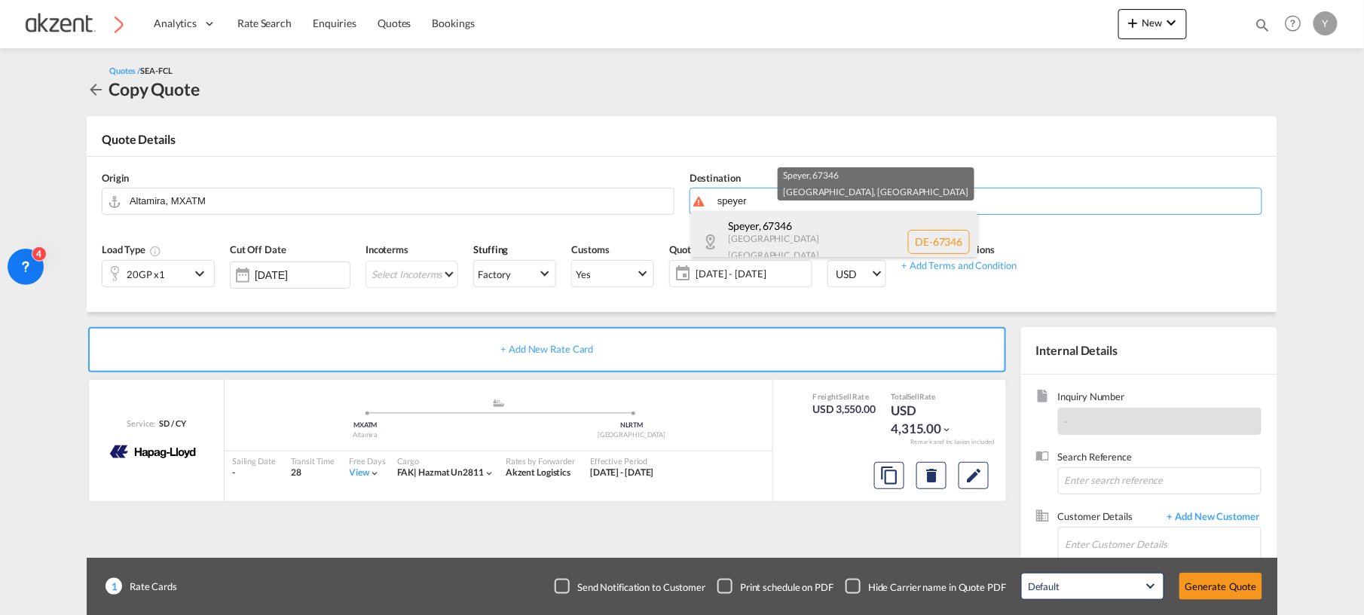
click at [820, 233] on div "[GEOGRAPHIC_DATA] , 67346 [GEOGRAPHIC_DATA] [GEOGRAPHIC_DATA] DE-67346" at bounding box center [834, 242] width 286 height 63
type input "DE-67346, [GEOGRAPHIC_DATA], [GEOGRAPHIC_DATA]"
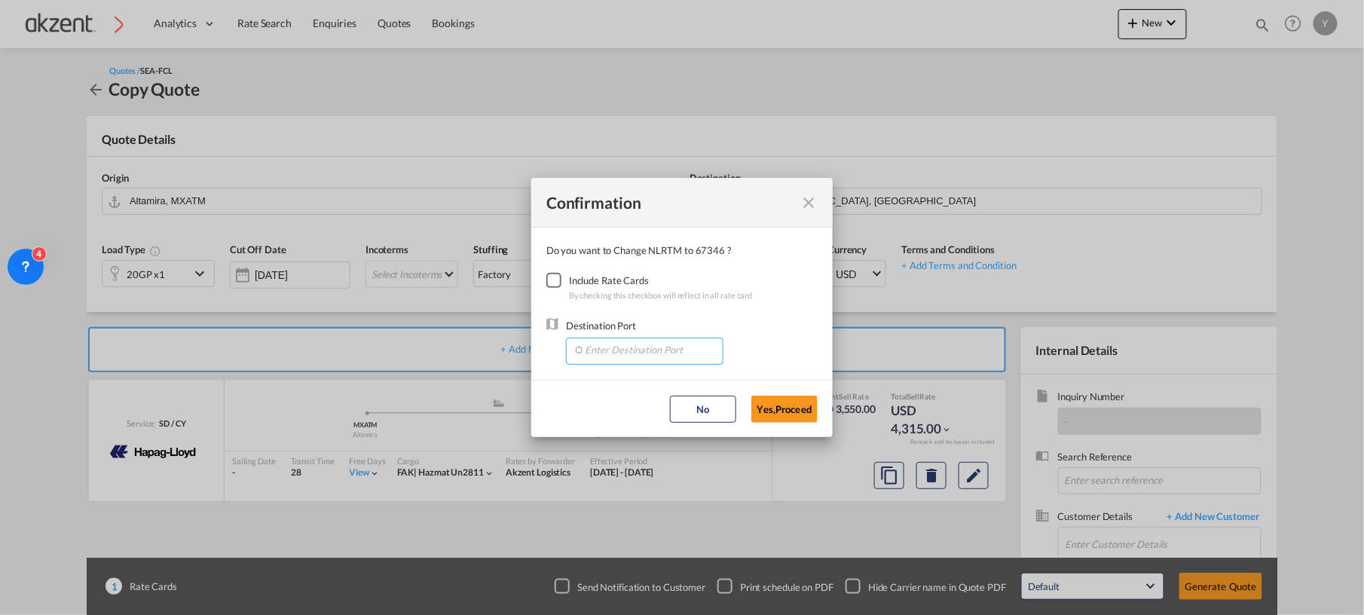
click at [624, 350] on input "Enter Destination Port" at bounding box center [647, 349] width 149 height 23
click at [580, 354] on input "[GEOGRAPHIC_DATA]" at bounding box center [647, 349] width 149 height 23
click at [610, 353] on input "[GEOGRAPHIC_DATA]" at bounding box center [647, 349] width 149 height 23
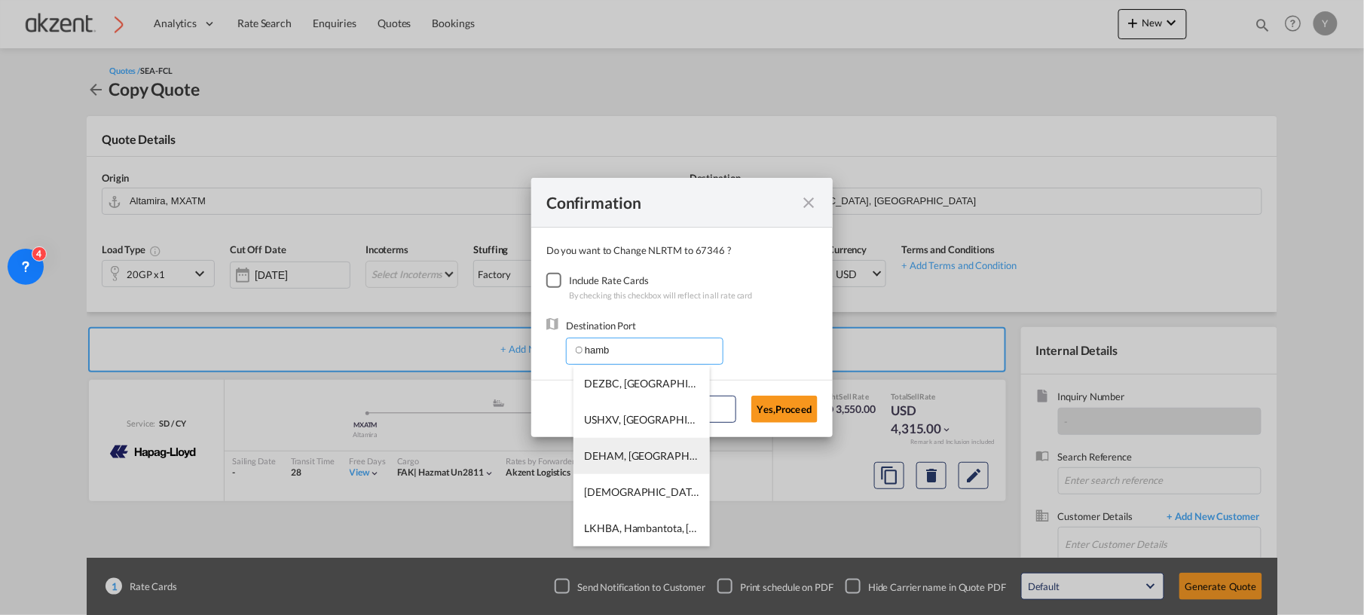
click at [627, 458] on span "DEHAM, [GEOGRAPHIC_DATA], [GEOGRAPHIC_DATA], [GEOGRAPHIC_DATA], [GEOGRAPHIC_DAT…" at bounding box center [826, 455] width 483 height 13
type input "DEHAM, [GEOGRAPHIC_DATA], [GEOGRAPHIC_DATA], [GEOGRAPHIC_DATA], [GEOGRAPHIC_DAT…"
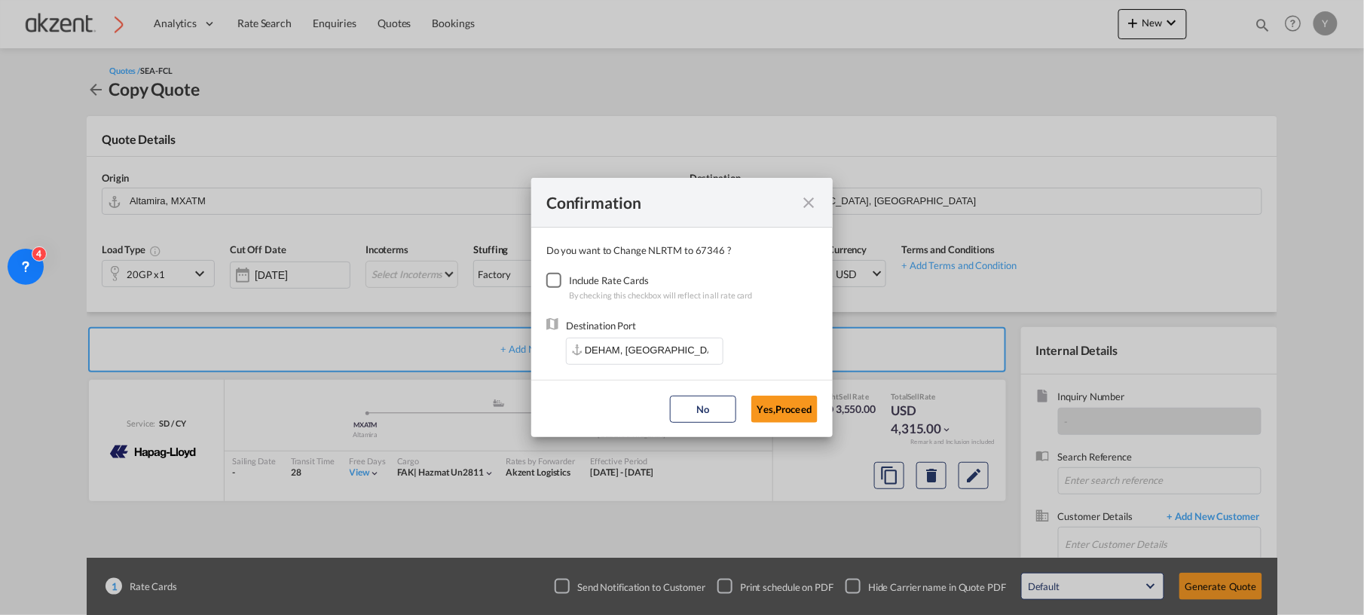
click at [558, 281] on div "Checkbox No Ink" at bounding box center [553, 280] width 15 height 15
click at [762, 405] on button "Yes,Proceed" at bounding box center [784, 409] width 66 height 27
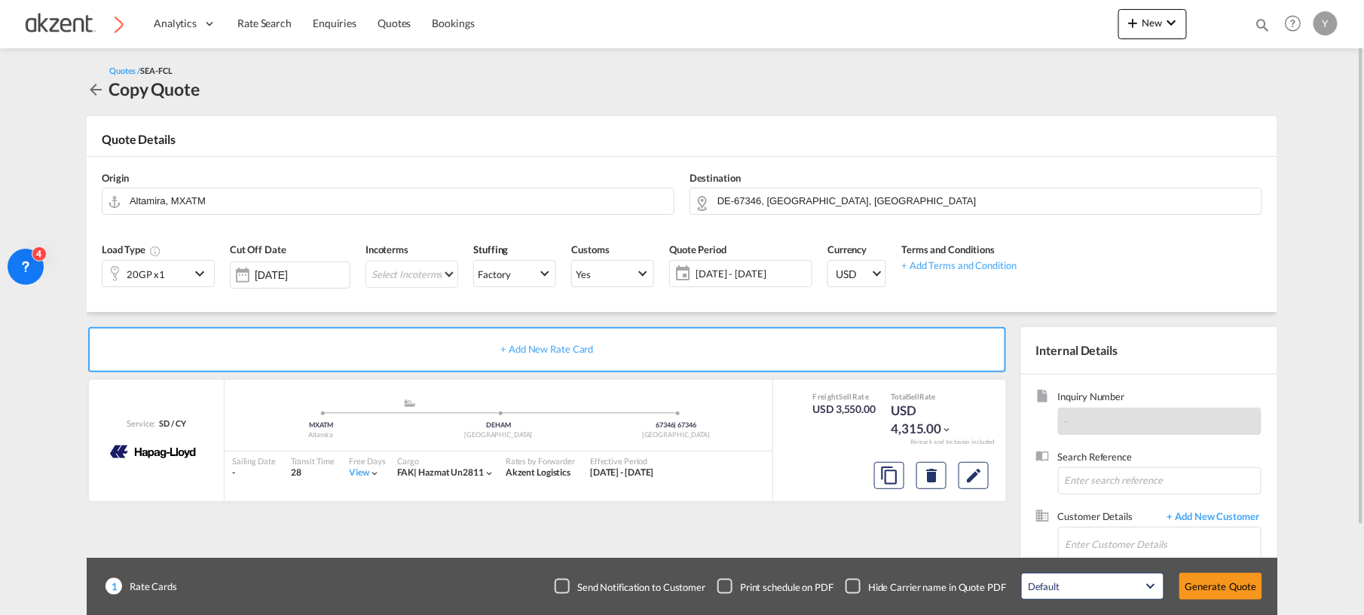
scroll to position [100, 0]
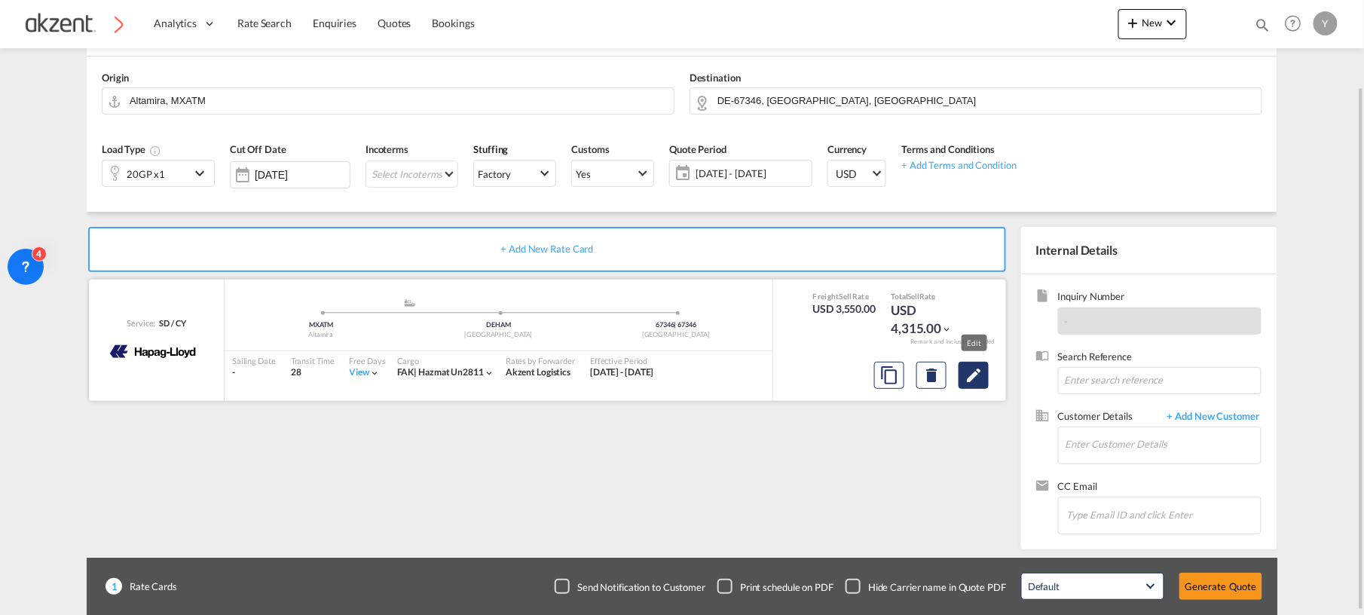
click at [971, 377] on md-icon "Edit" at bounding box center [973, 375] width 18 height 18
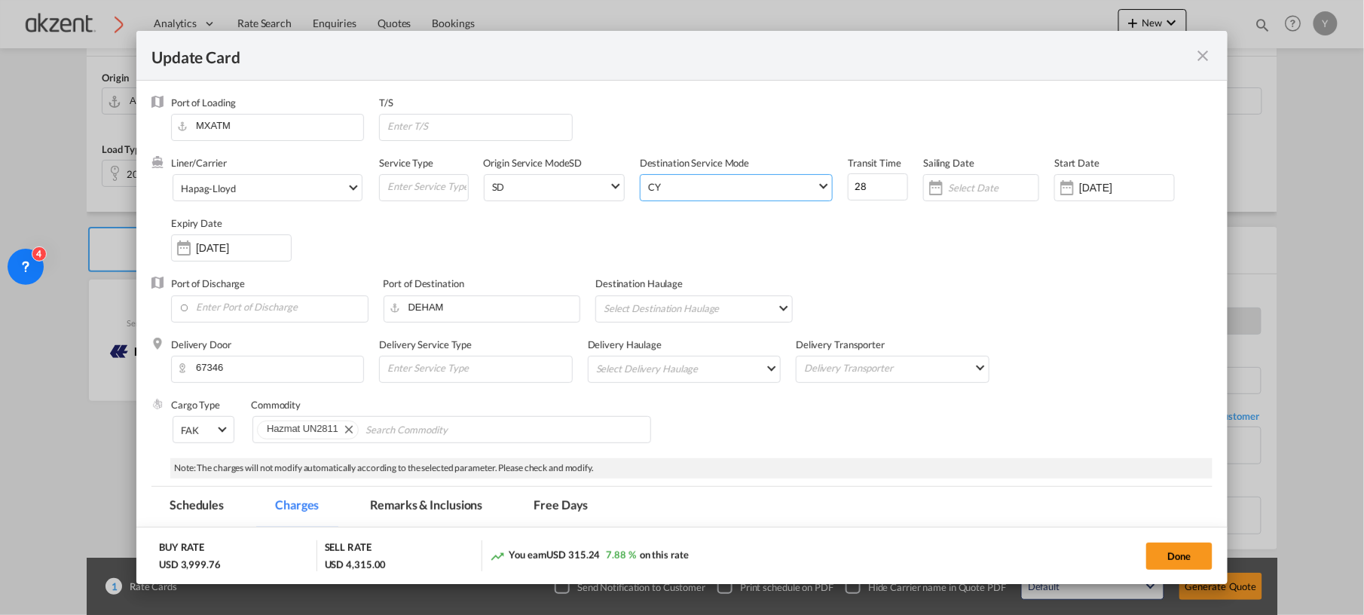
click at [648, 191] on div "CY" at bounding box center [654, 187] width 13 height 12
click at [657, 158] on md-option "SD" at bounding box center [732, 150] width 206 height 36
click at [869, 184] on input "28" at bounding box center [878, 186] width 60 height 27
type input "2"
type input "34"
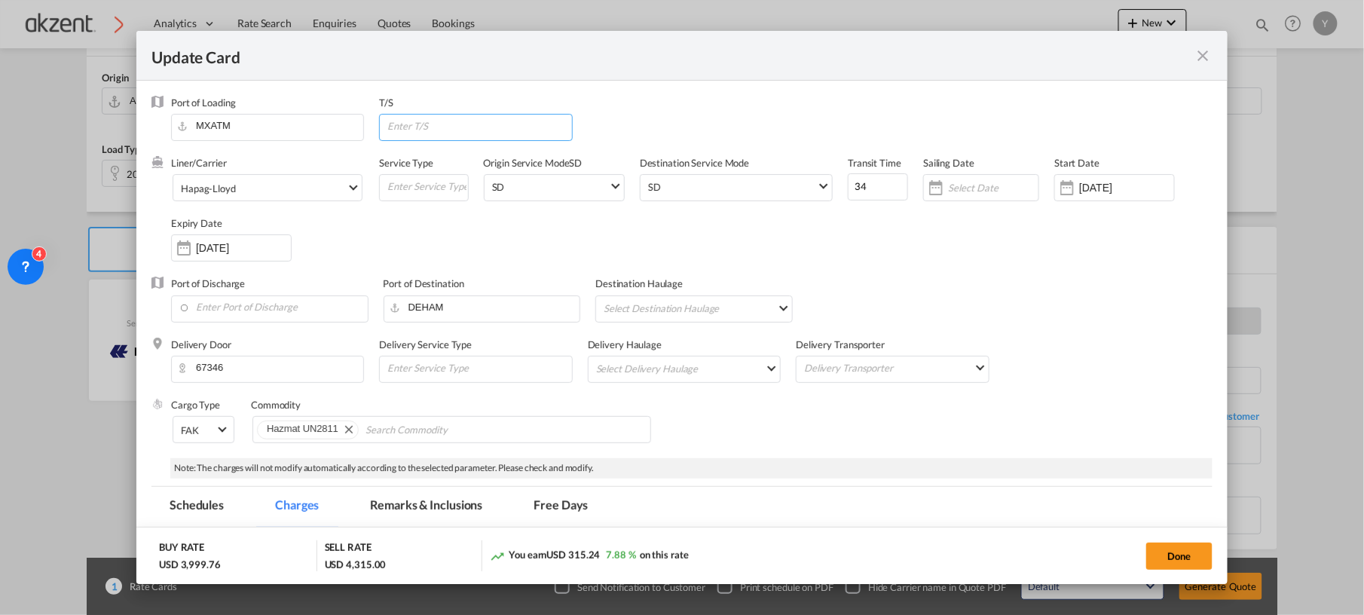
click at [442, 118] on input "Update Card Port ..." at bounding box center [478, 126] width 185 height 23
type input "[GEOGRAPHIC_DATA]"
click at [857, 187] on input "34" at bounding box center [878, 186] width 60 height 27
type input "32"
click at [934, 225] on div "Liner/Carrier Hapag-[PERSON_NAME] AGC Newtral AMASS Middle East Shipping Servic…" at bounding box center [691, 216] width 1041 height 121
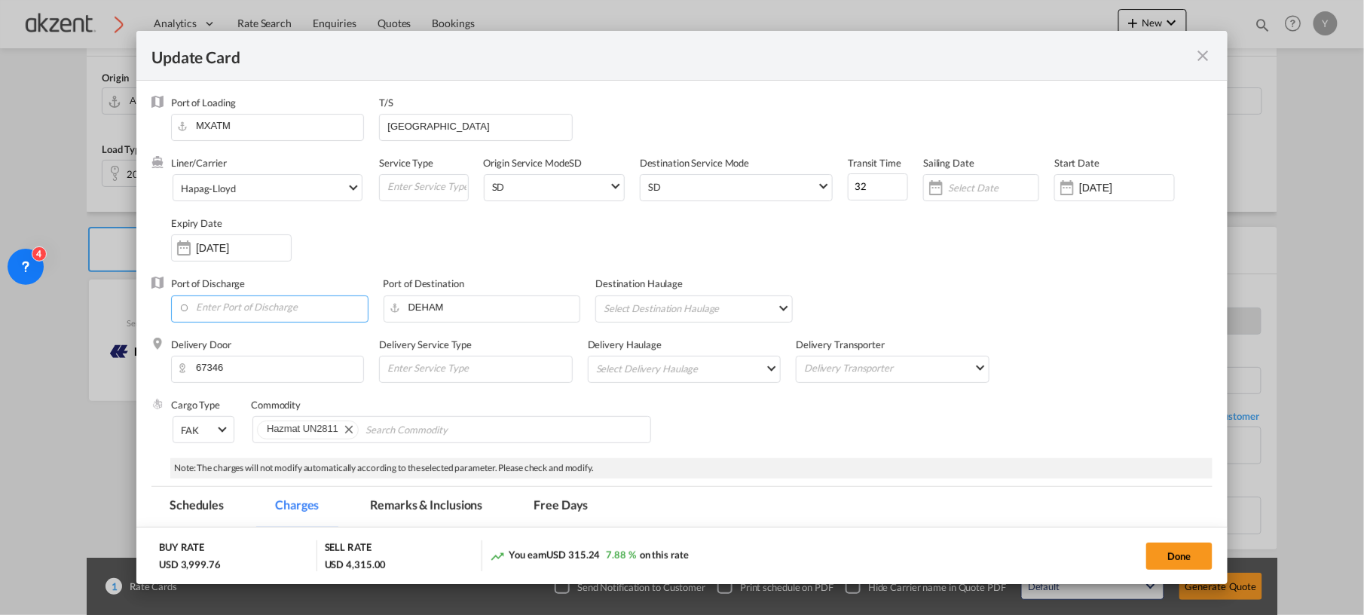
click at [283, 317] on input "Enter Port of Discharge" at bounding box center [273, 307] width 189 height 23
click at [230, 335] on div "[GEOGRAPHIC_DATA]" at bounding box center [316, 334] width 265 height 14
type input "[GEOGRAPHIC_DATA], [GEOGRAPHIC_DATA]"
click at [730, 309] on md-select "Select Destination Haulage rail road barge truck unspecified not available" at bounding box center [697, 308] width 190 height 24
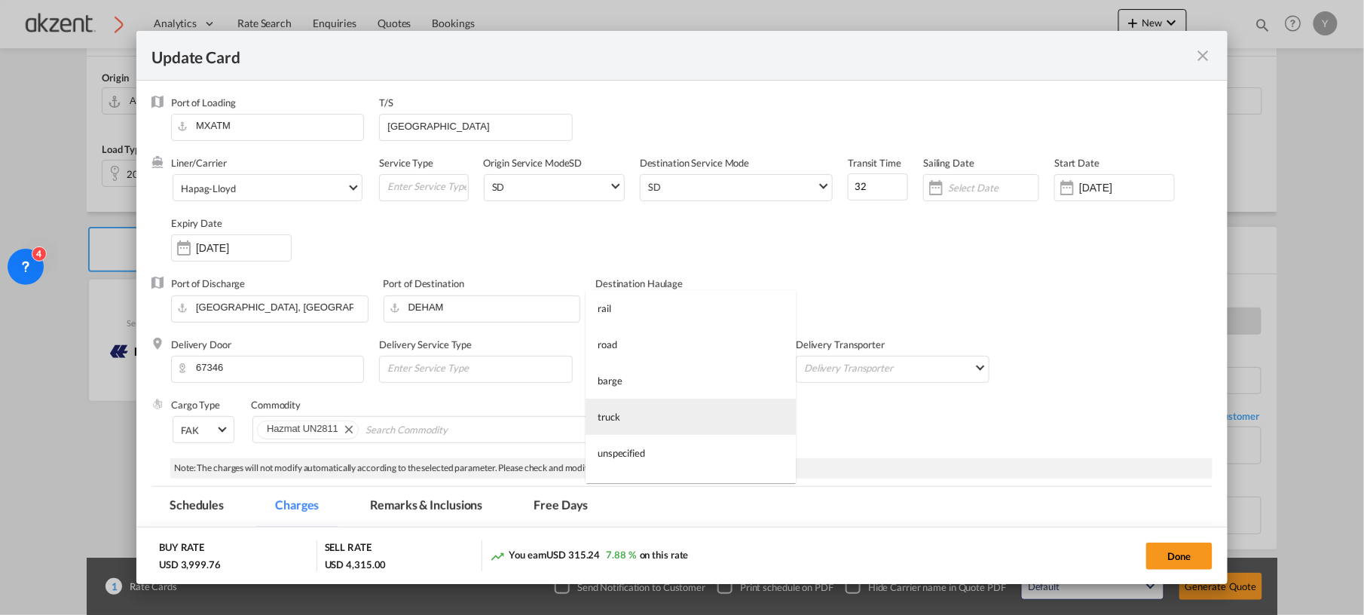
scroll to position [24, 0]
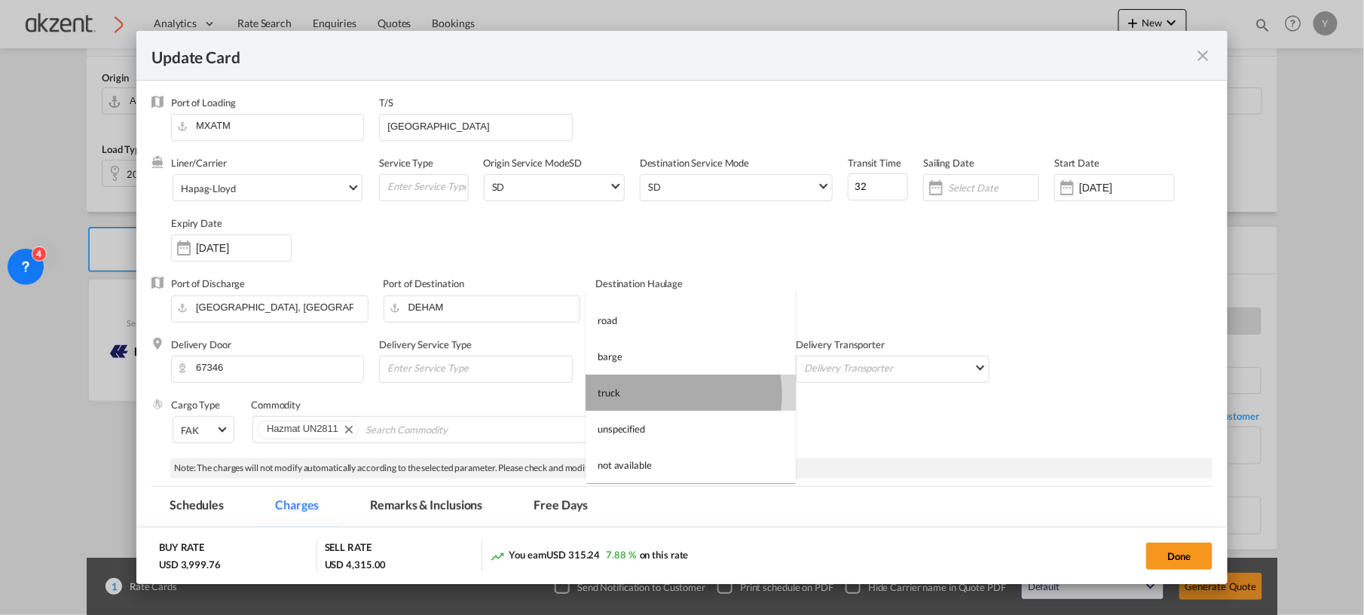
click at [665, 393] on md-option "truck" at bounding box center [690, 392] width 210 height 36
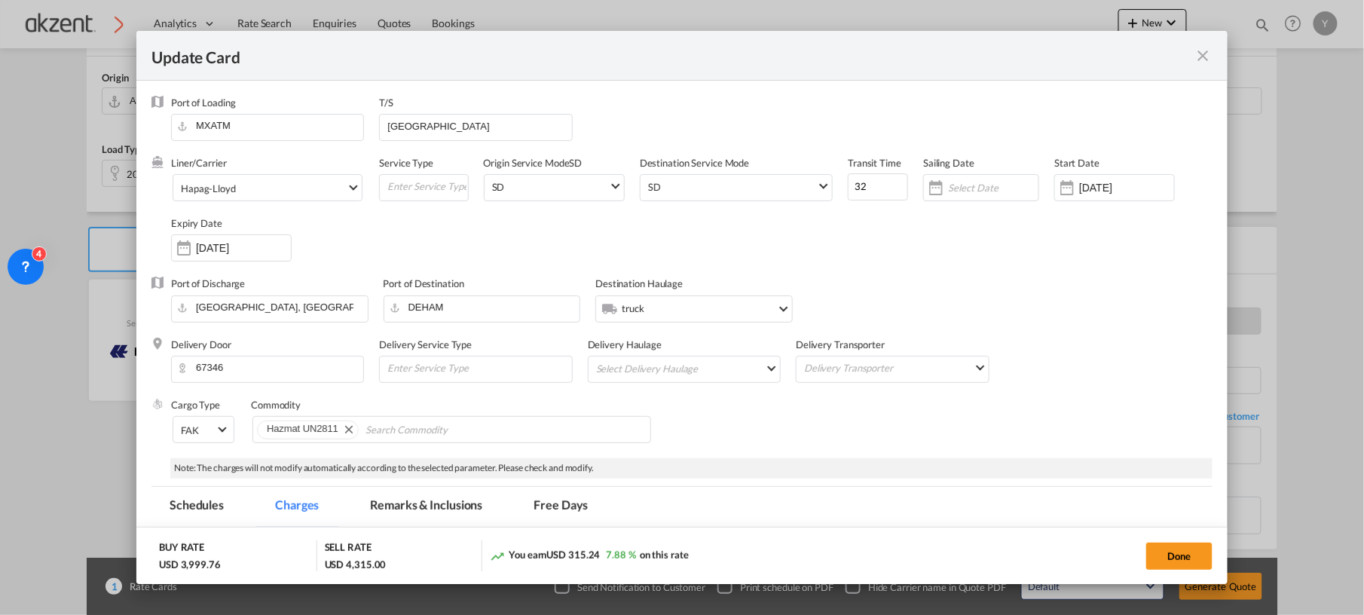
click at [668, 313] on span "truck" at bounding box center [699, 308] width 155 height 14
click at [918, 277] on md-backdrop at bounding box center [682, 307] width 1364 height 615
click at [486, 365] on input "Update Card Port ..." at bounding box center [478, 367] width 185 height 23
click at [731, 368] on md-select "Select Delivery Haulage rail road barge truck unspecified not available" at bounding box center [686, 368] width 185 height 24
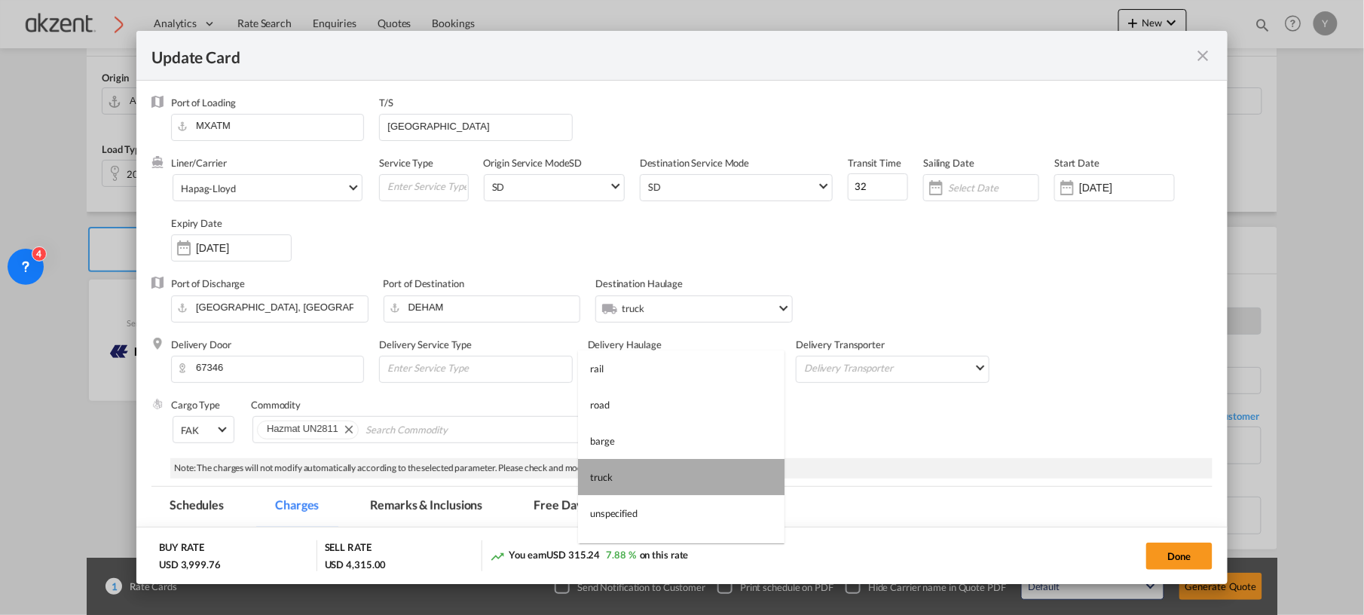
click at [689, 476] on md-option "truck" at bounding box center [681, 477] width 206 height 36
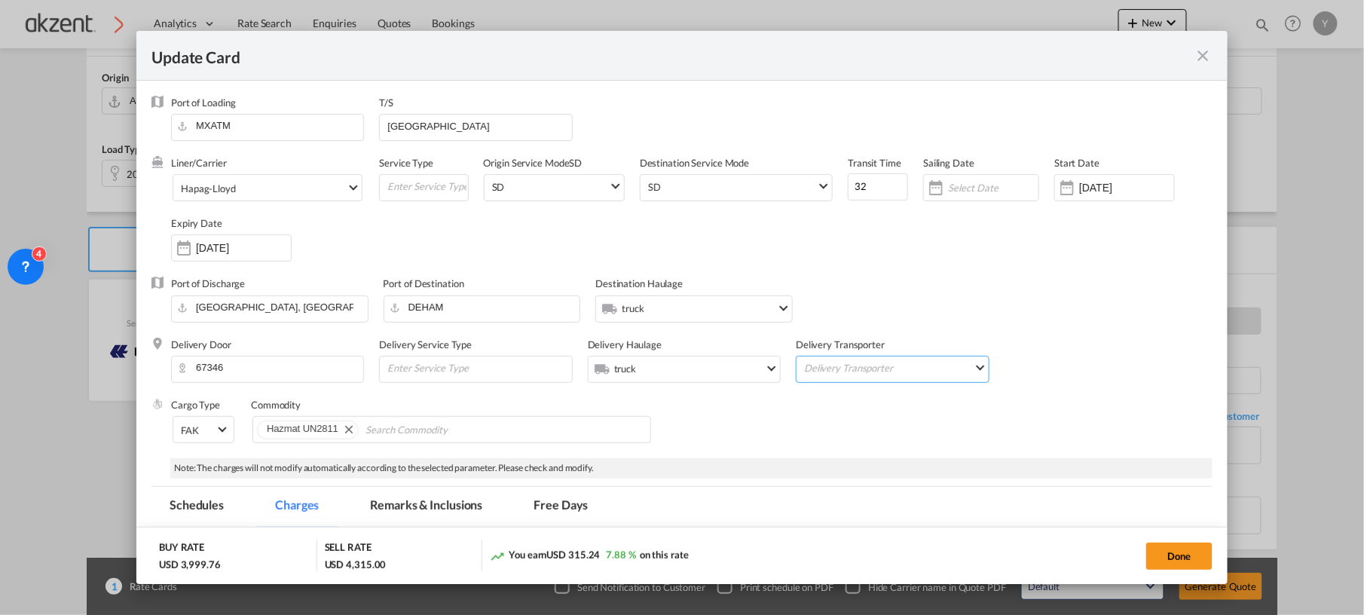
click at [895, 372] on md-select "Delivery Transporter AGC Newtral AMASS Middle East Shipping Services Atlantic C…" at bounding box center [894, 366] width 185 height 21
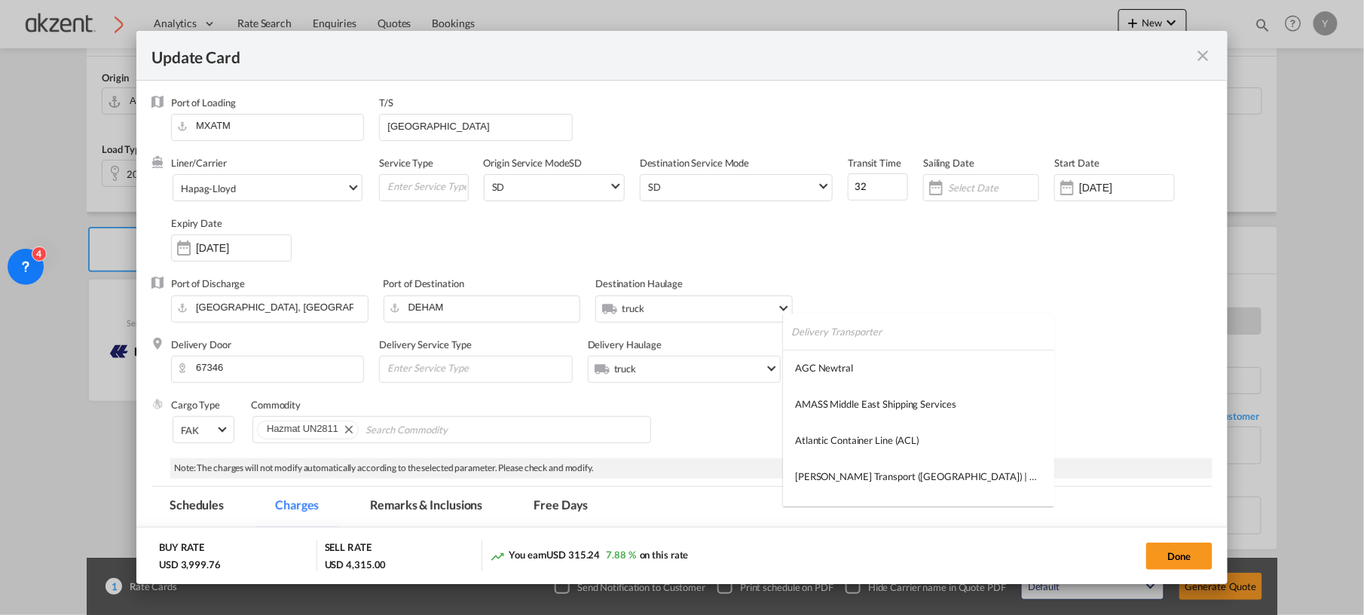
click at [888, 260] on md-backdrop at bounding box center [682, 307] width 1364 height 615
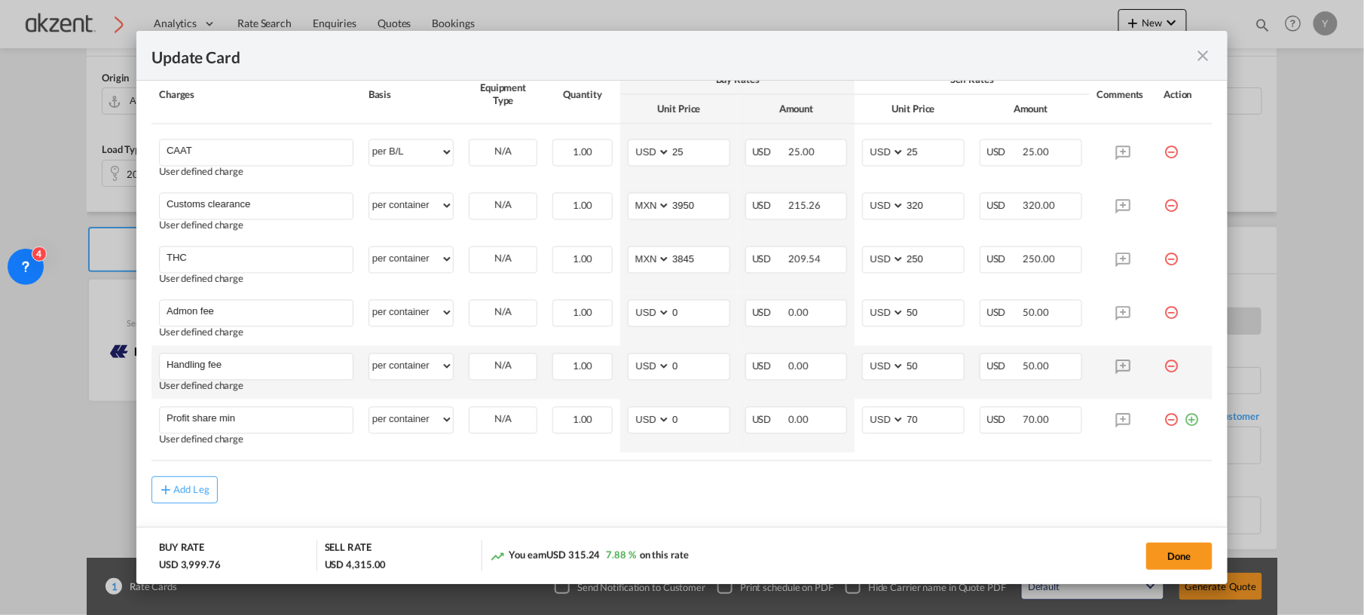
scroll to position [1037, 0]
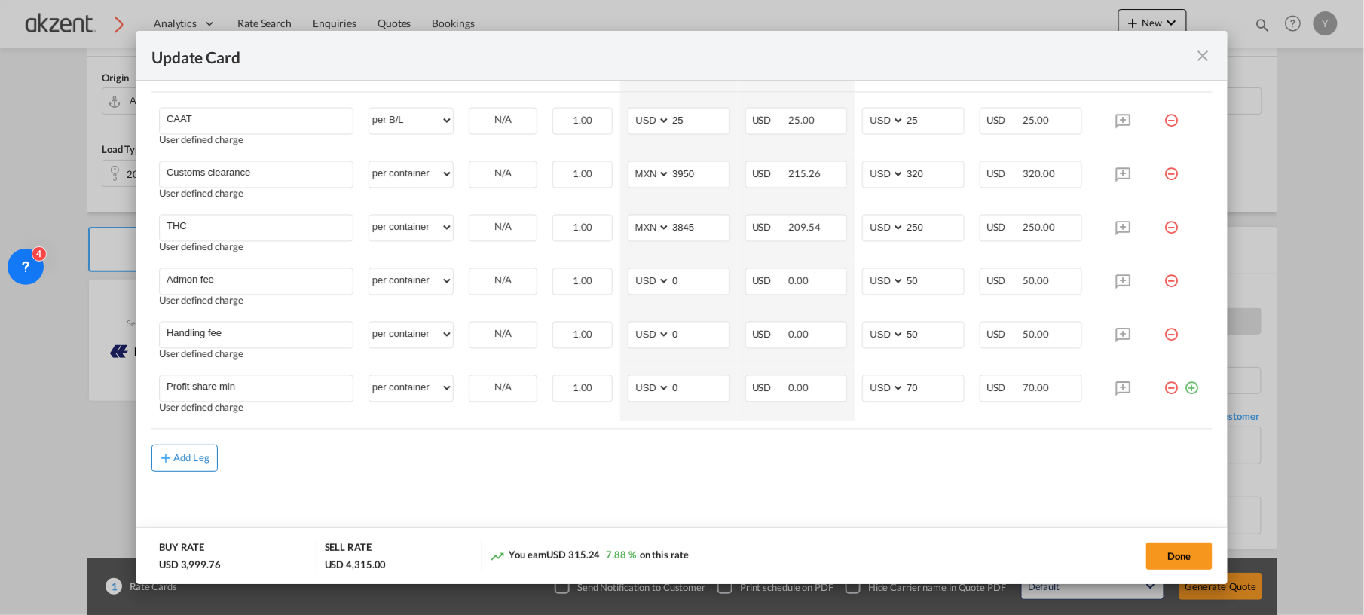
click at [191, 454] on div "Add Leg" at bounding box center [191, 458] width 36 height 9
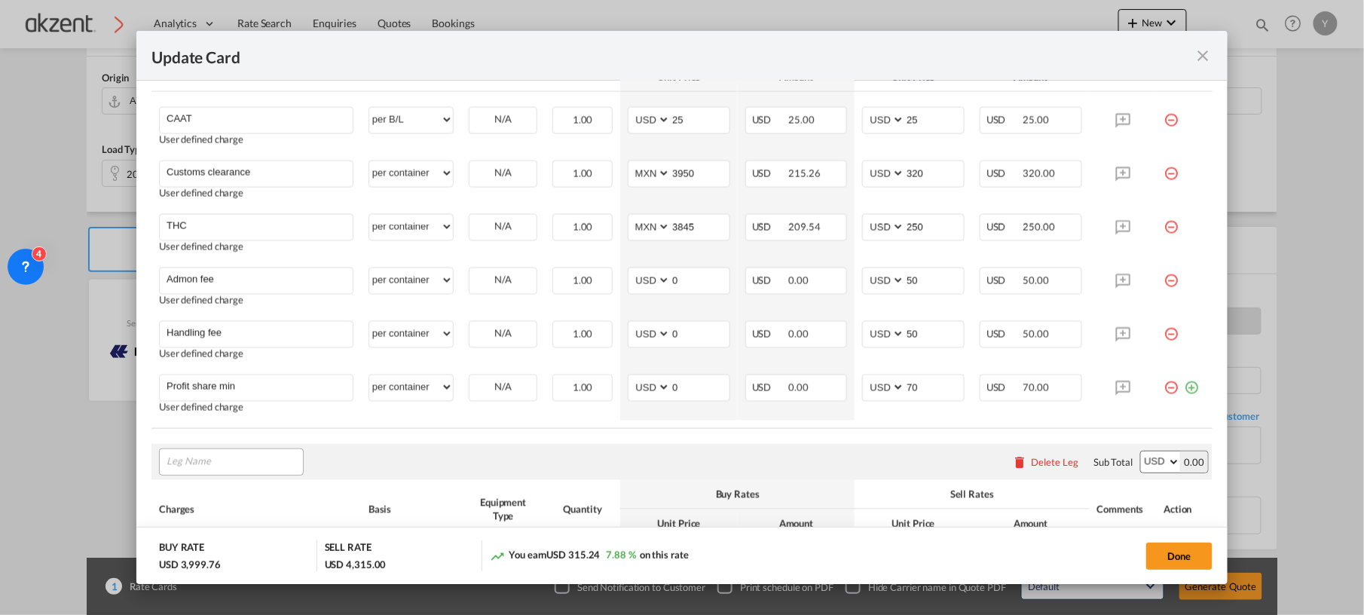
click at [233, 461] on input "Leg Name" at bounding box center [235, 462] width 136 height 23
type input "i"
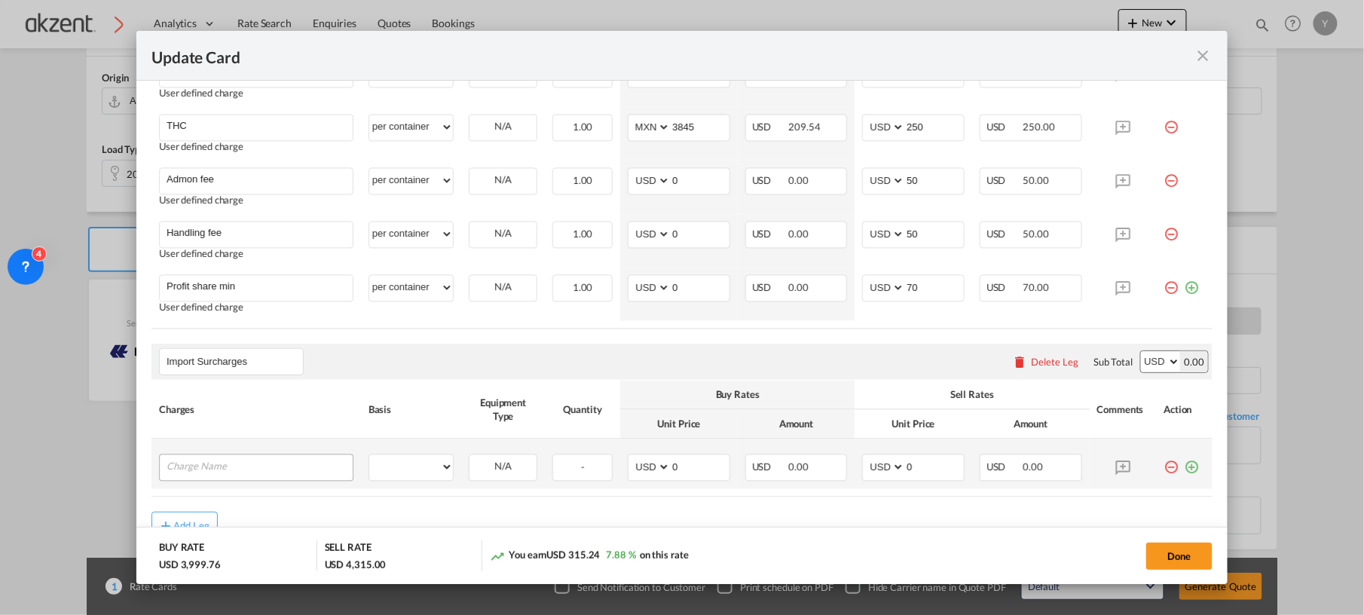
type input "Import Surcharges"
click at [295, 476] on input "Charge Name" at bounding box center [260, 465] width 186 height 23
click at [309, 466] on input "Charge Name" at bounding box center [260, 465] width 186 height 23
paste input "Terminal Handling Charge"
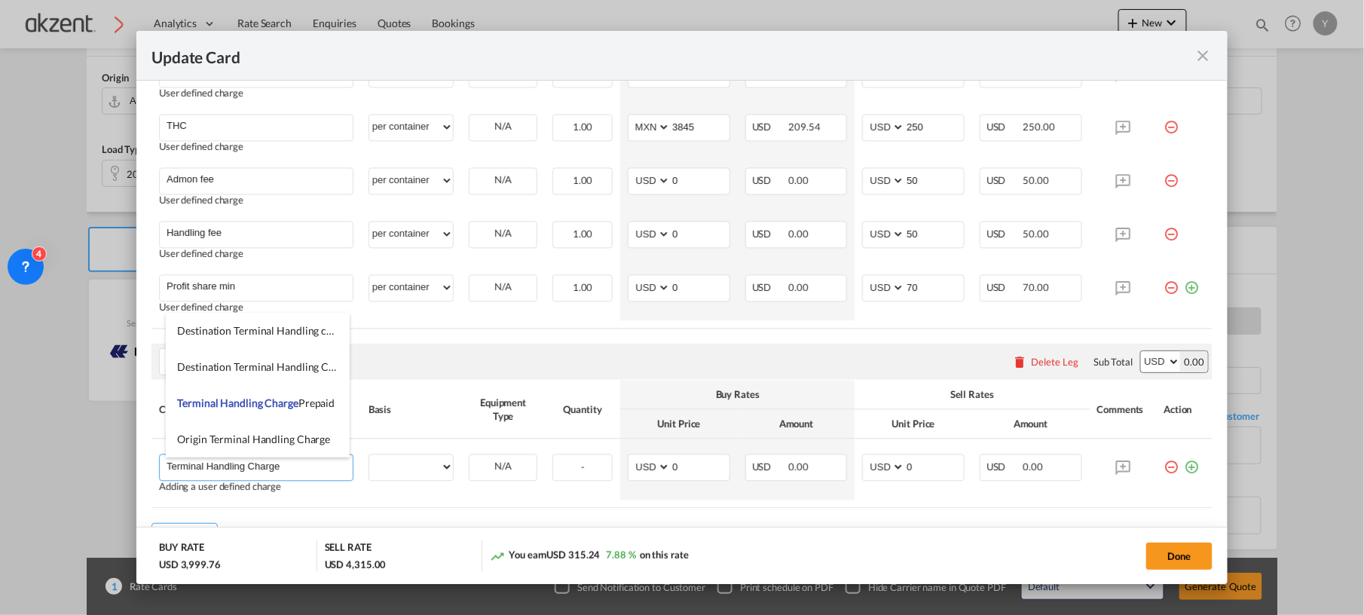
type input "Terminal Handling Charge"
click at [435, 360] on div "Import Surcharges Please enter leg name Leg Name Already Exists Delete Leg Sub …" at bounding box center [681, 362] width 1061 height 36
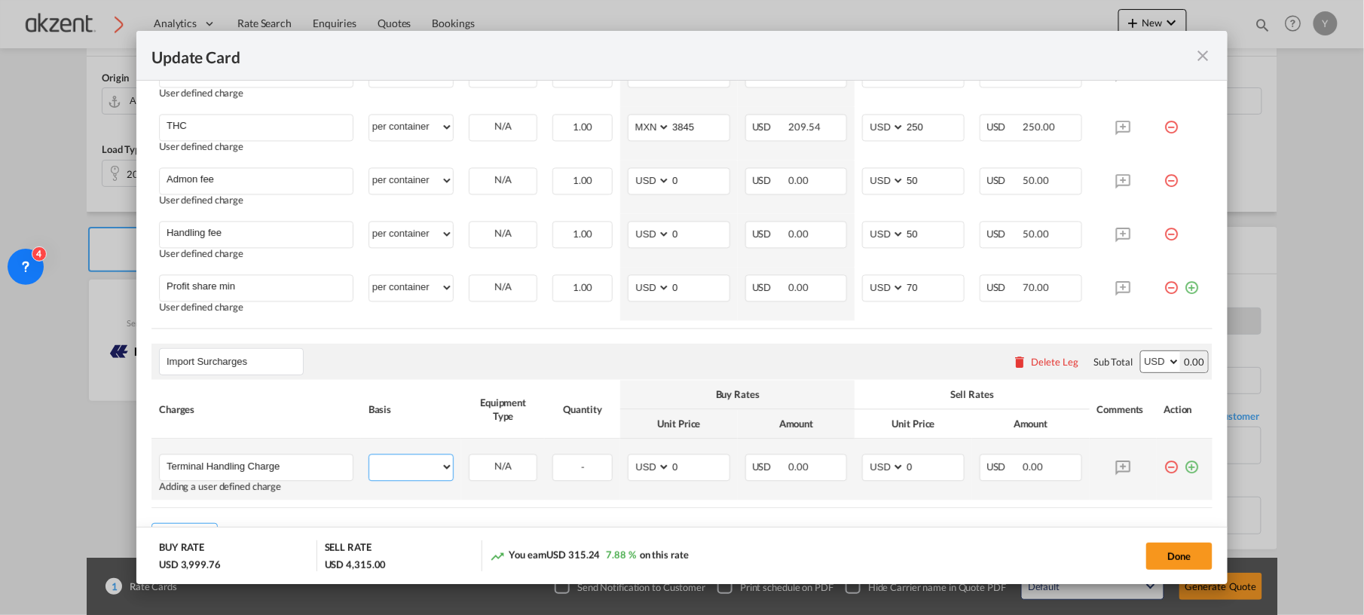
click at [420, 461] on select "per equipment per container per B/L per shipping bill per shipment per pallet p…" at bounding box center [411, 466] width 84 height 24
select select "per equipment"
click at [369, 457] on select "per equipment per container per B/L per shipping bill per shipment per pallet p…" at bounding box center [411, 466] width 84 height 24
click at [526, 471] on select "20GP" at bounding box center [502, 467] width 67 height 20
select select "20GP"
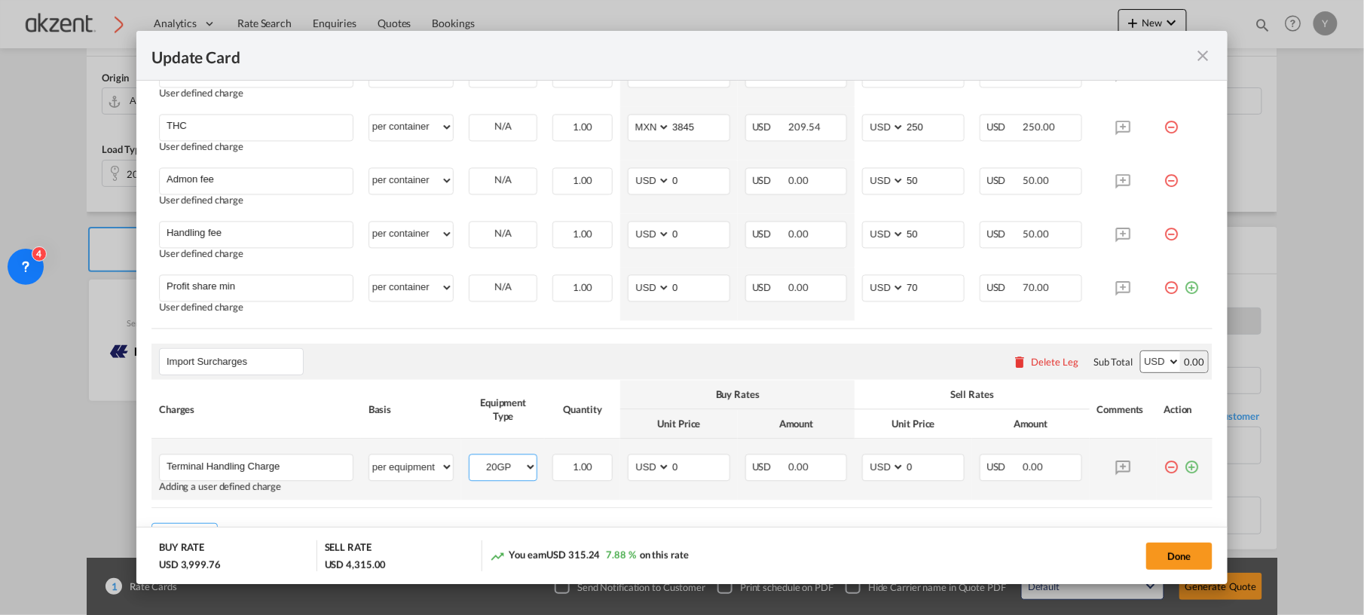
click at [469, 460] on select "20GP" at bounding box center [502, 467] width 67 height 20
click at [648, 472] on select "AED AFN ALL AMD ANG AOA ARS AUD AWG AZN BAM BBD BDT BGN BHD BIF BMD BND [PERSON…" at bounding box center [650, 467] width 39 height 20
select select "string:EUR"
click at [631, 460] on select "AED AFN ALL AMD ANG AOA ARS AUD AWG AZN BAM BBD BDT BGN BHD BIF BMD BND [PERSON…" at bounding box center [650, 467] width 39 height 20
click at [700, 465] on input "0" at bounding box center [700, 465] width 59 height 23
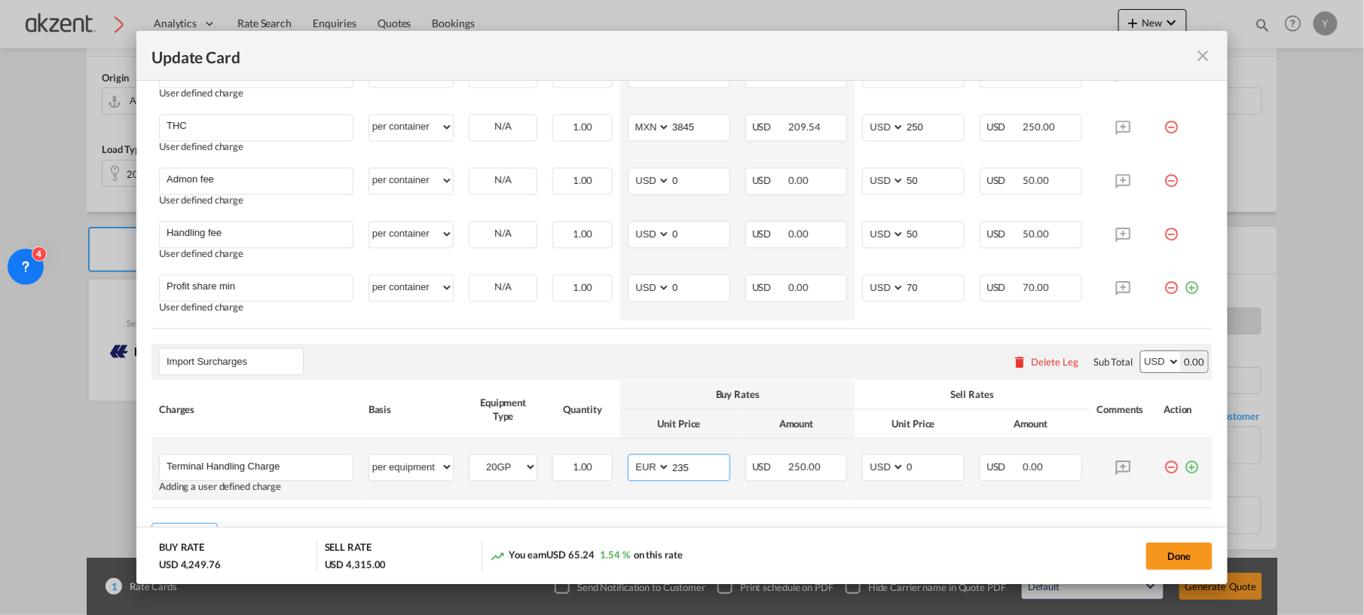
scroll to position [1218, 0]
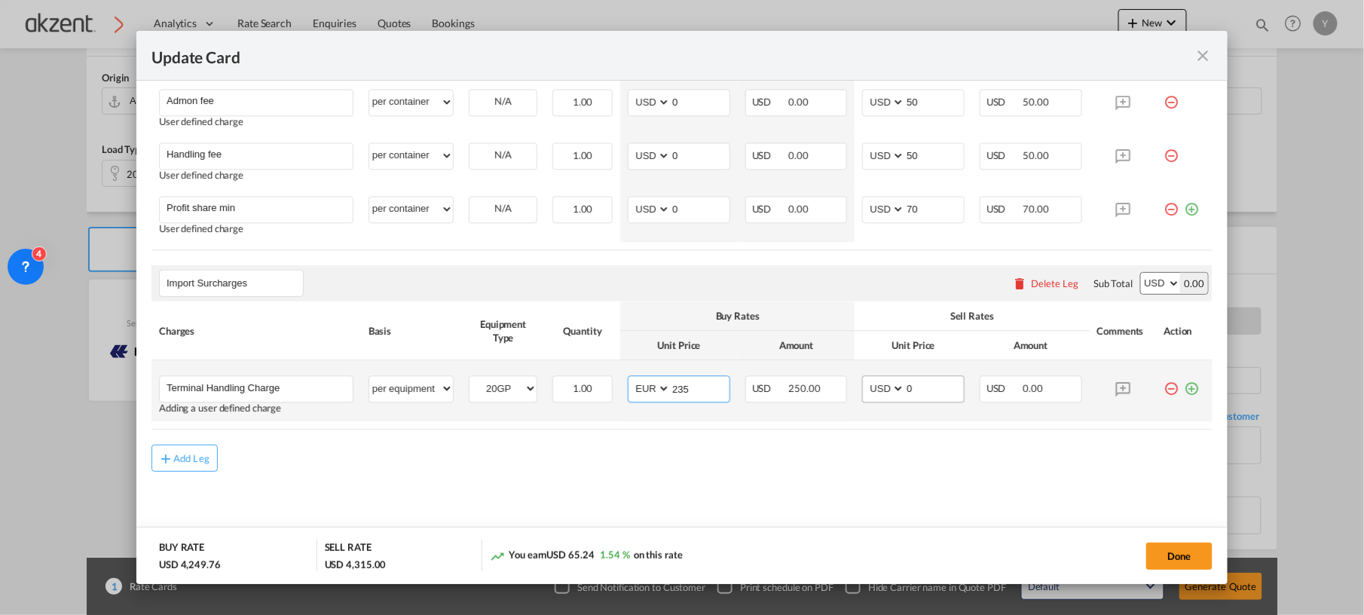
type input "235"
click at [920, 384] on input "0" at bounding box center [934, 387] width 59 height 23
type input "235"
click at [877, 389] on select "AED AFN ALL AMD ANG AOA ARS AUD AWG AZN BAM BBD BDT BGN BHD BIF BMD BND [PERSON…" at bounding box center [884, 388] width 39 height 20
select select "string:EUR"
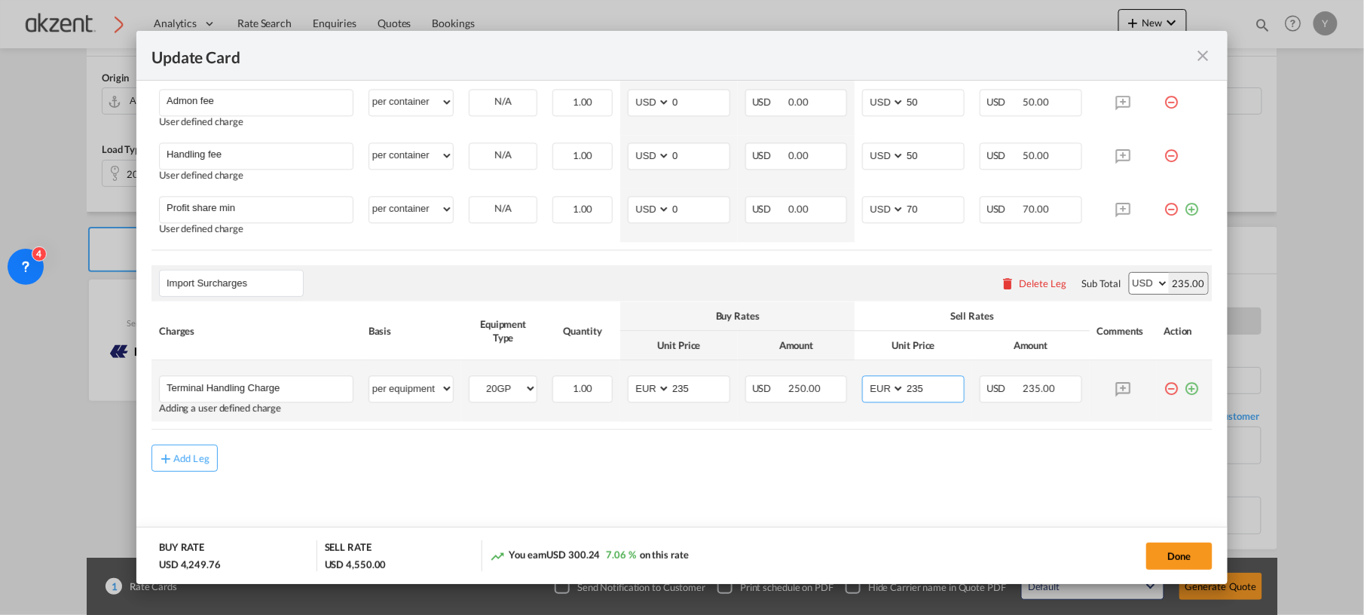
click at [865, 379] on select "AED AFN ALL AMD ANG AOA ARS AUD AWG AZN BAM BBD BDT BGN BHD BIF BMD BND [PERSON…" at bounding box center [884, 388] width 39 height 20
click at [1184, 387] on md-icon "icon-plus-circle-outline green-400-fg" at bounding box center [1191, 382] width 15 height 15
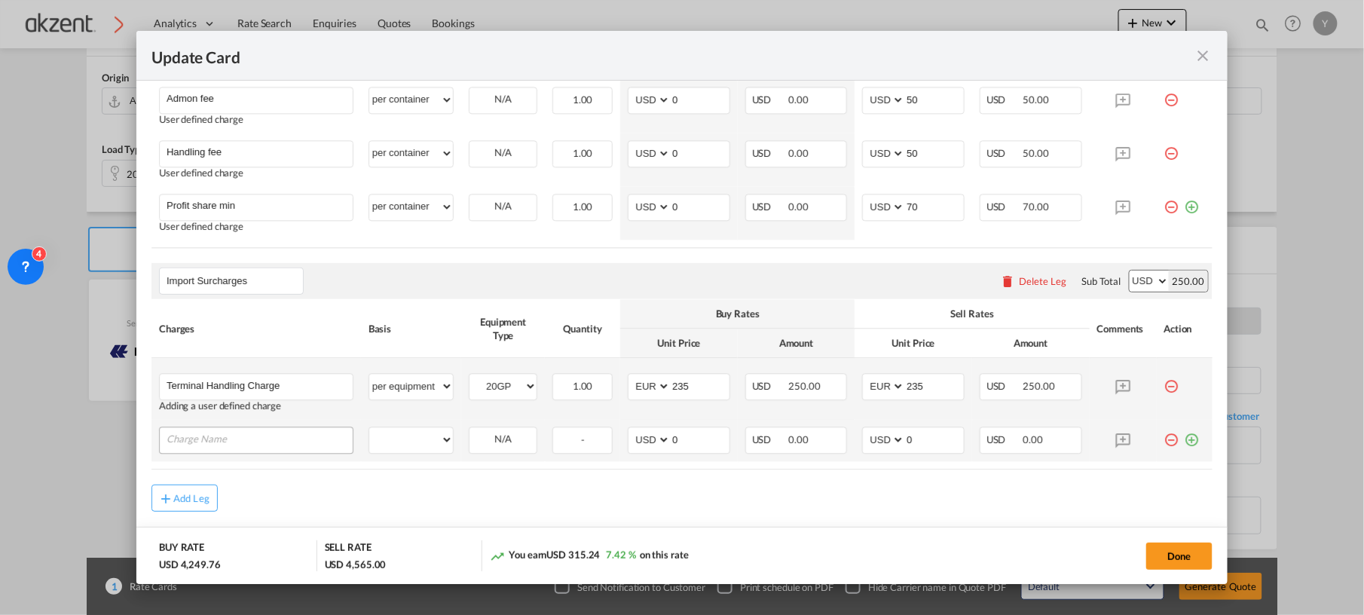
click at [283, 445] on input "Charge Name" at bounding box center [260, 438] width 186 height 23
click at [206, 438] on input "Charge Name" at bounding box center [260, 438] width 186 height 23
paste input "Terminal Security Charge"
type input "Terminal Security Charge"
click at [414, 445] on select "per equipment per container per B/L per shipping bill per shipment per pallet p…" at bounding box center [411, 439] width 84 height 24
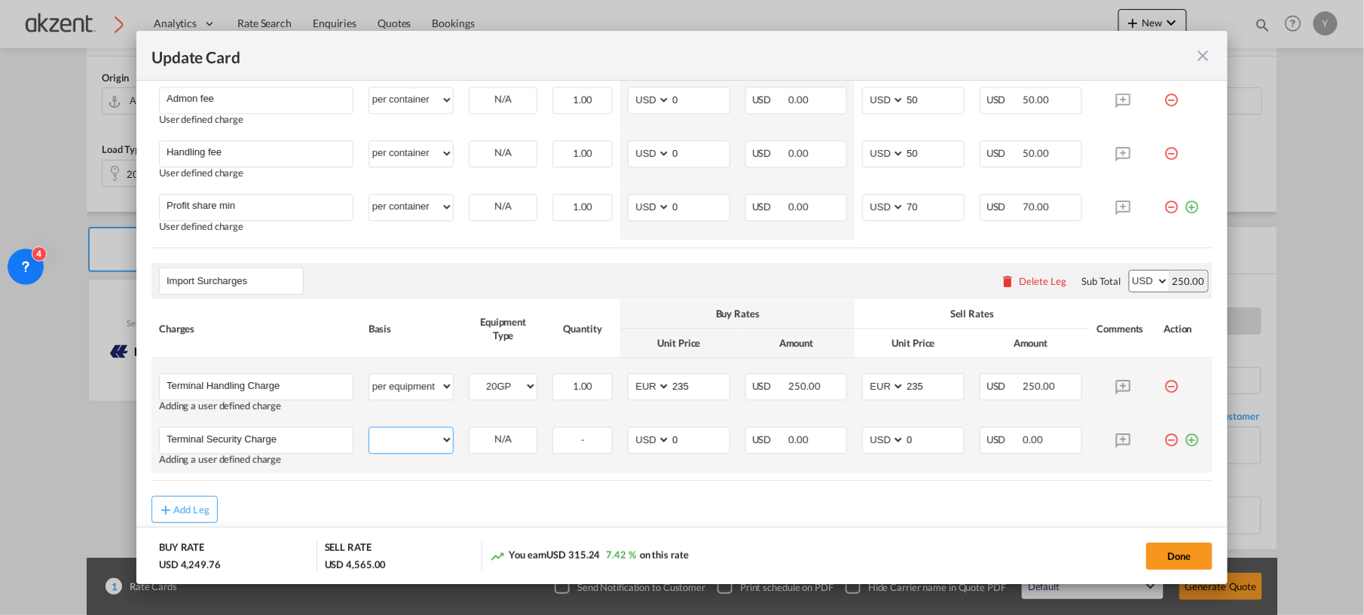
select select "per equipment"
click at [369, 430] on select "per equipment per container per B/L per shipping bill per shipment per pallet p…" at bounding box center [411, 439] width 84 height 24
click at [521, 439] on select "20GP" at bounding box center [502, 439] width 67 height 20
select select "20GP"
click at [469, 432] on select "20GP" at bounding box center [502, 439] width 67 height 20
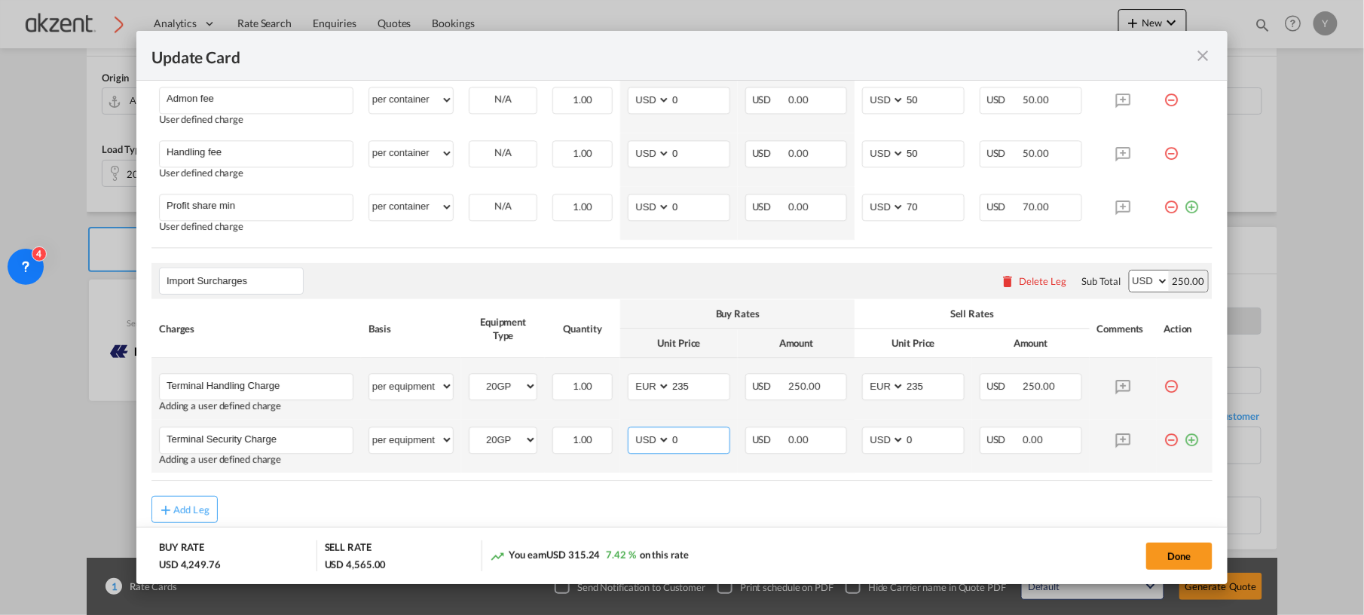
click at [648, 447] on select "AED AFN ALL AMD ANG AOA ARS AUD AWG AZN BAM BBD BDT BGN BHD BIF BMD BND [PERSON…" at bounding box center [650, 439] width 39 height 20
select select "string:EUR"
click at [631, 432] on select "AED AFN ALL AMD ANG AOA ARS AUD AWG AZN BAM BBD BDT BGN BHD BIF BMD BND [PERSON…" at bounding box center [650, 439] width 39 height 20
click at [865, 450] on select "AED AFN ALL AMD ANG AOA ARS AUD AWG AZN BAM BBD BDT BGN BHD BIF BMD BND [PERSON…" at bounding box center [884, 439] width 39 height 20
select select "string:EUR"
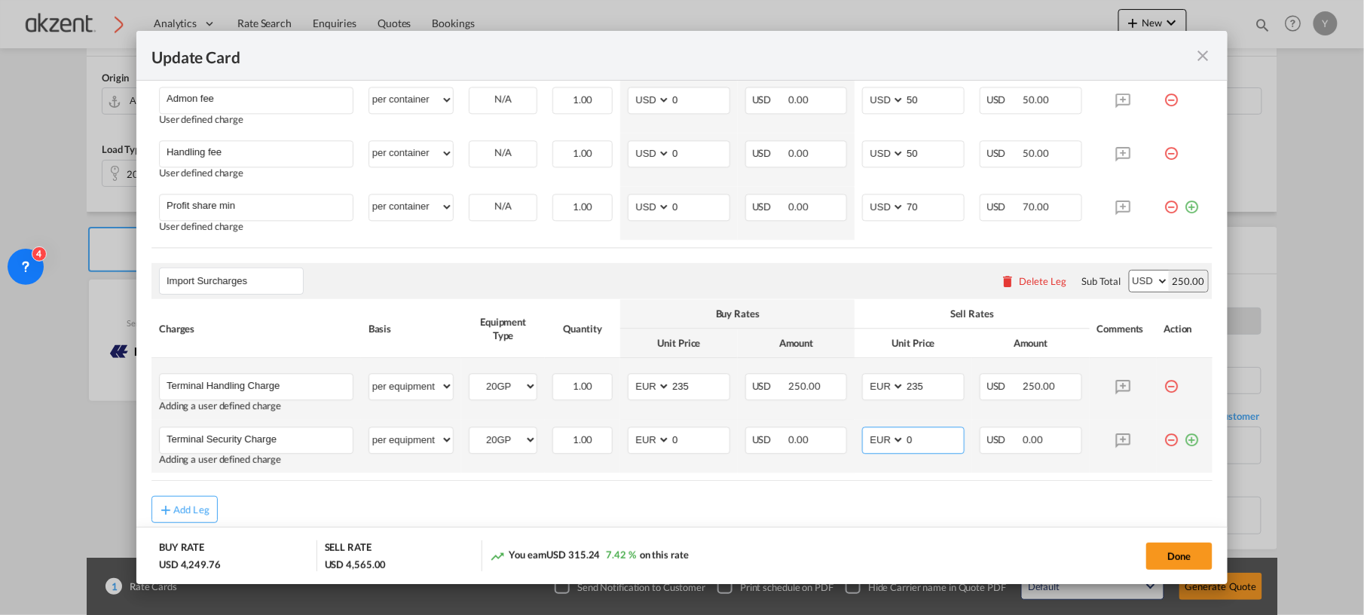
click at [865, 432] on select "AED AFN ALL AMD ANG AOA ARS AUD AWG AZN BAM BBD BDT BGN BHD BIF BMD BND [PERSON…" at bounding box center [884, 439] width 39 height 20
click at [1184, 442] on md-icon "icon-plus-circle-outline green-400-fg" at bounding box center [1191, 433] width 15 height 15
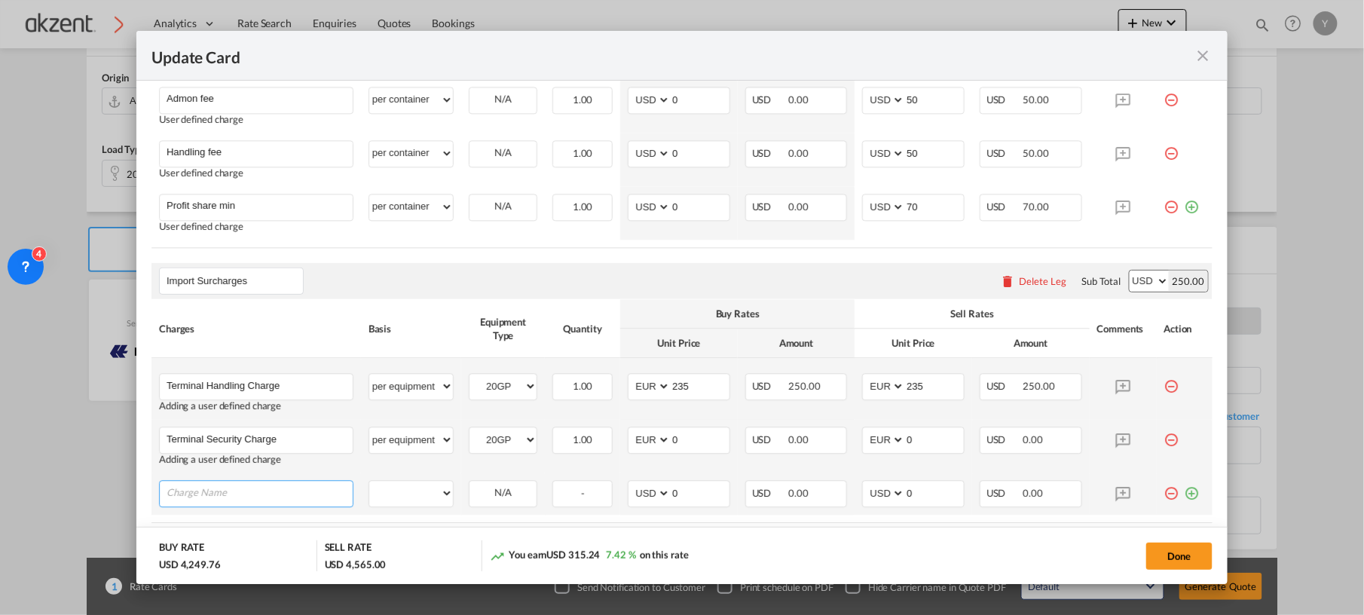
click at [308, 495] on input "Charge Name" at bounding box center [260, 492] width 186 height 23
paste input "Destination Landfreight"
type input "Destination Landfreight"
click at [420, 492] on select "per equipment per container per B/L per shipping bill per shipment per pallet p…" at bounding box center [411, 493] width 84 height 24
select select "per equipment"
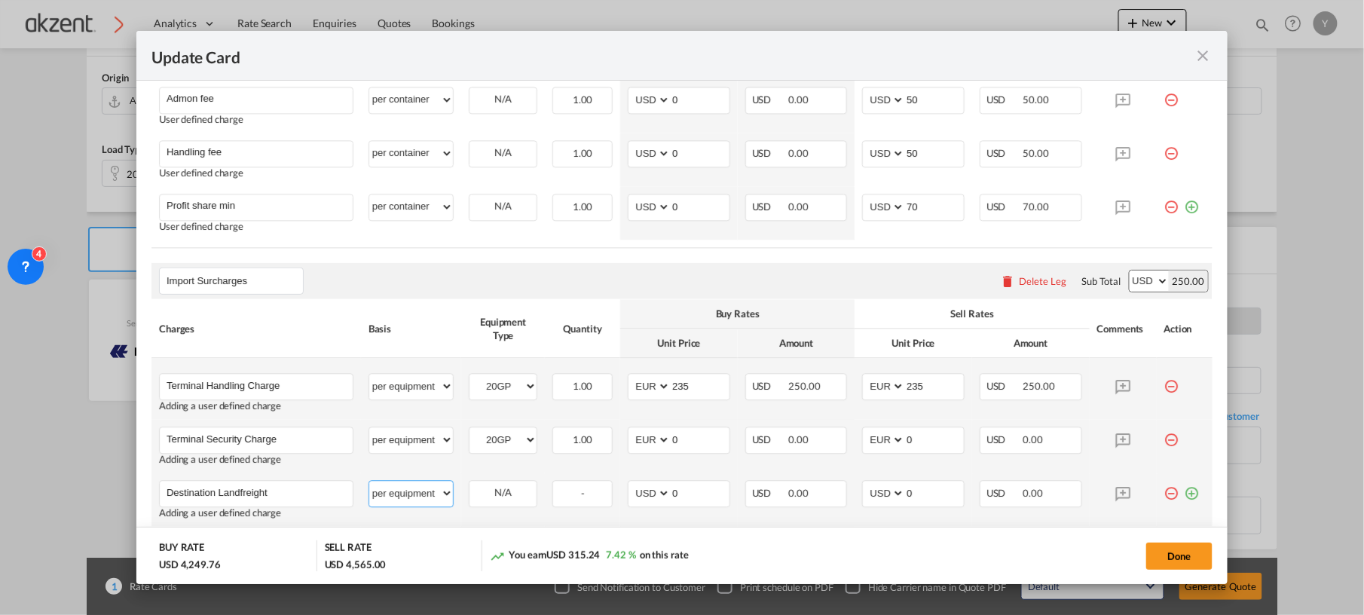
click at [369, 484] on select "per equipment per container per B/L per shipping bill per shipment per pallet p…" at bounding box center [411, 493] width 84 height 24
click at [487, 503] on select "20GP" at bounding box center [502, 493] width 67 height 20
select select "20GP"
click at [469, 486] on select "20GP" at bounding box center [502, 493] width 67 height 20
click at [639, 500] on select "AED AFN ALL AMD ANG AOA ARS AUD AWG AZN BAM BBD BDT BGN BHD BIF BMD BND [PERSON…" at bounding box center [650, 493] width 39 height 20
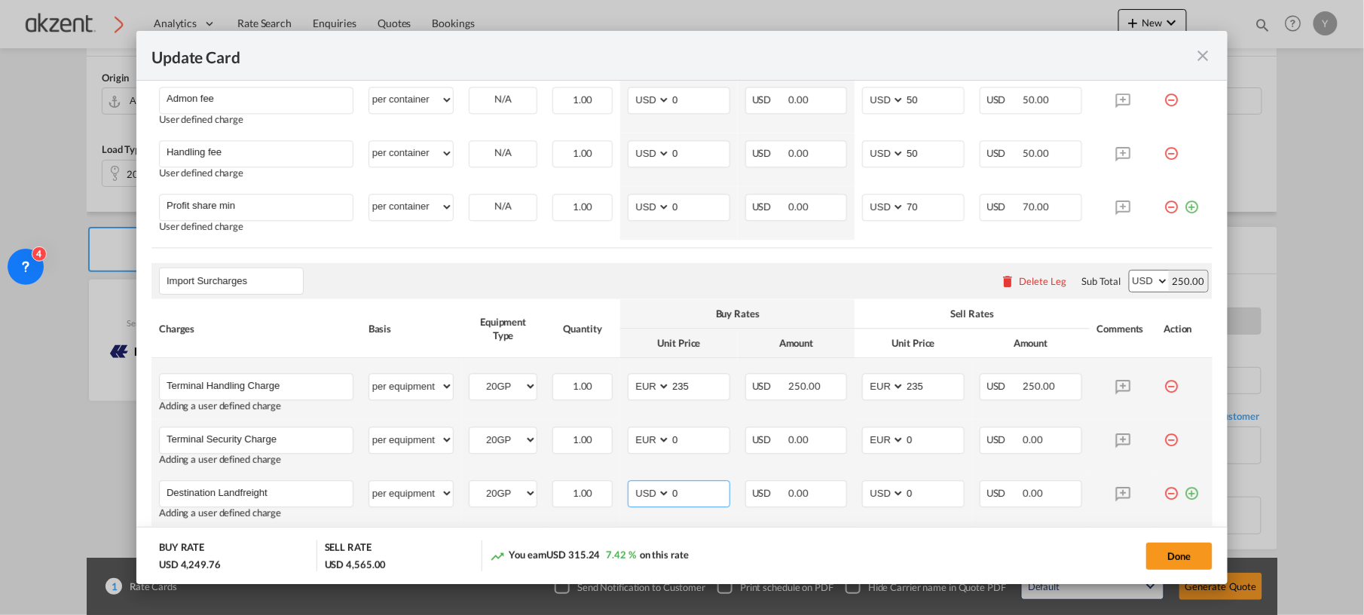
select select "string:EUR"
click at [631, 486] on select "AED AFN ALL AMD ANG AOA ARS AUD AWG AZN BAM BBD BDT BGN BHD BIF BMD BND [PERSON…" at bounding box center [650, 493] width 39 height 20
click at [866, 495] on select "AED AFN ALL AMD ANG AOA ARS AUD AWG AZN BAM BBD BDT BGN BHD BIF BMD BND [PERSON…" at bounding box center [884, 493] width 39 height 20
select select "string:EUR"
click at [865, 486] on select "AED AFN ALL AMD ANG AOA ARS AUD AWG AZN BAM BBD BDT BGN BHD BIF BMD BND [PERSON…" at bounding box center [884, 493] width 39 height 20
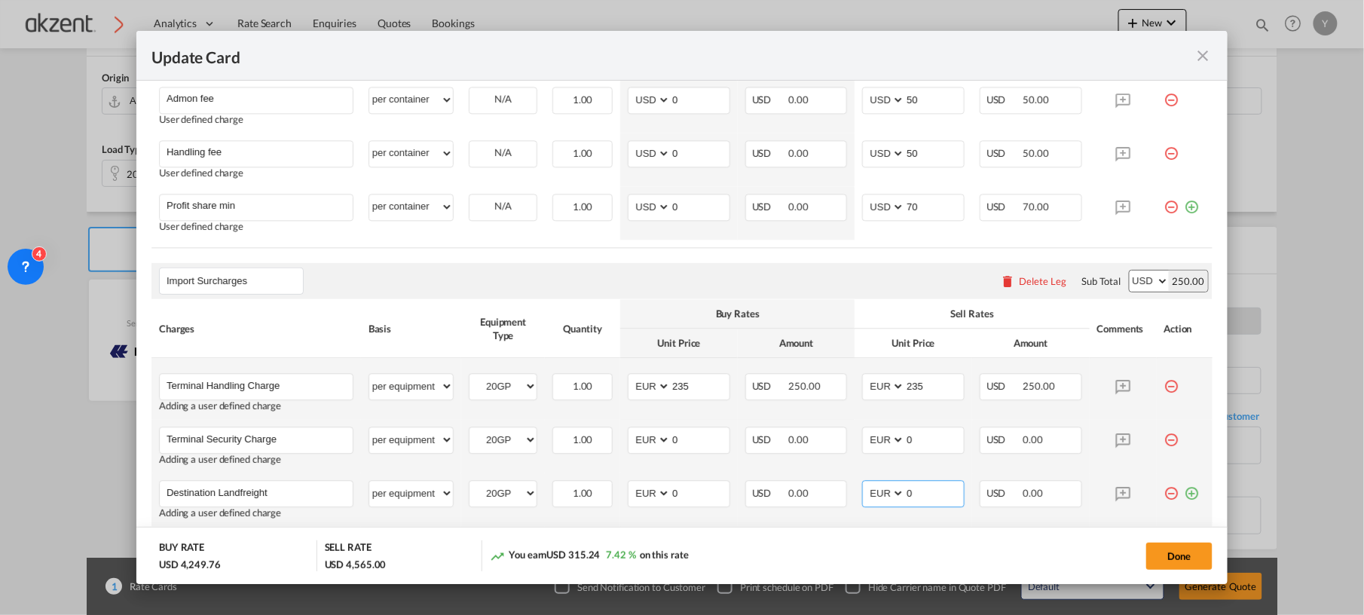
scroll to position [1318, 0]
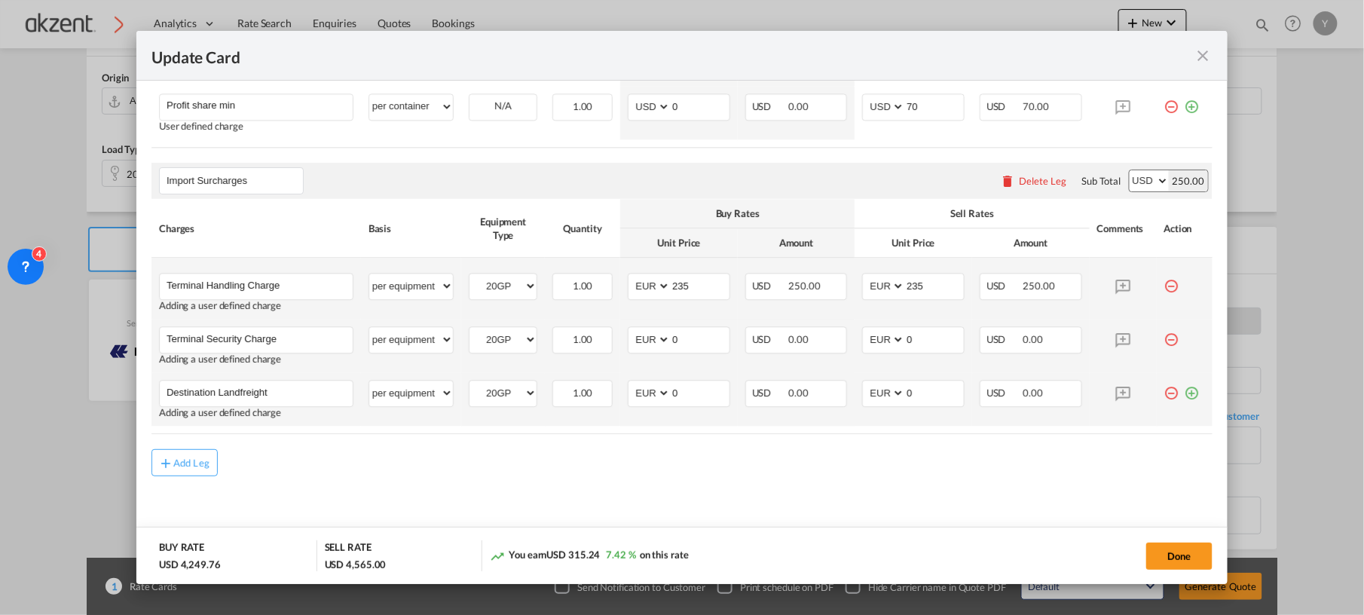
click at [1184, 395] on md-icon "icon-plus-circle-outline green-400-fg" at bounding box center [1191, 387] width 15 height 15
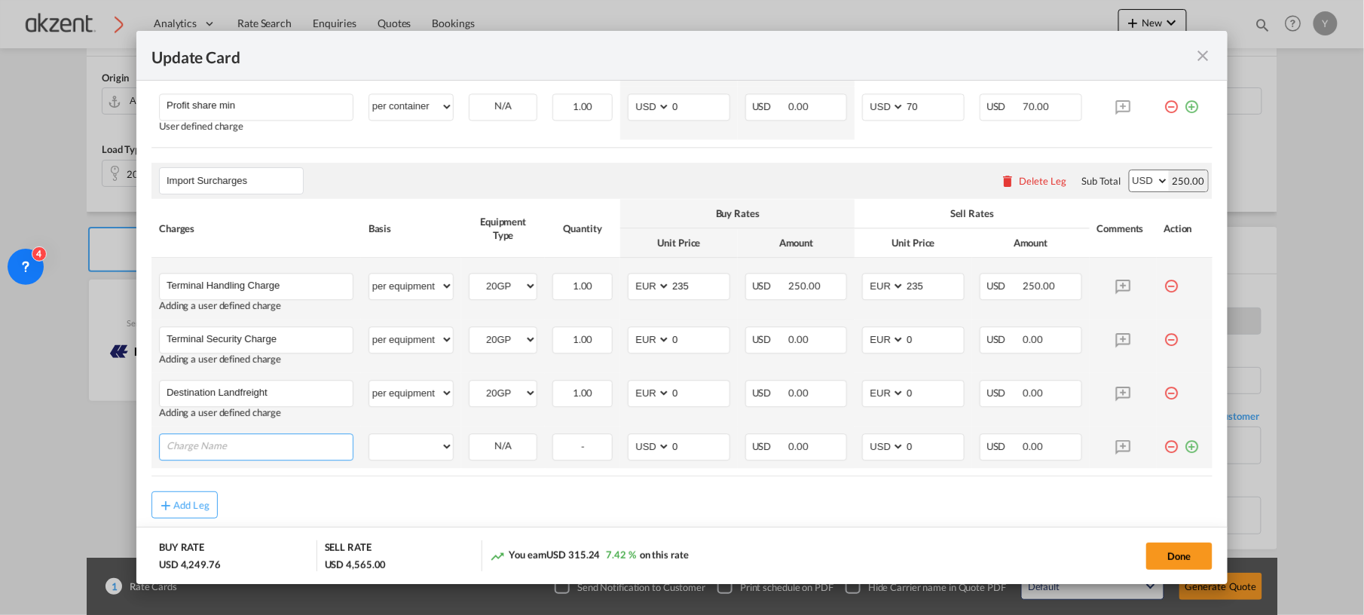
click at [332, 449] on input "Charge Name" at bounding box center [260, 445] width 186 height 23
paste input "Fuel Surcharge Dest. Land:"
type input "Fuel Surcharge Dest. Land"
click at [404, 443] on select "per equipment per container per B/L per shipping bill per shipment per pallet p…" at bounding box center [411, 446] width 84 height 24
select select "per equipment"
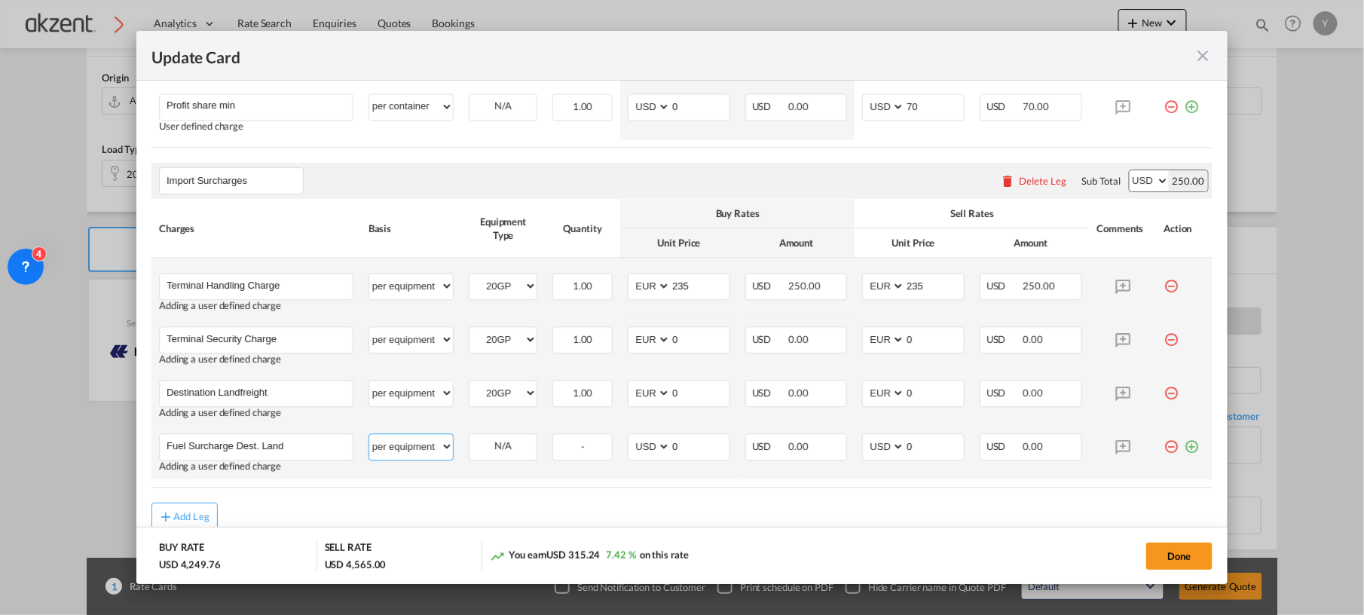
click at [369, 437] on select "per equipment per container per B/L per shipping bill per shipment per pallet p…" at bounding box center [411, 446] width 84 height 24
click at [500, 460] on div "20GP" at bounding box center [503, 446] width 69 height 27
click at [503, 440] on select "20GP" at bounding box center [502, 446] width 67 height 20
select select "20GP"
click at [469, 439] on select "20GP" at bounding box center [502, 446] width 67 height 20
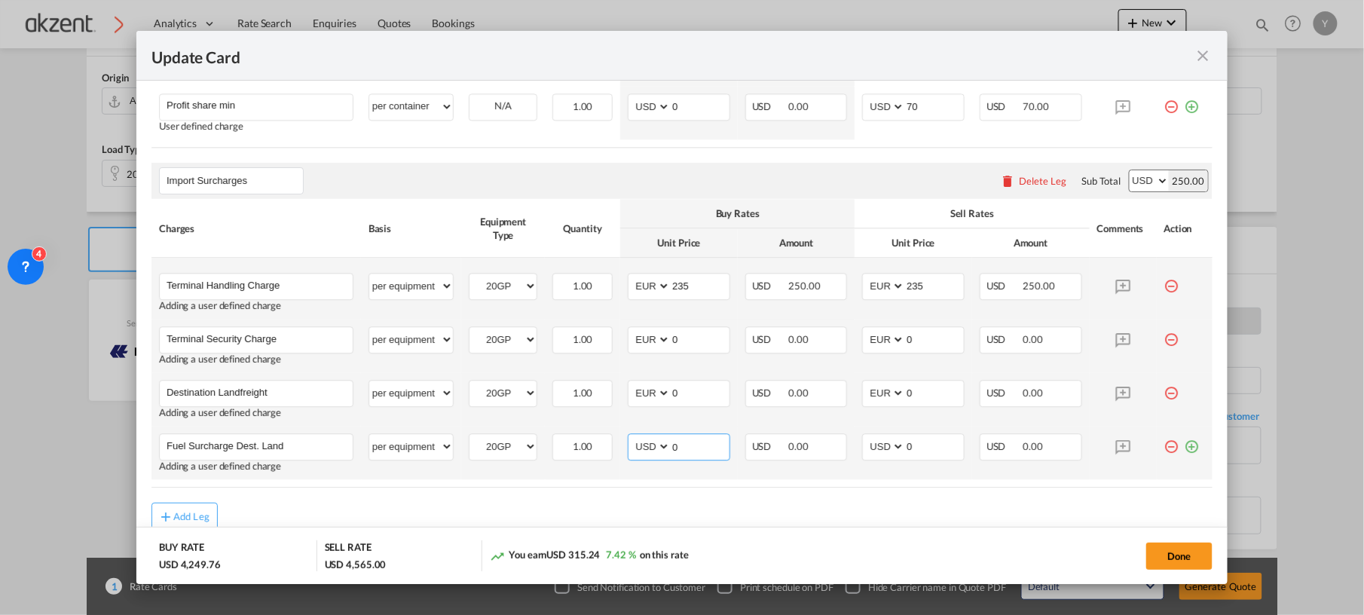
click at [643, 453] on select "AED AFN ALL AMD ANG AOA ARS AUD AWG AZN BAM BBD BDT BGN BHD BIF BMD BND [PERSON…" at bounding box center [650, 446] width 39 height 20
select select "string:EUR"
click at [631, 439] on select "AED AFN ALL AMD ANG AOA ARS AUD AWG AZN BAM BBD BDT BGN BHD BIF BMD BND [PERSON…" at bounding box center [650, 446] width 39 height 20
click at [877, 451] on select "AED AFN ALL AMD ANG AOA ARS AUD AWG AZN BAM BBD BDT BGN BHD BIF BMD BND [PERSON…" at bounding box center [884, 446] width 39 height 20
select select "string:EUR"
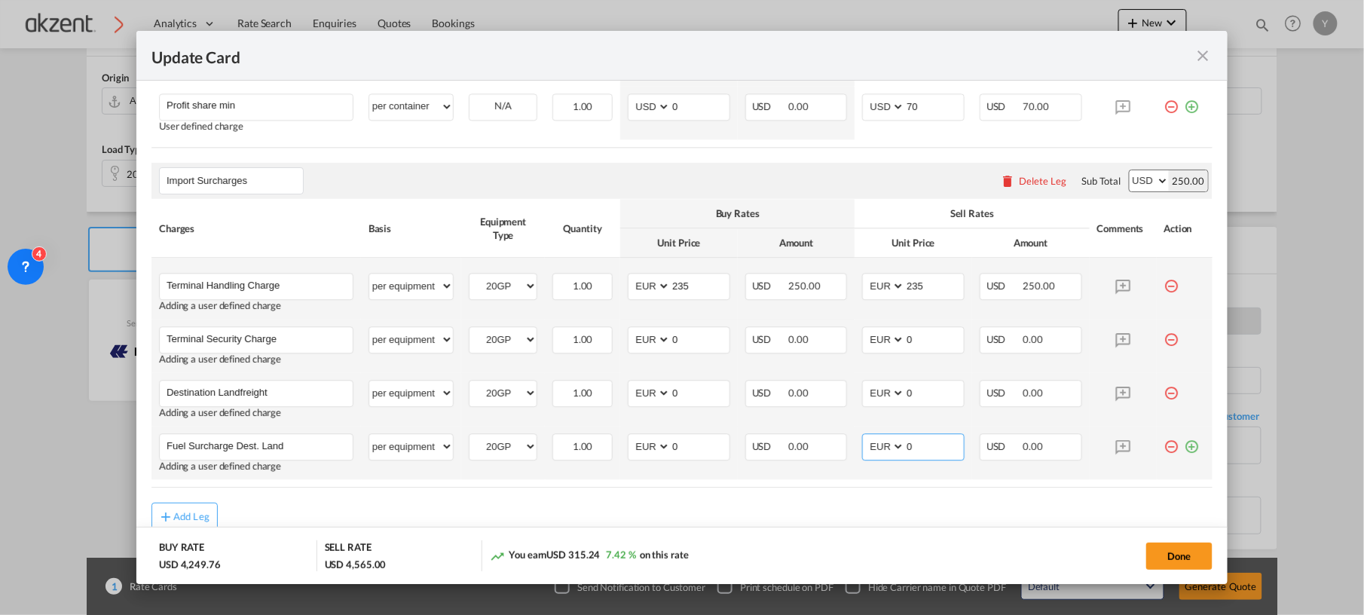
click at [865, 439] on select "AED AFN ALL AMD ANG AOA ARS AUD AWG AZN BAM BBD BDT BGN BHD BIF BMD BND [PERSON…" at bounding box center [884, 446] width 39 height 20
click at [1184, 448] on md-icon "icon-plus-circle-outline green-400-fg" at bounding box center [1191, 440] width 15 height 15
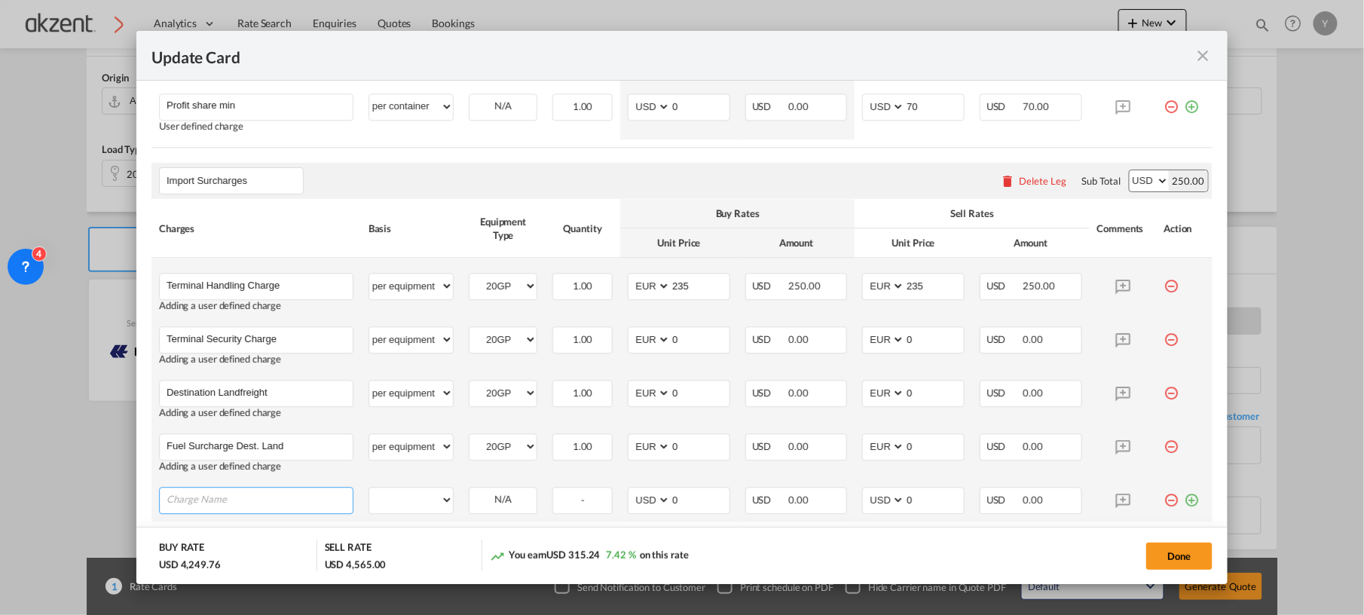
click at [289, 498] on input "Charge Name" at bounding box center [260, 498] width 186 height 23
paste input "On-Carriage Congestion"
type input "On-Carriage Congestion"
click at [408, 499] on select "per equipment per container per B/L per shipping bill per shipment per pallet p…" at bounding box center [411, 499] width 84 height 24
select select "per equipment"
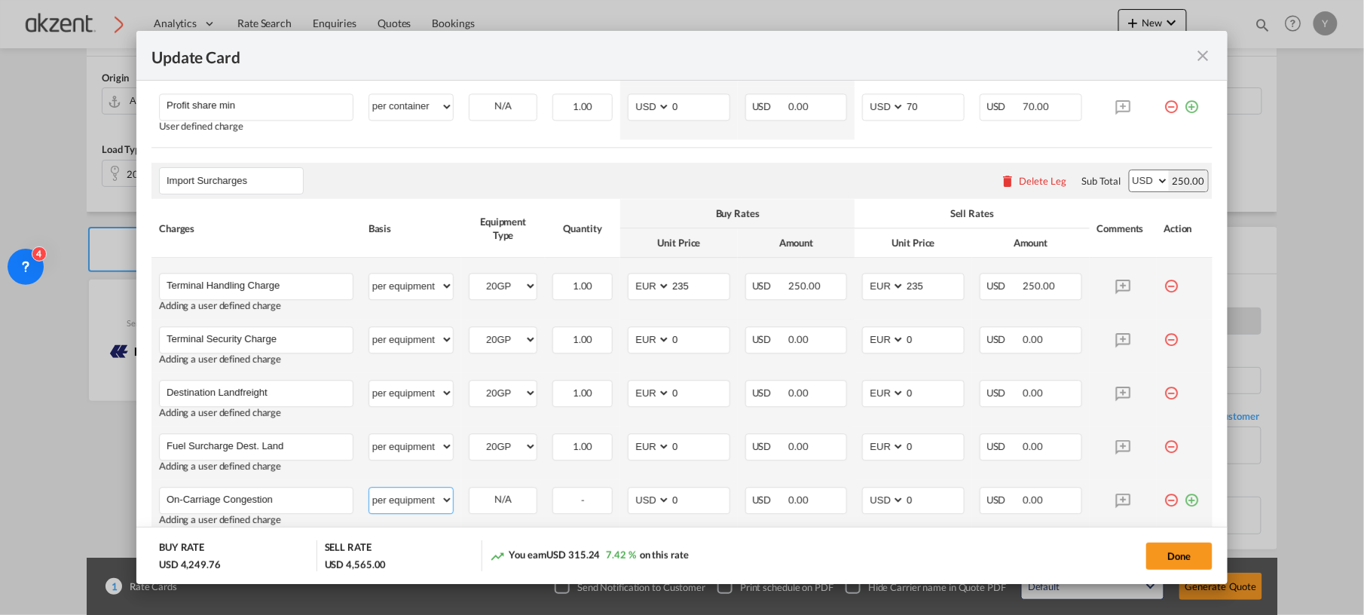
click at [369, 490] on select "per equipment per container per B/L per shipping bill per shipment per pallet p…" at bounding box center [411, 499] width 84 height 24
click at [493, 508] on select "20GP" at bounding box center [502, 500] width 67 height 20
select select "20GP"
click at [469, 493] on select "20GP" at bounding box center [502, 500] width 67 height 20
click at [634, 503] on select "AED AFN ALL AMD ANG AOA ARS AUD AWG AZN BAM BBD BDT BGN BHD BIF BMD BND [PERSON…" at bounding box center [650, 500] width 39 height 20
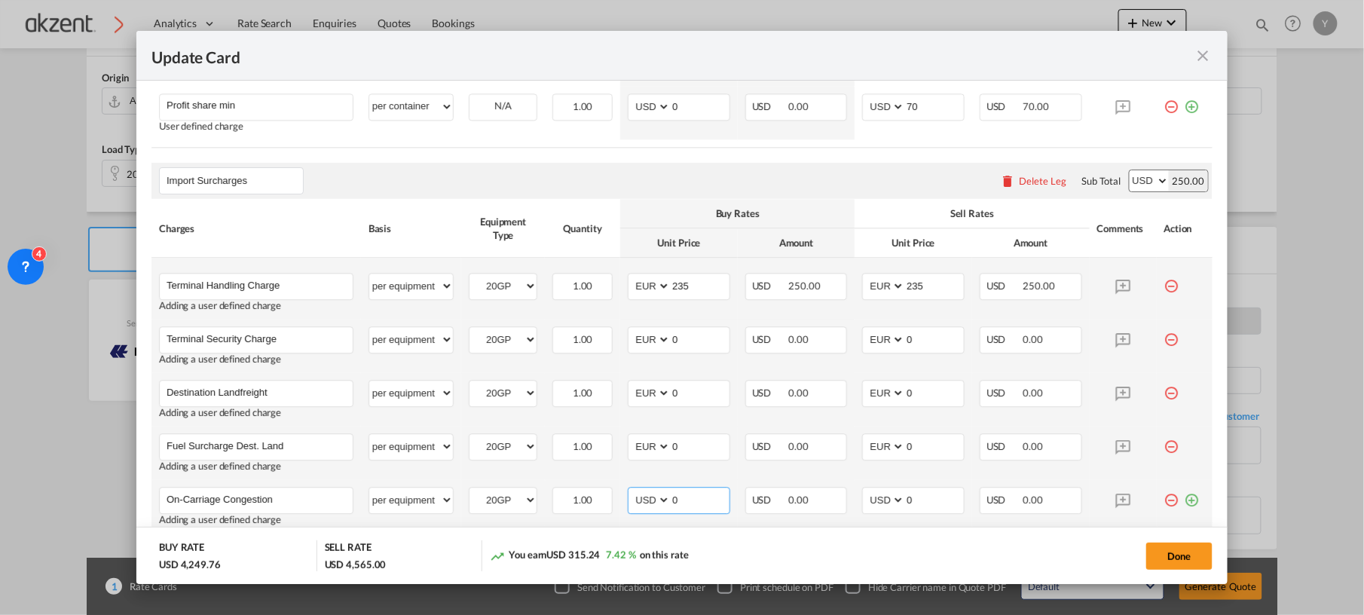
select select "string:EUR"
click at [631, 493] on select "AED AFN ALL AMD ANG AOA ARS AUD AWG AZN BAM BBD BDT BGN BHD BIF BMD BND [PERSON…" at bounding box center [650, 500] width 39 height 20
click at [868, 501] on select "AED AFN ALL AMD ANG AOA ARS AUD AWG AZN BAM BBD BDT BGN BHD BIF BMD BND [PERSON…" at bounding box center [884, 500] width 39 height 20
select select "string:EUR"
click at [865, 493] on select "AED AFN ALL AMD ANG AOA ARS AUD AWG AZN BAM BBD BDT BGN BHD BIF BMD BND [PERSON…" at bounding box center [884, 500] width 39 height 20
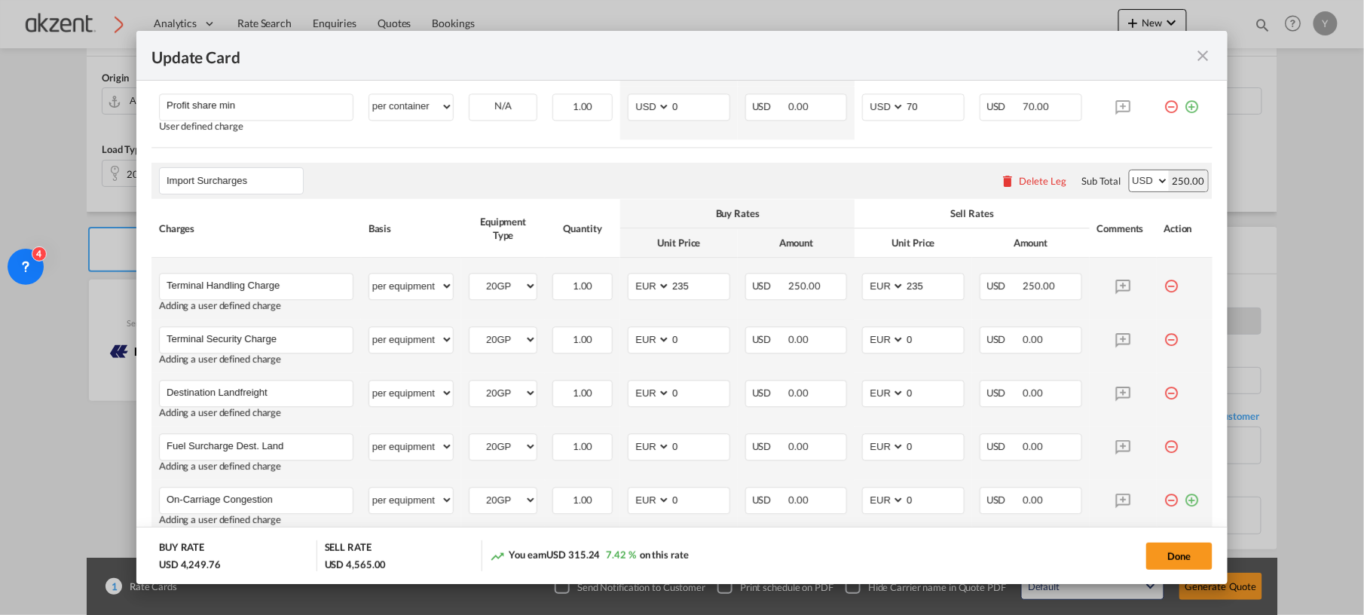
click at [1184, 498] on md-icon "icon-plus-circle-outline green-400-fg" at bounding box center [1191, 494] width 15 height 15
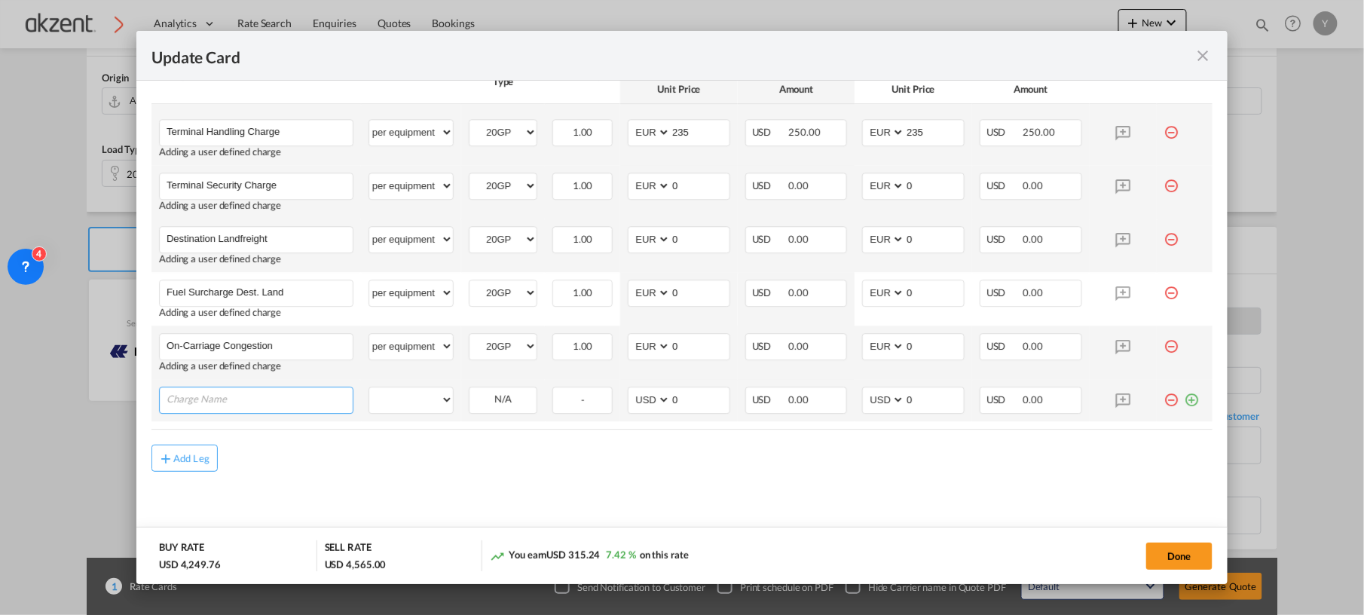
click at [206, 401] on input "Charge Name" at bounding box center [260, 398] width 186 height 23
paste input "D.G. Surcharge Dest. Land"
type input "D.G. Surcharge Dest. Land"
click at [438, 401] on select "per equipment per container per B/L per shipping bill per shipment per pallet p…" at bounding box center [411, 397] width 84 height 24
select select "per equipment"
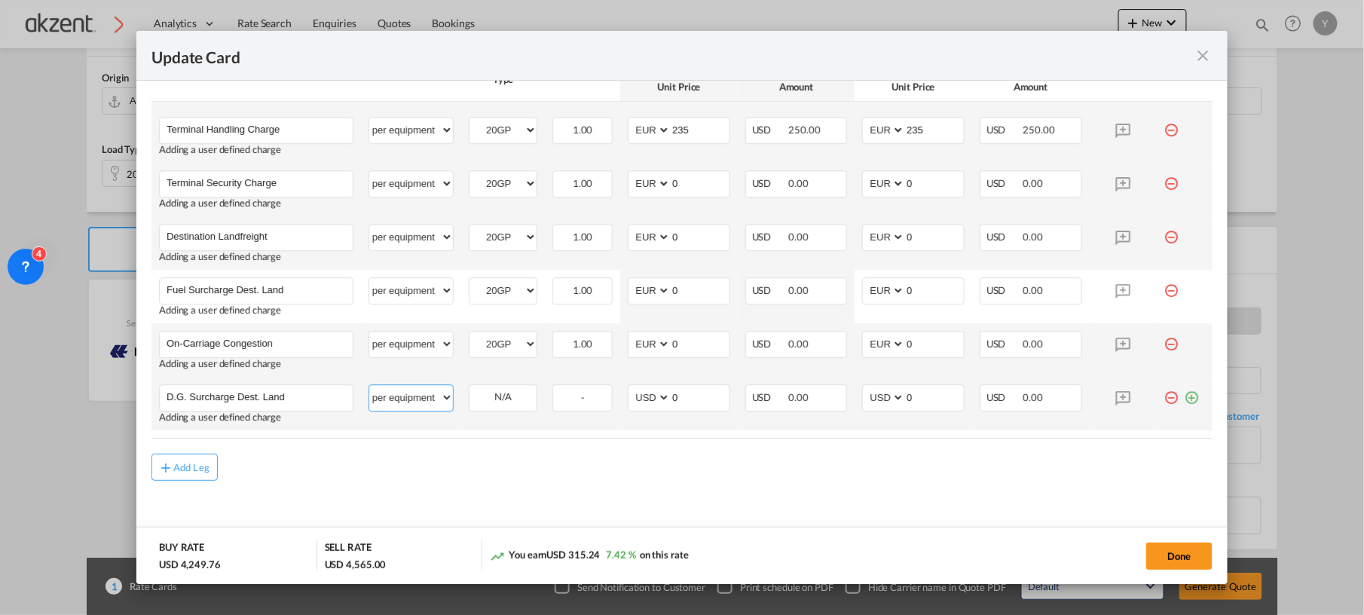
click at [369, 388] on select "per equipment per container per B/L per shipping bill per shipment per pallet p…" at bounding box center [411, 397] width 84 height 24
click at [500, 399] on select "20GP" at bounding box center [502, 397] width 67 height 20
select select "20GP"
click at [469, 390] on select "20GP" at bounding box center [502, 397] width 67 height 20
click at [648, 407] on select "AED AFN ALL AMD ANG AOA ARS AUD AWG AZN BAM BBD BDT BGN BHD BIF BMD BND [PERSON…" at bounding box center [650, 397] width 39 height 20
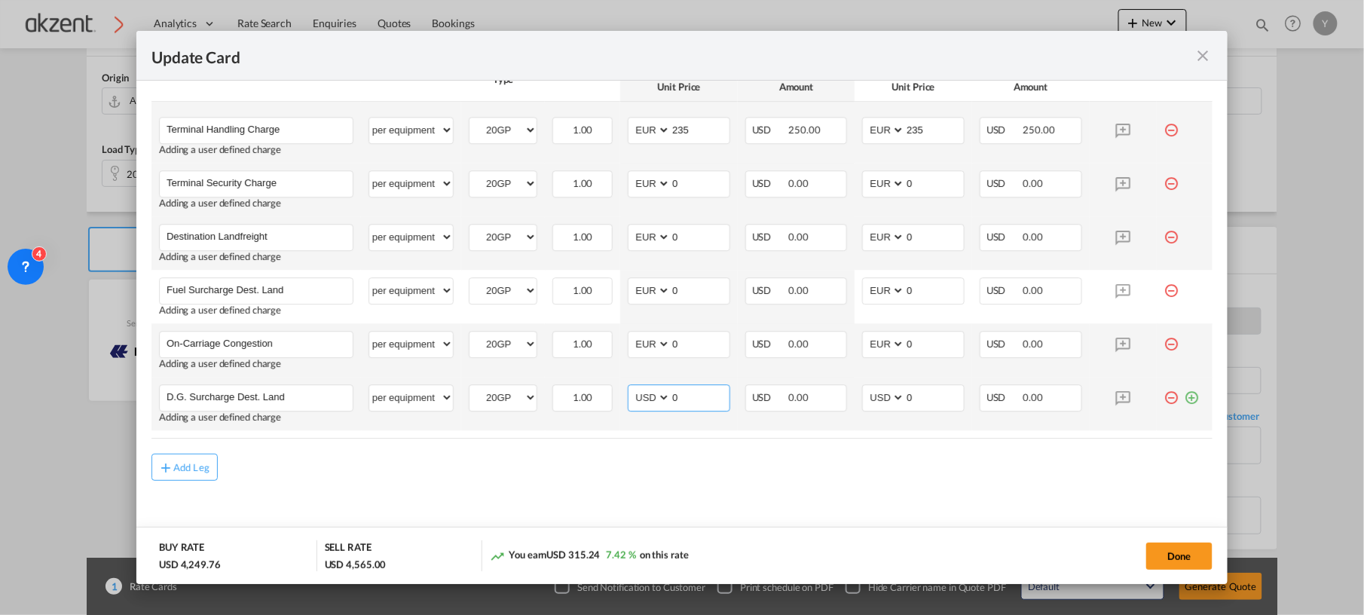
select select "string:EUR"
click at [631, 390] on select "AED AFN ALL AMD ANG AOA ARS AUD AWG AZN BAM BBD BDT BGN BHD BIF BMD BND [PERSON…" at bounding box center [650, 397] width 39 height 20
click at [865, 396] on select "AED AFN ALL AMD ANG AOA ARS AUD AWG AZN BAM BBD BDT BGN BHD BIF BMD BND [PERSON…" at bounding box center [884, 397] width 39 height 20
select select "string:EUR"
click at [865, 390] on select "AED AFN ALL AMD ANG AOA ARS AUD AWG AZN BAM BBD BDT BGN BHD BIF BMD BND [PERSON…" at bounding box center [884, 397] width 39 height 20
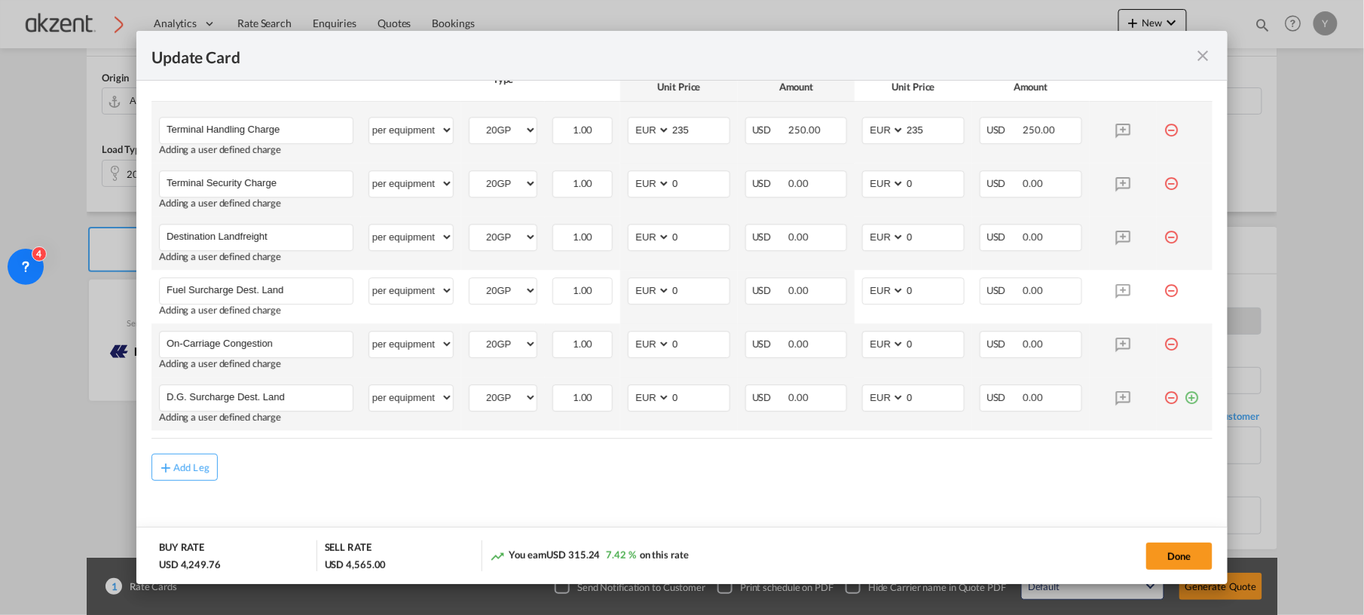
click at [1184, 399] on md-icon "icon-plus-circle-outline green-400-fg" at bounding box center [1191, 391] width 15 height 15
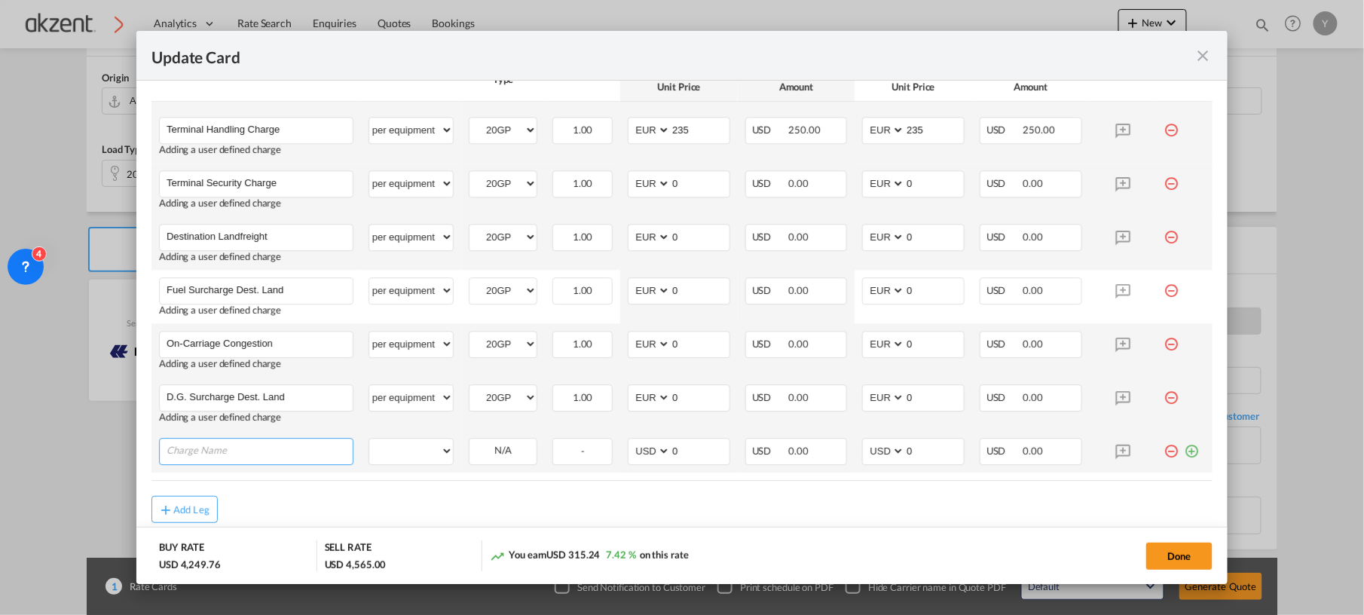
click at [277, 457] on input "Charge Name" at bounding box center [260, 450] width 186 height 23
paste input "Equipment Maintenance Fee"
type input "Equipment Maintenance Fee"
click at [441, 449] on select "per equipment per container per B/L per shipping bill per shipment per pallet p…" at bounding box center [411, 451] width 84 height 24
select select "per equipment"
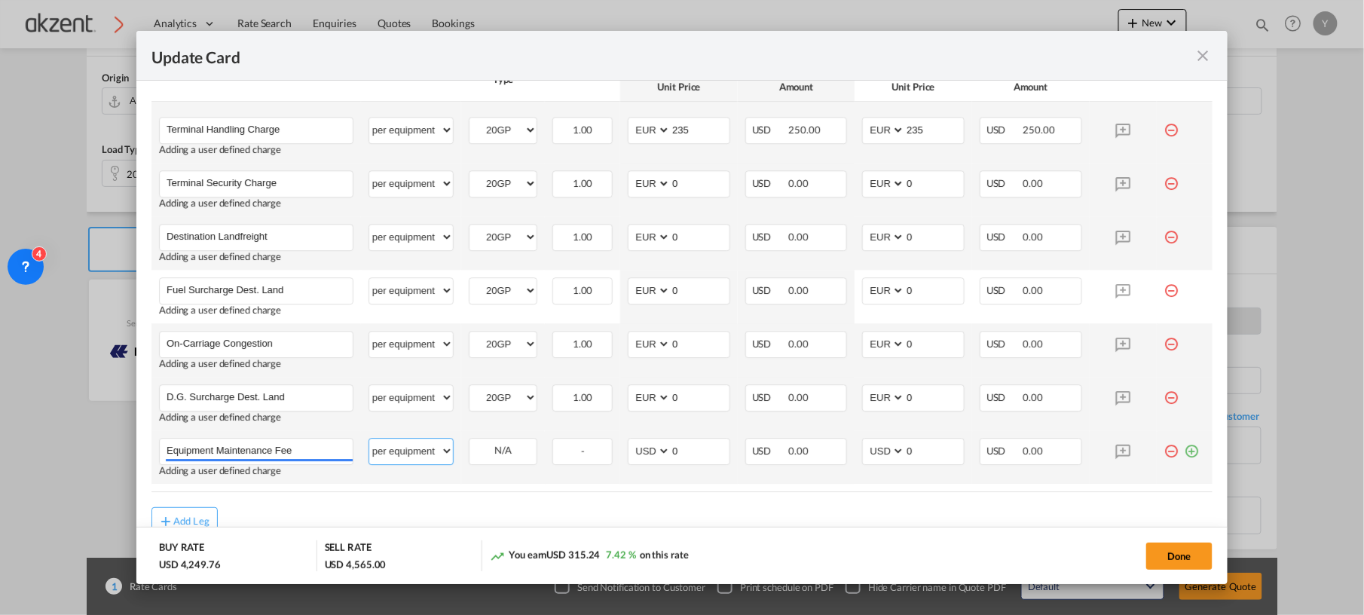
click at [369, 442] on select "per equipment per container per B/L per shipping bill per shipment per pallet p…" at bounding box center [411, 451] width 84 height 24
click at [512, 449] on select "20GP" at bounding box center [502, 451] width 67 height 20
select select "20GP"
click at [469, 444] on select "20GP" at bounding box center [502, 451] width 67 height 20
click at [637, 453] on select "AED AFN ALL AMD ANG AOA ARS AUD AWG AZN BAM BBD BDT BGN BHD BIF BMD BND [PERSON…" at bounding box center [650, 451] width 39 height 20
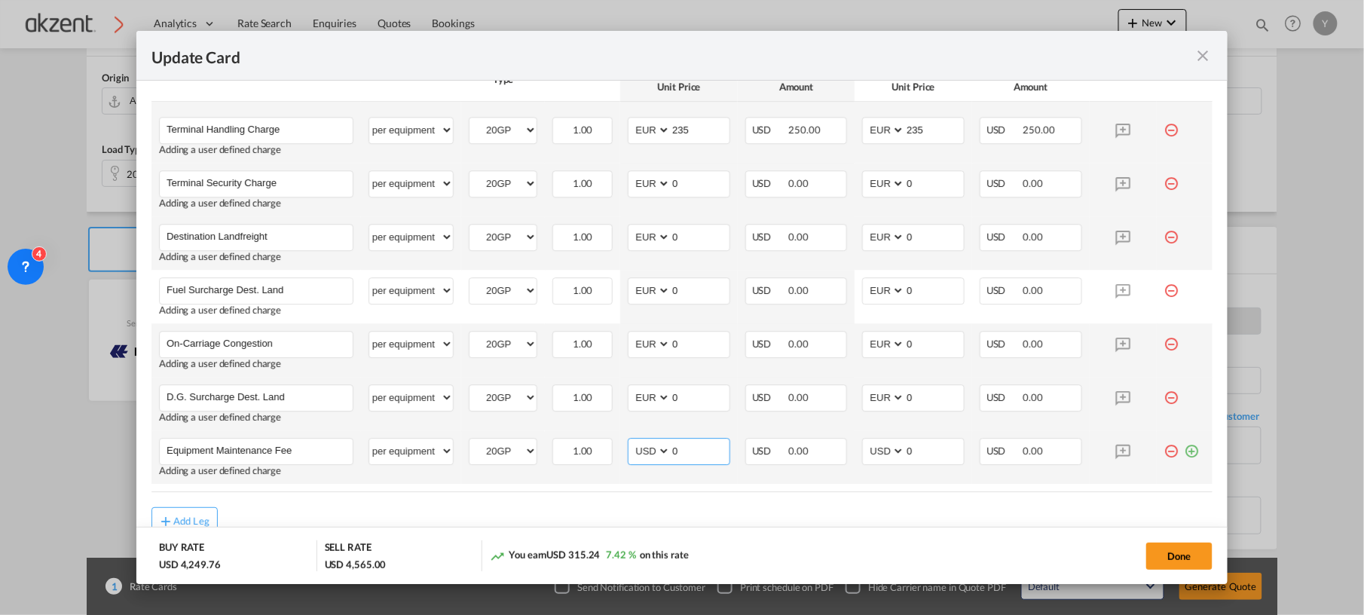
select select "string:EUR"
click at [631, 444] on select "AED AFN ALL AMD ANG AOA ARS AUD AWG AZN BAM BBD BDT BGN BHD BIF BMD BND [PERSON…" at bounding box center [650, 451] width 39 height 20
click at [865, 460] on select "AED AFN ALL AMD ANG AOA ARS AUD AWG AZN BAM BBD BDT BGN BHD BIF BMD BND [PERSON…" at bounding box center [884, 451] width 39 height 20
select select "string:EUR"
click at [865, 444] on select "AED AFN ALL AMD ANG AOA ARS AUD AWG AZN BAM BBD BDT BGN BHD BIF BMD BND [PERSON…" at bounding box center [884, 451] width 39 height 20
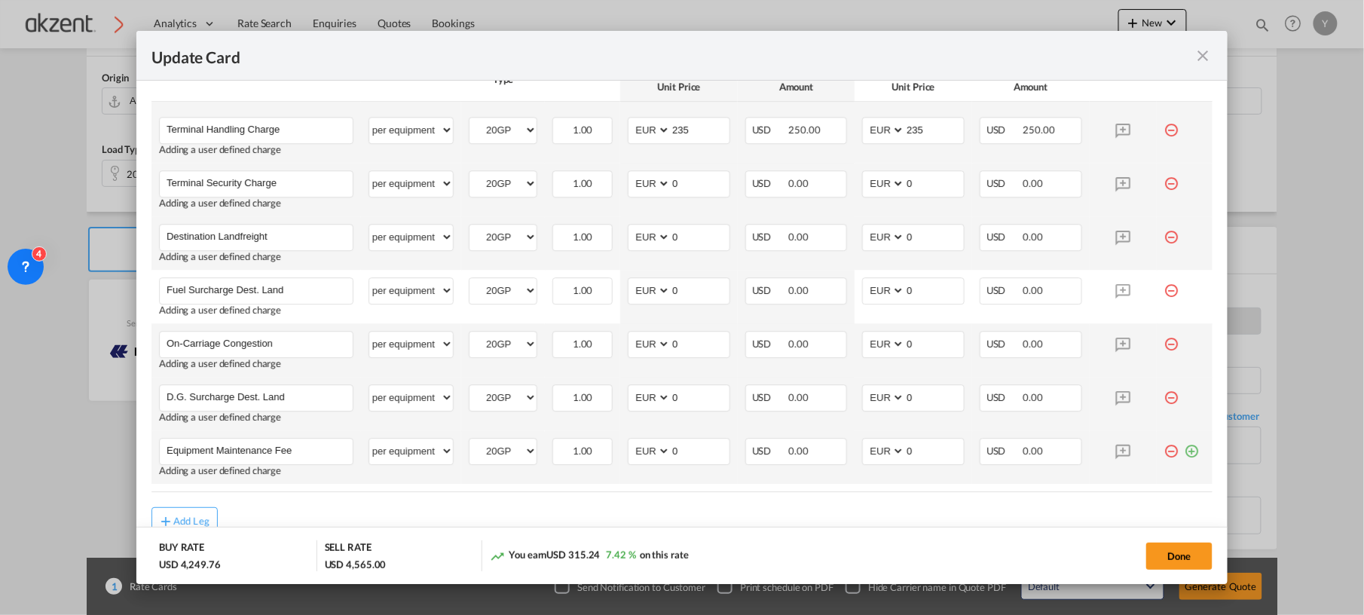
click at [1184, 453] on md-icon "icon-plus-circle-outline green-400-fg" at bounding box center [1191, 445] width 15 height 15
click at [237, 503] on input "Charge Name" at bounding box center [260, 503] width 186 height 23
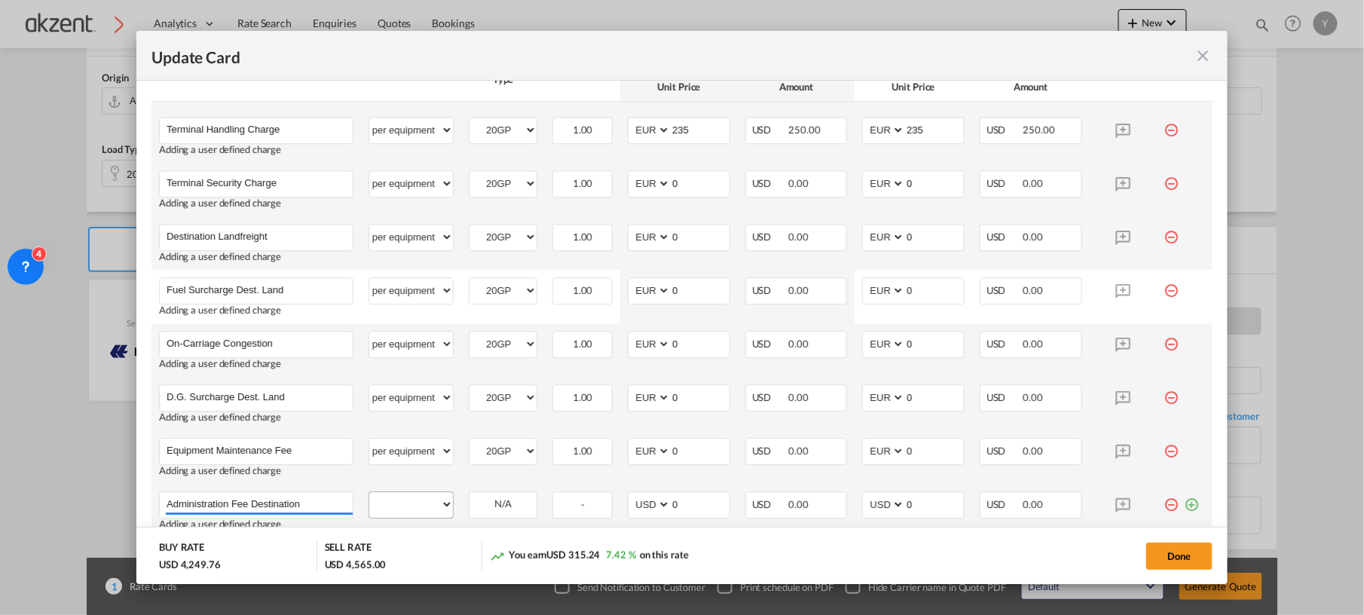
type input "Administration Fee Destination"
click at [389, 511] on select "per equipment per container per B/L per shipping bill per shipment per pallet p…" at bounding box center [411, 504] width 84 height 24
select select "per equipment"
click at [369, 495] on select "per equipment per container per B/L per shipping bill per shipment per pallet p…" at bounding box center [411, 504] width 84 height 24
click at [482, 505] on select "20GP" at bounding box center [502, 504] width 67 height 20
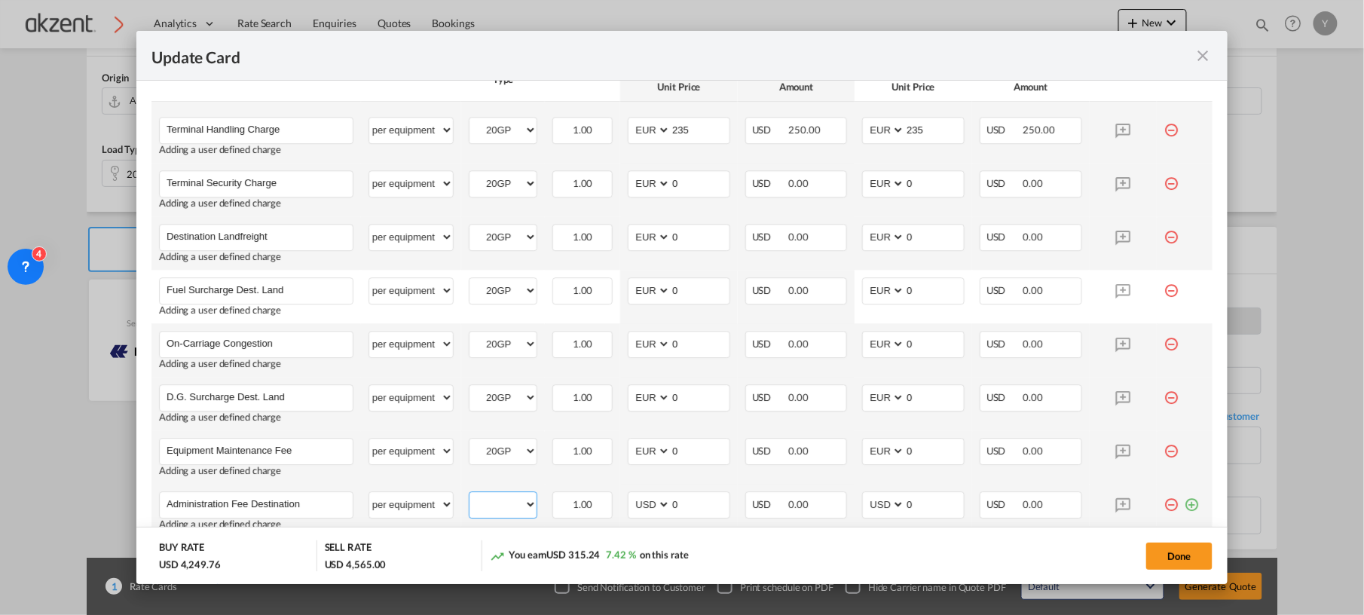
select select "20GP"
click at [469, 497] on select "20GP" at bounding box center [502, 504] width 67 height 20
click at [643, 508] on select "AED AFN ALL AMD ANG AOA ARS AUD AWG AZN BAM BBD BDT BGN BHD BIF BMD BND [PERSON…" at bounding box center [650, 504] width 39 height 20
select select "string:EUR"
click at [631, 497] on select "AED AFN ALL AMD ANG AOA ARS AUD AWG AZN BAM BBD BDT BGN BHD BIF BMD BND [PERSON…" at bounding box center [650, 504] width 39 height 20
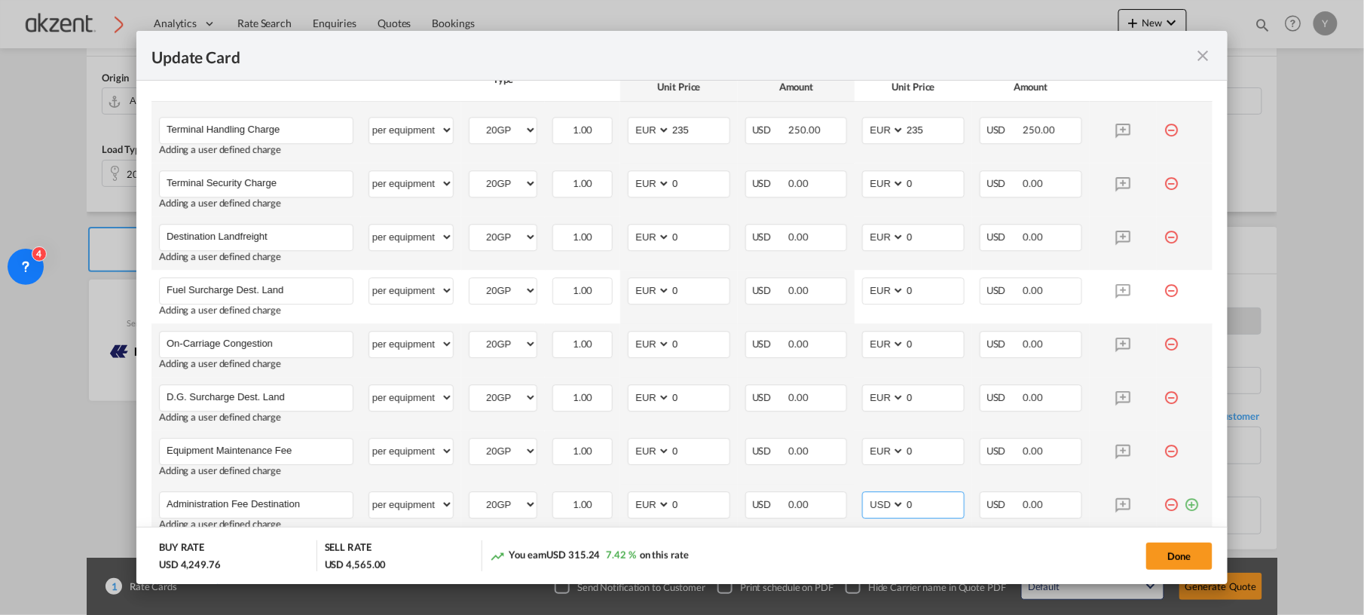
click at [868, 503] on select "AED AFN ALL AMD ANG AOA ARS AUD AWG AZN BAM BBD BDT BGN BHD BIF BMD BND [PERSON…" at bounding box center [884, 504] width 39 height 20
select select "string:EUR"
click at [865, 497] on select "AED AFN ALL AMD ANG AOA ARS AUD AWG AZN BAM BBD BDT BGN BHD BIF BMD BND [PERSON…" at bounding box center [884, 504] width 39 height 20
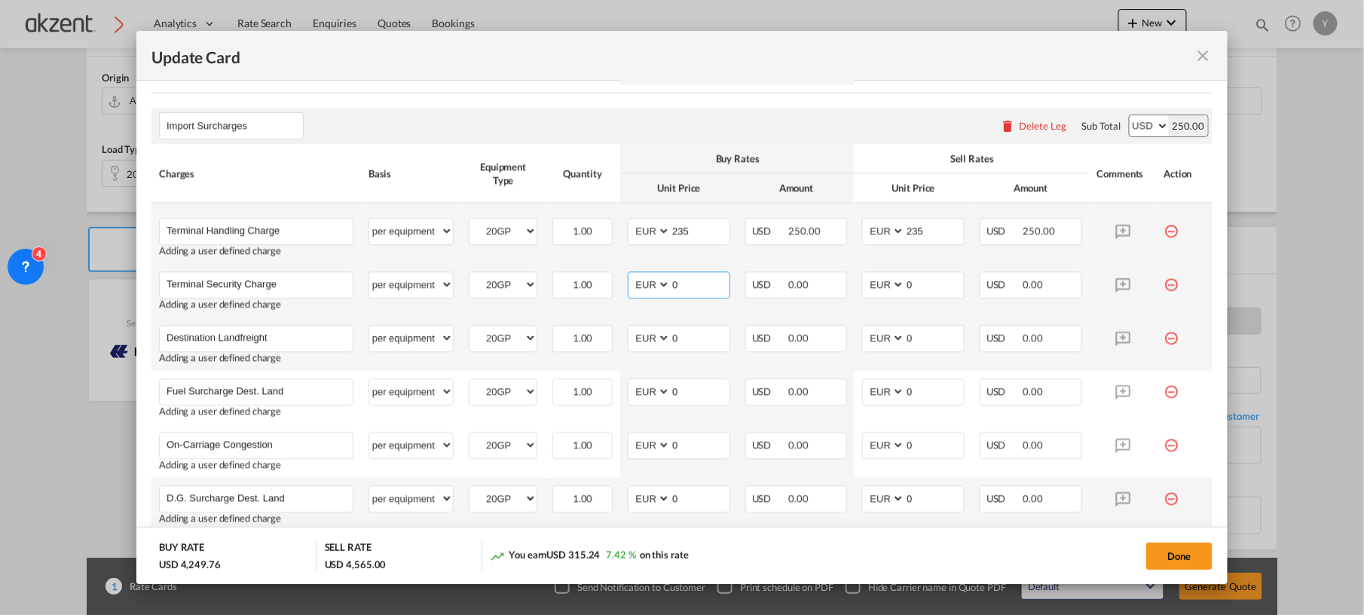
click at [693, 290] on input "0" at bounding box center [700, 283] width 59 height 23
type input "30"
click at [909, 283] on input "0" at bounding box center [934, 283] width 59 height 23
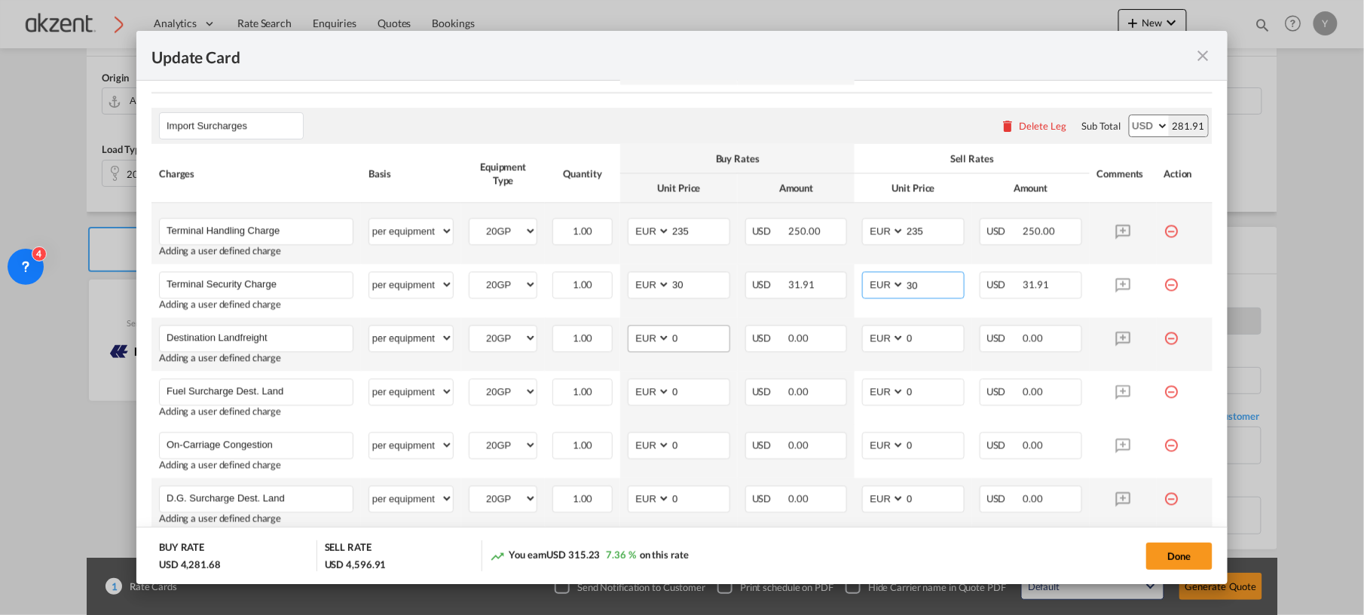
type input "30"
click at [682, 330] on input "0" at bounding box center [700, 336] width 59 height 23
type input "420"
click at [905, 342] on input "0" at bounding box center [934, 336] width 59 height 23
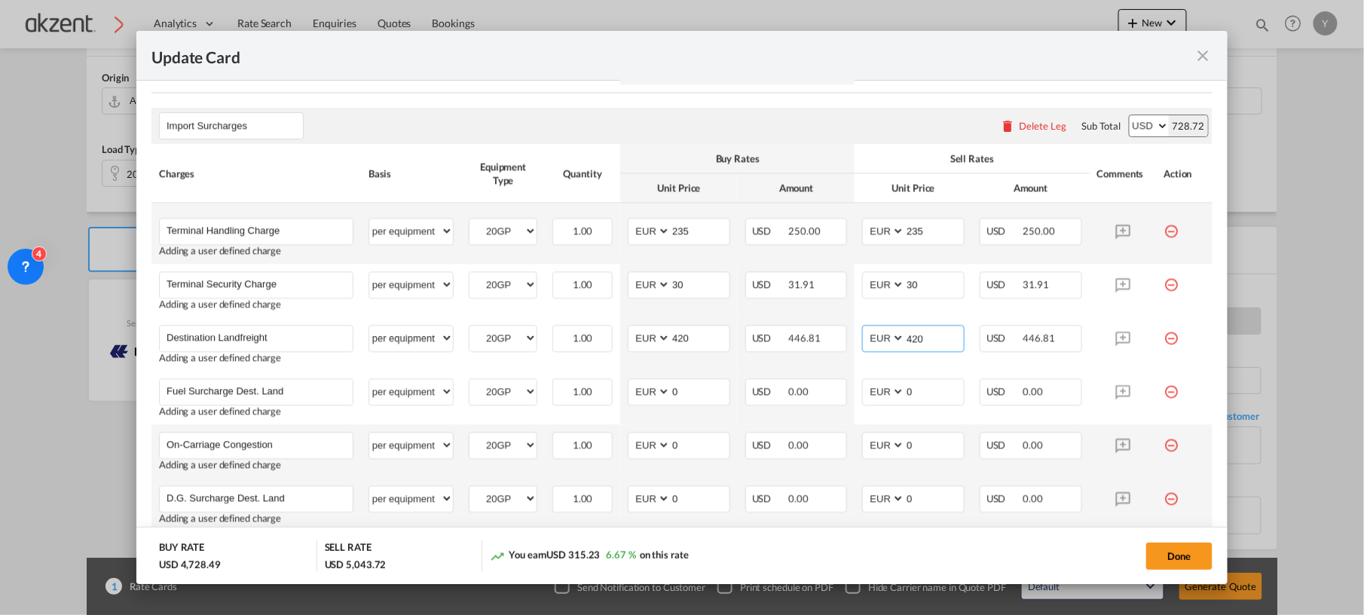
type input "420"
click at [652, 463] on td "AED AFN ALL AMD ANG AOA ARS AUD AWG AZN BAM BBD BDT BGN BHD BIF BMD BND [PERSON…" at bounding box center [679, 450] width 118 height 53
click at [688, 399] on input "0" at bounding box center [700, 390] width 59 height 23
type input "65"
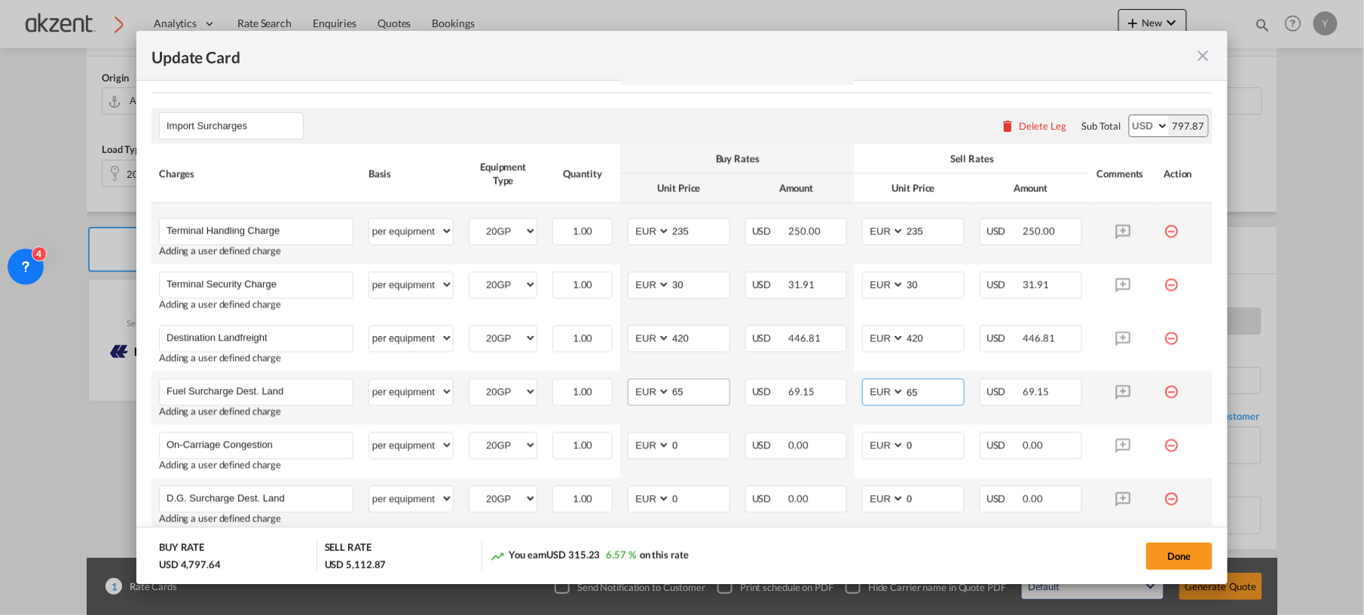
type input "65"
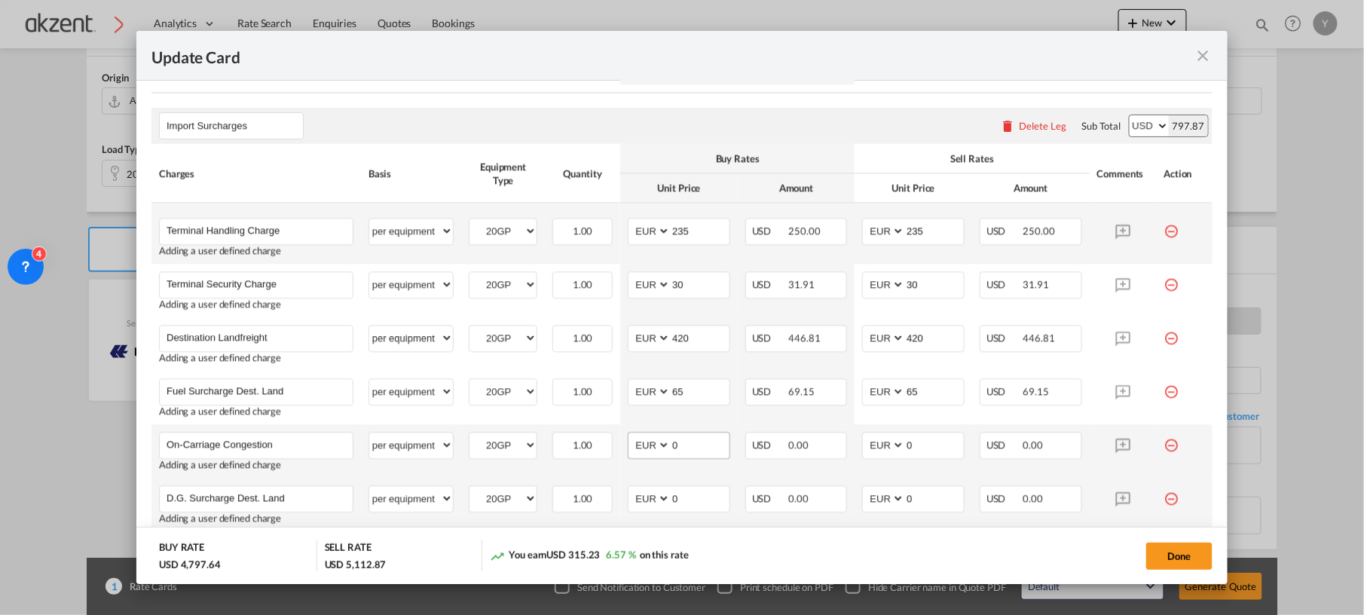
click at [688, 458] on md-input-container "0" at bounding box center [700, 445] width 60 height 26
click at [689, 454] on input "0" at bounding box center [700, 443] width 59 height 23
type input "15"
type input "60"
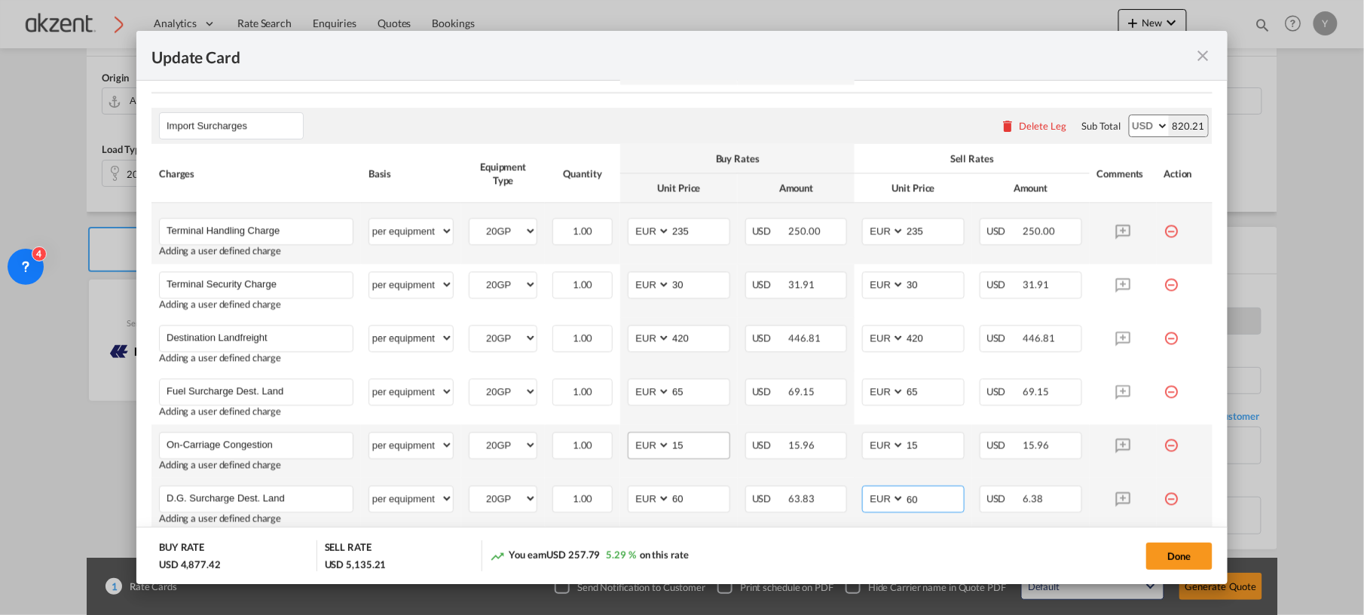
type input "60"
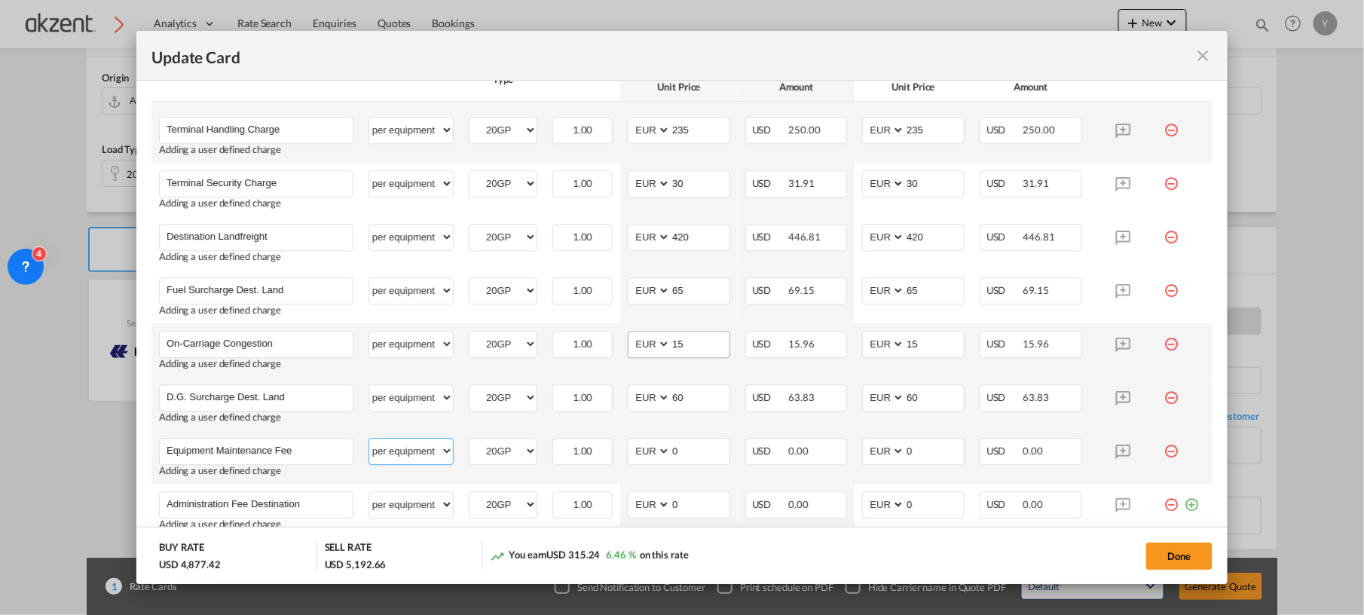
scroll to position [1574, 0]
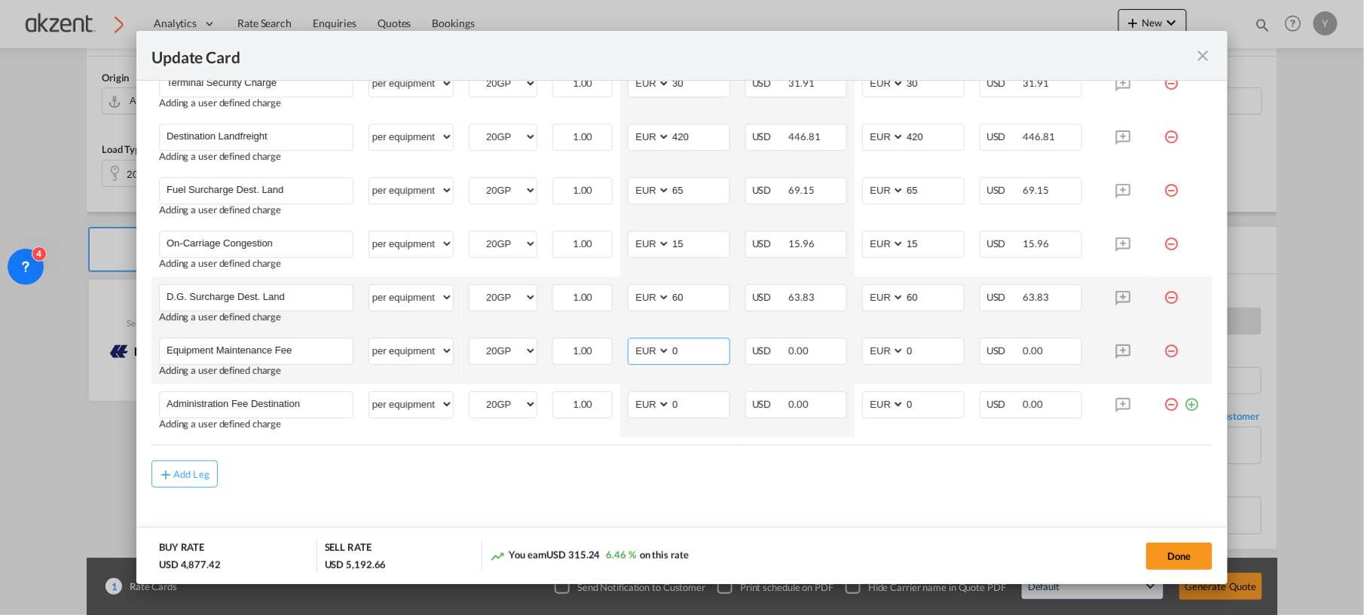
click at [698, 356] on input "0" at bounding box center [700, 349] width 59 height 23
type input "30"
click at [917, 361] on input "0" at bounding box center [934, 349] width 59 height 23
type input "30"
click at [714, 478] on div "Add Leg" at bounding box center [681, 473] width 1061 height 27
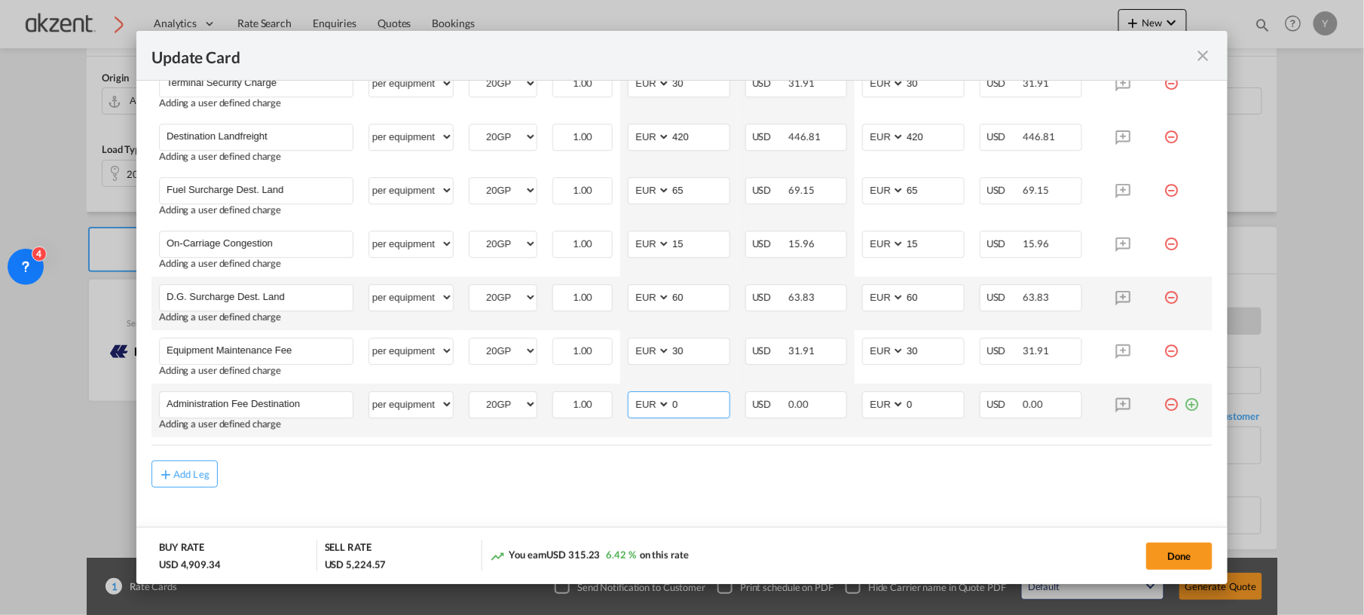
click at [686, 396] on input "0" at bounding box center [700, 403] width 59 height 23
type input "65"
click at [723, 485] on div "Add Leg" at bounding box center [681, 473] width 1061 height 27
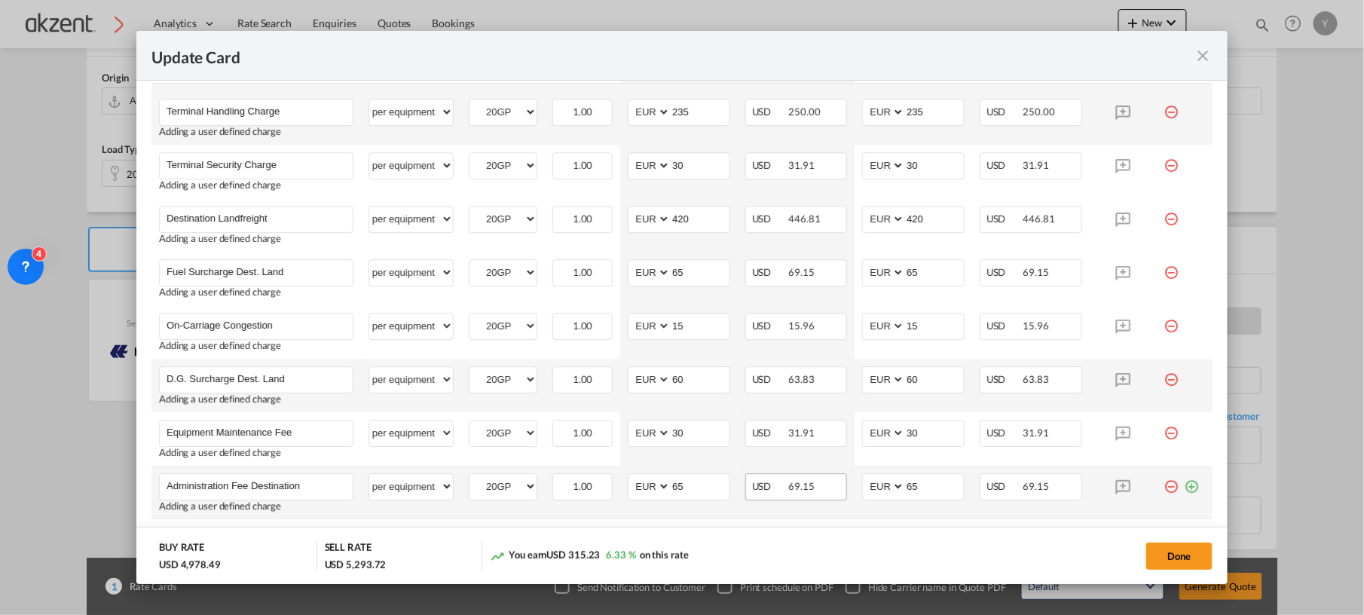
scroll to position [1592, 0]
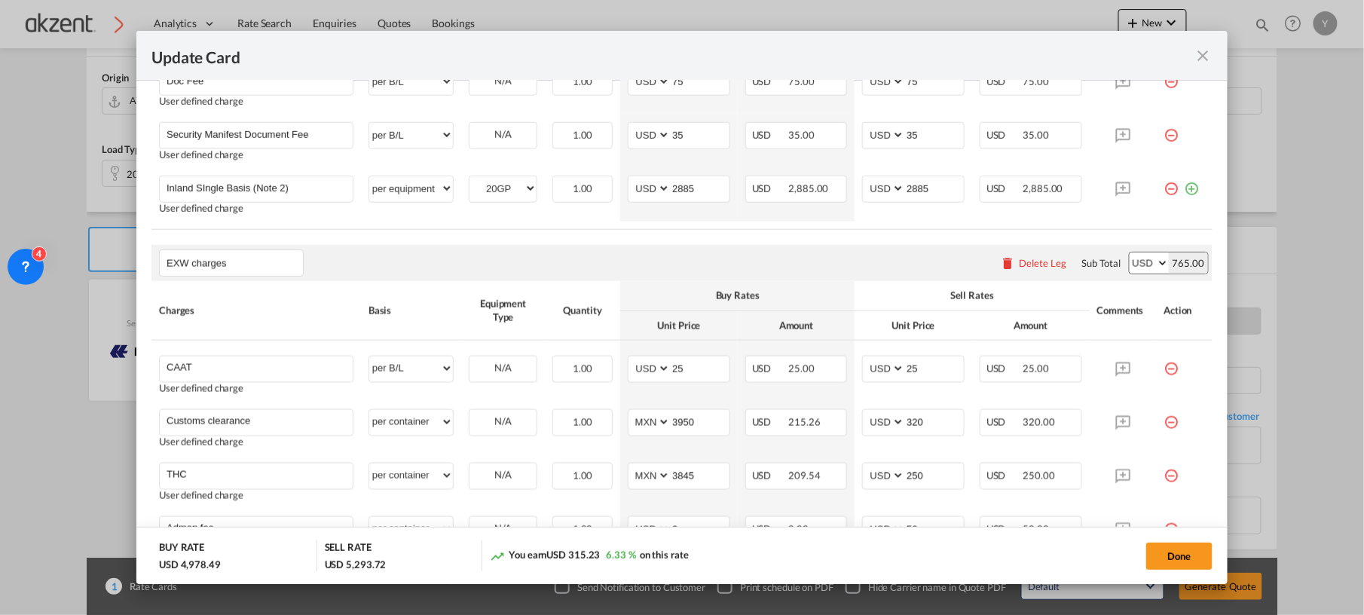
scroll to position [185, 0]
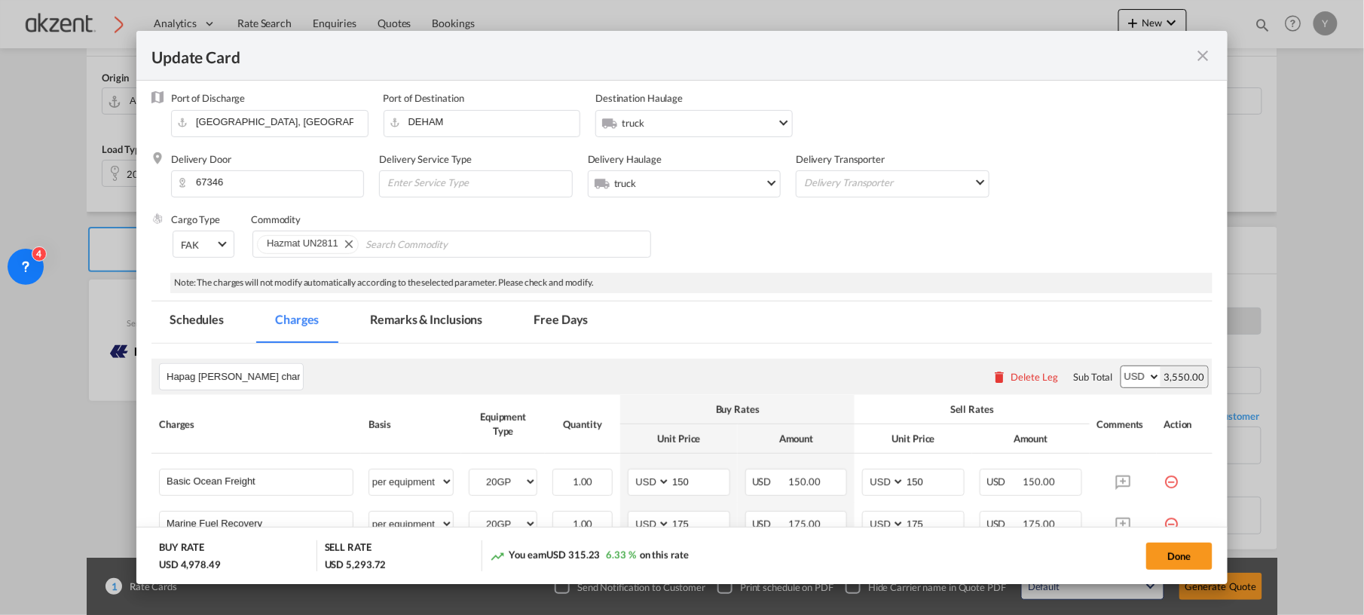
click at [485, 315] on md-tab-item "Remarks & Inclusions" at bounding box center [426, 321] width 148 height 41
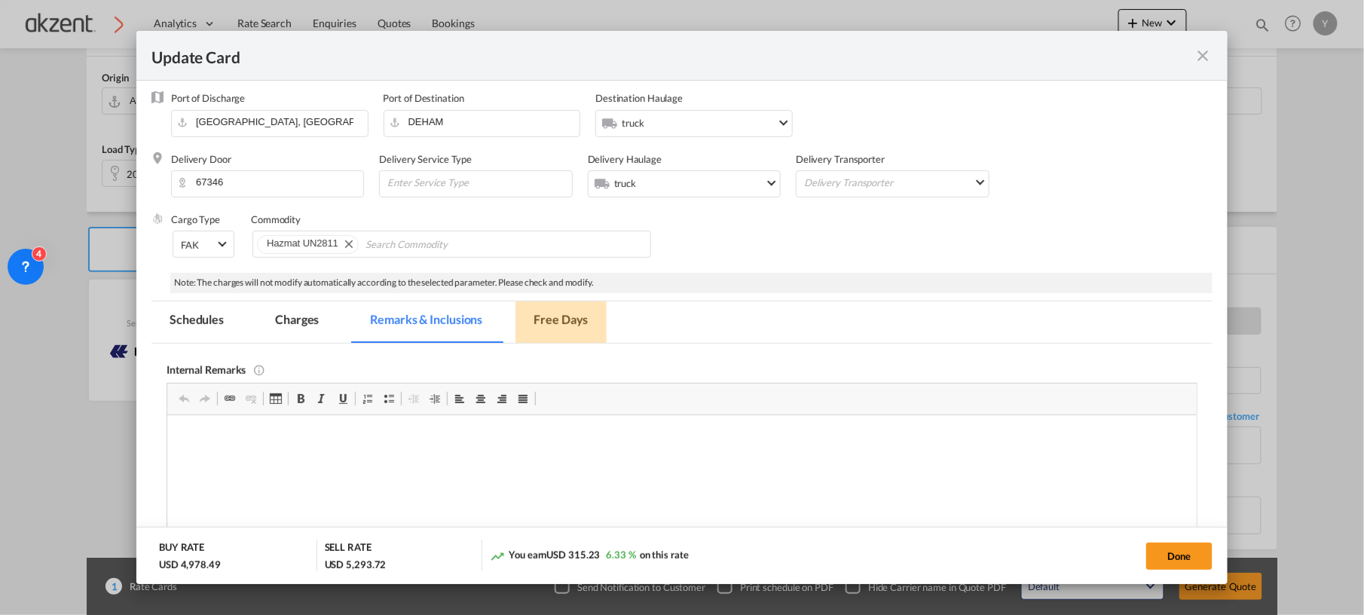
click at [582, 321] on md-tab-item "Free Days" at bounding box center [560, 321] width 90 height 41
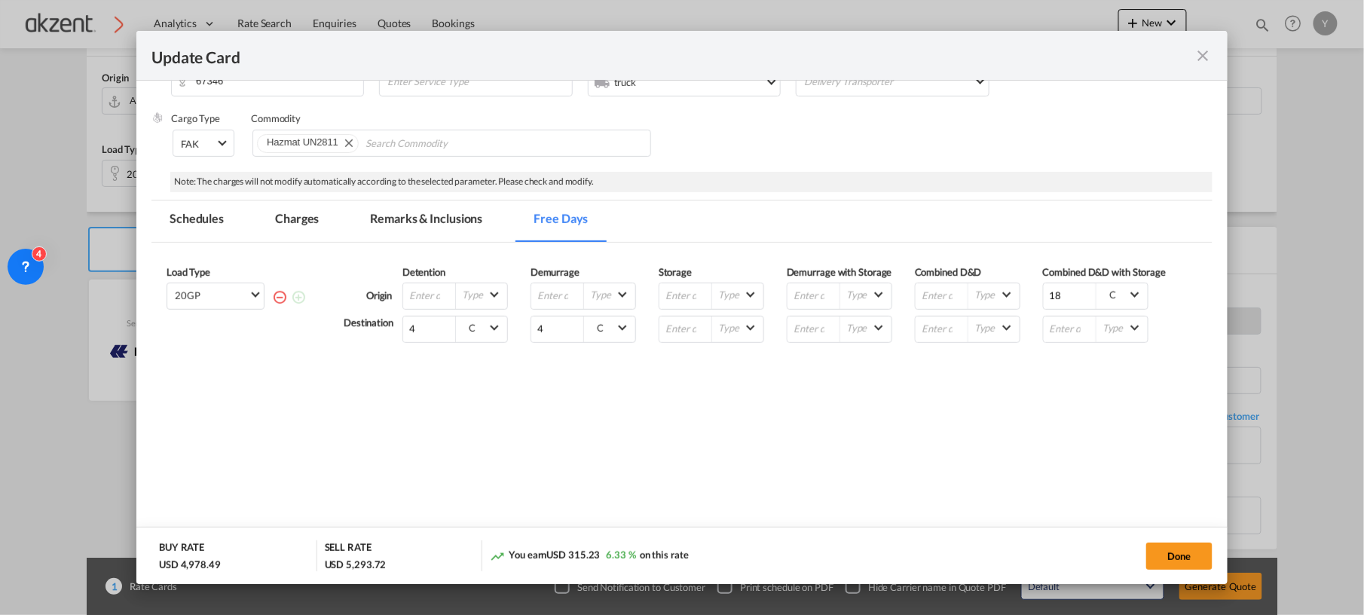
scroll to position [296, 0]
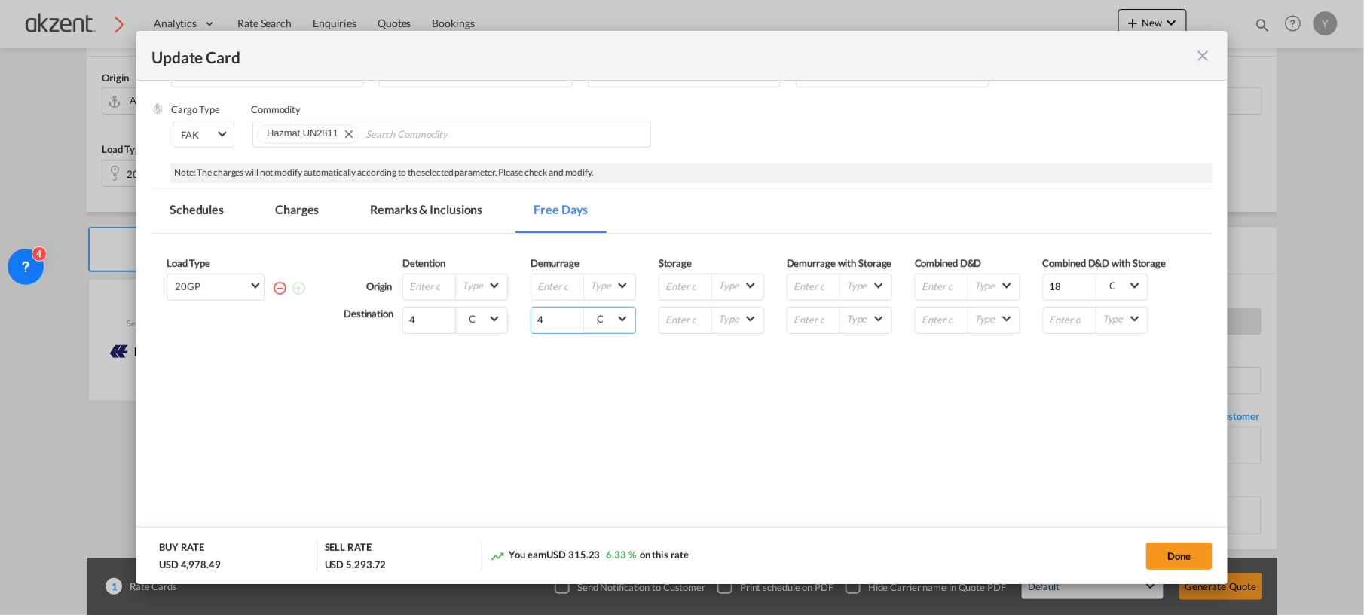
click at [552, 323] on input "4" at bounding box center [557, 320] width 53 height 26
click at [573, 323] on input "3" at bounding box center [557, 320] width 53 height 26
type input "2"
click at [573, 323] on input "2" at bounding box center [557, 320] width 53 height 26
click at [576, 360] on div "Load Type 20GP 20GP Please enter the free days Origin Detention Type --Select T…" at bounding box center [681, 359] width 1061 height 250
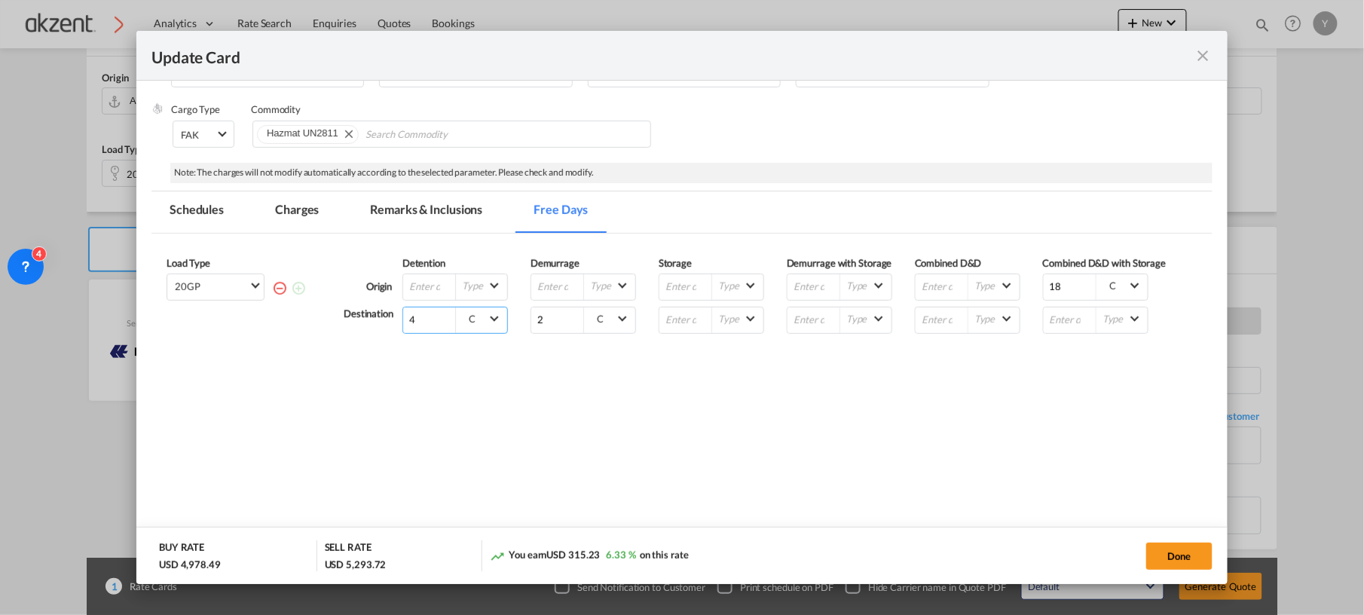
click at [423, 318] on input "4" at bounding box center [429, 320] width 53 height 26
type input "5"
click at [446, 316] on input "5" at bounding box center [429, 320] width 53 height 26
click at [588, 401] on div "Load Type 20GP 20GP Please enter the free days Origin Detention Type --Select T…" at bounding box center [681, 359] width 1061 height 250
click at [1182, 555] on button "Done" at bounding box center [1179, 555] width 66 height 27
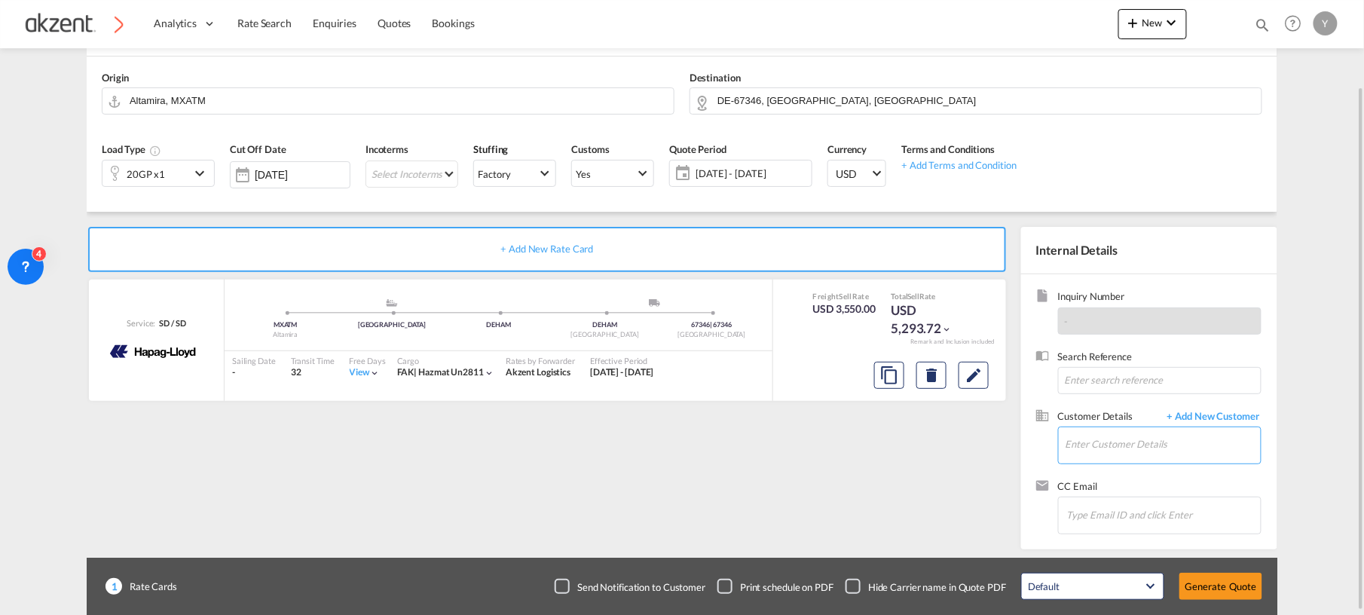
click at [1095, 452] on input "Enter Customer Details" at bounding box center [1162, 444] width 195 height 34
paste input "[PERSON_NAME][EMAIL_ADDRESS][DOMAIN_NAME]"
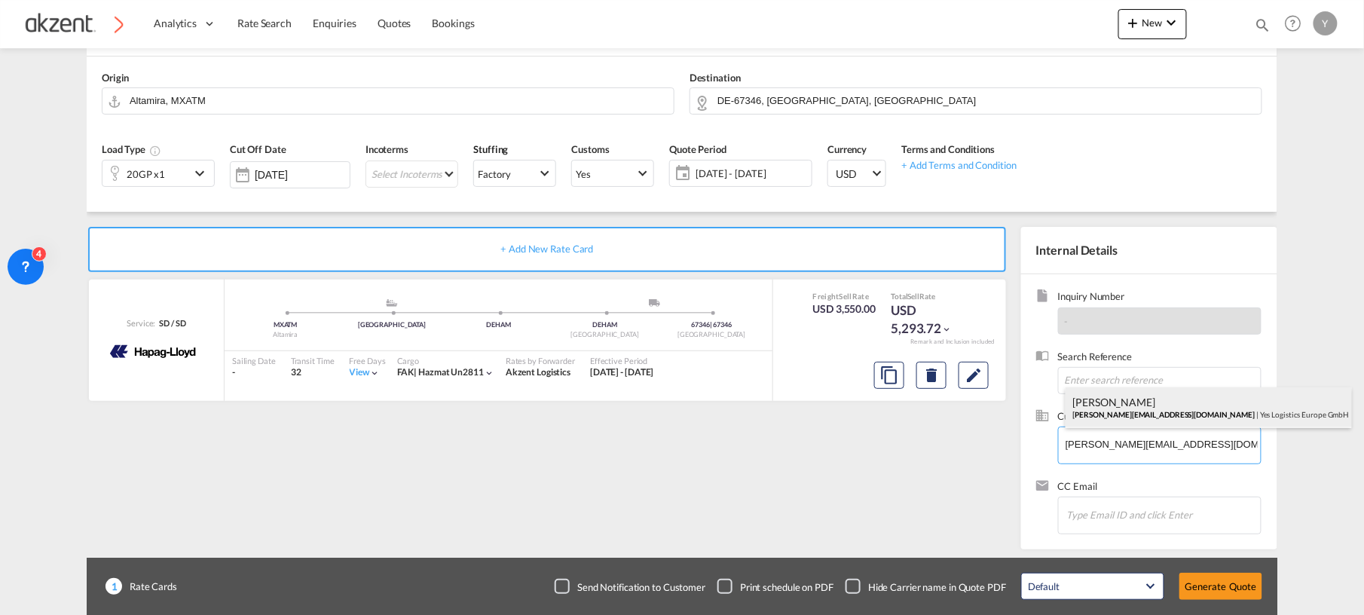
click at [1119, 410] on div "[PERSON_NAME] [PERSON_NAME][EMAIL_ADDRESS][DOMAIN_NAME] | Yes Logistics Europe …" at bounding box center [1208, 407] width 286 height 41
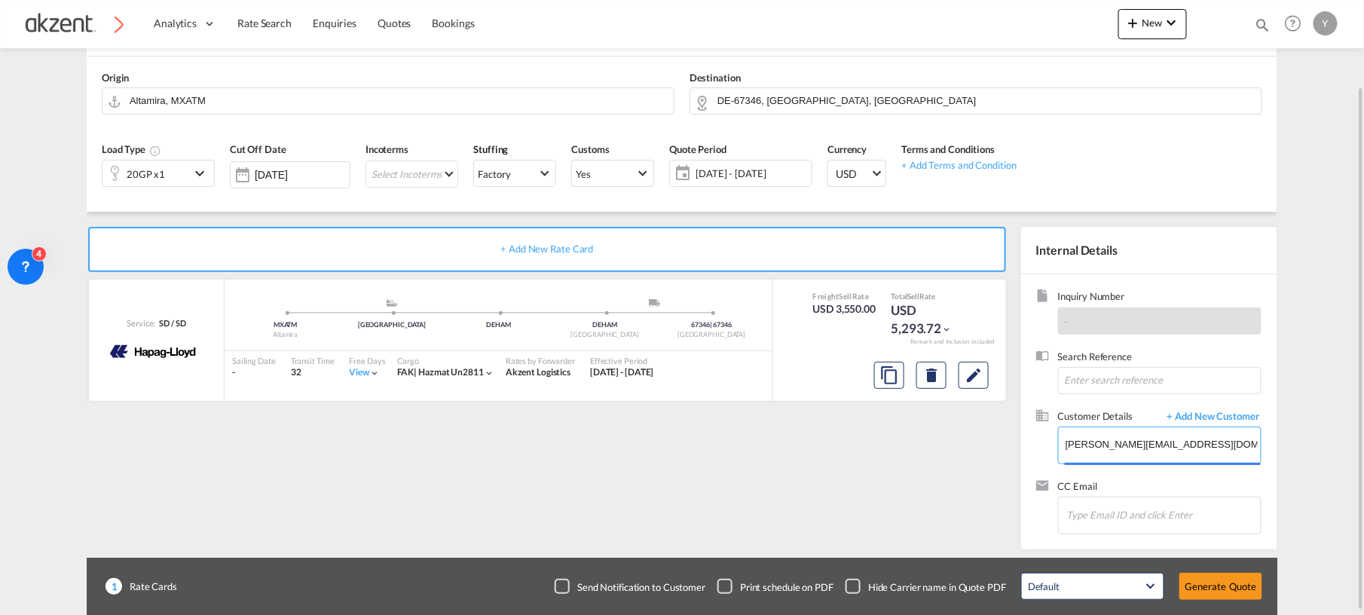
type input "Yes Logistics Europe GmbH, [PERSON_NAME], [PERSON_NAME][EMAIL_ADDRESS][DOMAIN_N…"
click at [1199, 588] on button "Generate Quote" at bounding box center [1220, 586] width 83 height 27
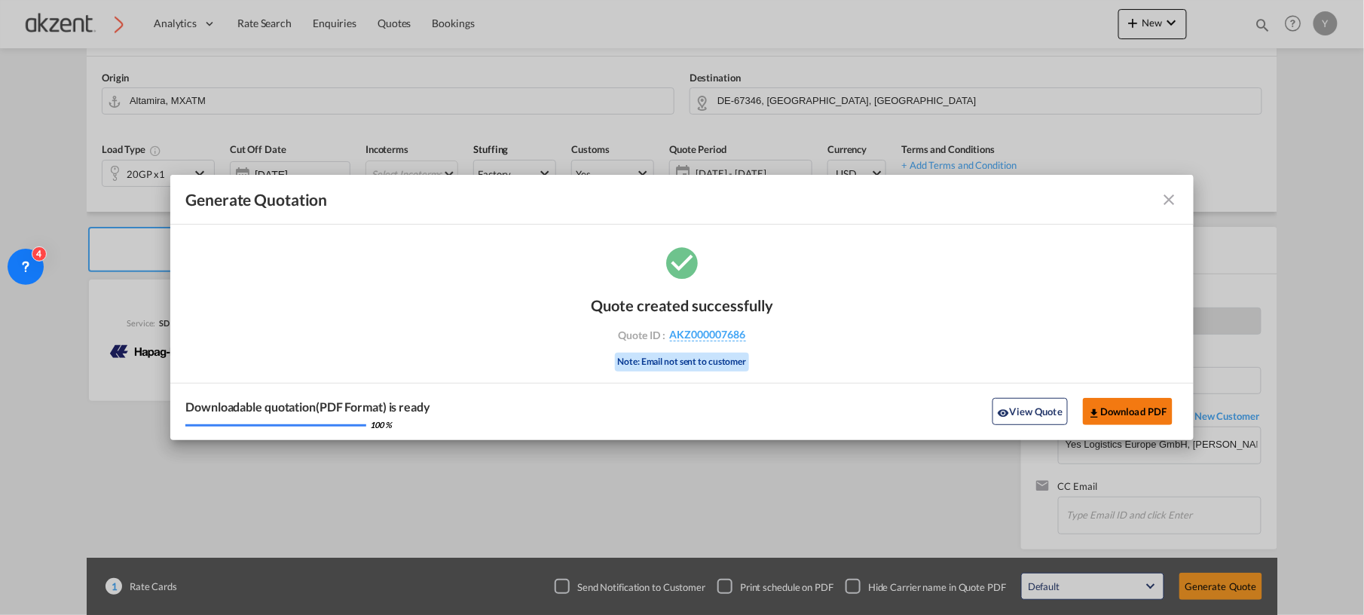
click at [1097, 414] on md-icon "icon-download" at bounding box center [1094, 413] width 12 height 12
click at [1049, 410] on button "View Quote" at bounding box center [1029, 411] width 75 height 27
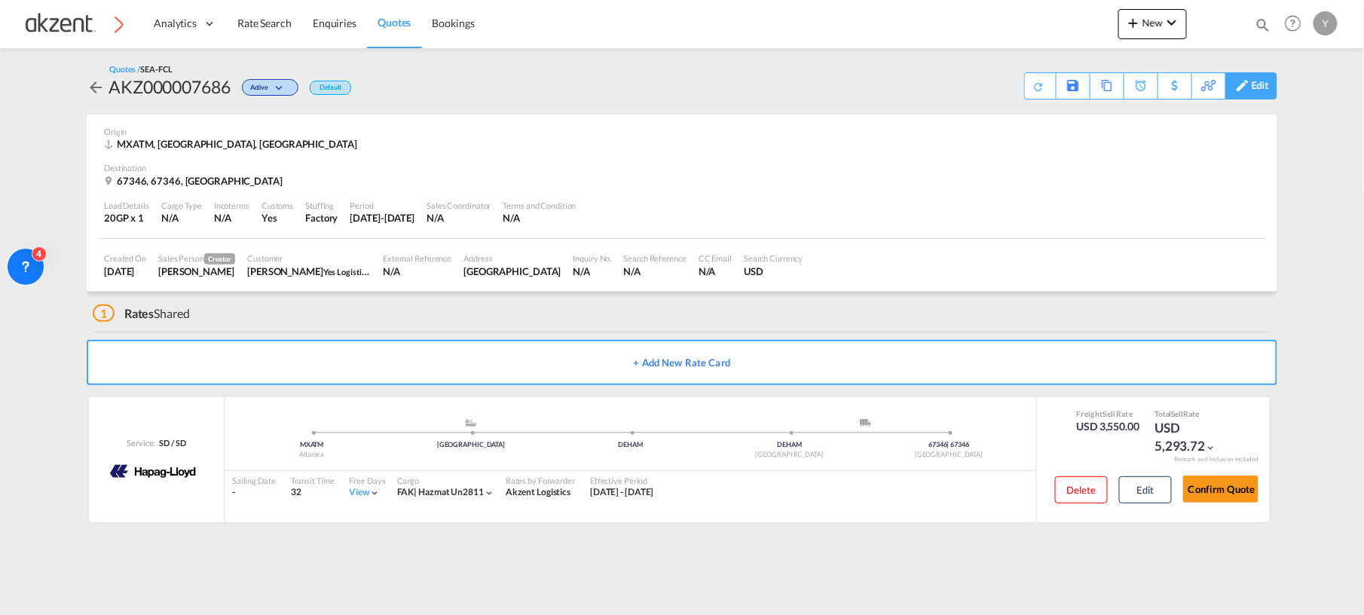
click at [1257, 97] on div "Edit" at bounding box center [1259, 86] width 17 height 26
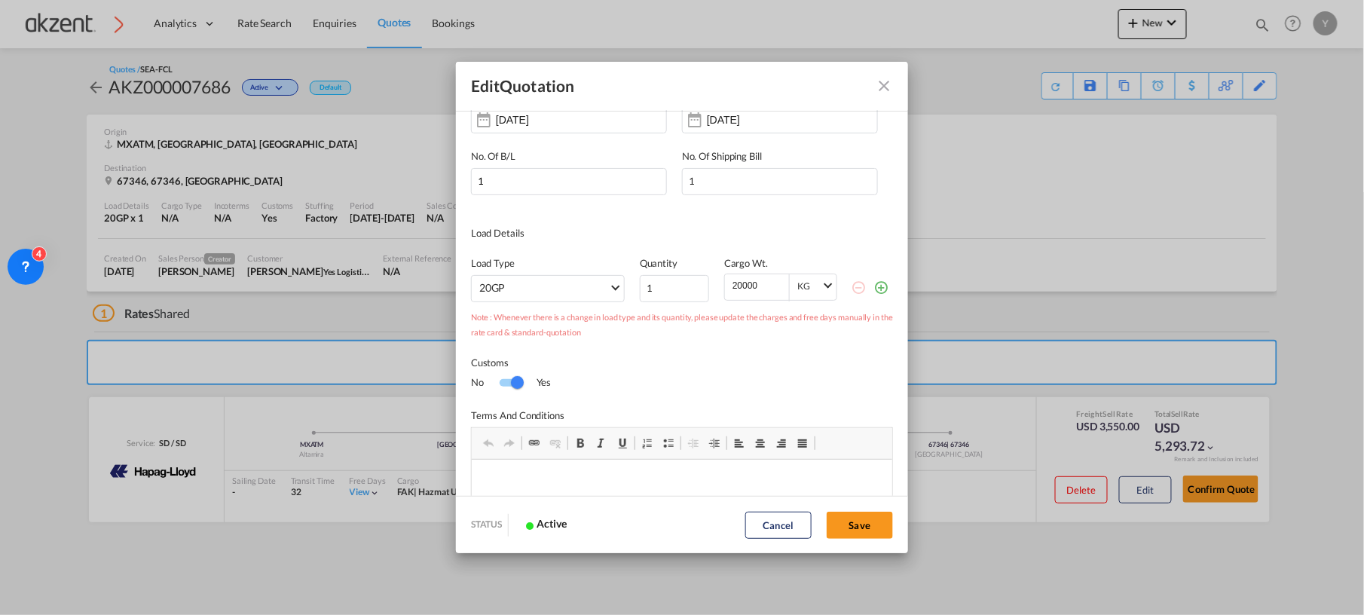
scroll to position [200, 0]
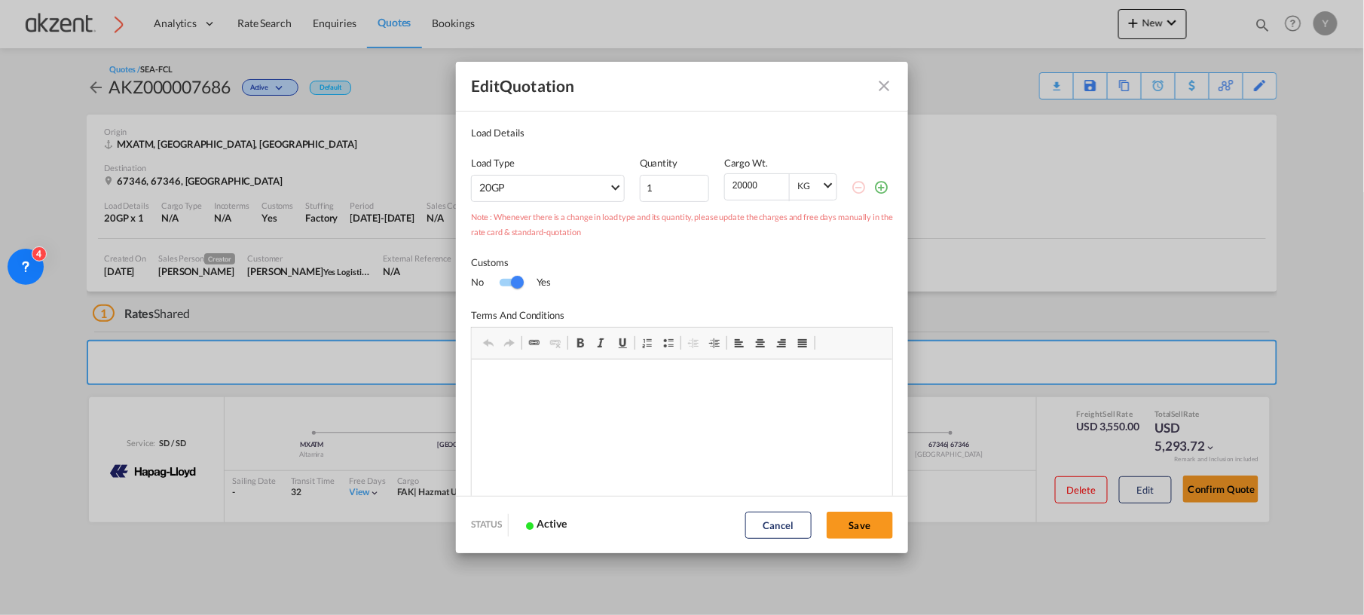
click at [1082, 251] on div "Edit Quotation Quote ID AKZ000007686 Incoterms Select Incoterms FAS - import Fr…" at bounding box center [682, 307] width 1364 height 615
click at [839, 519] on button "Save" at bounding box center [860, 525] width 66 height 27
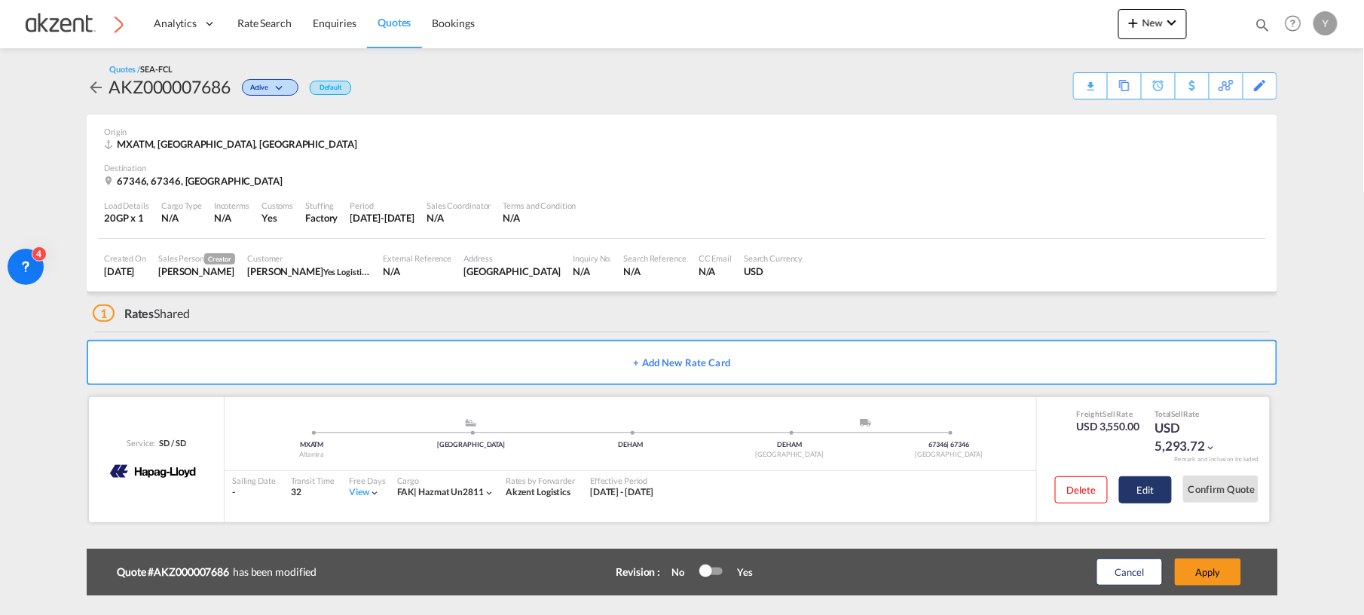
click at [1121, 491] on button "Edit" at bounding box center [1145, 489] width 53 height 27
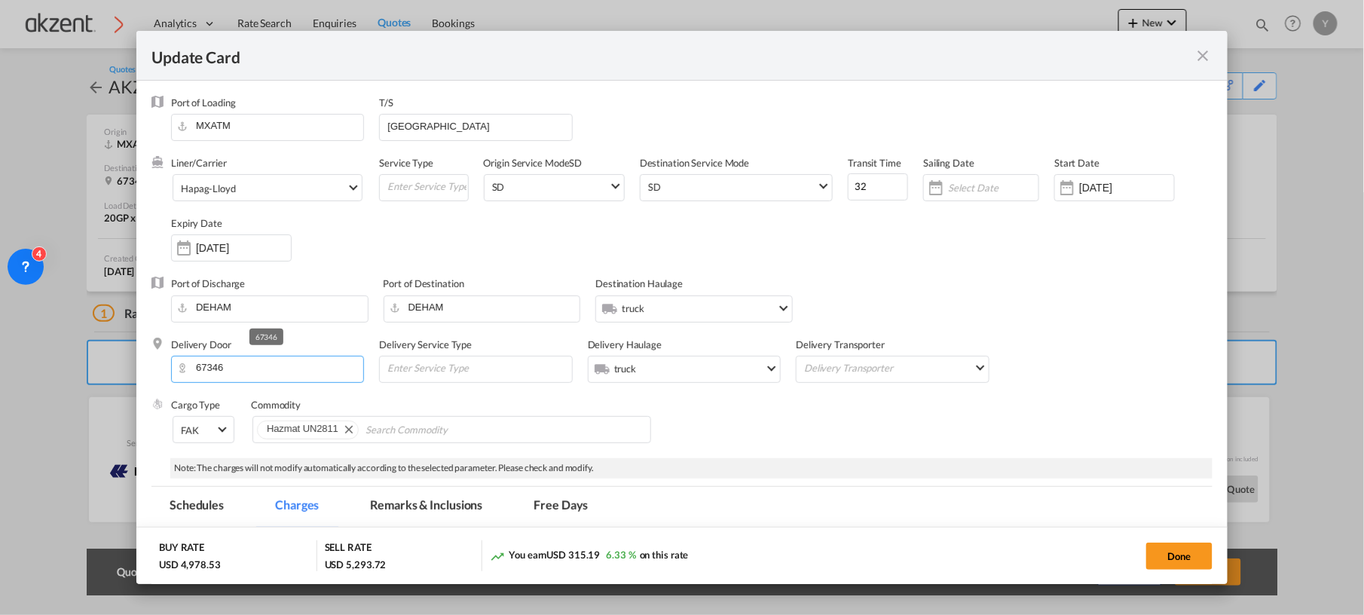
click at [238, 371] on input "67346" at bounding box center [271, 367] width 185 height 23
click at [513, 374] on input "Update Card Port ..." at bounding box center [478, 367] width 185 height 23
click at [259, 372] on input "67346" at bounding box center [271, 367] width 185 height 23
type input "6"
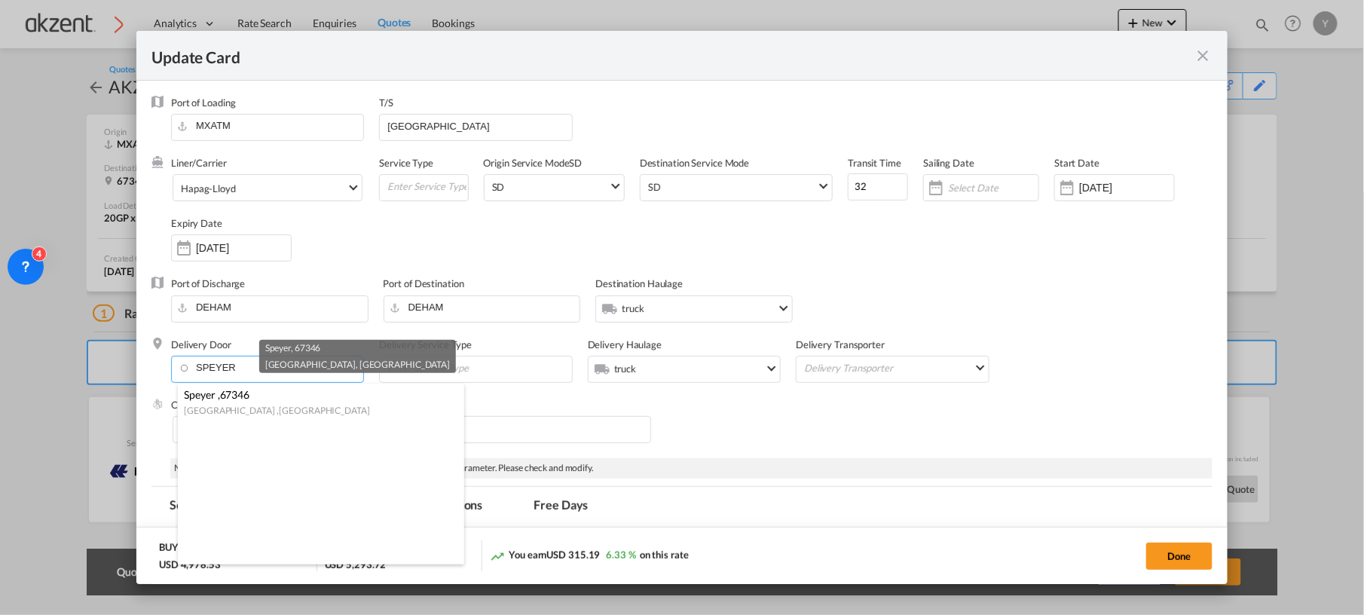
click at [280, 402] on span "[GEOGRAPHIC_DATA]" at bounding box center [325, 409] width 90 height 15
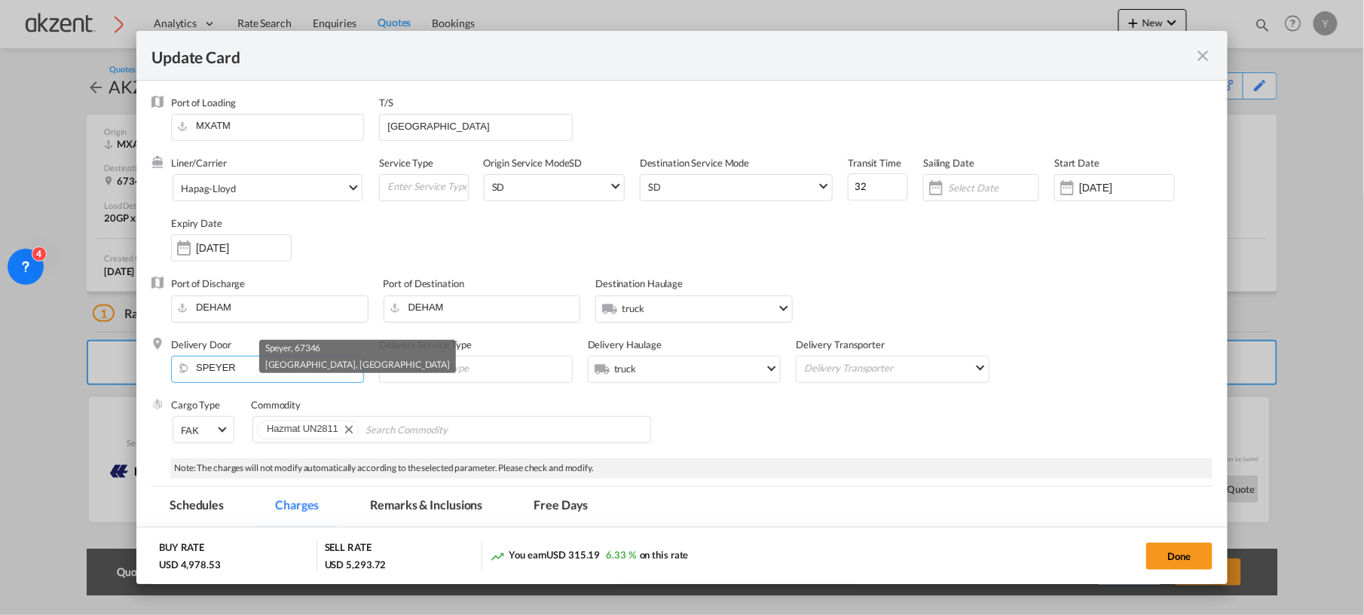
type input "DE-67346, [GEOGRAPHIC_DATA], [GEOGRAPHIC_DATA]"
click at [486, 377] on input "Update Card Port ..." at bounding box center [478, 367] width 185 height 23
click at [1086, 393] on div "Delivery Door DE-67346, [GEOGRAPHIC_DATA], [GEOGRAPHIC_DATA] Delivery Service T…" at bounding box center [691, 368] width 1041 height 60
click at [390, 187] on input "Update Card Port ..." at bounding box center [426, 186] width 81 height 23
click at [1089, 359] on div "Delivery Door DE-67346, [GEOGRAPHIC_DATA], [GEOGRAPHIC_DATA] Delivery Service T…" at bounding box center [691, 368] width 1041 height 60
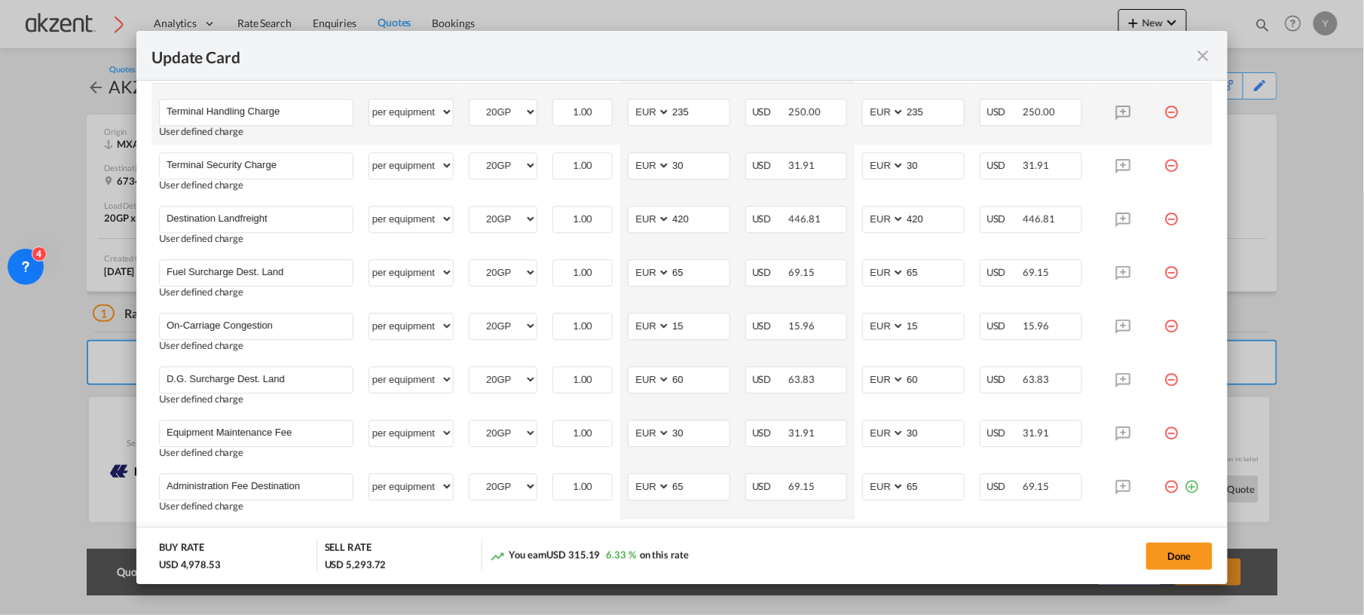
scroll to position [1592, 0]
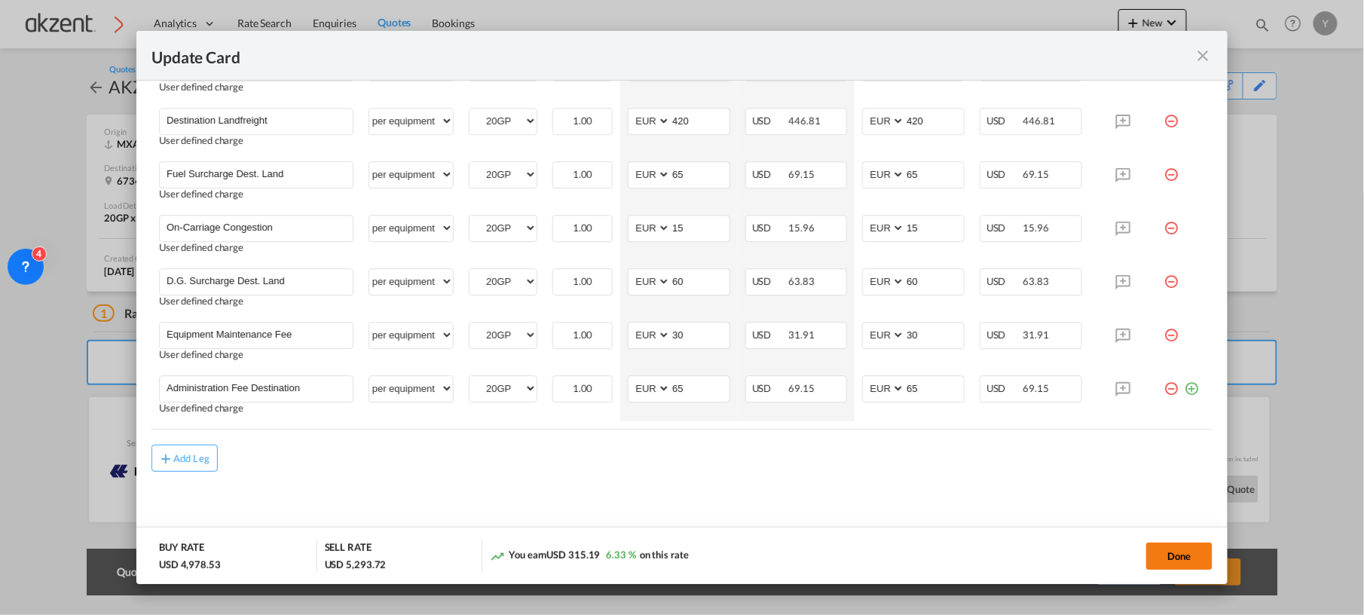
click at [1167, 558] on button "Done" at bounding box center [1179, 555] width 66 height 27
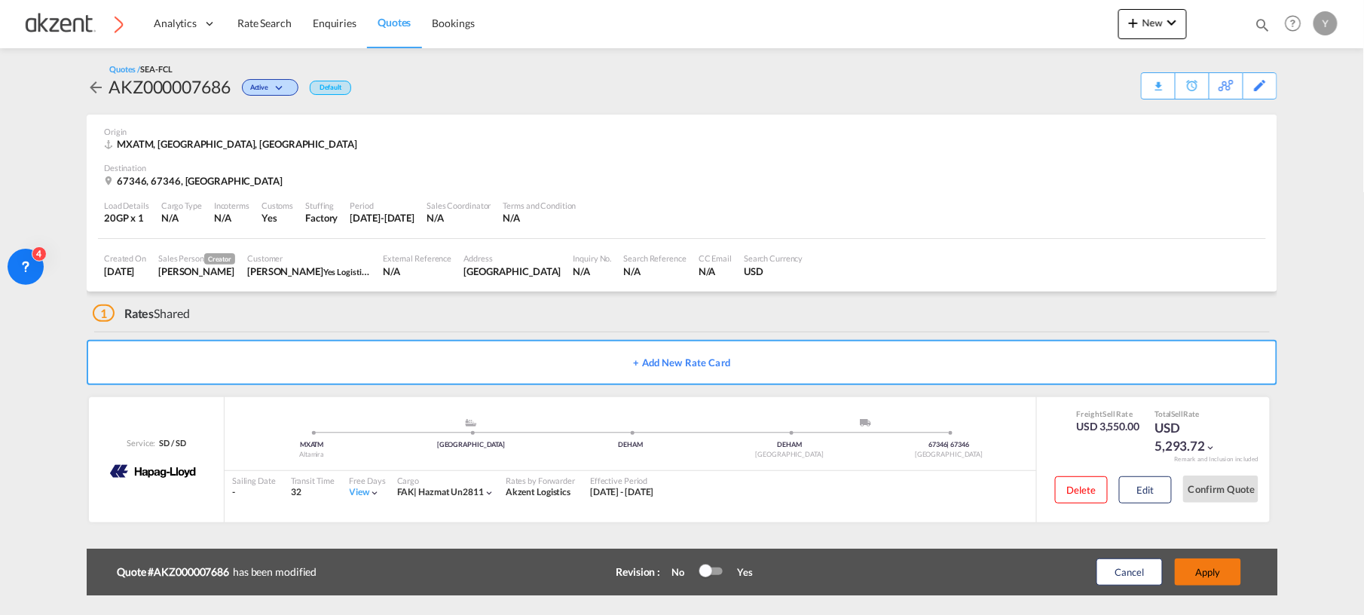
click at [1206, 565] on button "Apply" at bounding box center [1208, 571] width 66 height 27
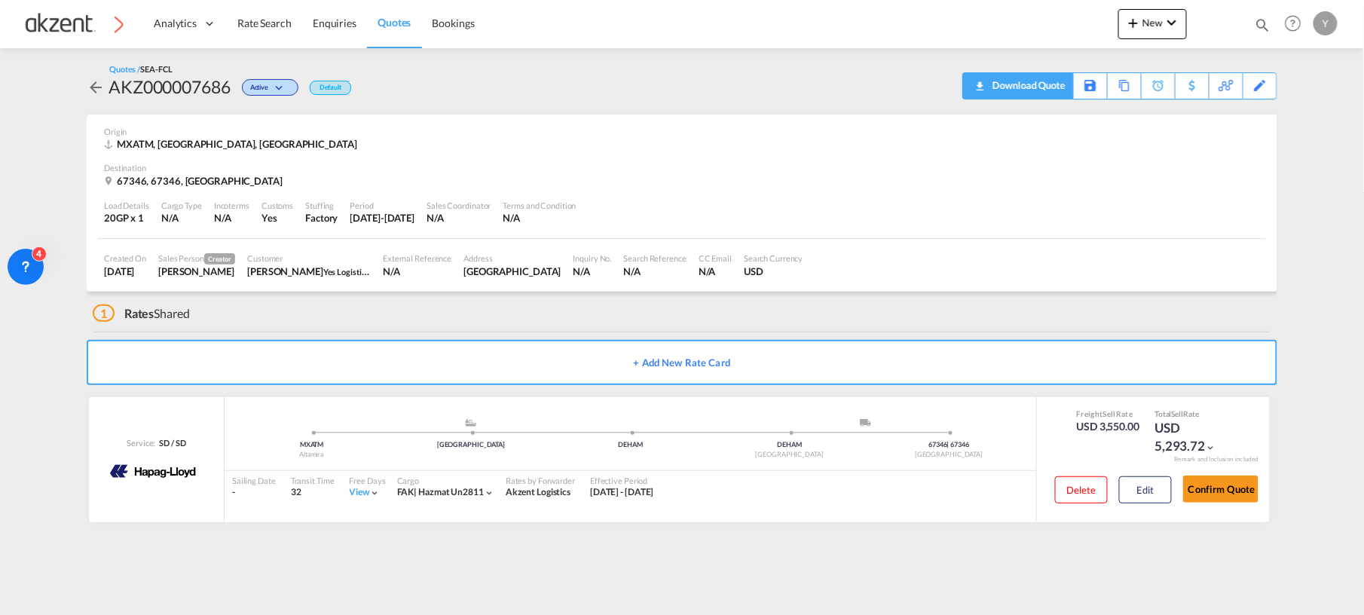
click at [1026, 95] on div "Download Quote" at bounding box center [1027, 85] width 77 height 24
click at [1150, 487] on button "Edit" at bounding box center [1145, 489] width 53 height 27
